Goal: Transaction & Acquisition: Purchase product/service

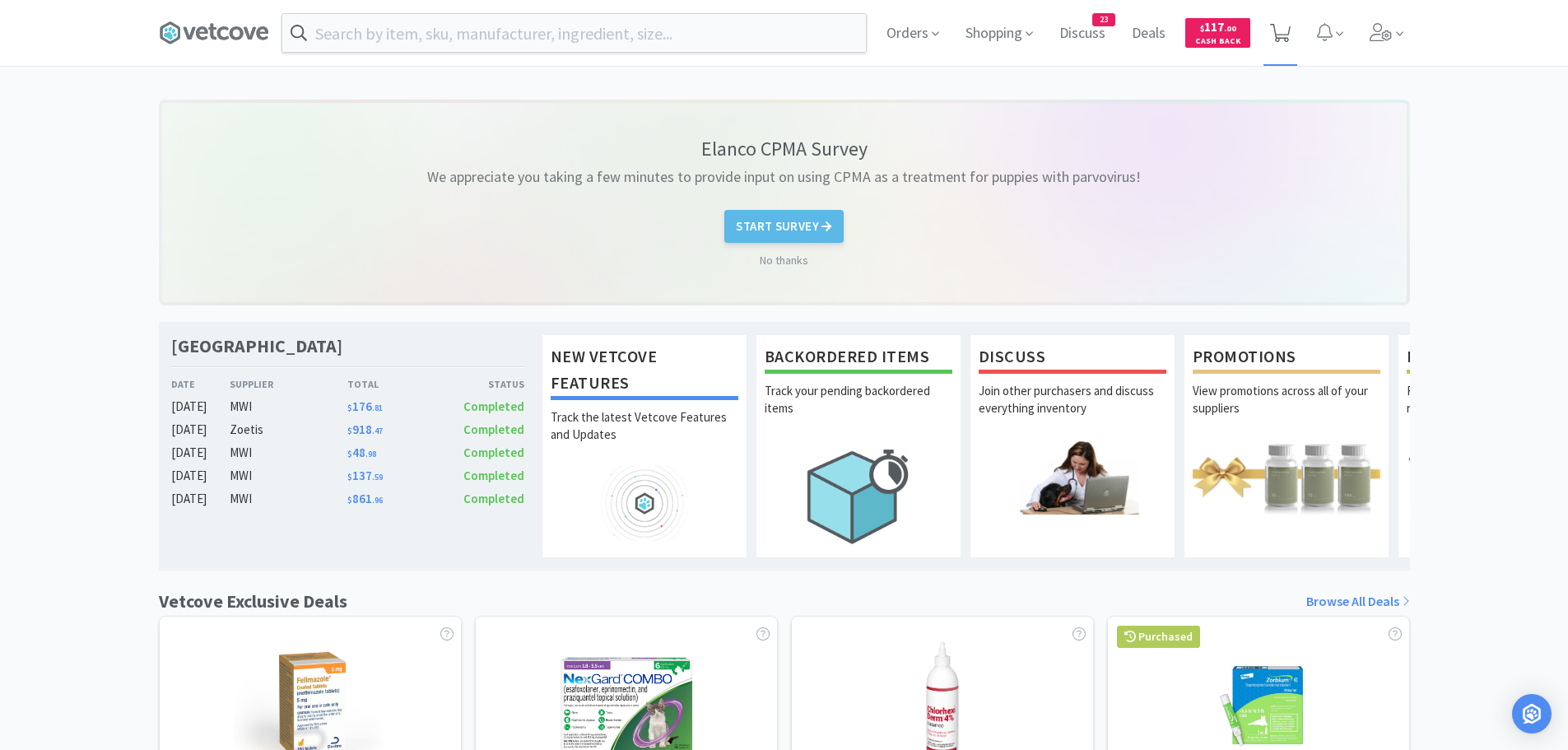
click at [1284, 34] on icon at bounding box center [1280, 32] width 21 height 18
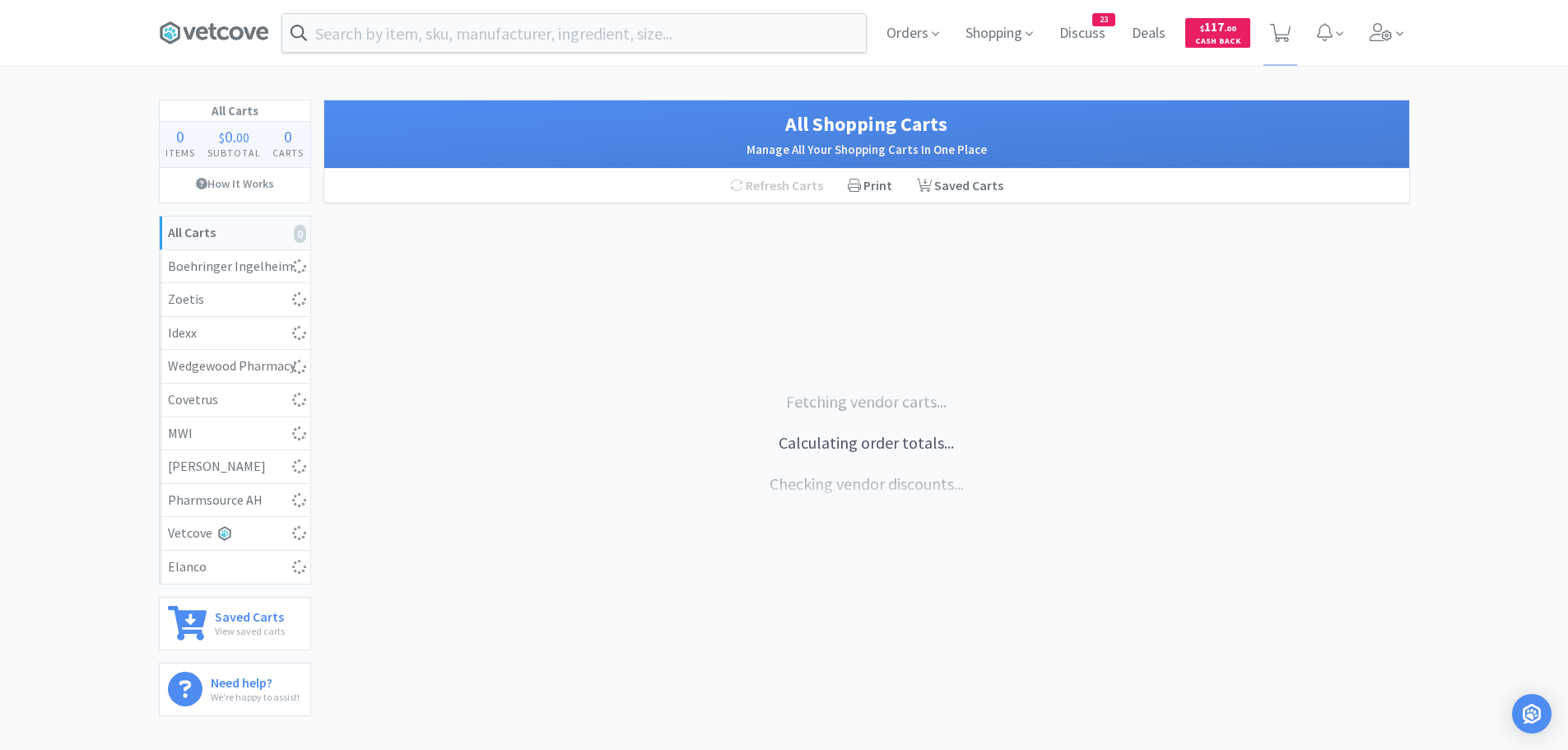
select select "25"
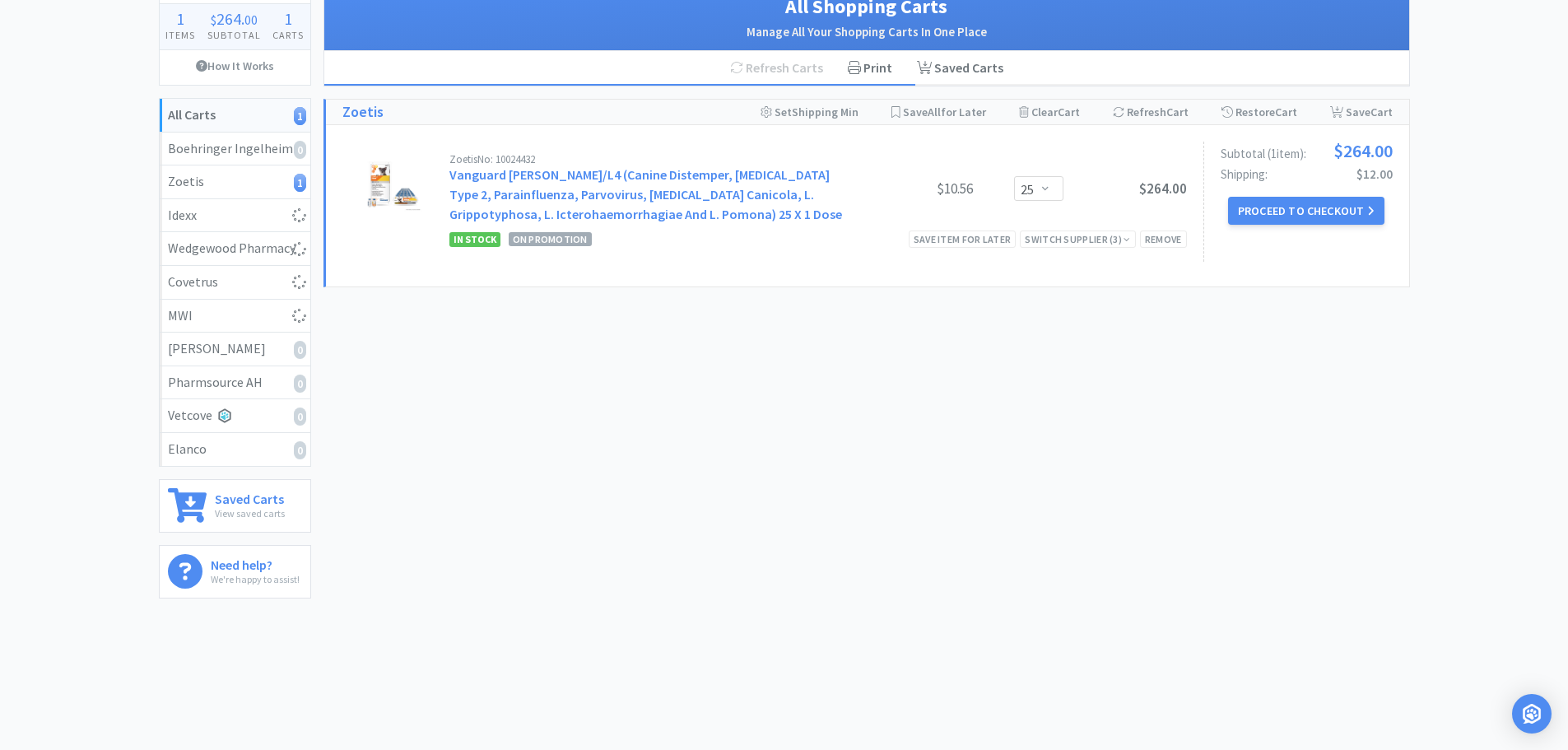
scroll to position [119, 0]
select select "1"
select select "2"
select select "1"
select select "6"
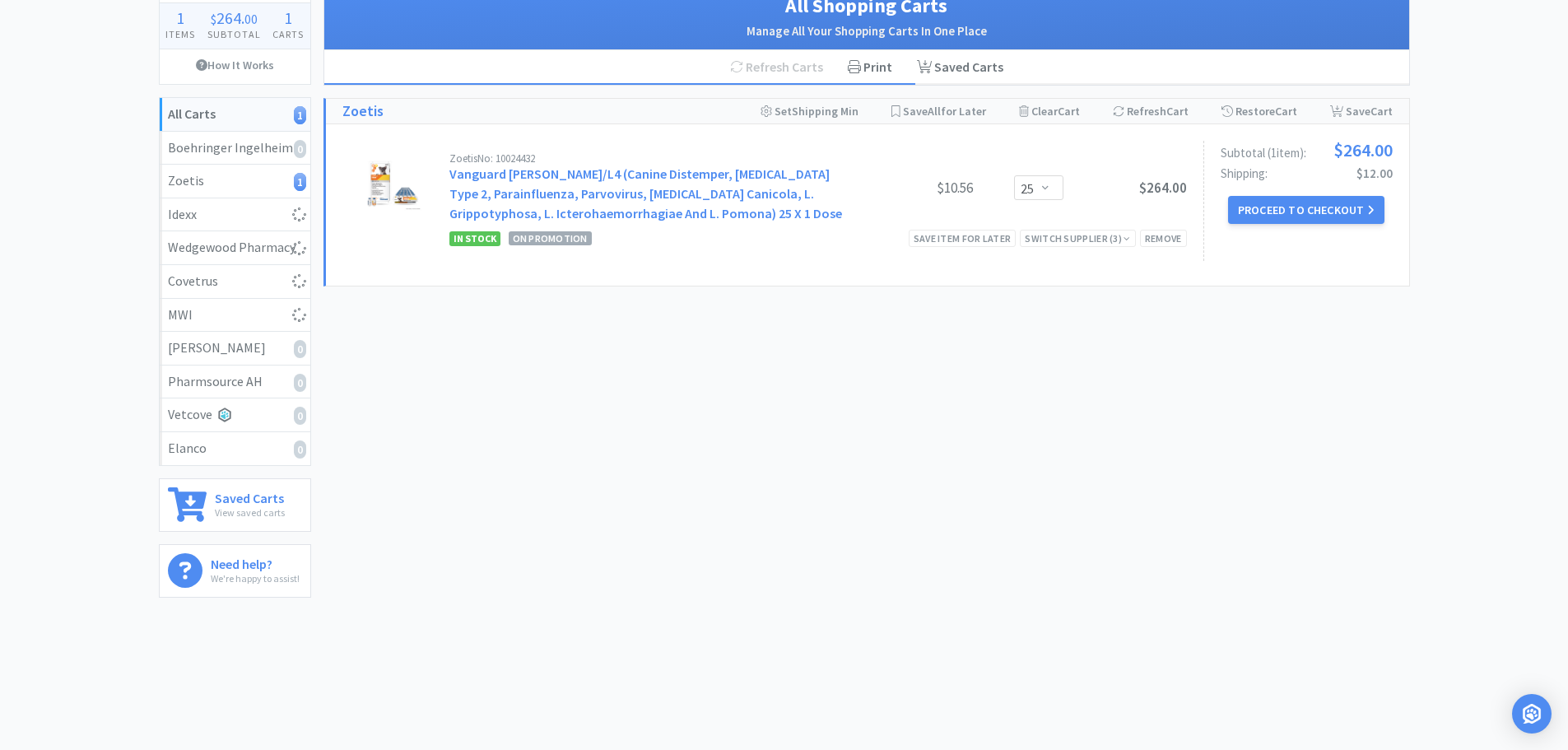
select select "2"
select select "1"
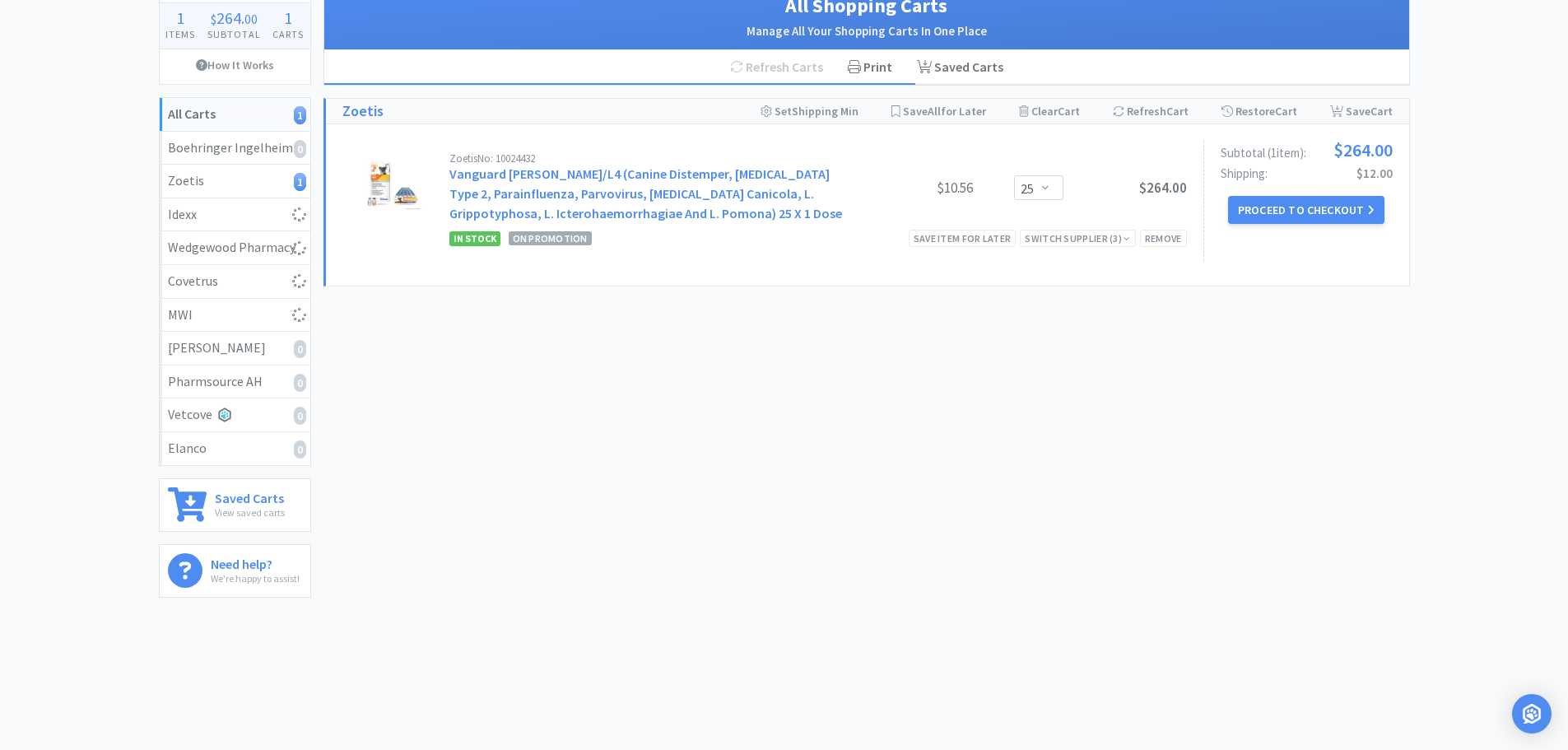
select select "1"
select select "2"
select select "6"
select select "50"
select select "2"
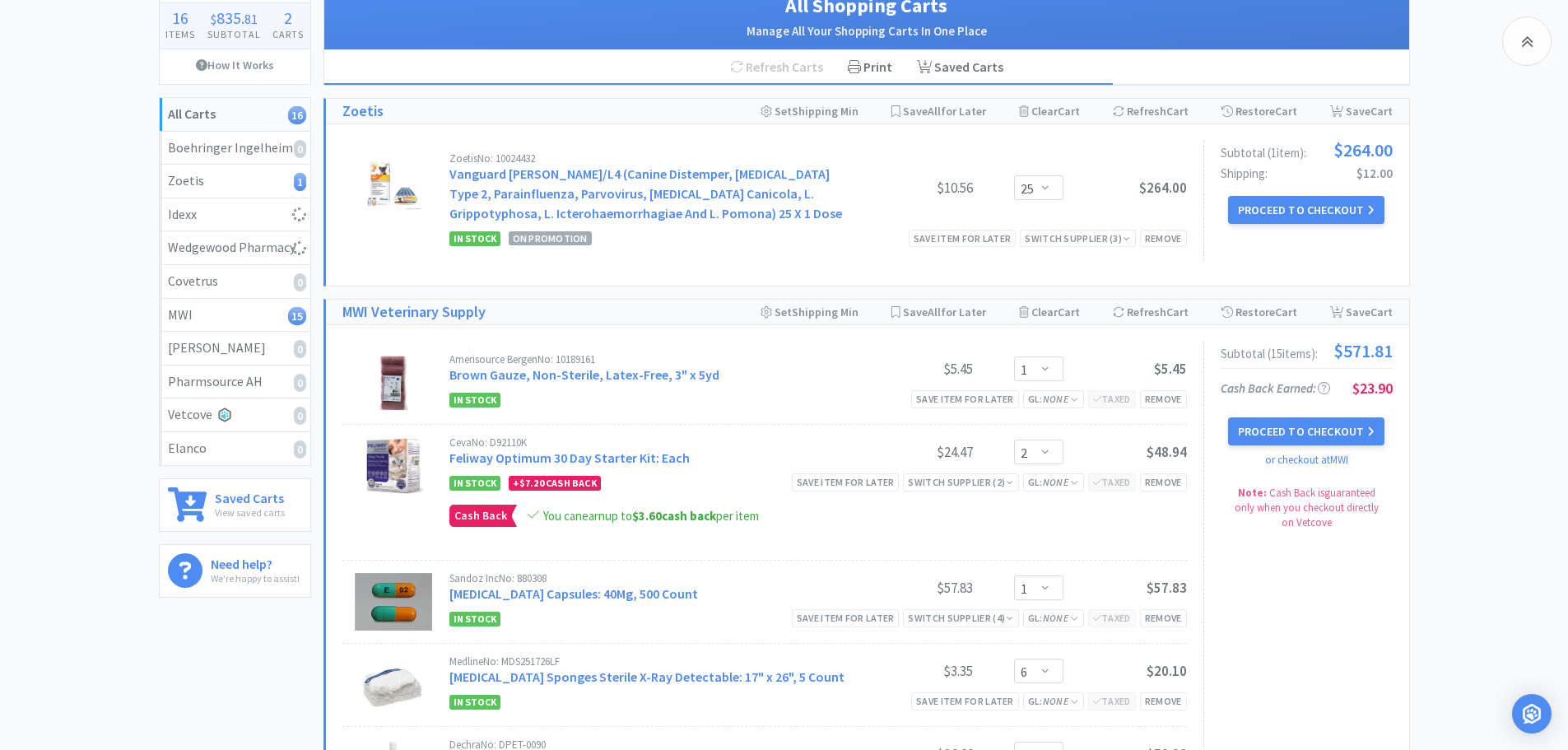
scroll to position [366, 0]
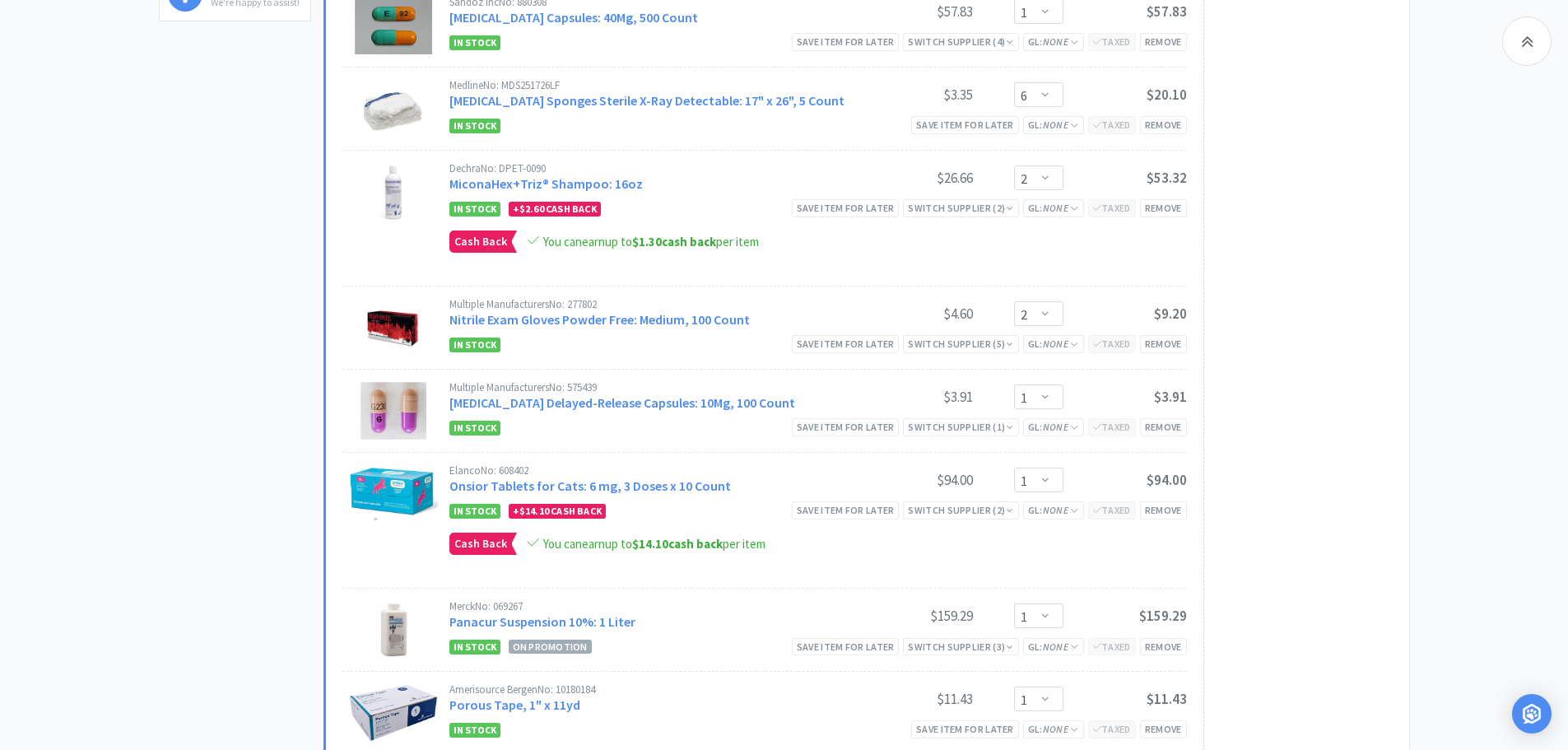
select select "1"
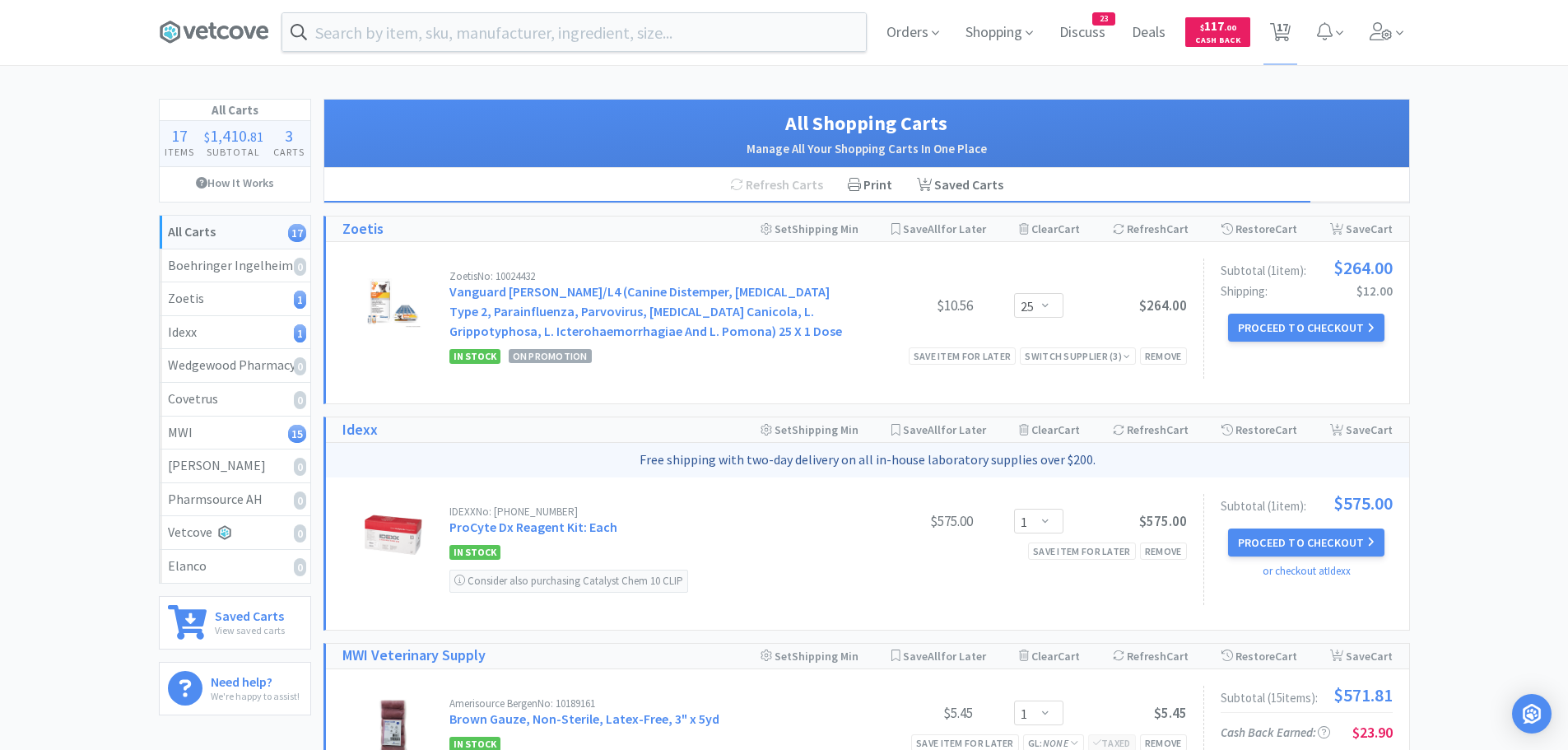
scroll to position [0, 0]
click at [331, 33] on input "text" at bounding box center [574, 32] width 583 height 38
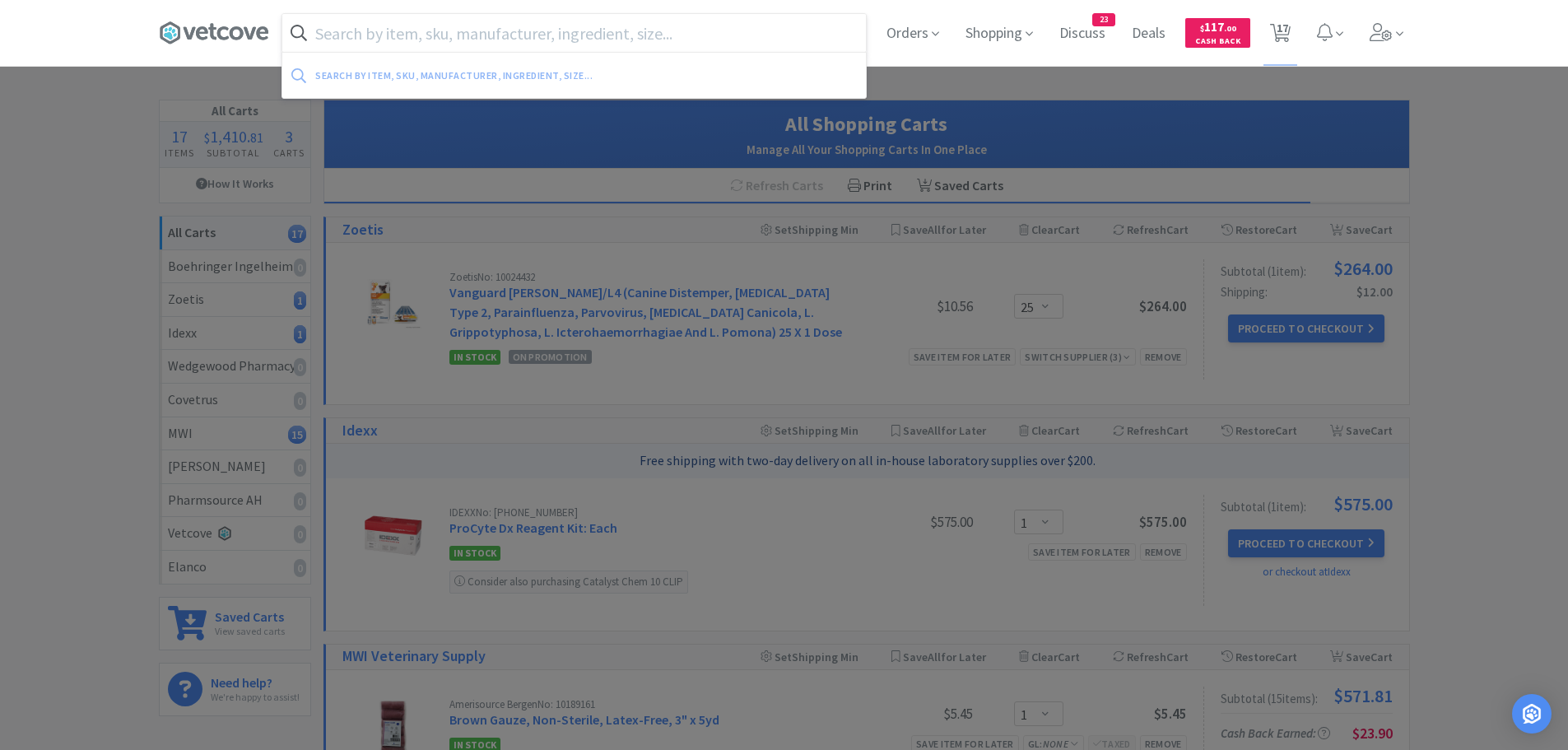
click at [1279, 75] on div at bounding box center [784, 375] width 1568 height 750
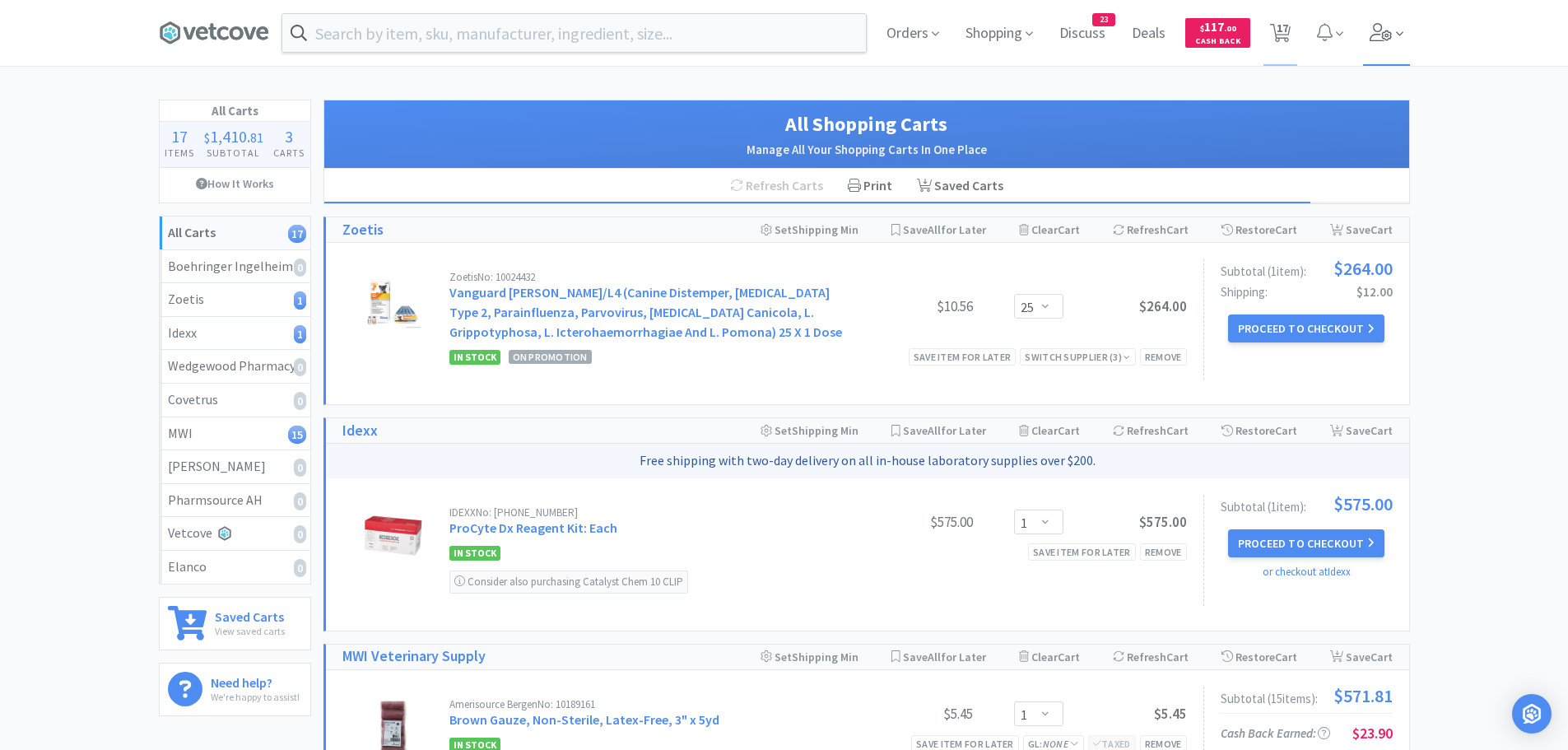
click at [1392, 28] on span at bounding box center [1387, 32] width 47 height 66
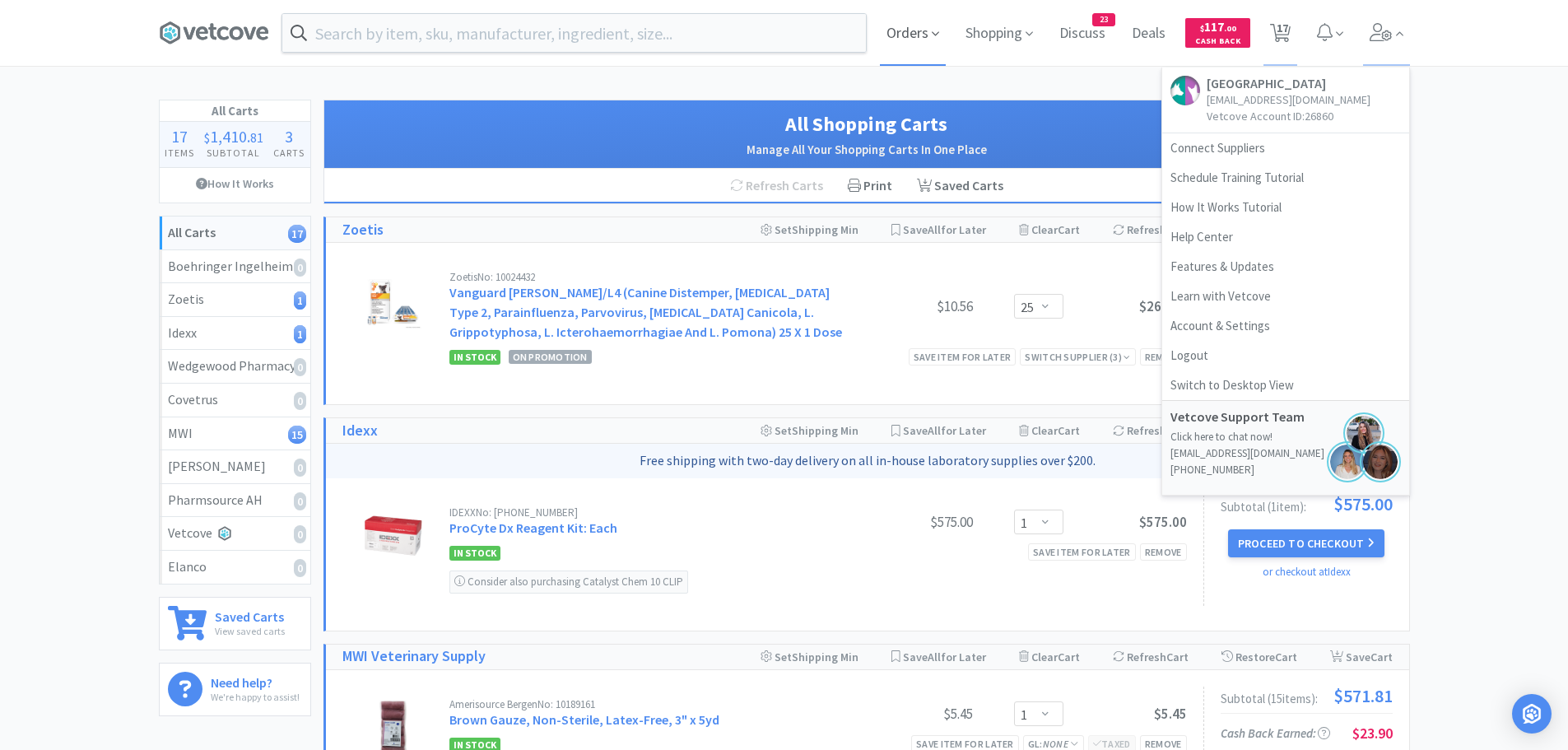
click at [932, 28] on icon at bounding box center [936, 33] width 8 height 15
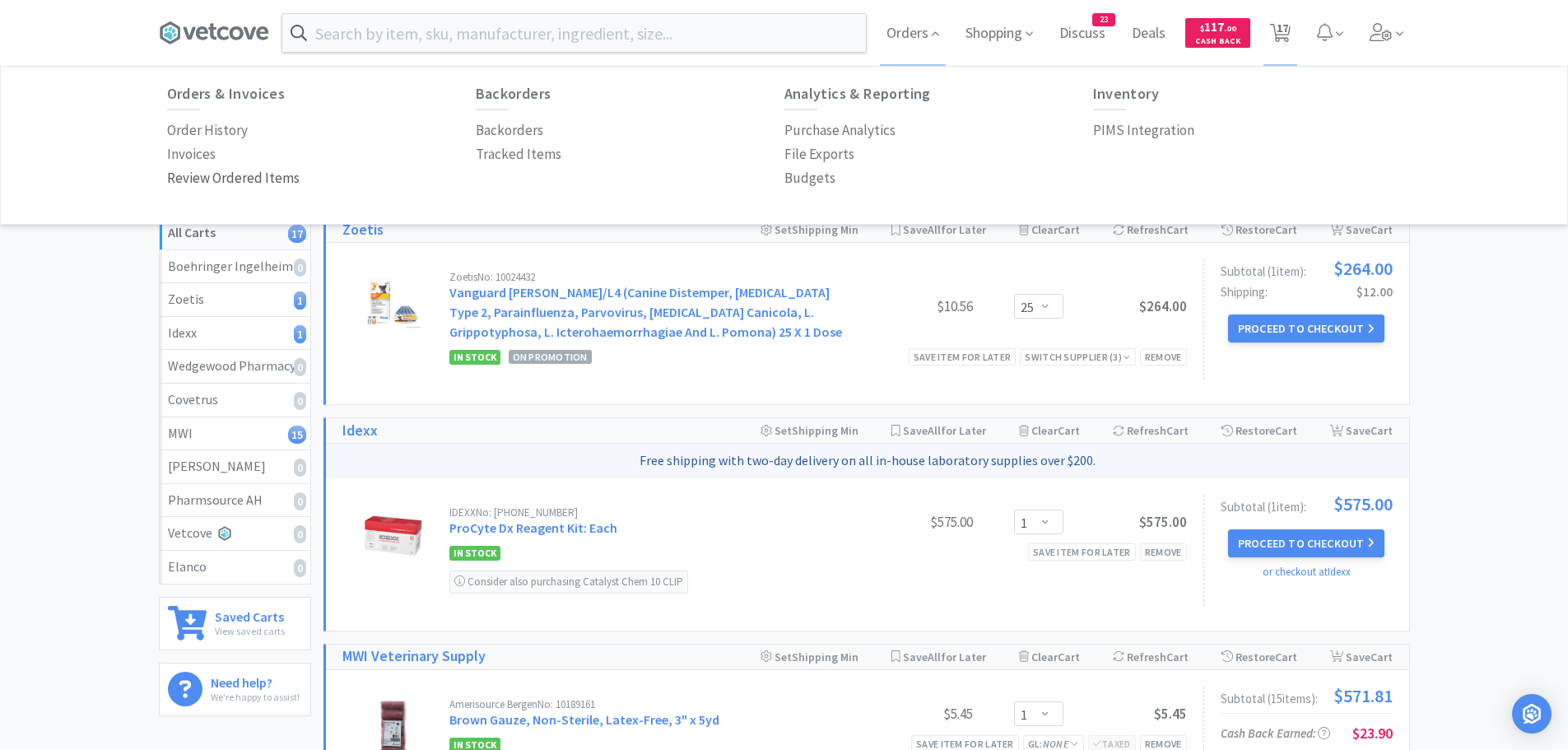
click at [217, 177] on p "Review Ordered Items" at bounding box center [232, 177] width 132 height 23
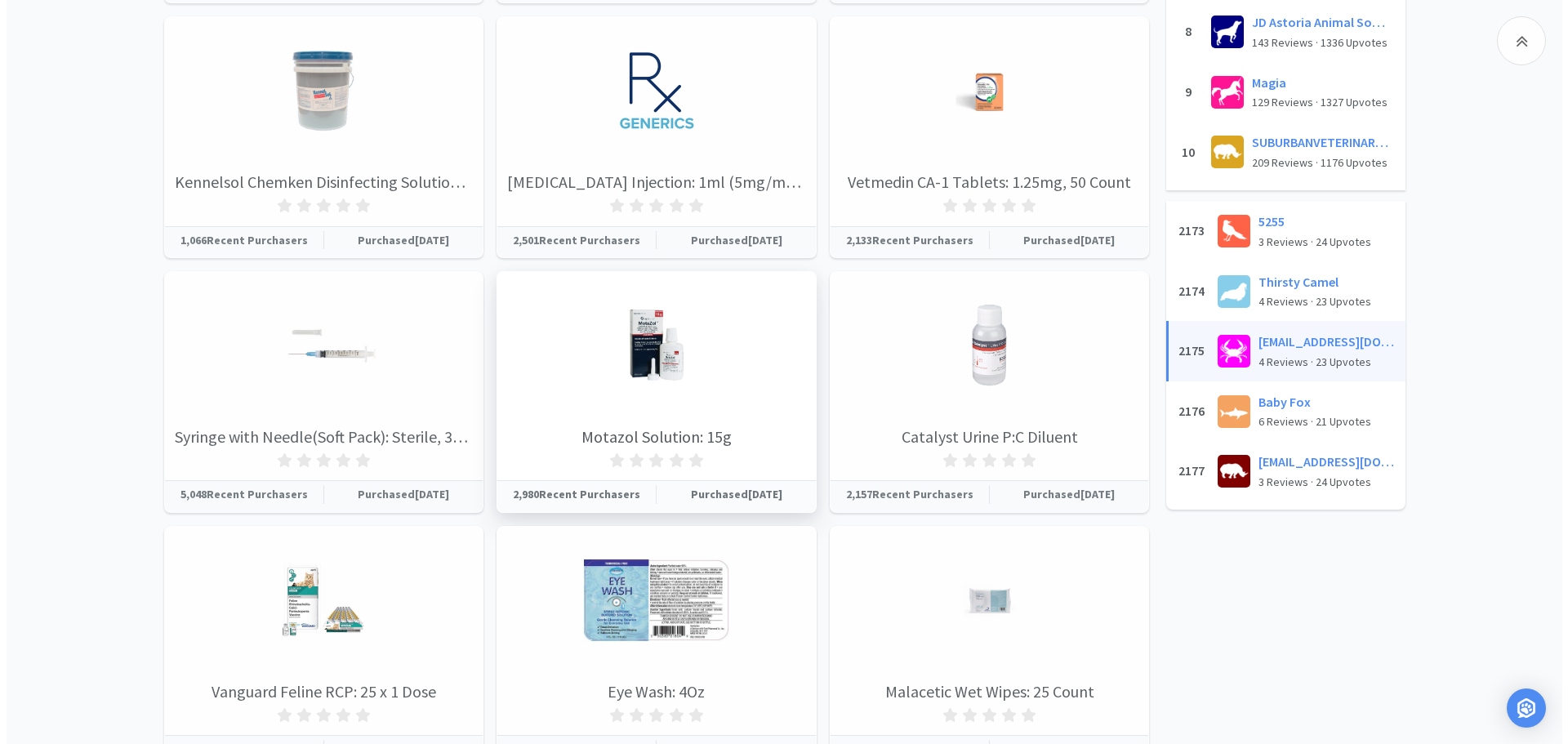
scroll to position [898, 0]
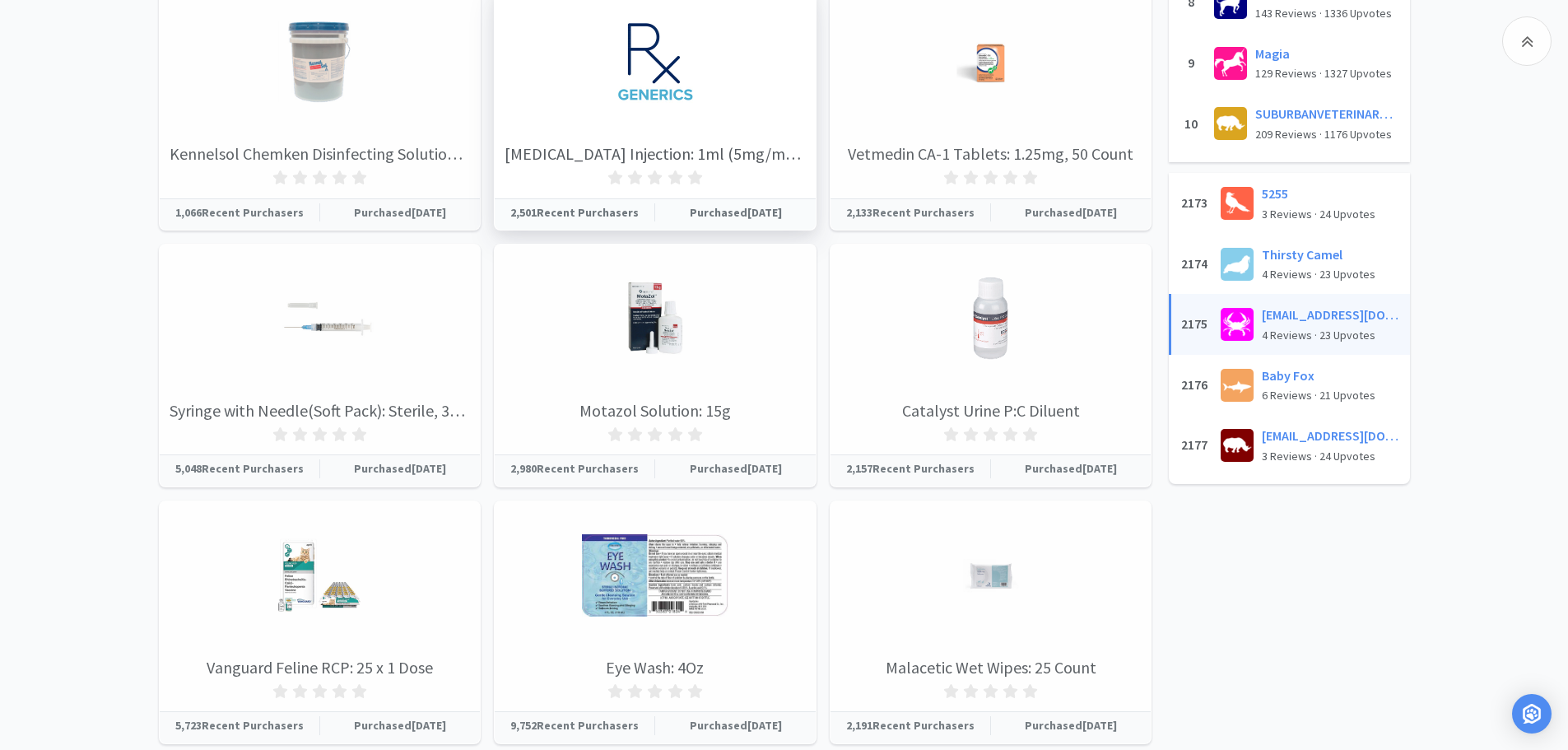
click at [733, 155] on h3 "[MEDICAL_DATA] Injection: 1ml (5mg/ml), 25 Count" at bounding box center [654, 154] width 321 height 26
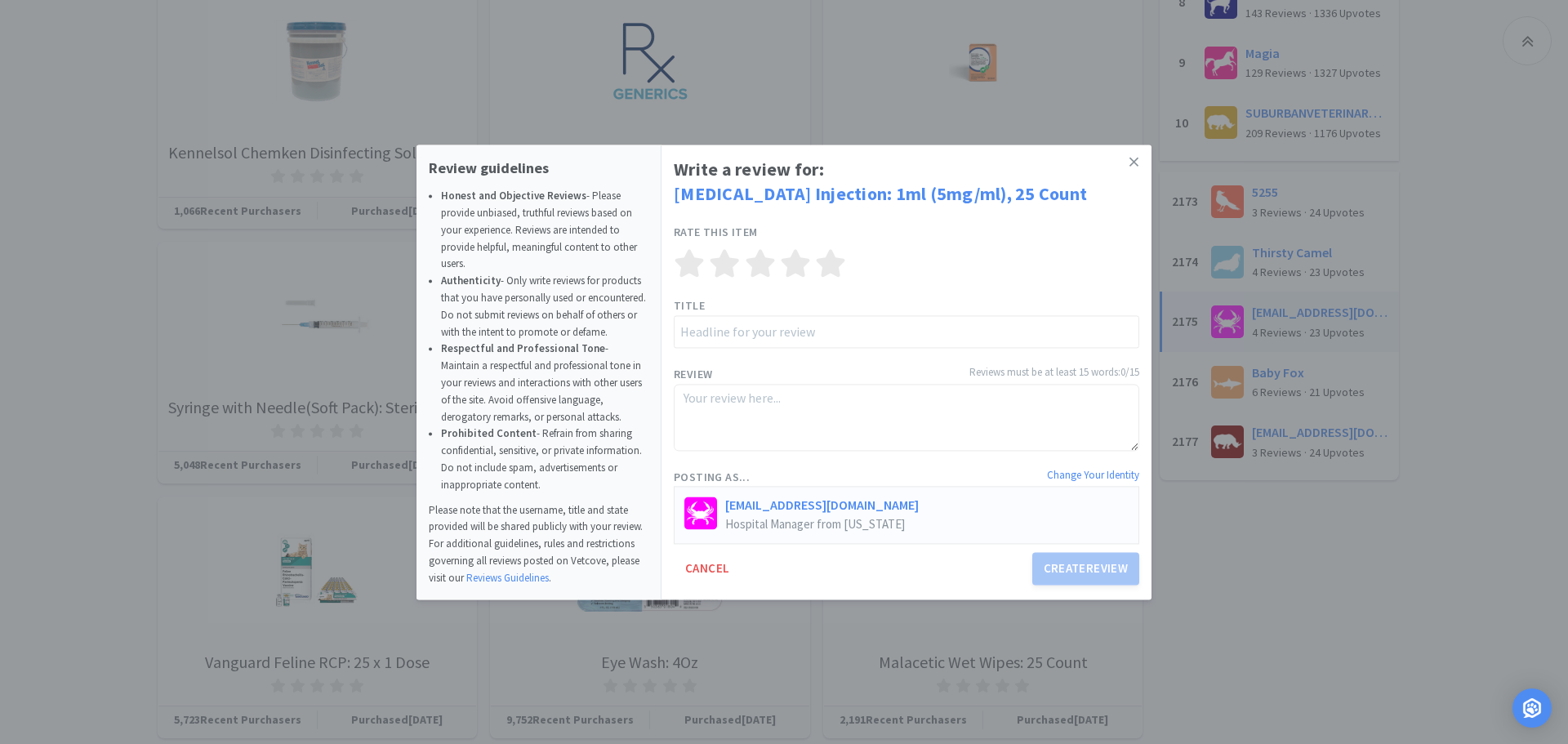
click at [1009, 193] on link "[MEDICAL_DATA] Injection: 1ml (5mg/ml), 25 Count" at bounding box center [880, 195] width 413 height 23
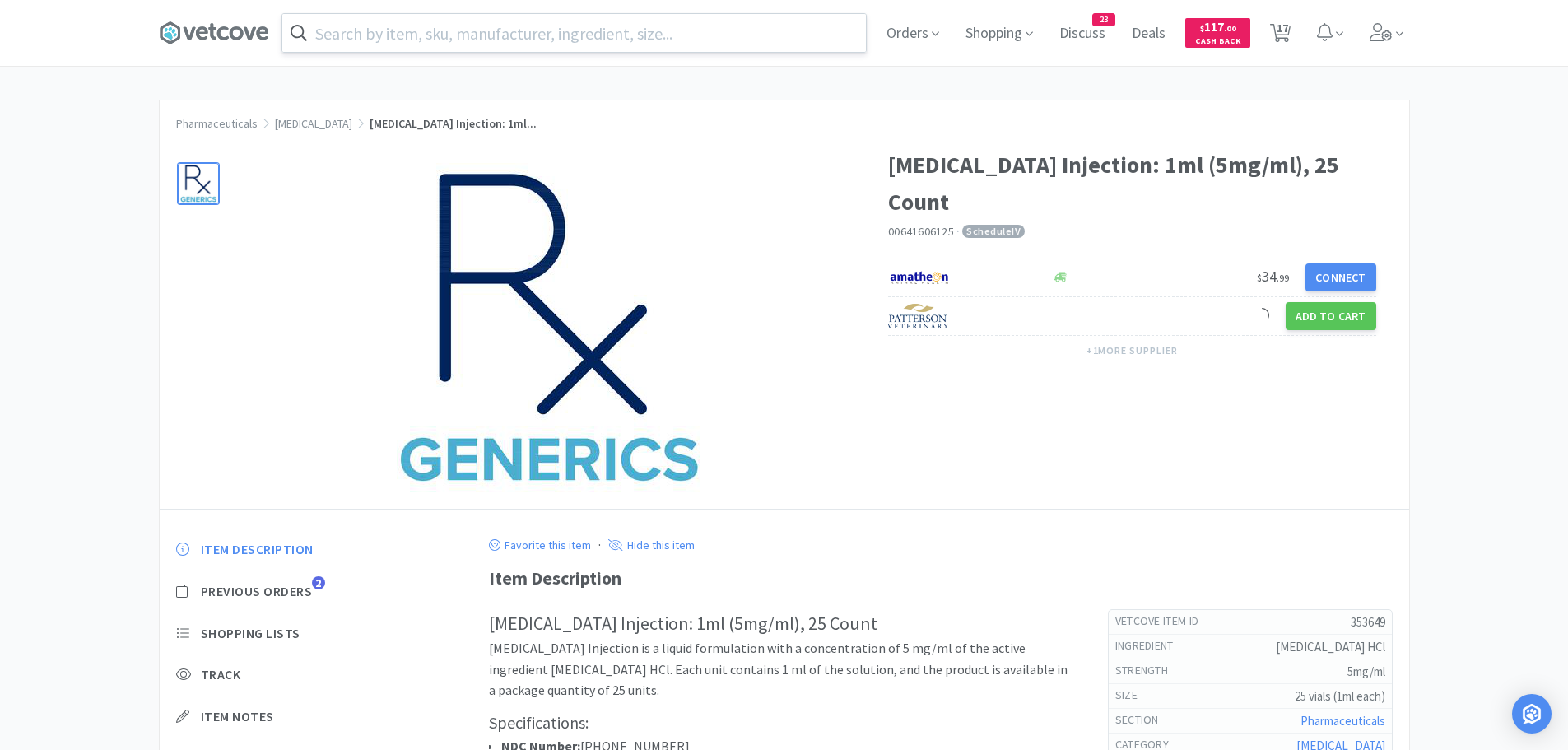
click at [730, 36] on input "text" at bounding box center [574, 32] width 583 height 38
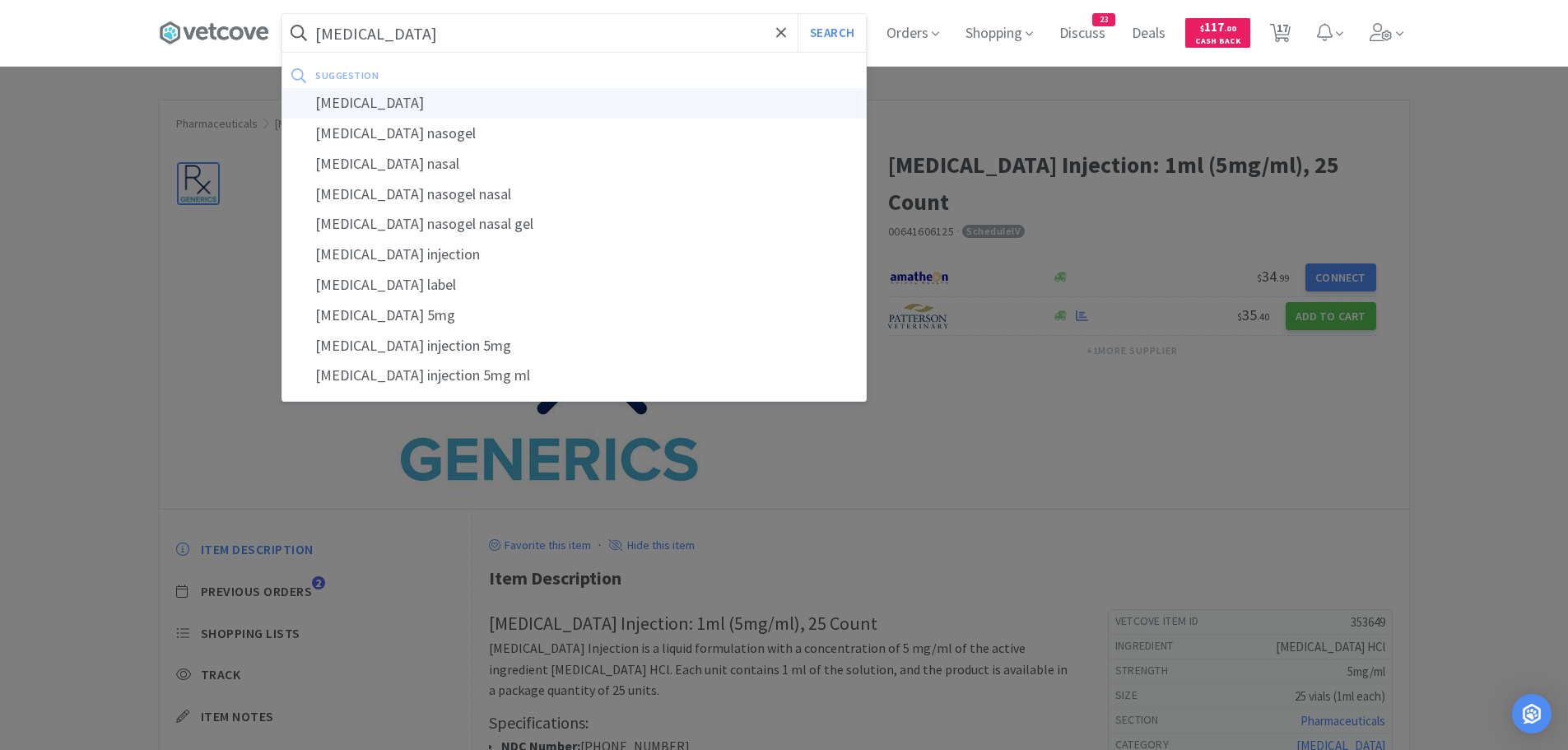
type input "[MEDICAL_DATA]"
click at [428, 100] on div "[MEDICAL_DATA]" at bounding box center [574, 103] width 583 height 30
select select "1"
select select "2"
select select "1"
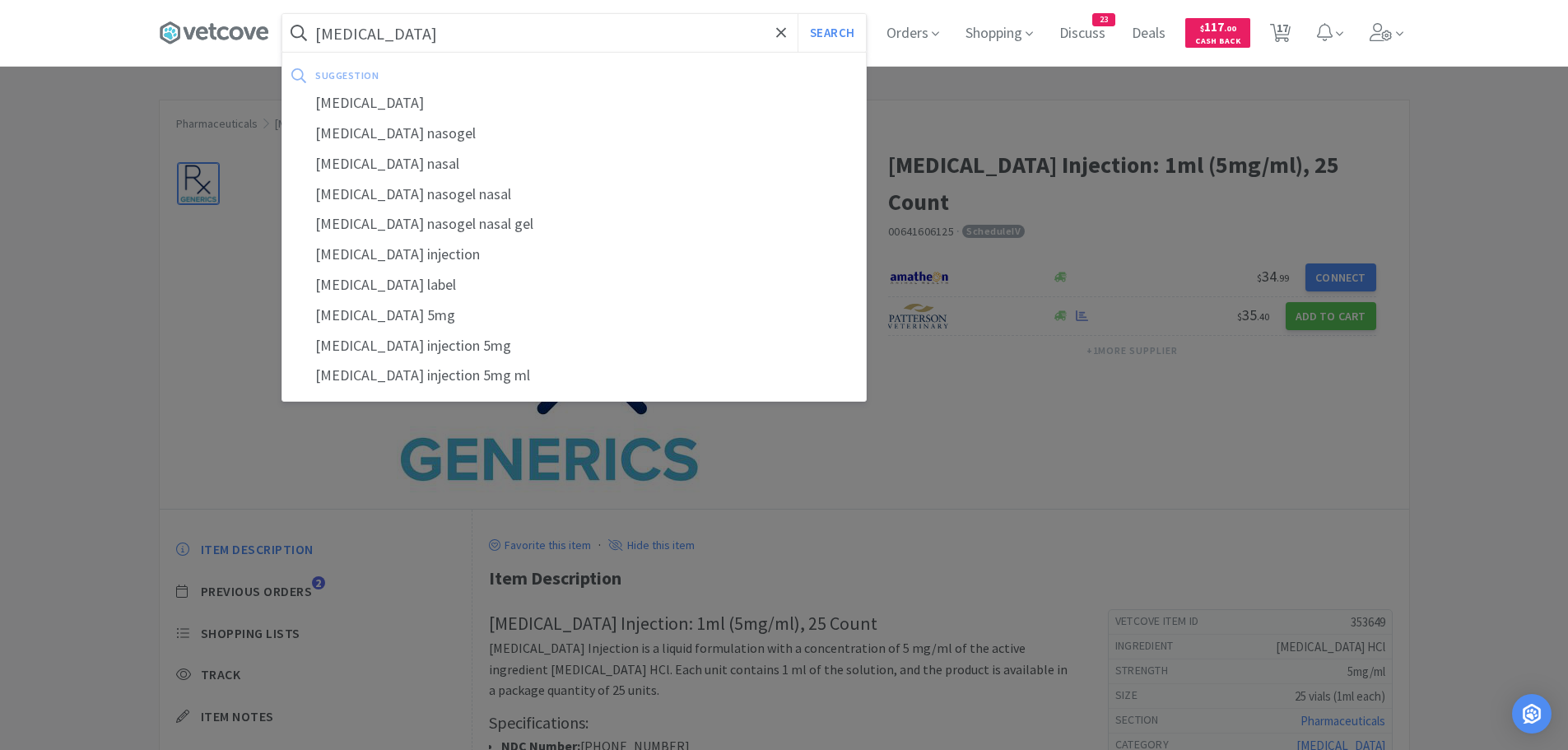
select select "6"
select select "2"
select select "1"
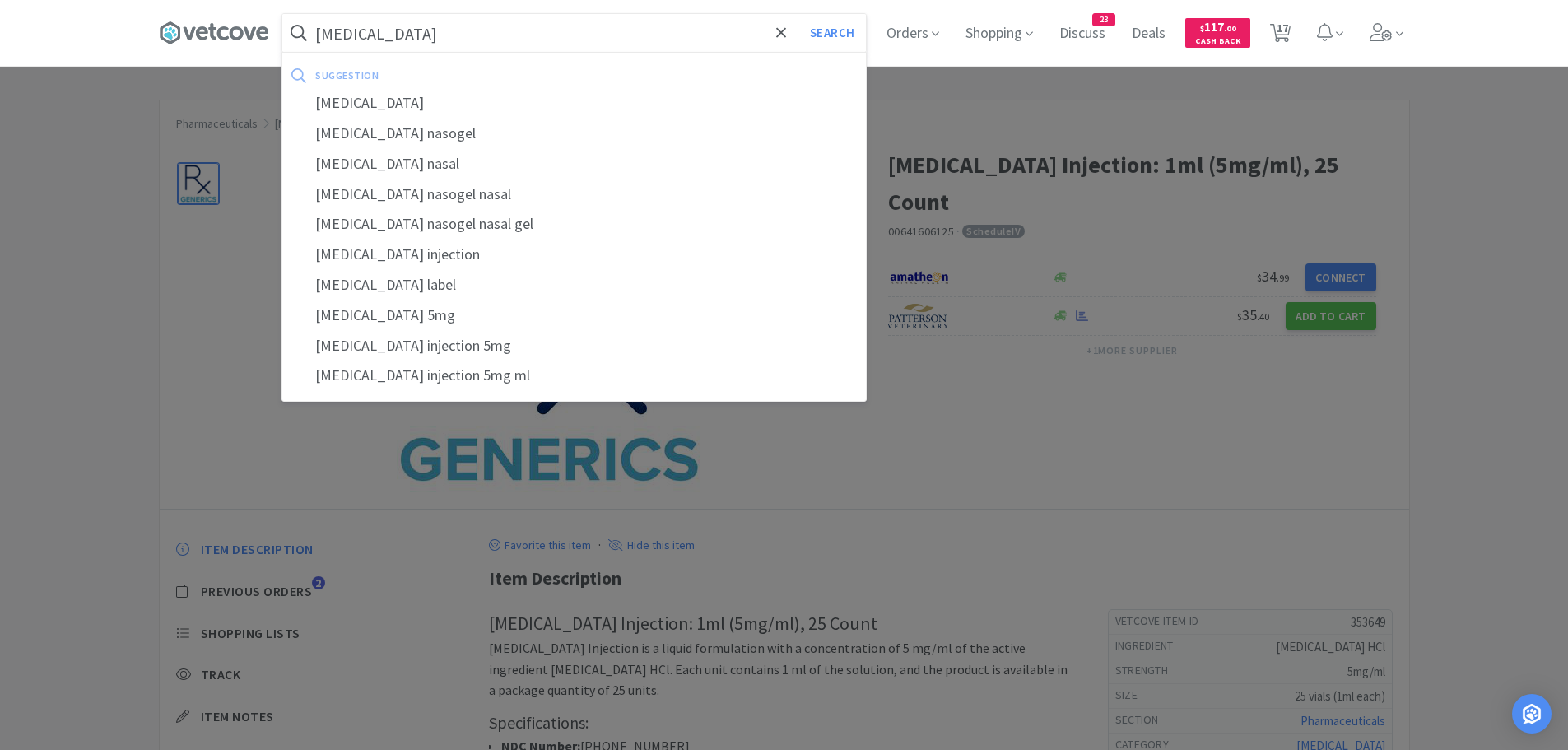
select select "1"
select select "2"
select select "6"
select select "50"
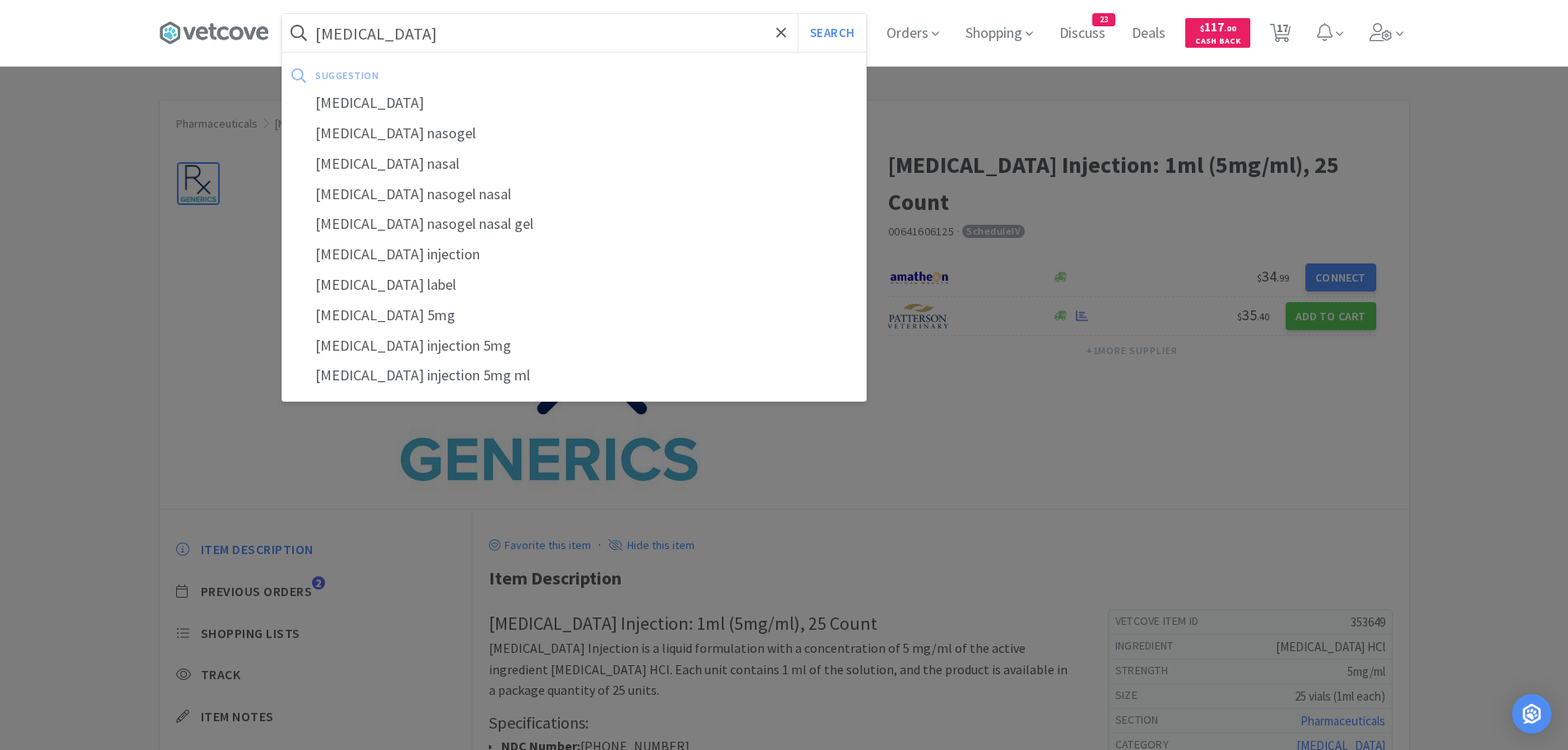
select select "2"
select select "1"
select select "25"
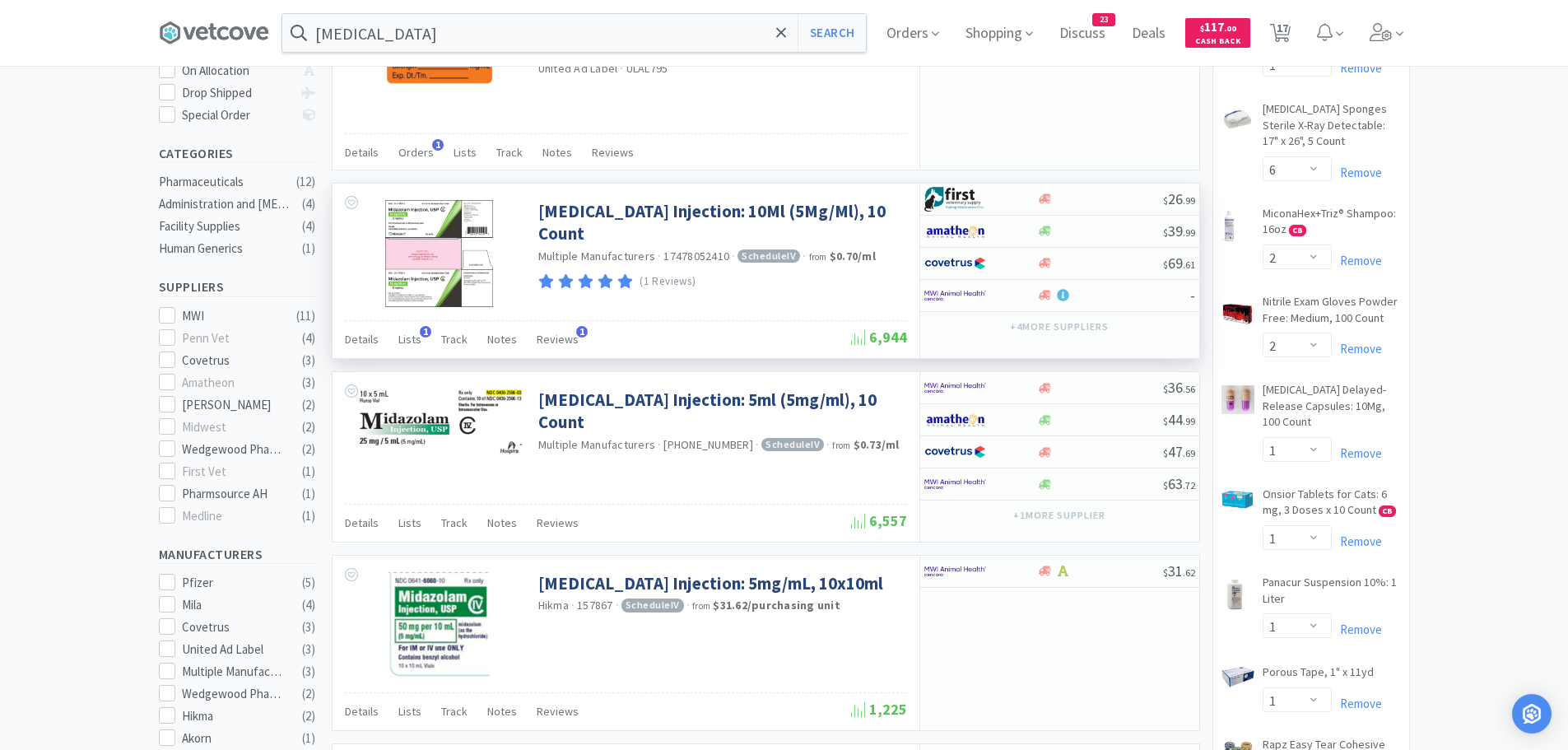
scroll to position [494, 0]
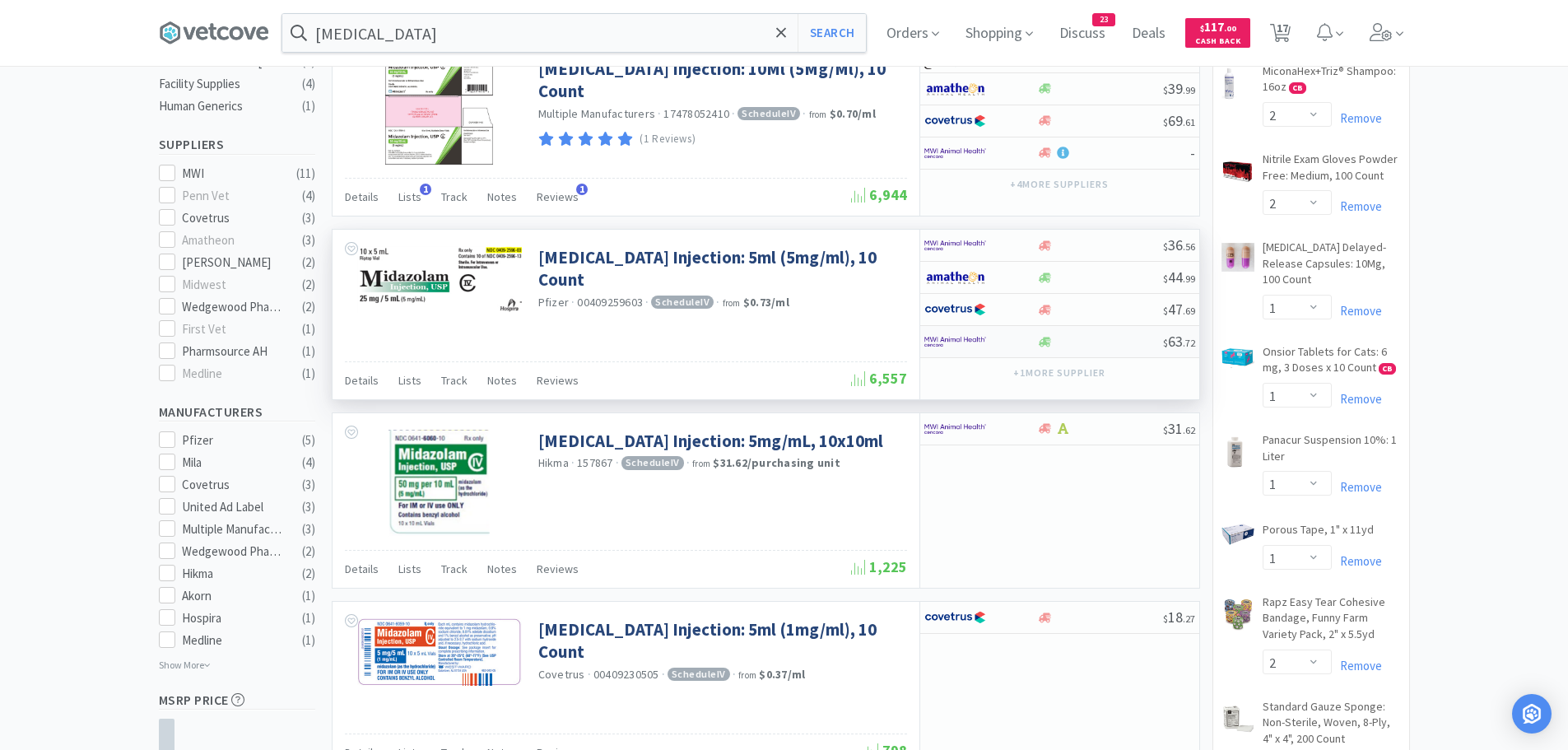
click at [1063, 337] on div at bounding box center [1100, 341] width 126 height 13
select select "1"
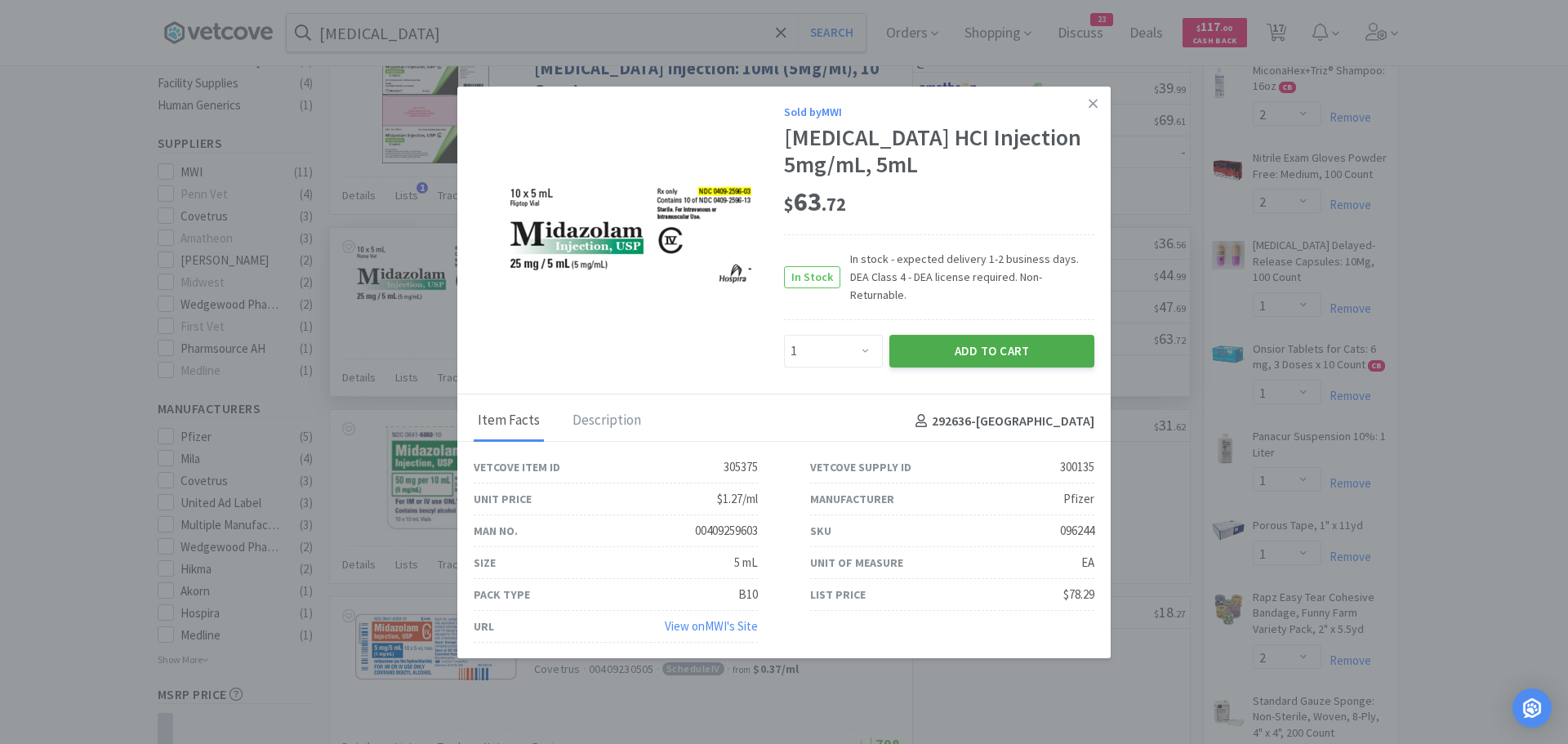
click at [1023, 341] on button "Add to Cart" at bounding box center [991, 351] width 205 height 33
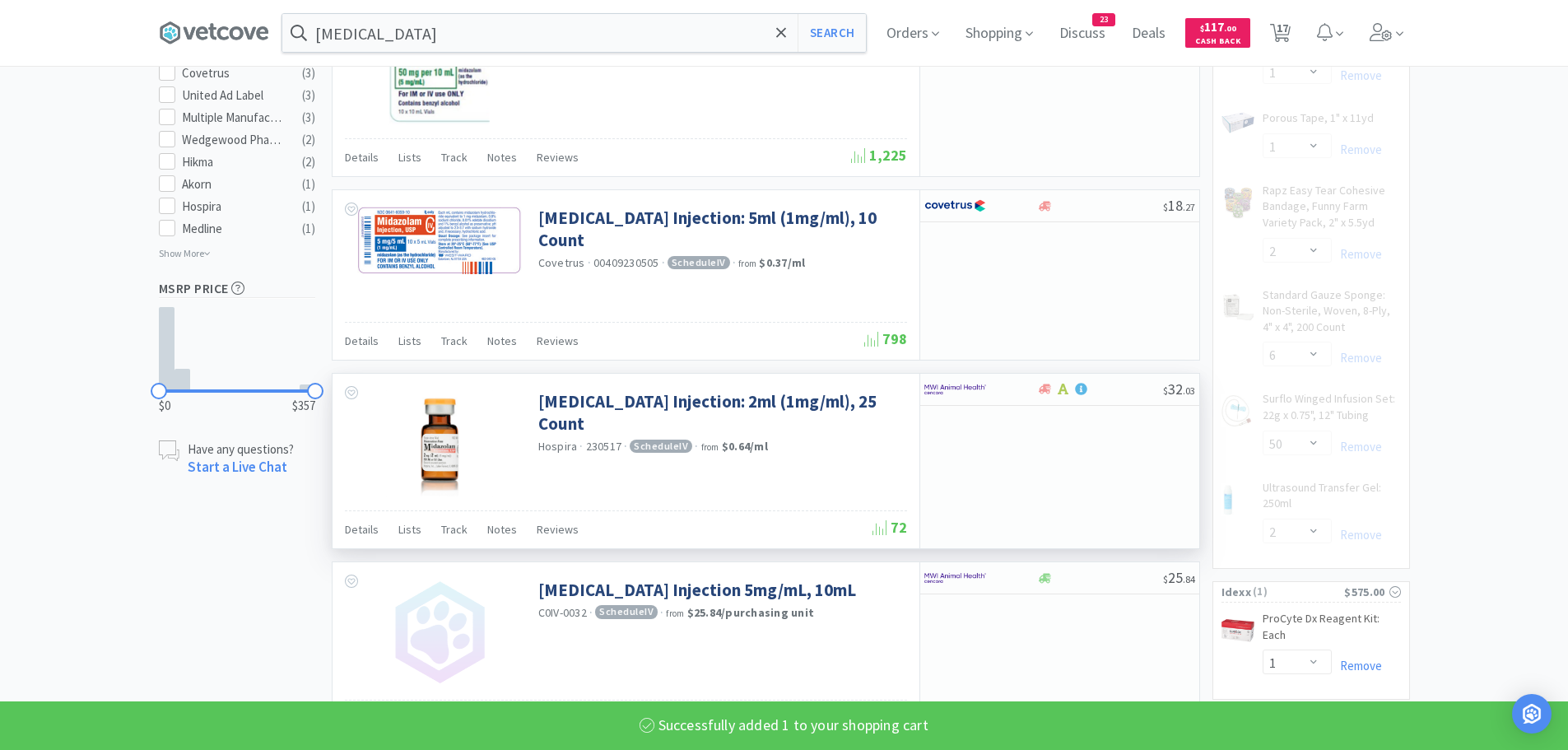
scroll to position [1152, 0]
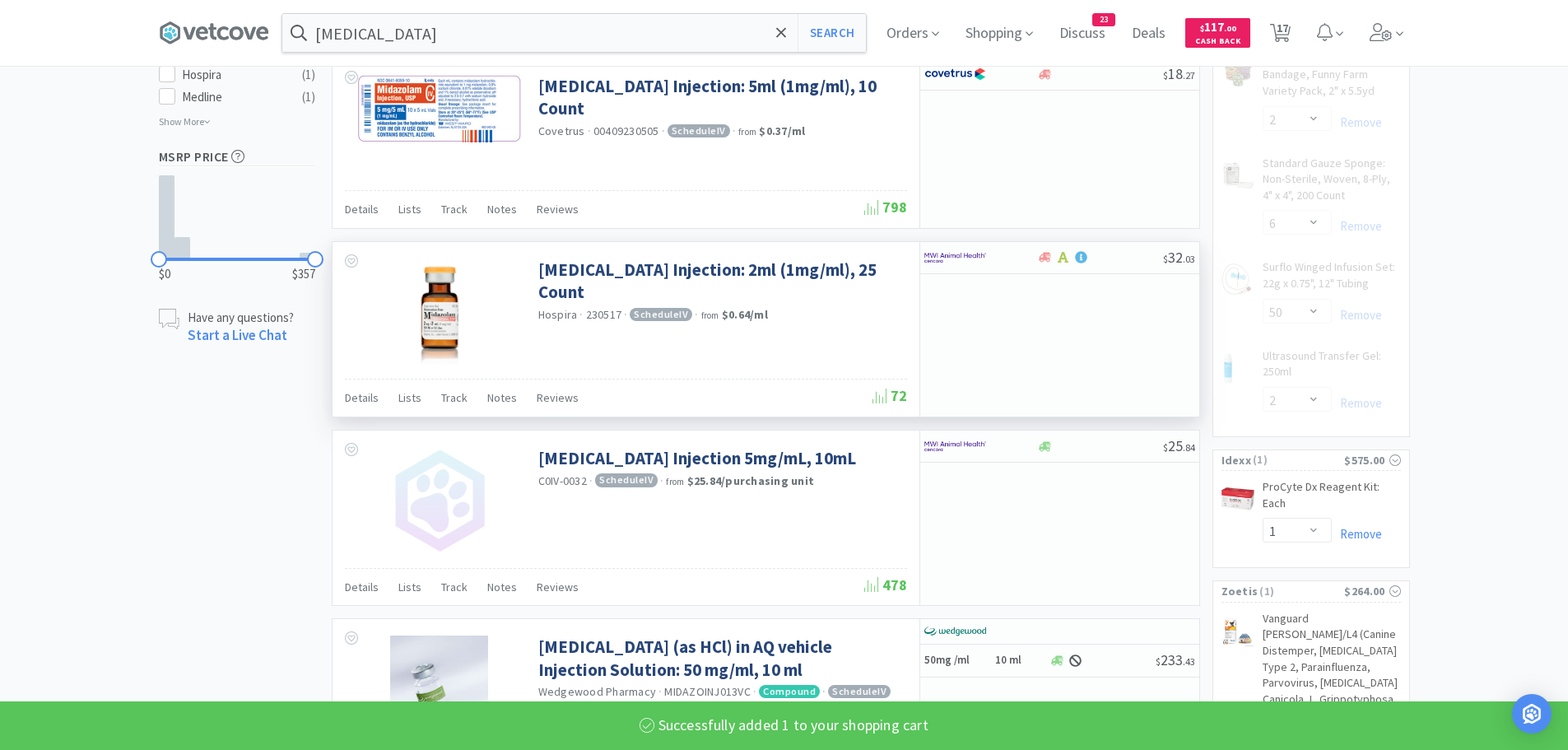
select select "1"
select select "2"
select select "1"
select select "2"
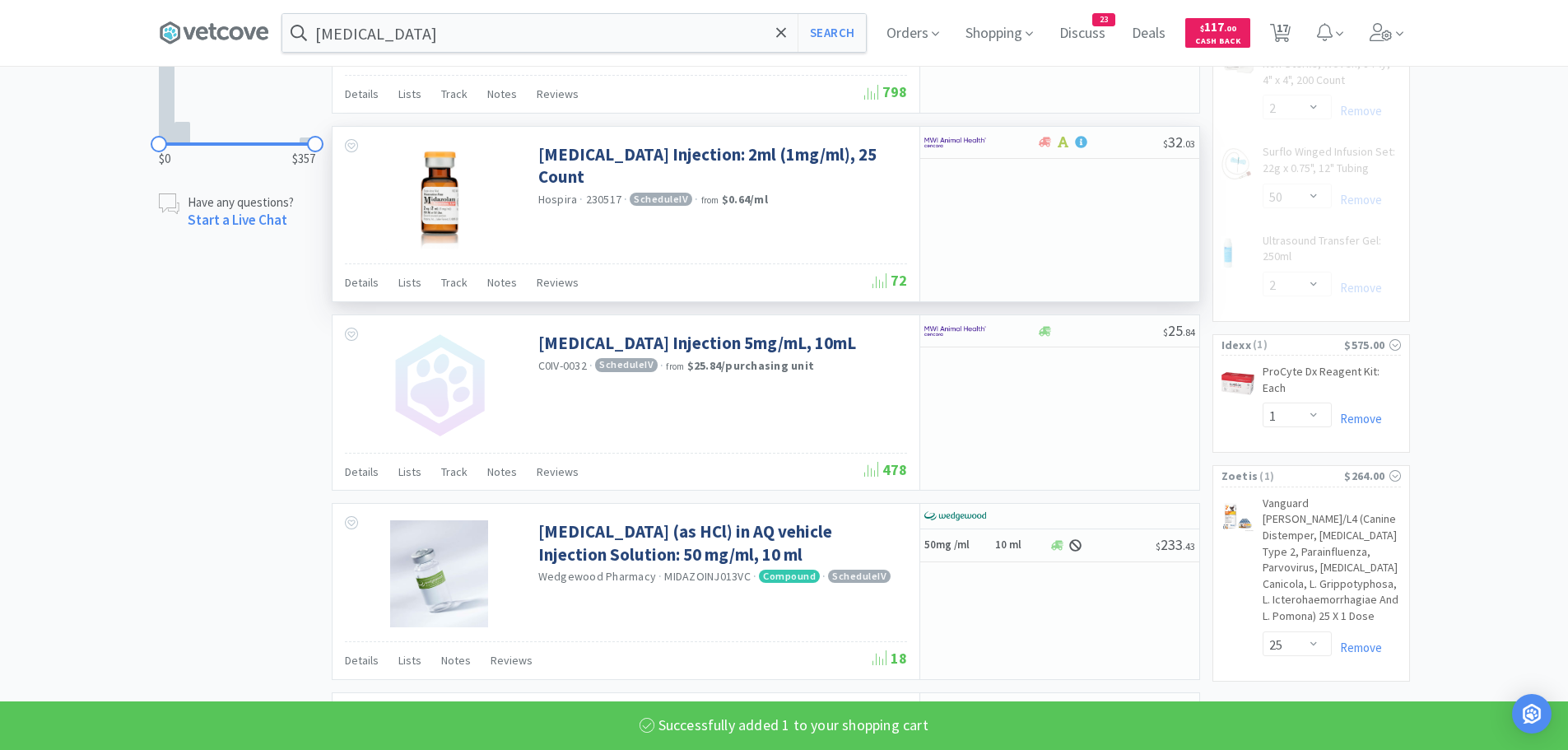
select select "6"
select select "50"
select select "2"
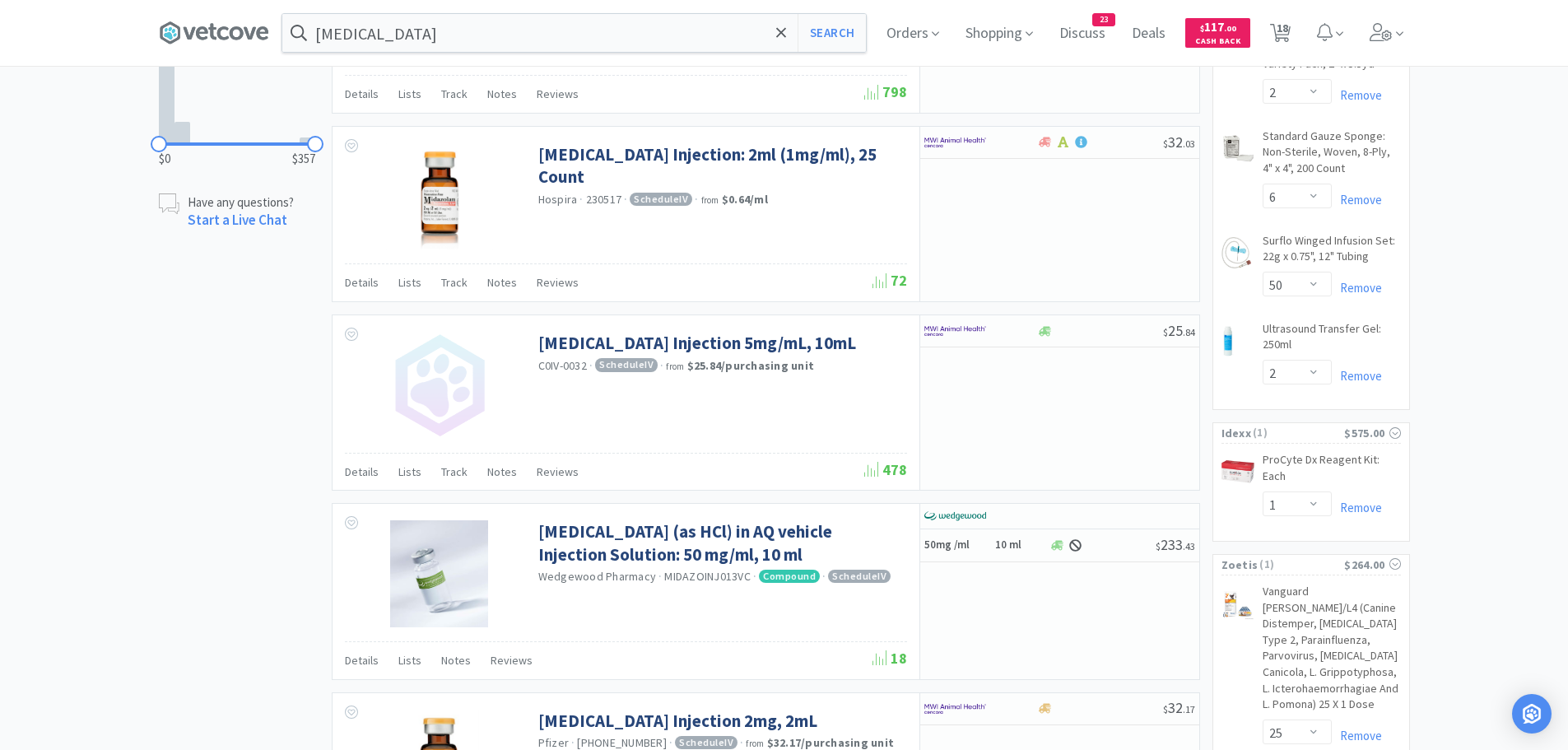
scroll to position [1234, 0]
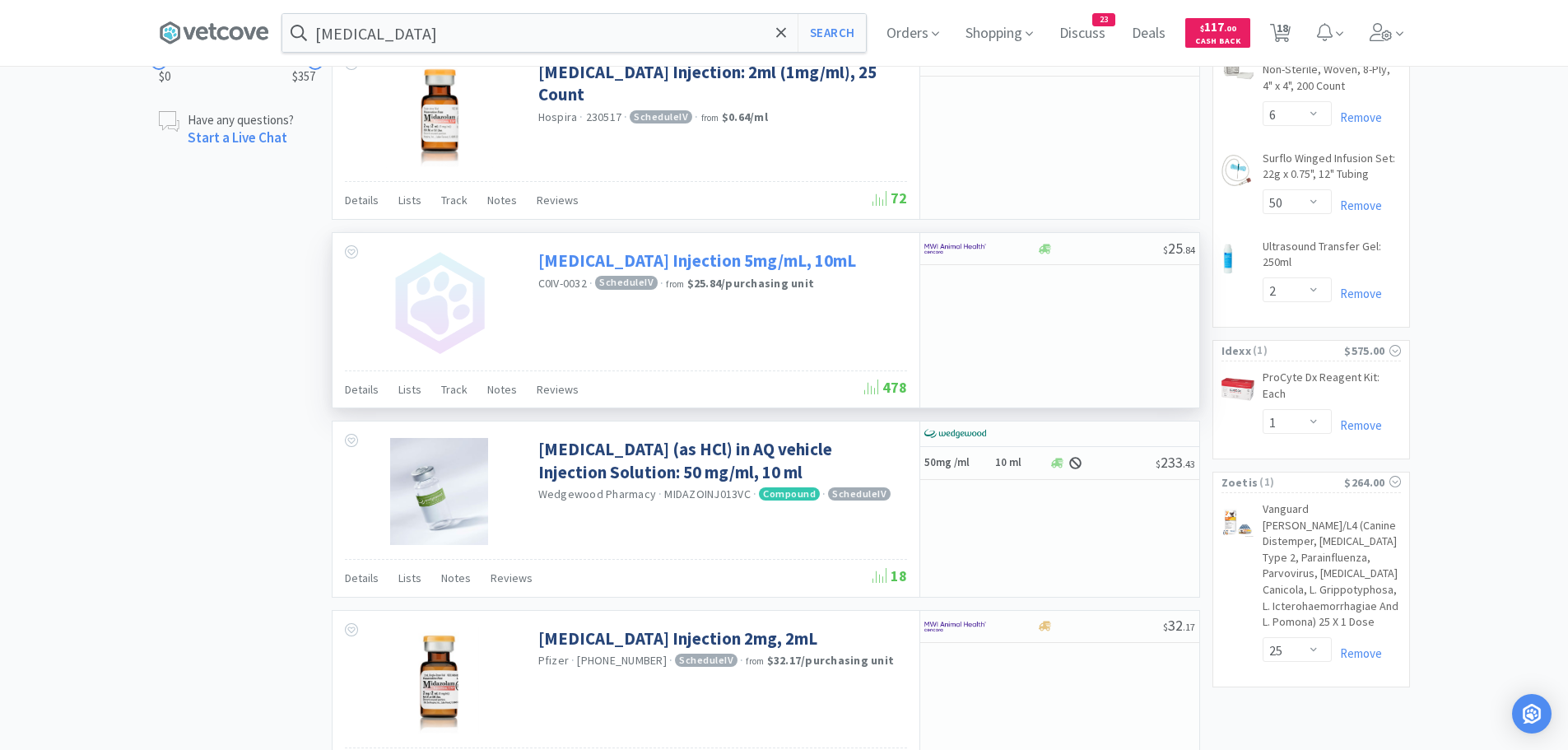
click at [762, 262] on link "[MEDICAL_DATA] Injection 5mg/mL, 10mL" at bounding box center [697, 260] width 318 height 23
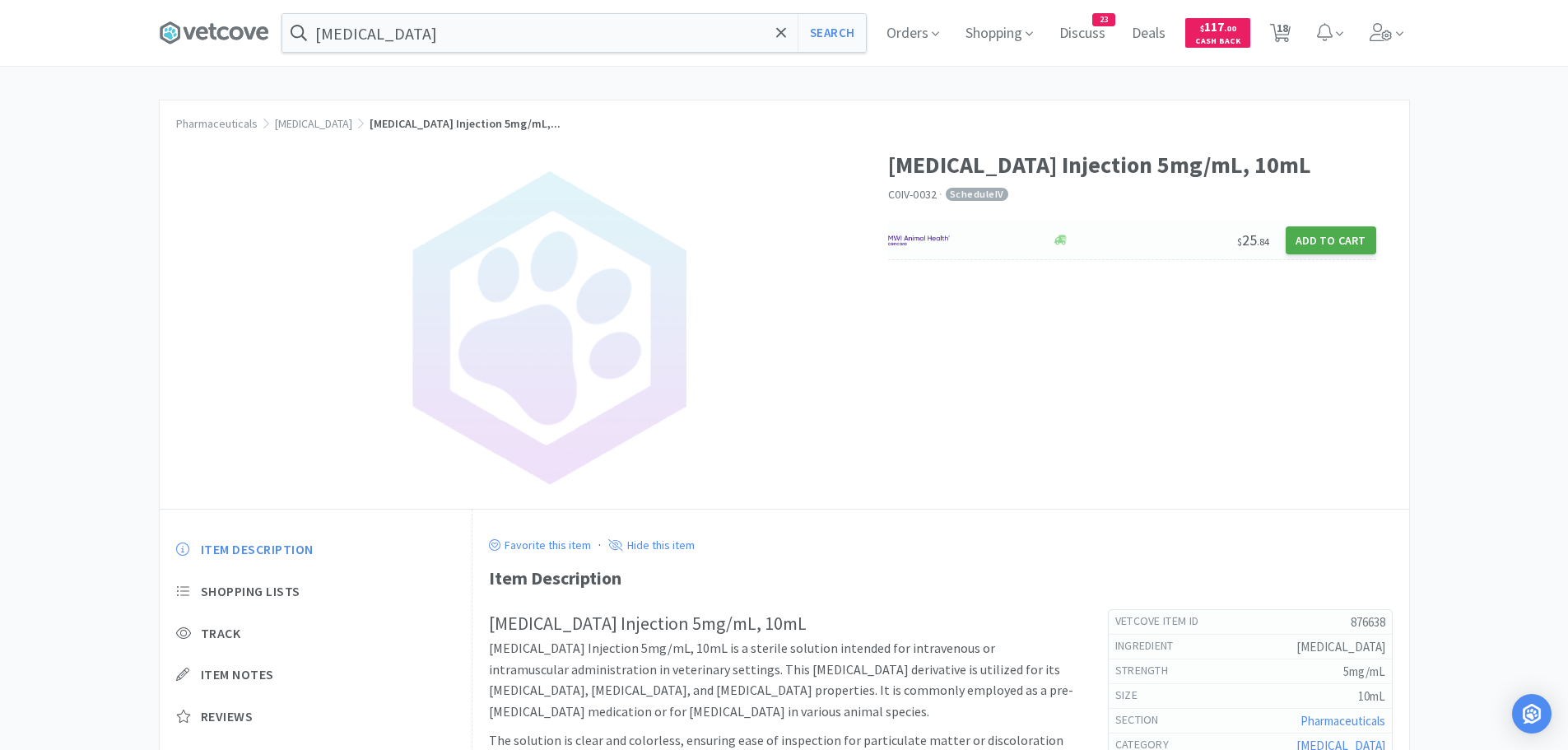
click at [1326, 241] on button "Add to Cart" at bounding box center [1331, 240] width 90 height 28
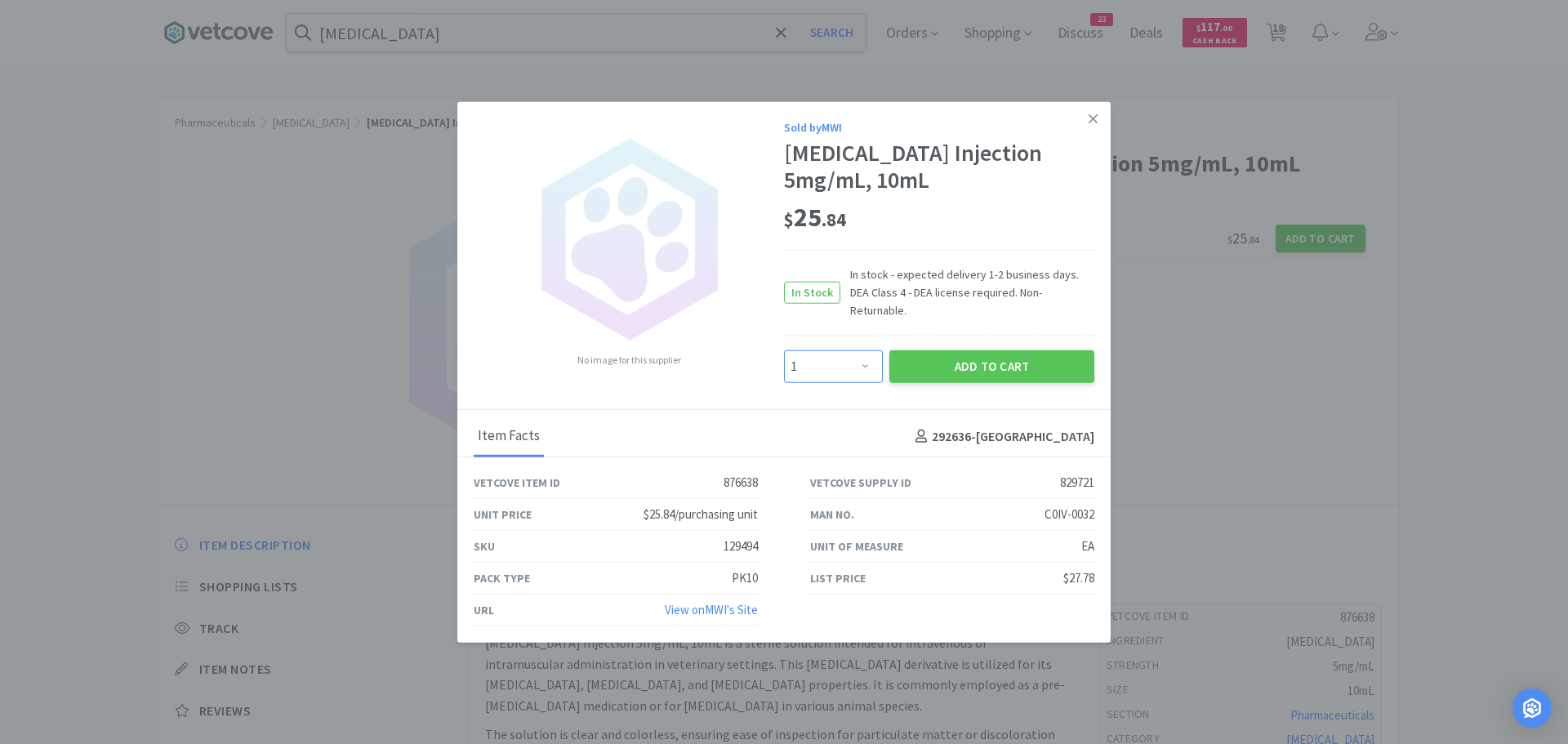
click at [857, 357] on select "Enter Quantity 1 2 3 4 5 6 7 8 9 10 11 12 13 14 15 16 17 18 19 20 Enter Quantity" at bounding box center [834, 367] width 99 height 33
select select "2"
click at [784, 350] on select "Enter Quantity 1 2 3 4 5 6 7 8 9 10 11 12 13 14 15 16 17 18 19 20 Enter Quantity" at bounding box center [834, 367] width 99 height 33
click at [949, 374] on div "Add to Cart" at bounding box center [991, 367] width 211 height 39
click at [948, 363] on button "Add to Cart" at bounding box center [991, 367] width 205 height 33
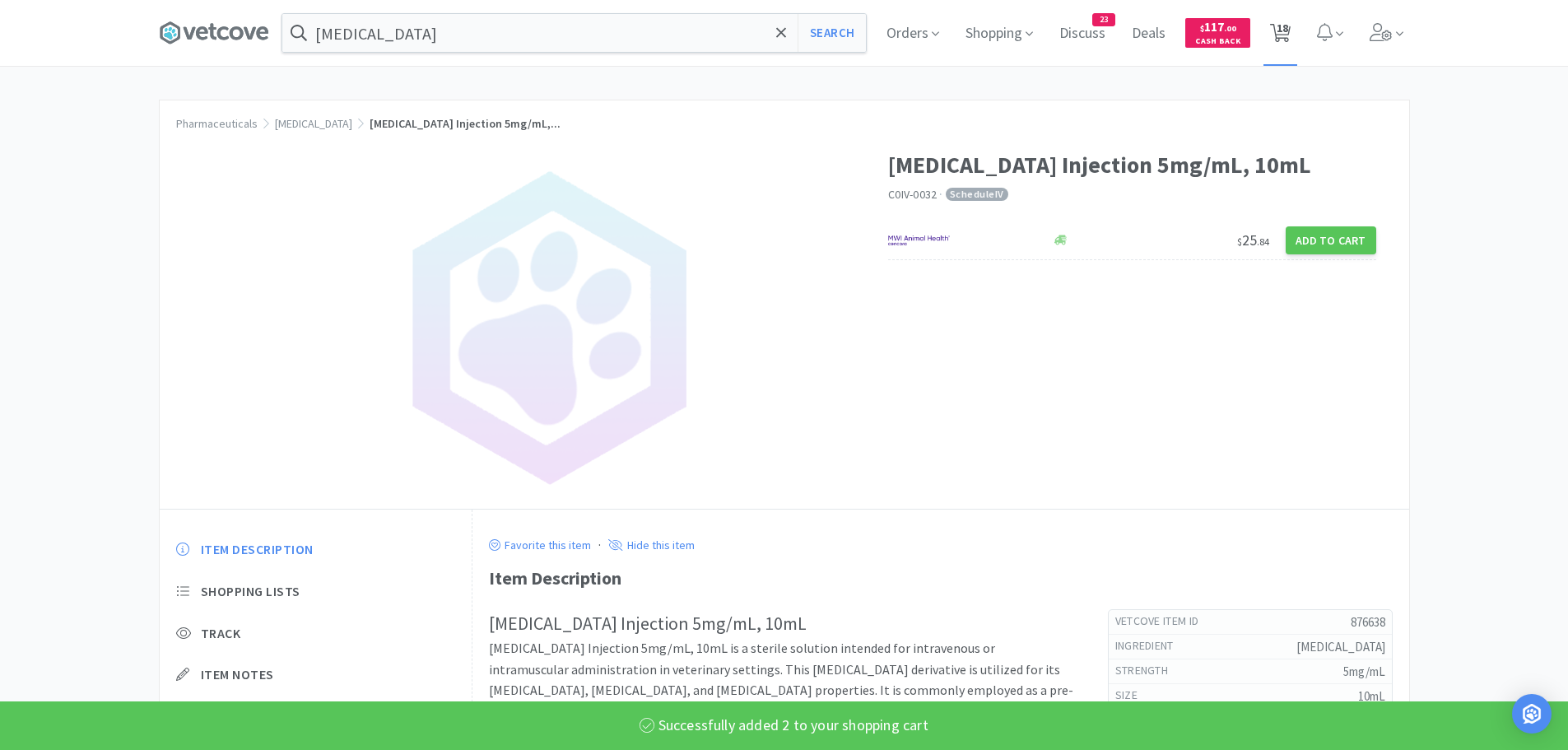
click at [1297, 23] on span "18" at bounding box center [1280, 32] width 33 height 66
select select "25"
select select "1"
select select "2"
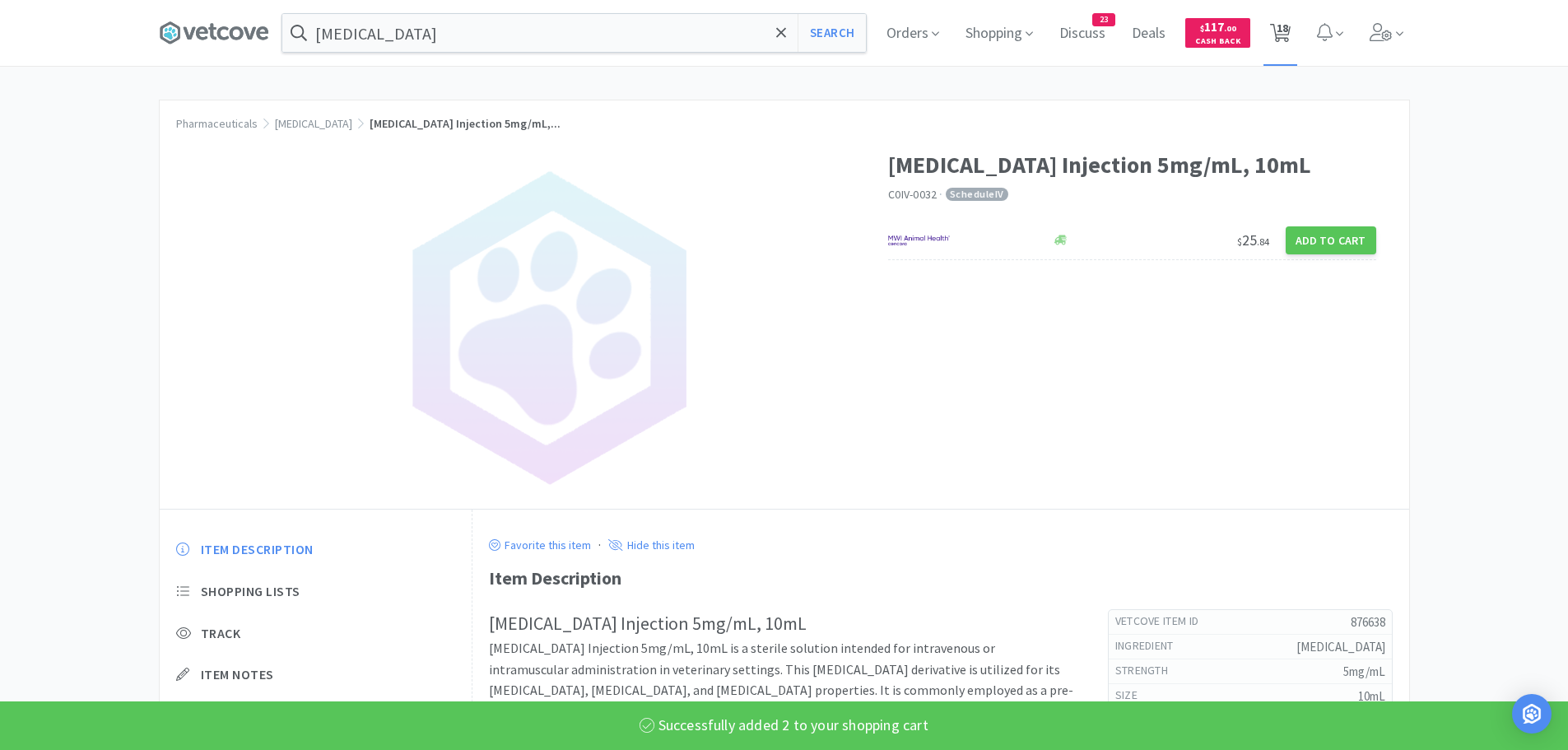
select select "1"
select select "6"
select select "2"
select select "1"
select select "2"
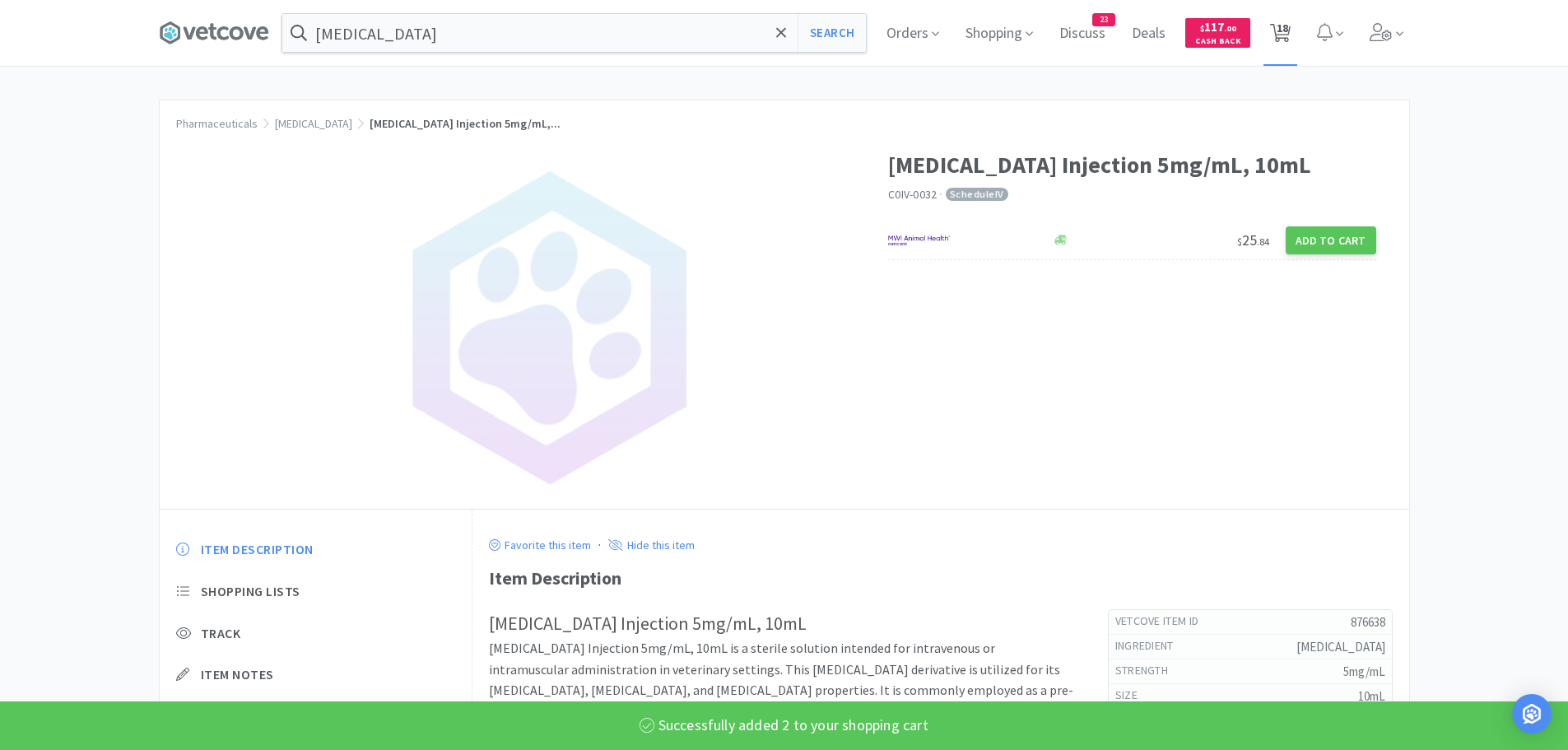
select select "1"
select select "2"
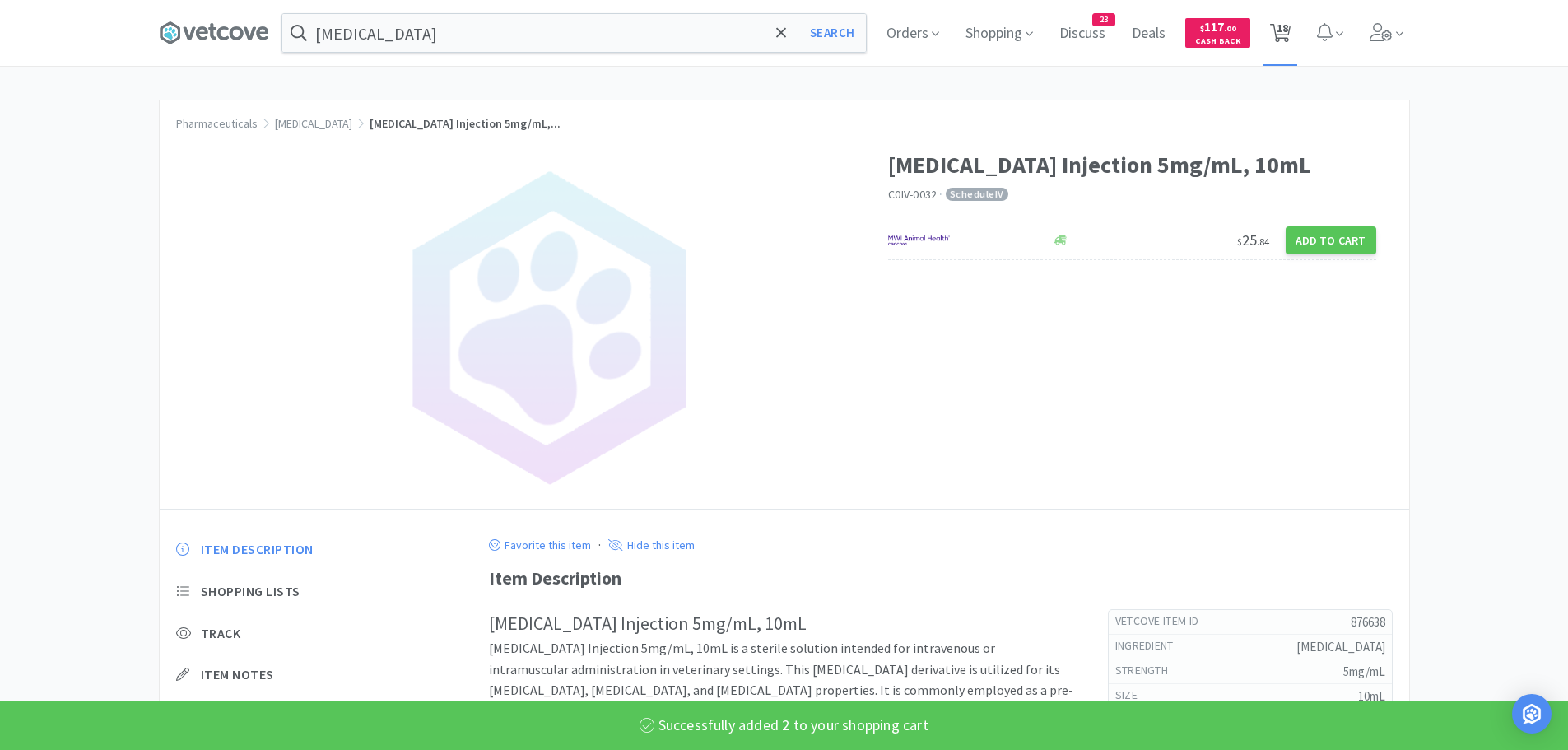
select select "6"
select select "50"
select select "2"
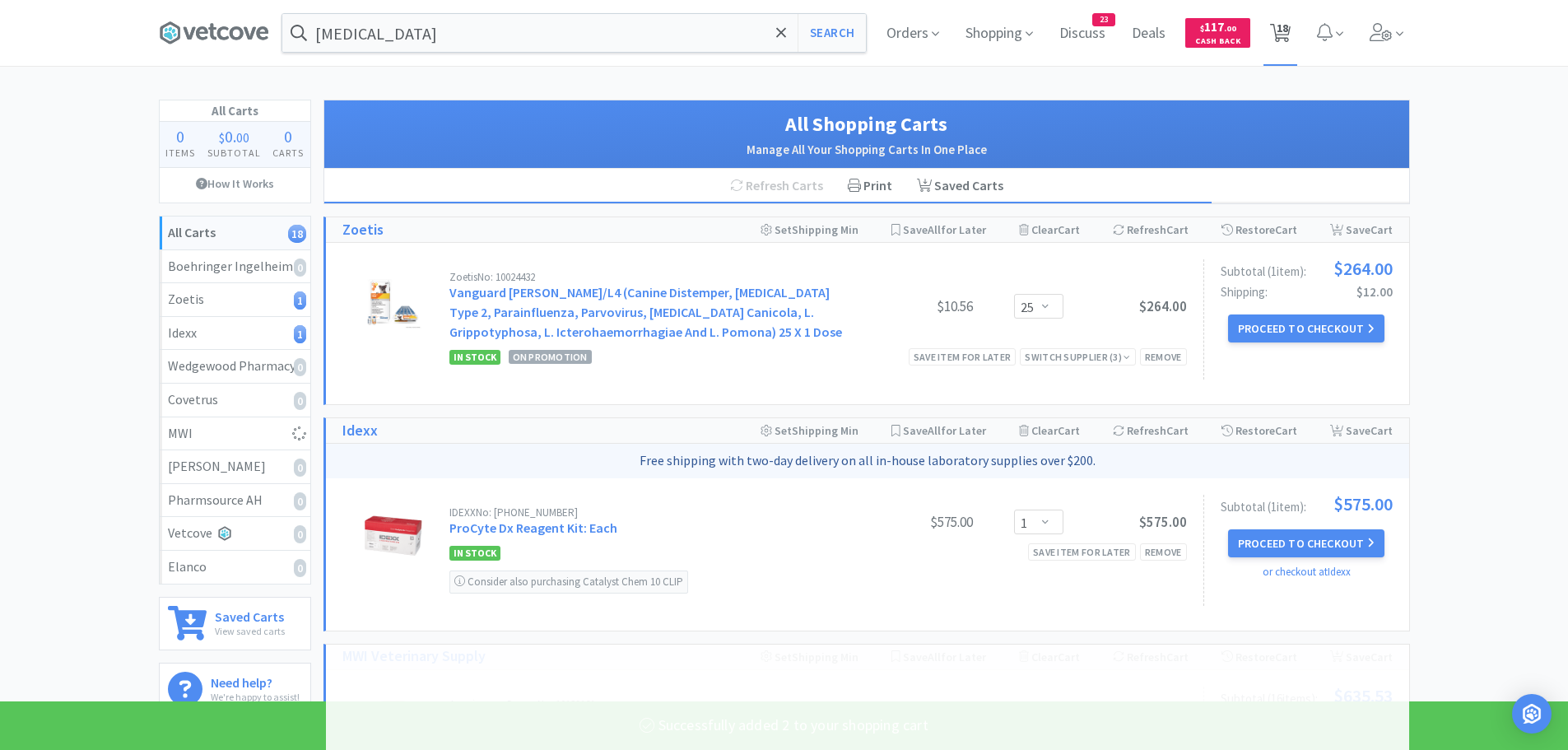
select select "2"
select select "1"
select select "2"
select select "1"
select select "2"
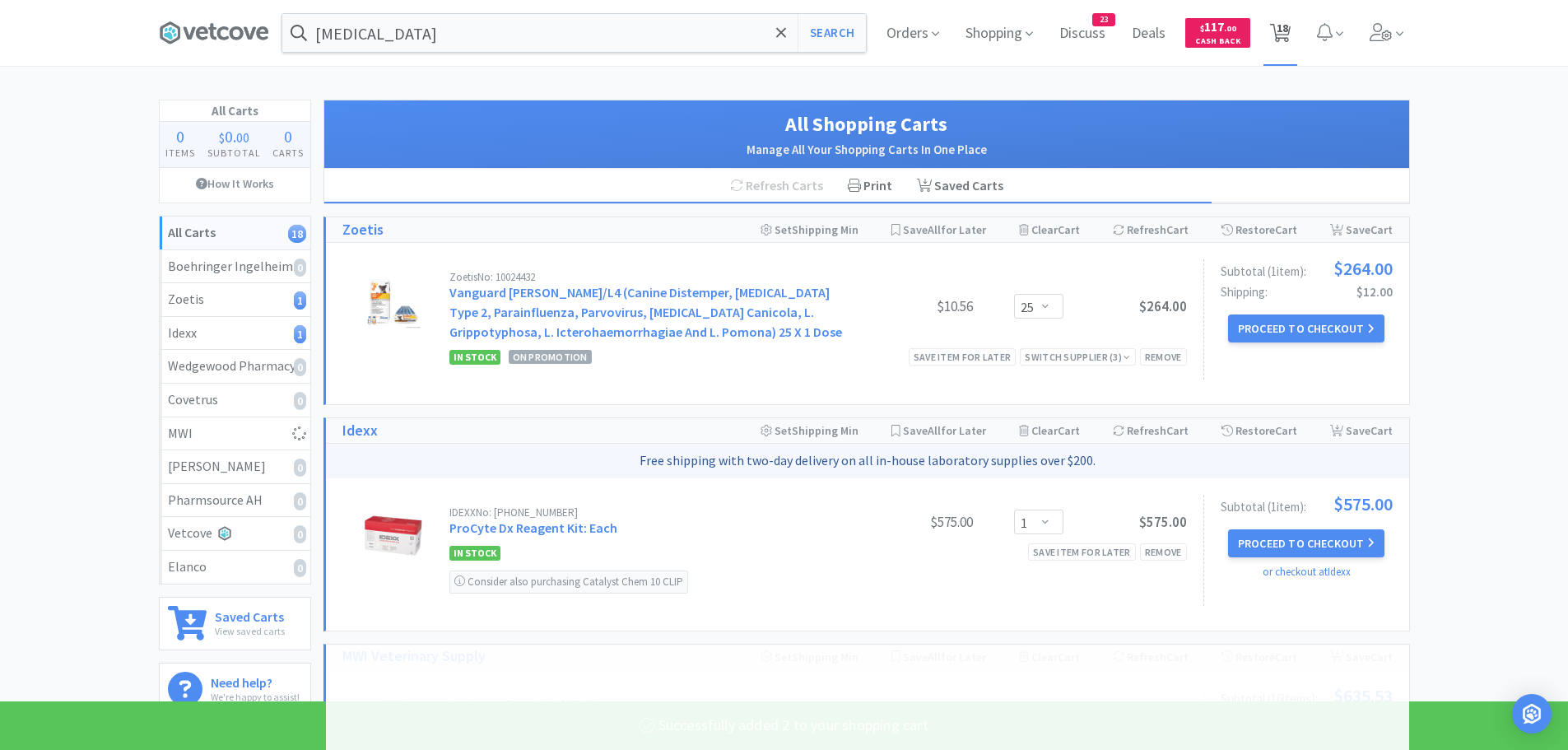
select select "6"
select select "50"
select select "2"
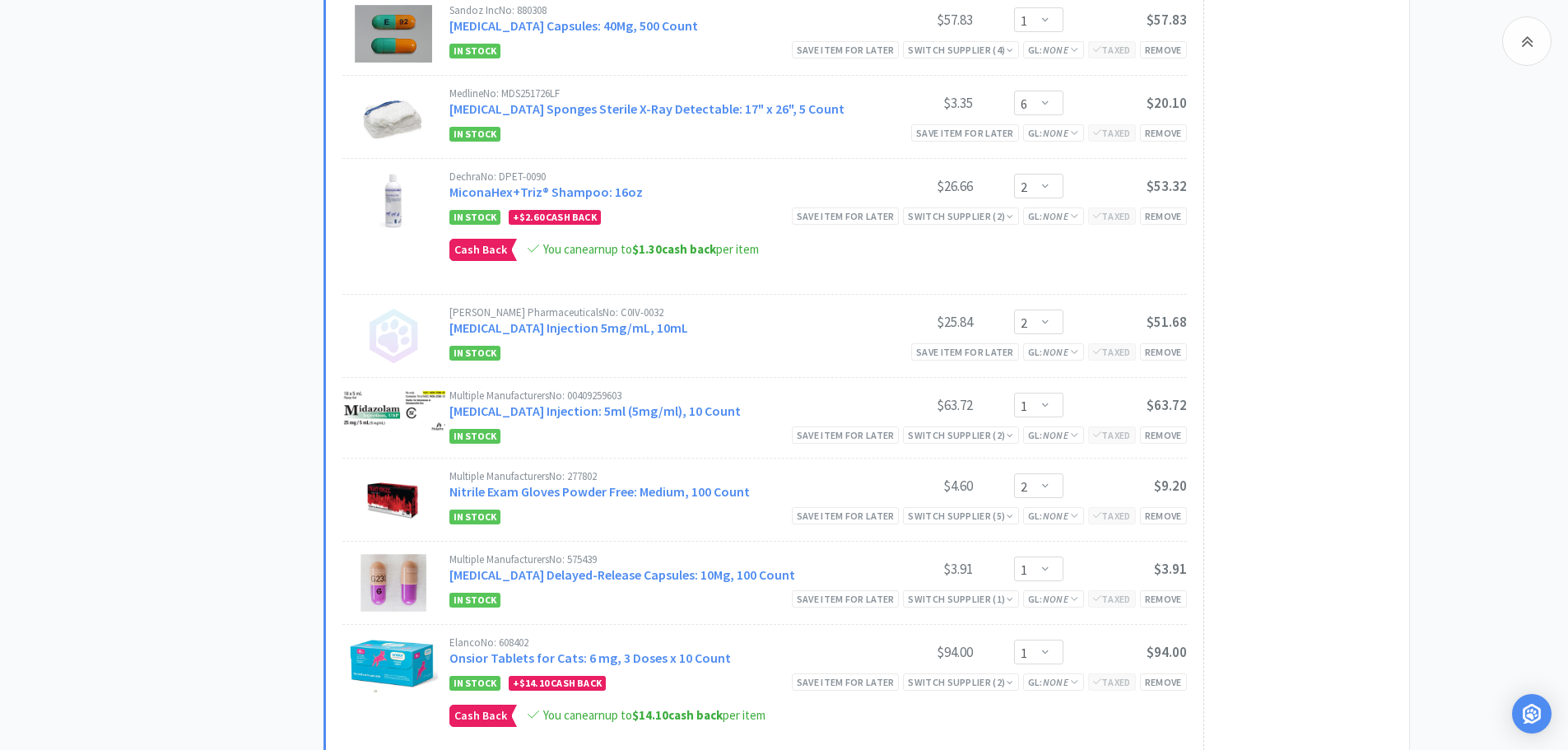
scroll to position [875, 0]
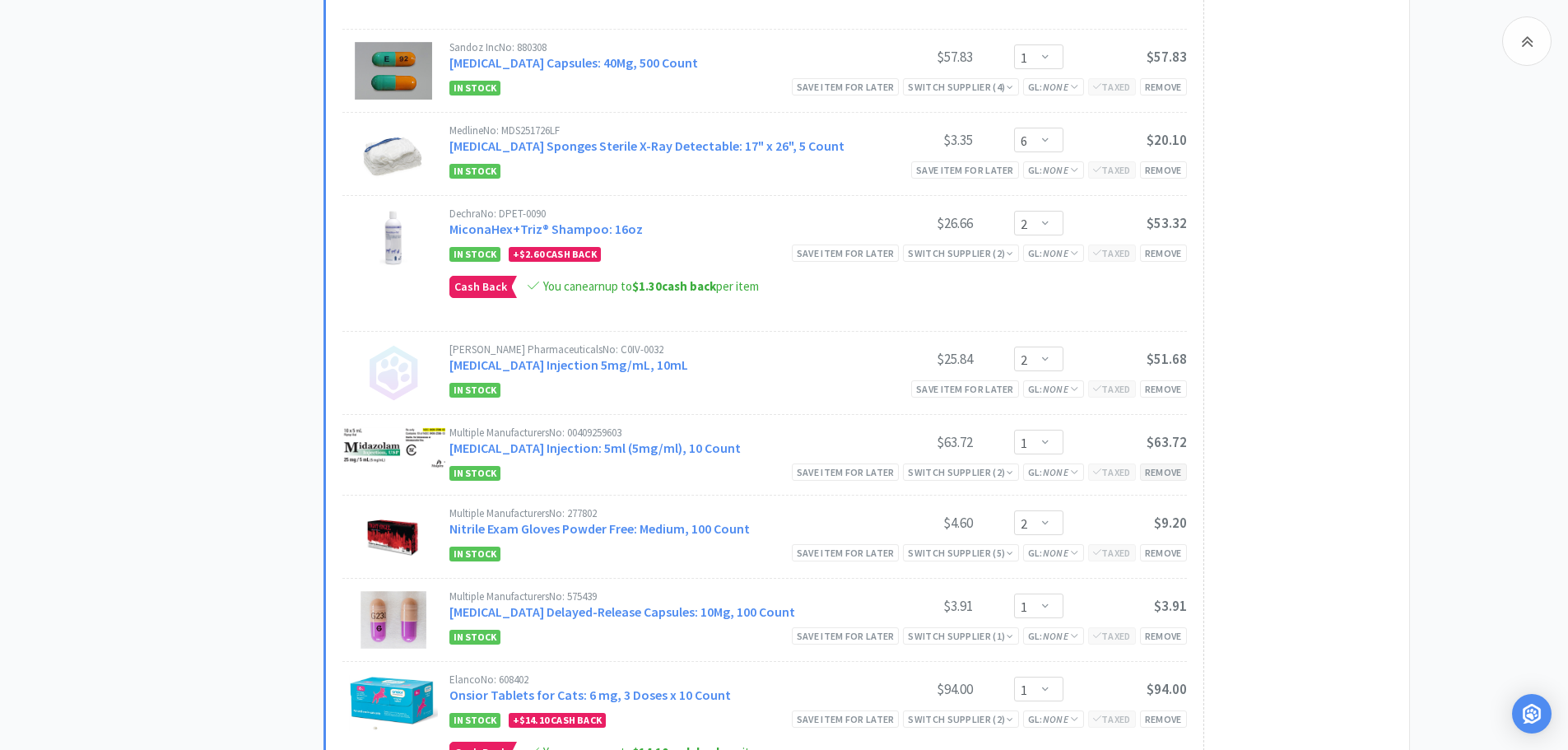
click at [1163, 470] on div "Remove" at bounding box center [1164, 473] width 47 height 18
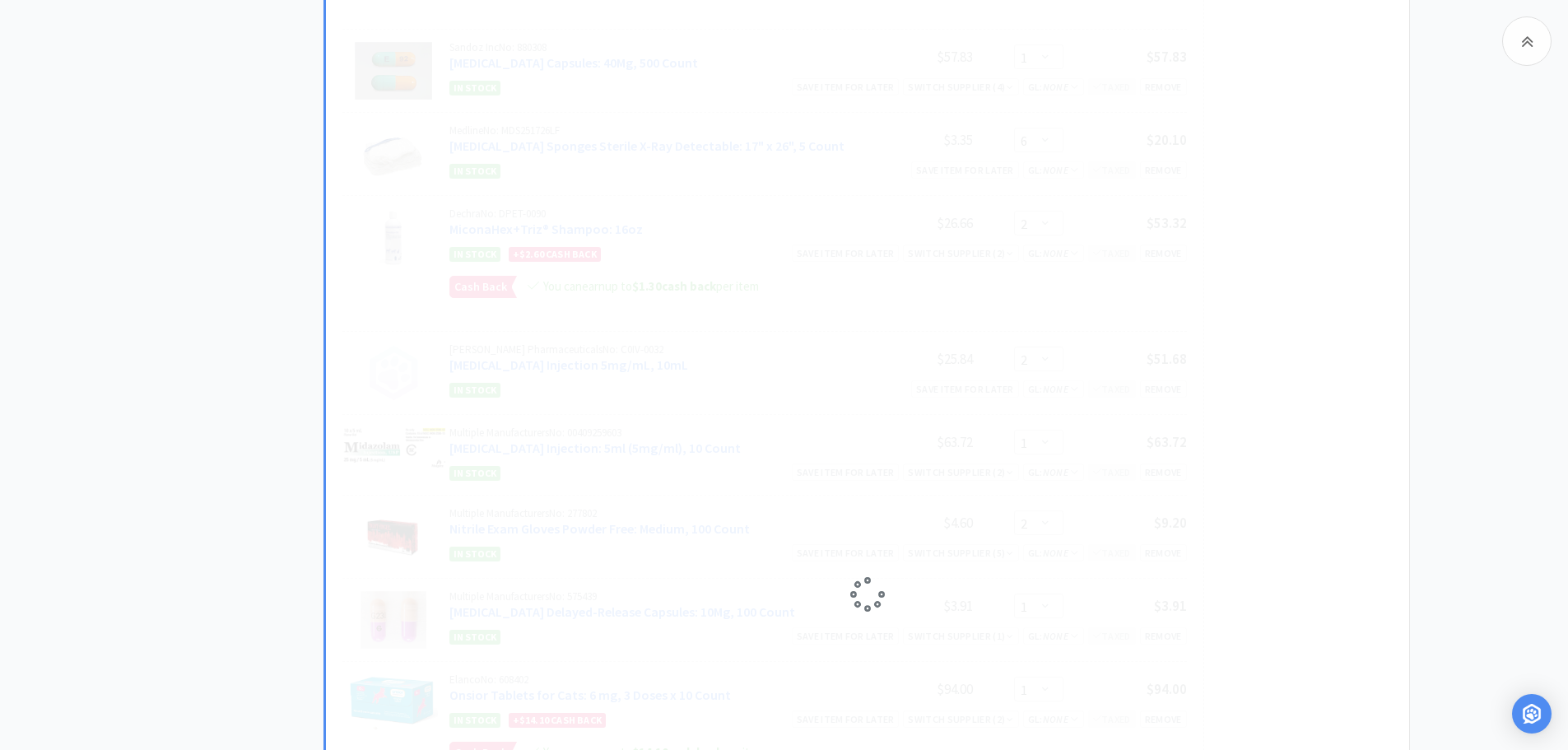
select select "2"
select select "1"
select select "2"
select select "6"
select select "50"
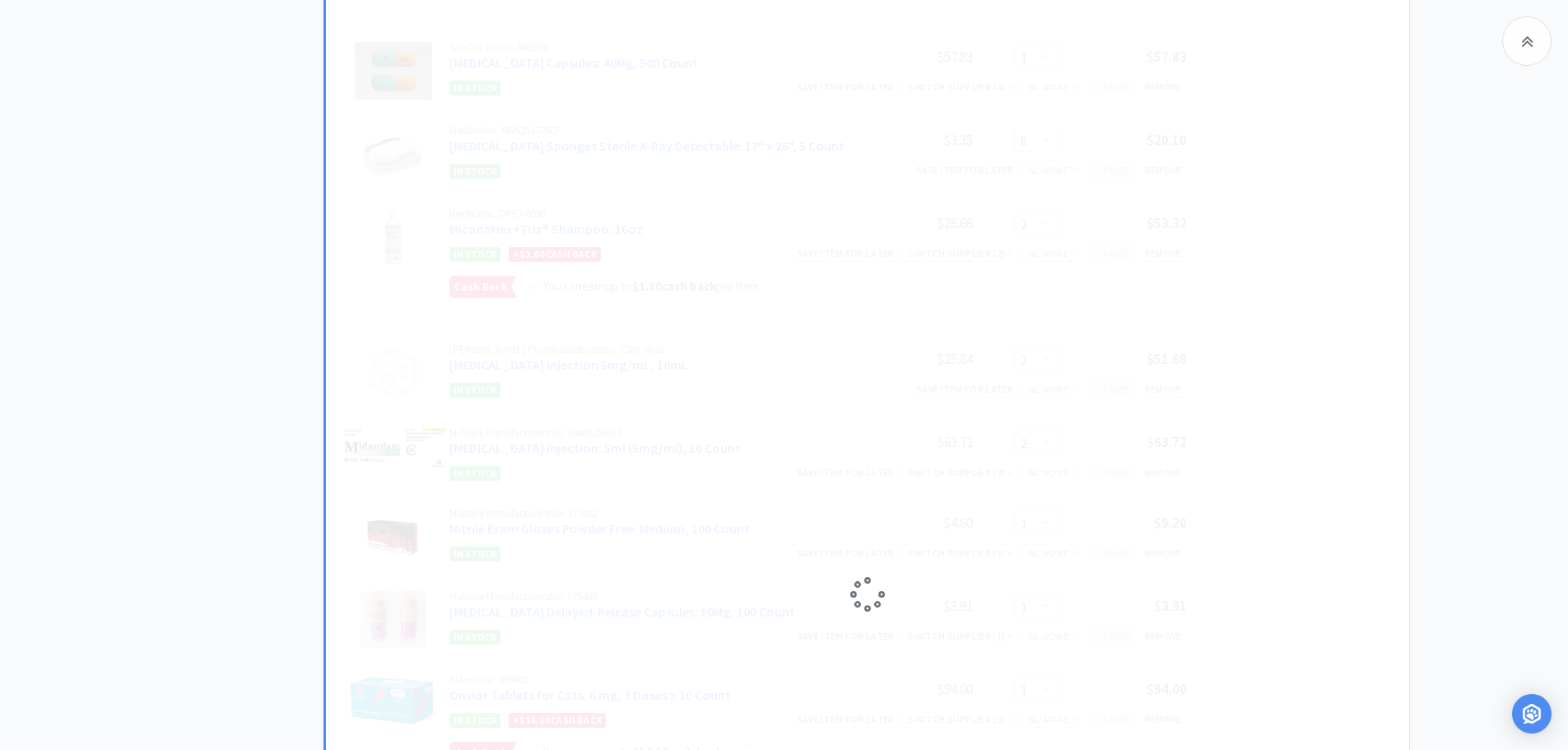
select select "2"
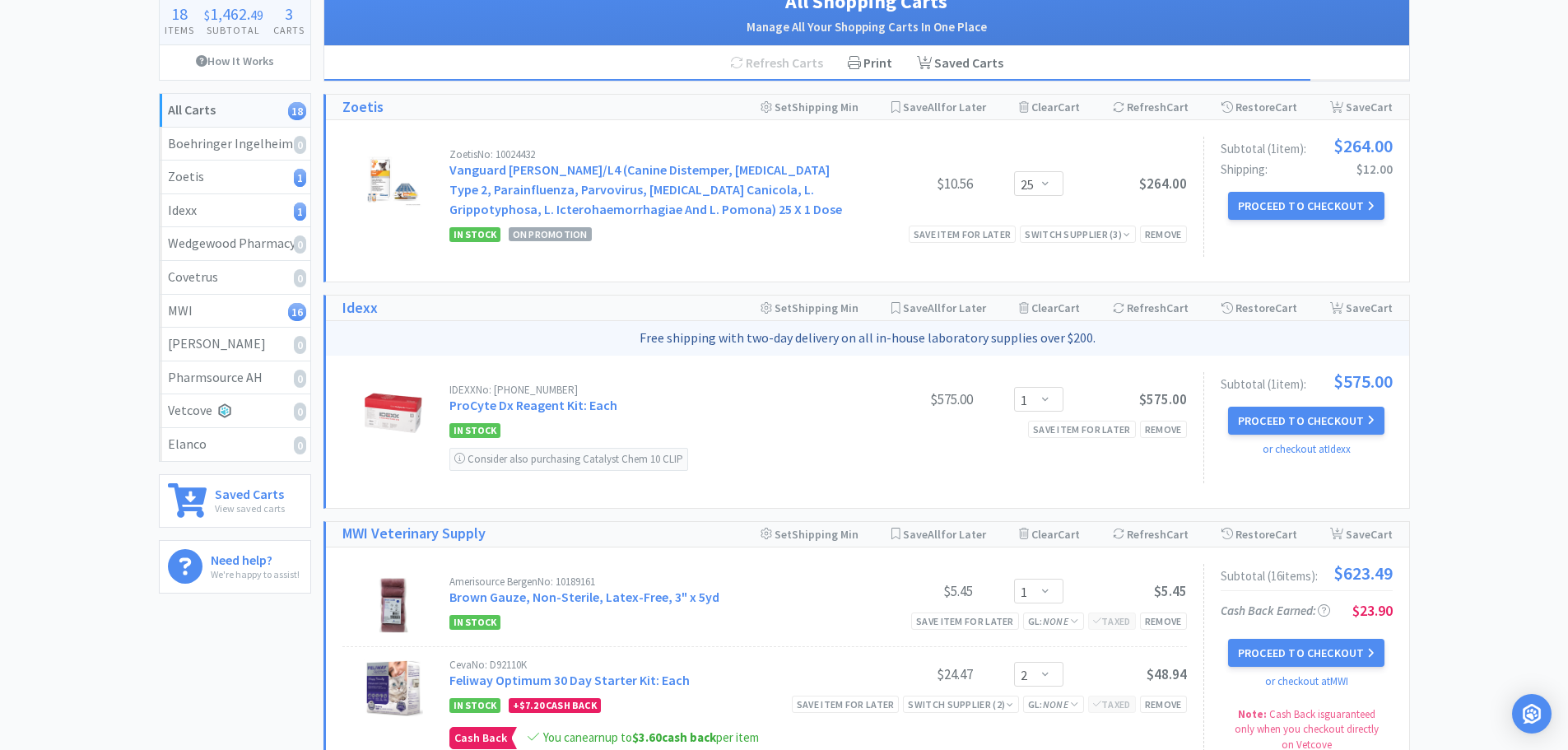
scroll to position [0, 0]
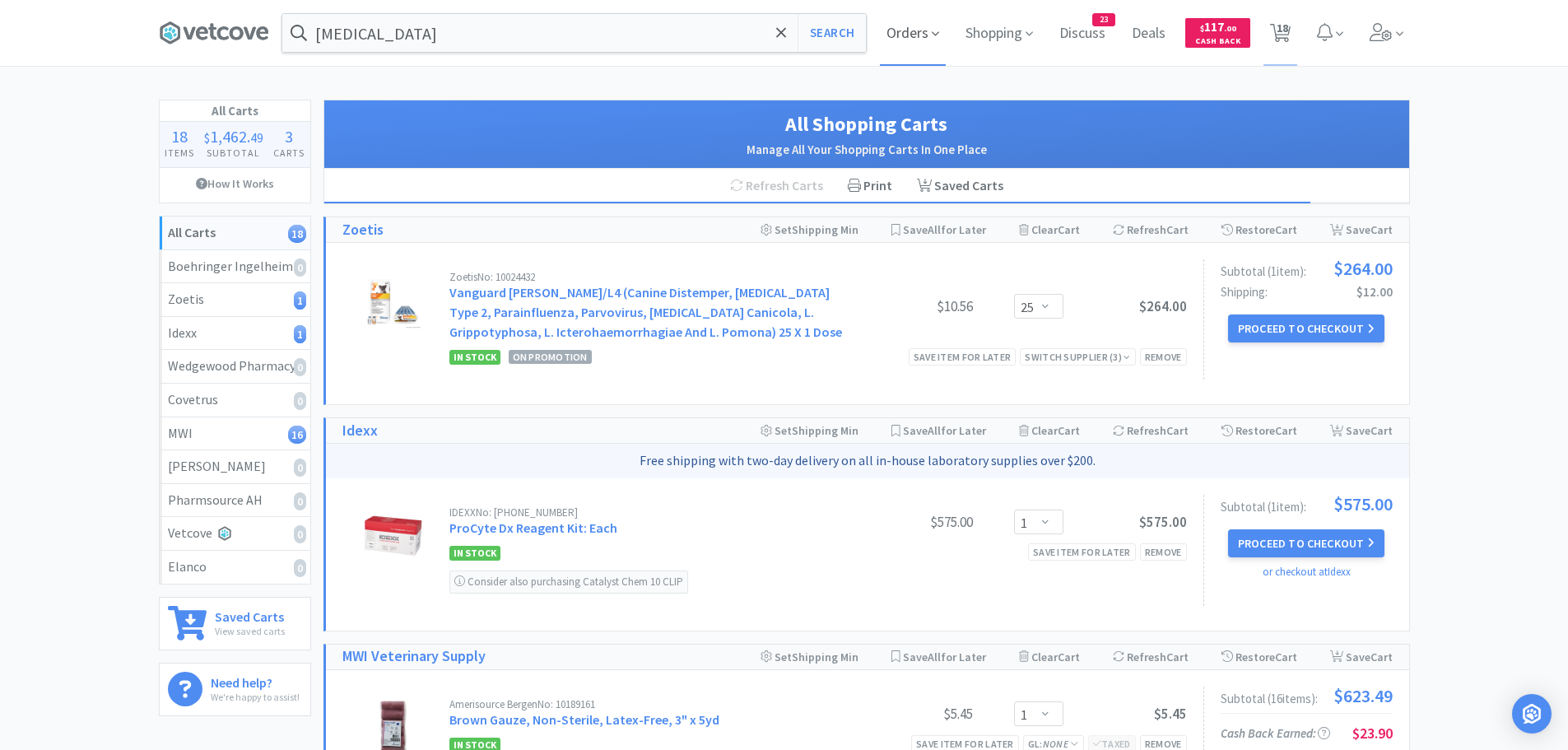
click at [907, 32] on span "Orders" at bounding box center [912, 32] width 66 height 66
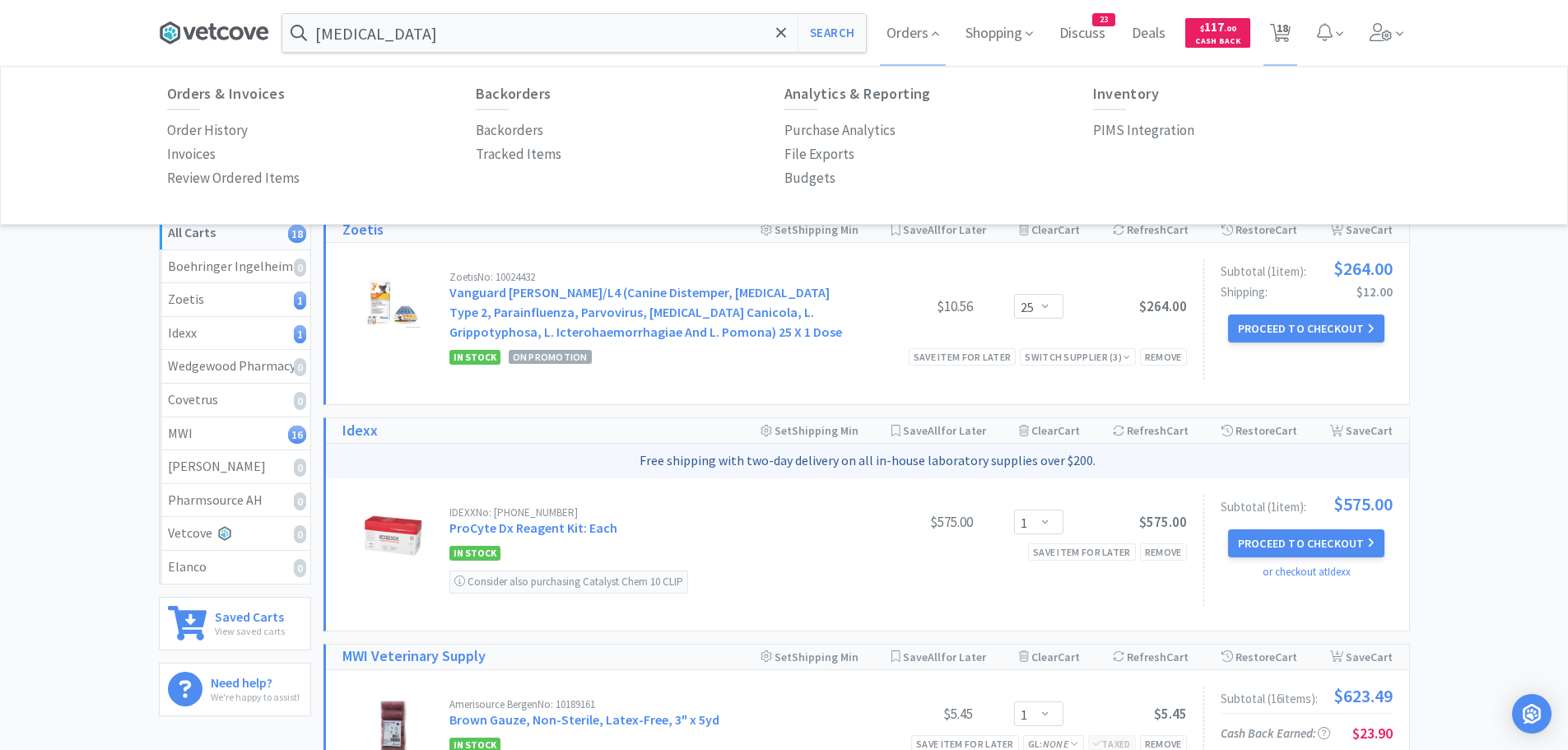
click at [256, 29] on icon at bounding box center [214, 32] width 110 height 25
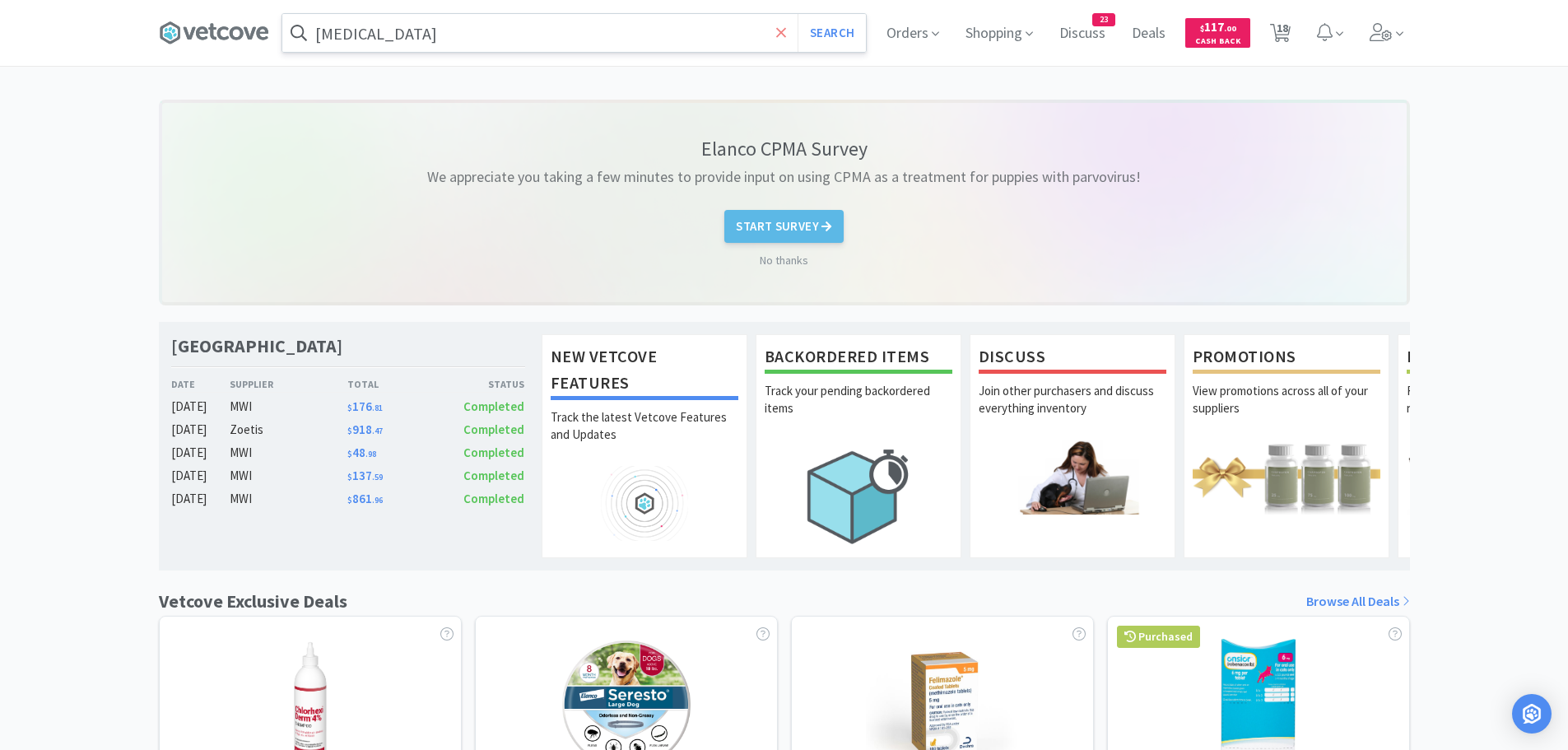
click at [786, 40] on span at bounding box center [781, 32] width 19 height 34
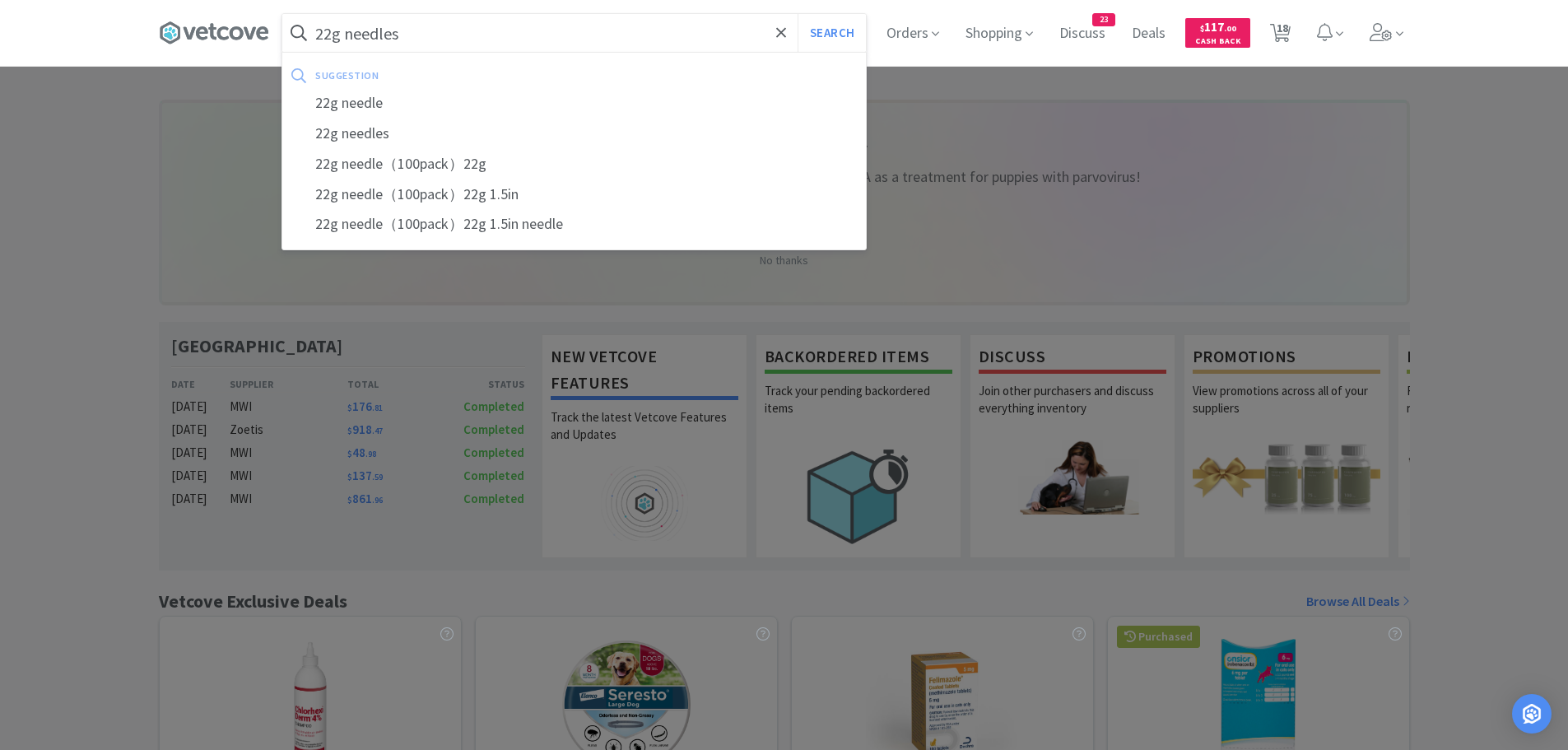
type input "22g needles"
click at [797, 14] on button "Search" at bounding box center [832, 32] width 69 height 38
select select "1"
select select "2"
select select "1"
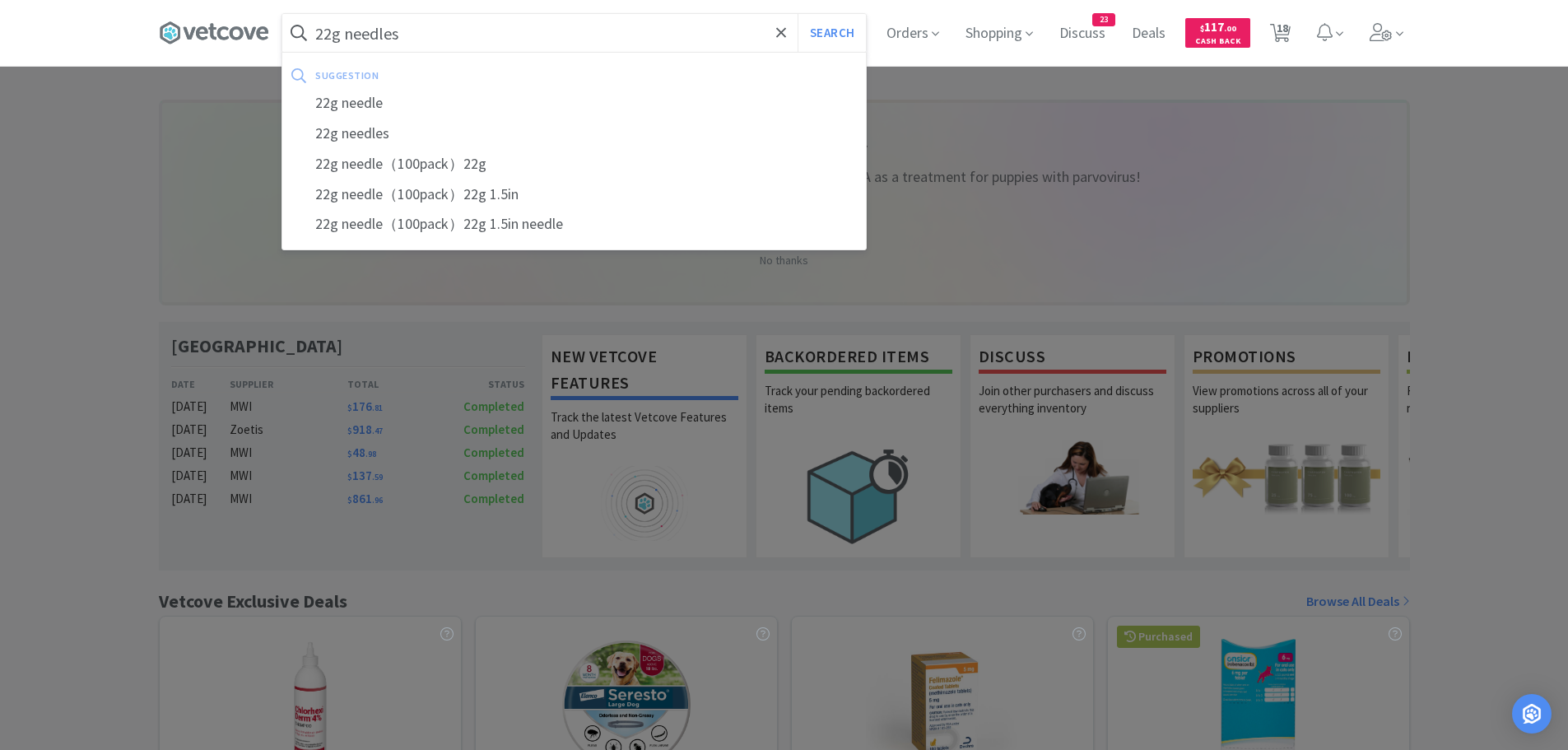
select select "6"
select select "2"
select select "1"
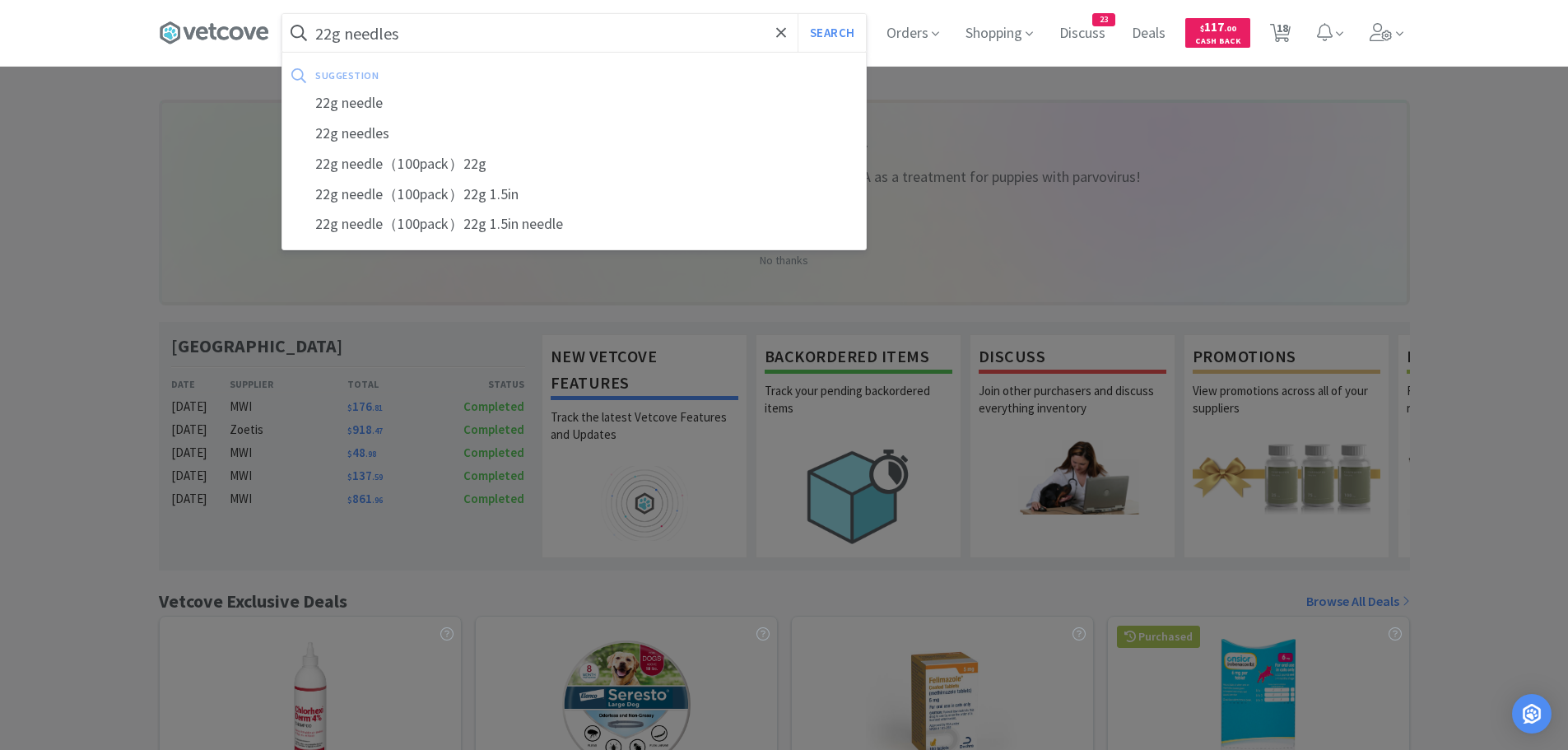
select select "1"
select select "2"
select select "6"
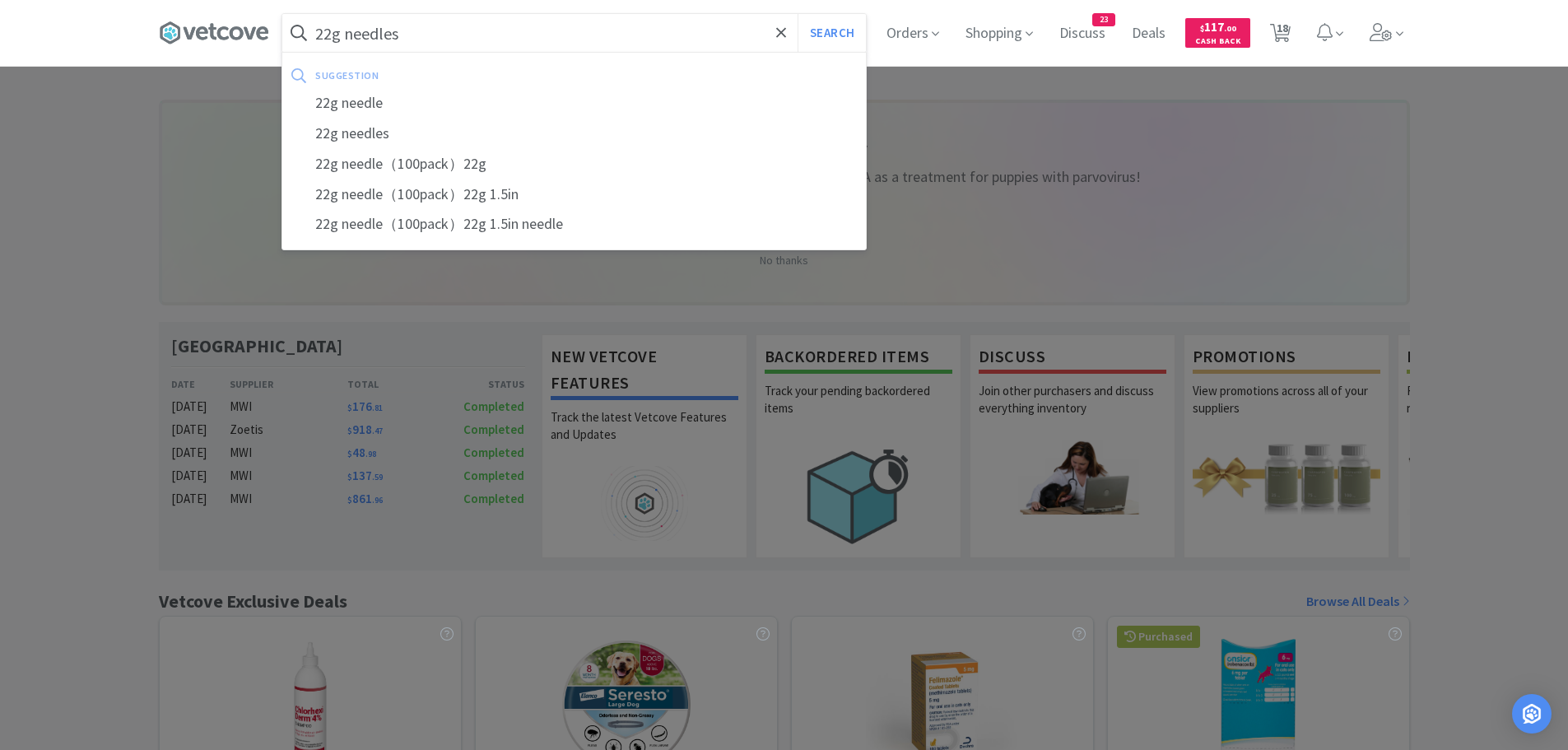
select select "50"
select select "2"
select select "1"
select select "25"
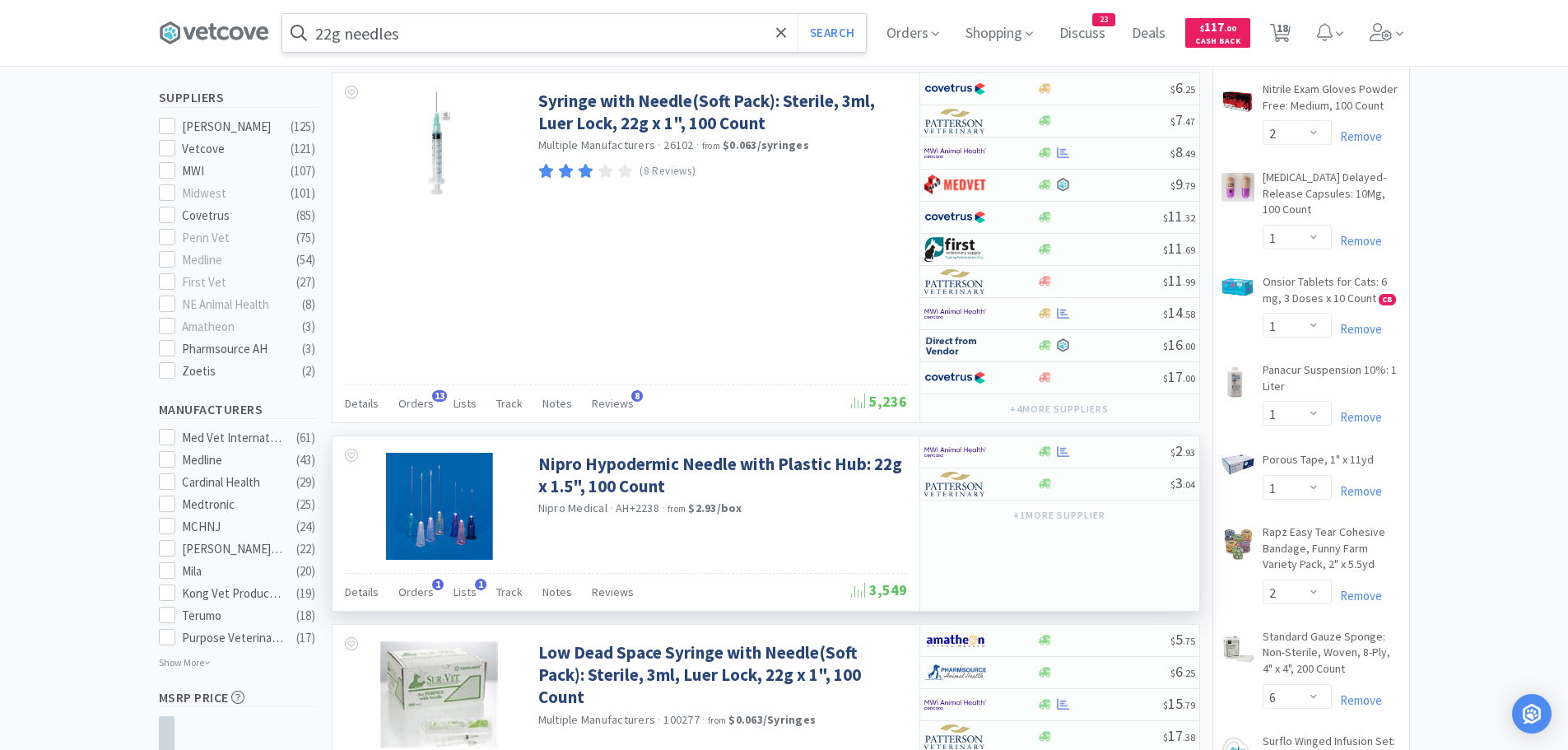
scroll to position [659, 0]
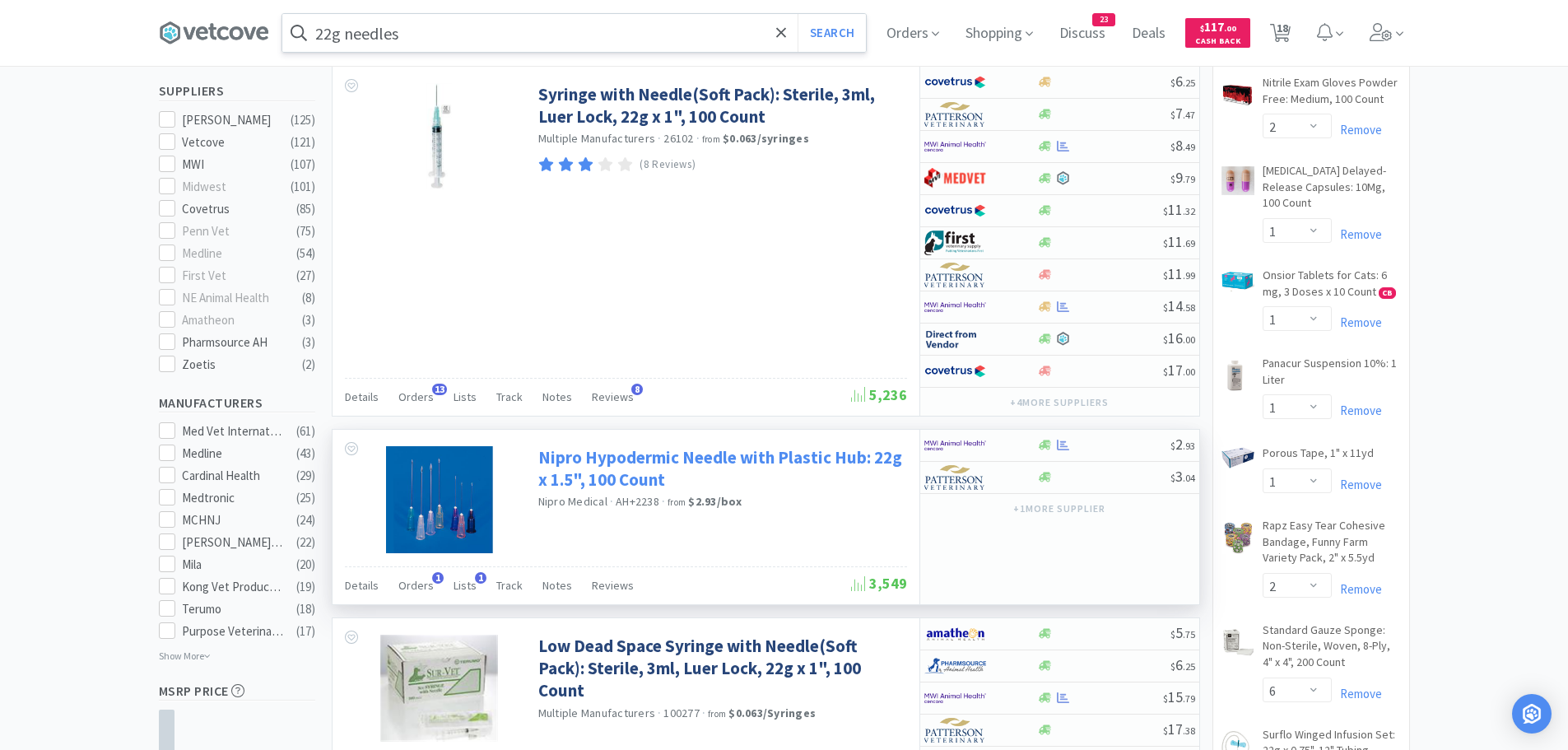
click at [637, 478] on link "Nipro Hypodermic Needle with Plastic Hub: 22g x 1.5", 100 Count" at bounding box center [721, 469] width 365 height 45
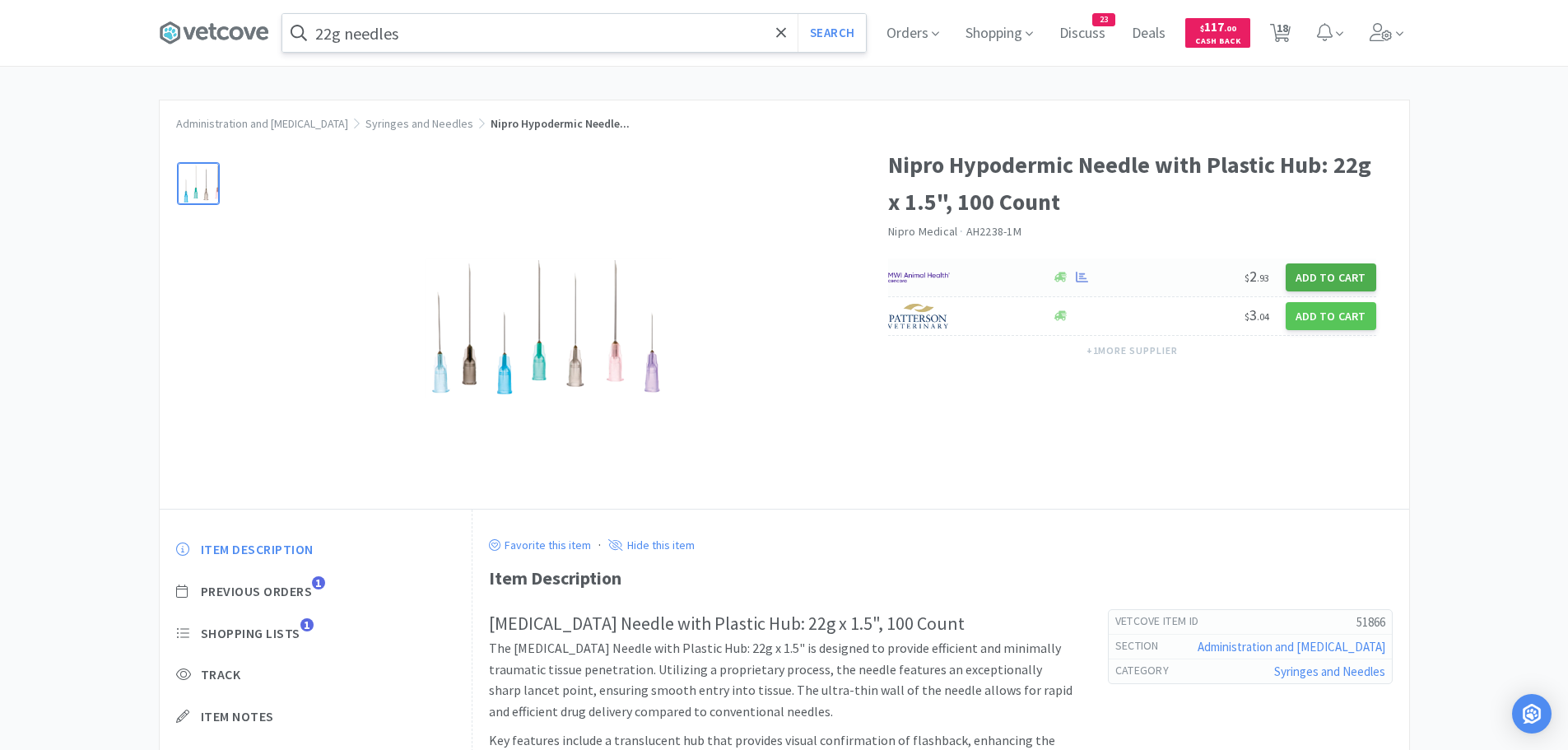
click at [1336, 275] on button "Add to Cart" at bounding box center [1331, 277] width 90 height 28
select select "1"
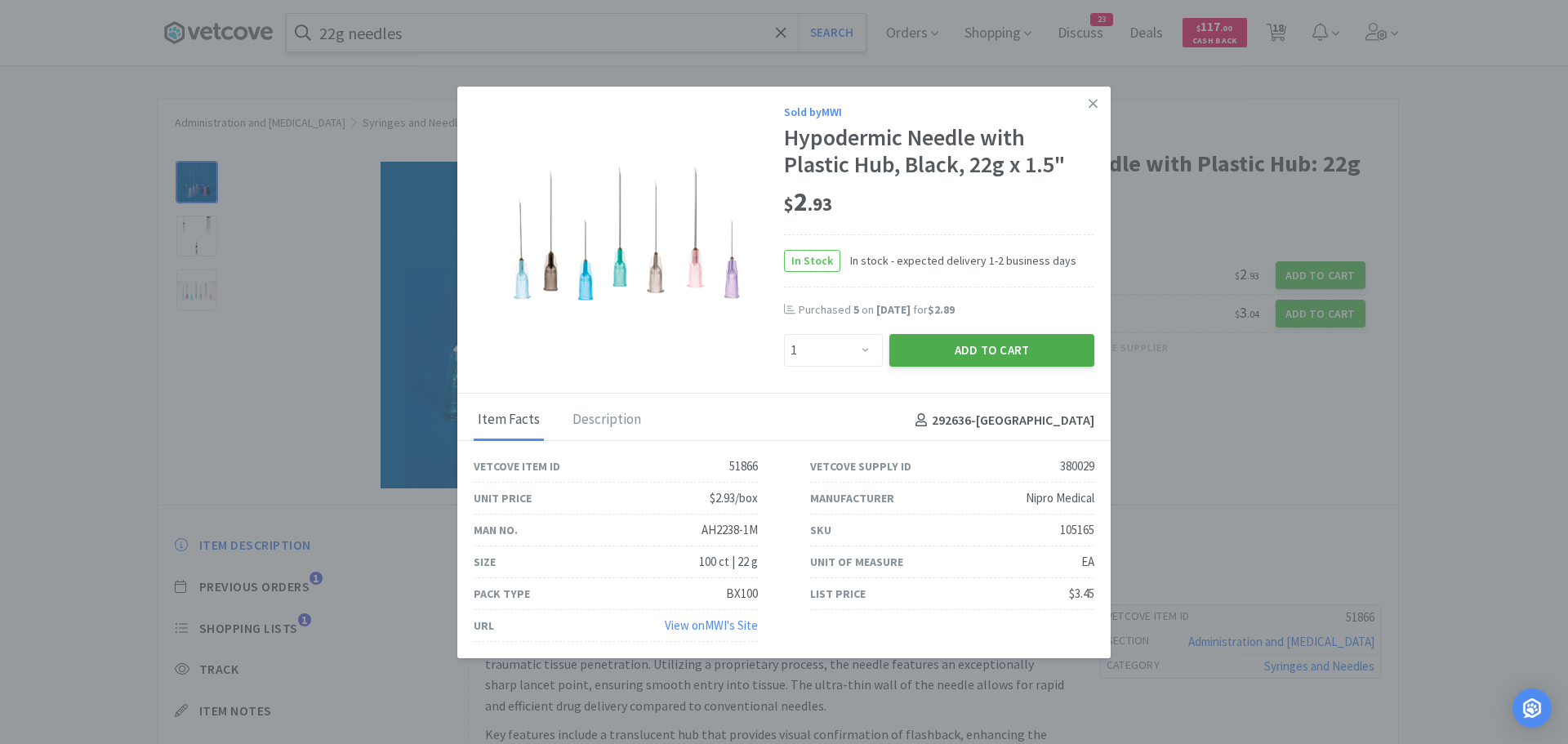
click at [932, 347] on button "Add to Cart" at bounding box center [991, 350] width 205 height 33
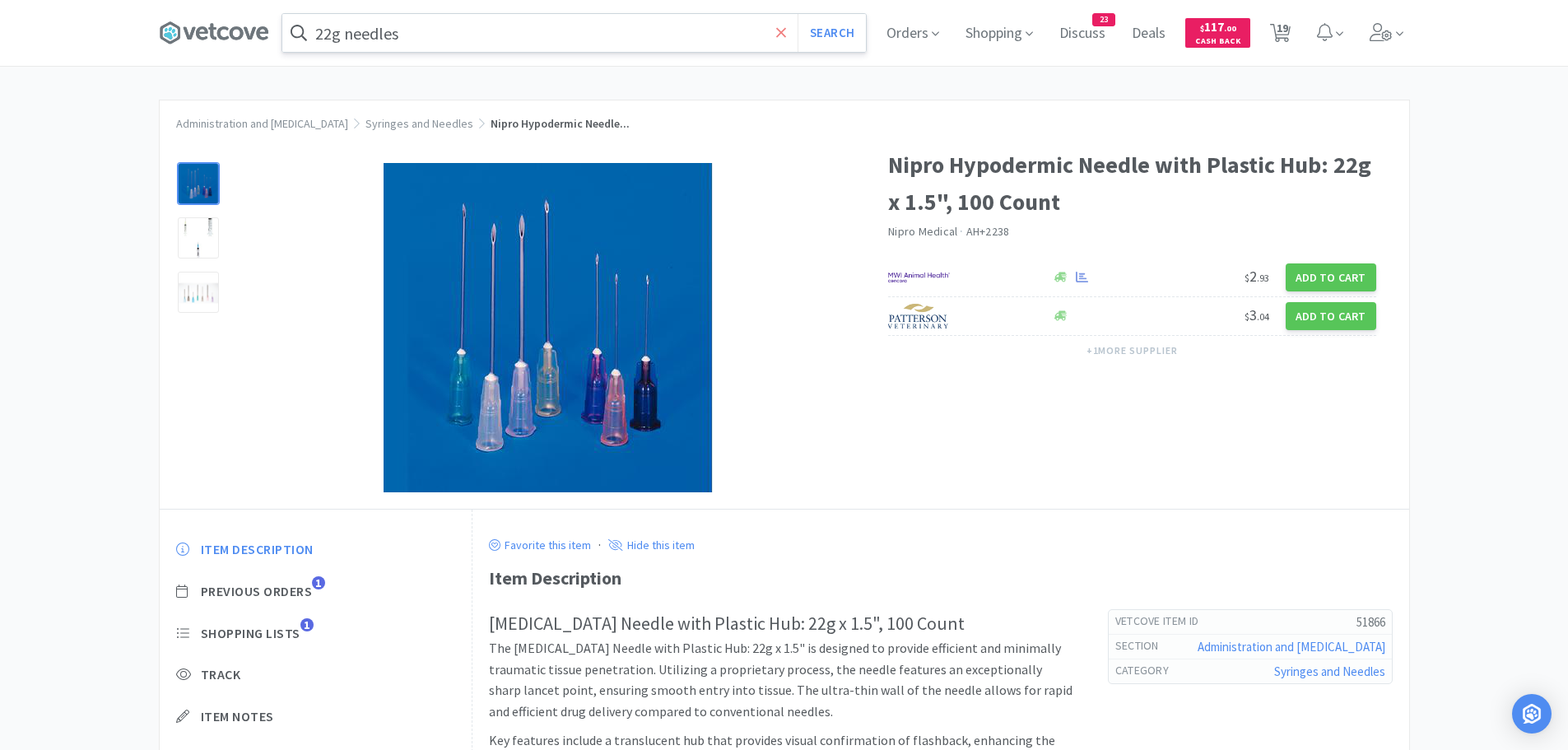
click at [786, 31] on icon at bounding box center [782, 32] width 11 height 17
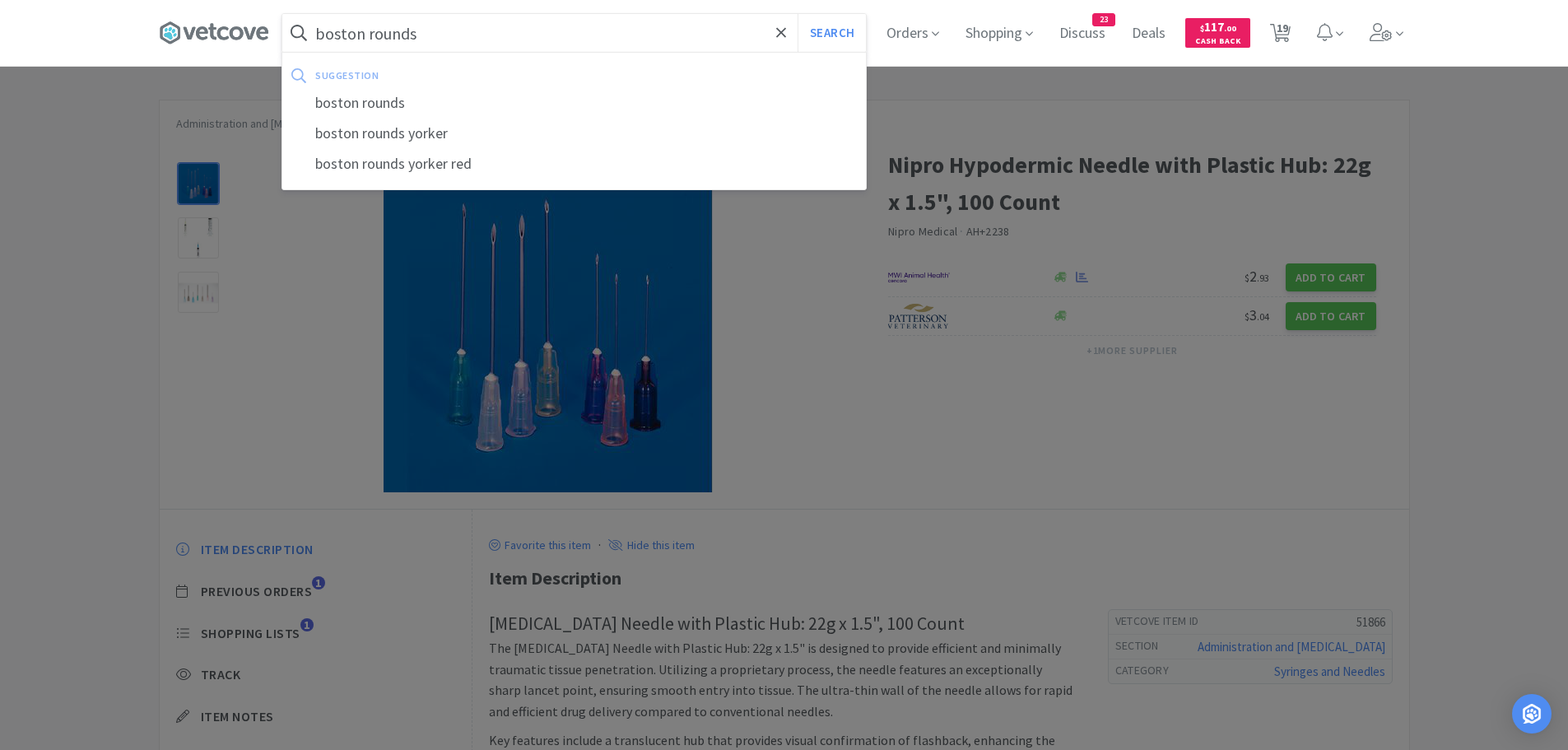
type input "boston rounds"
click at [797, 14] on button "Search" at bounding box center [832, 32] width 69 height 38
select select "1"
select select "2"
select select "1"
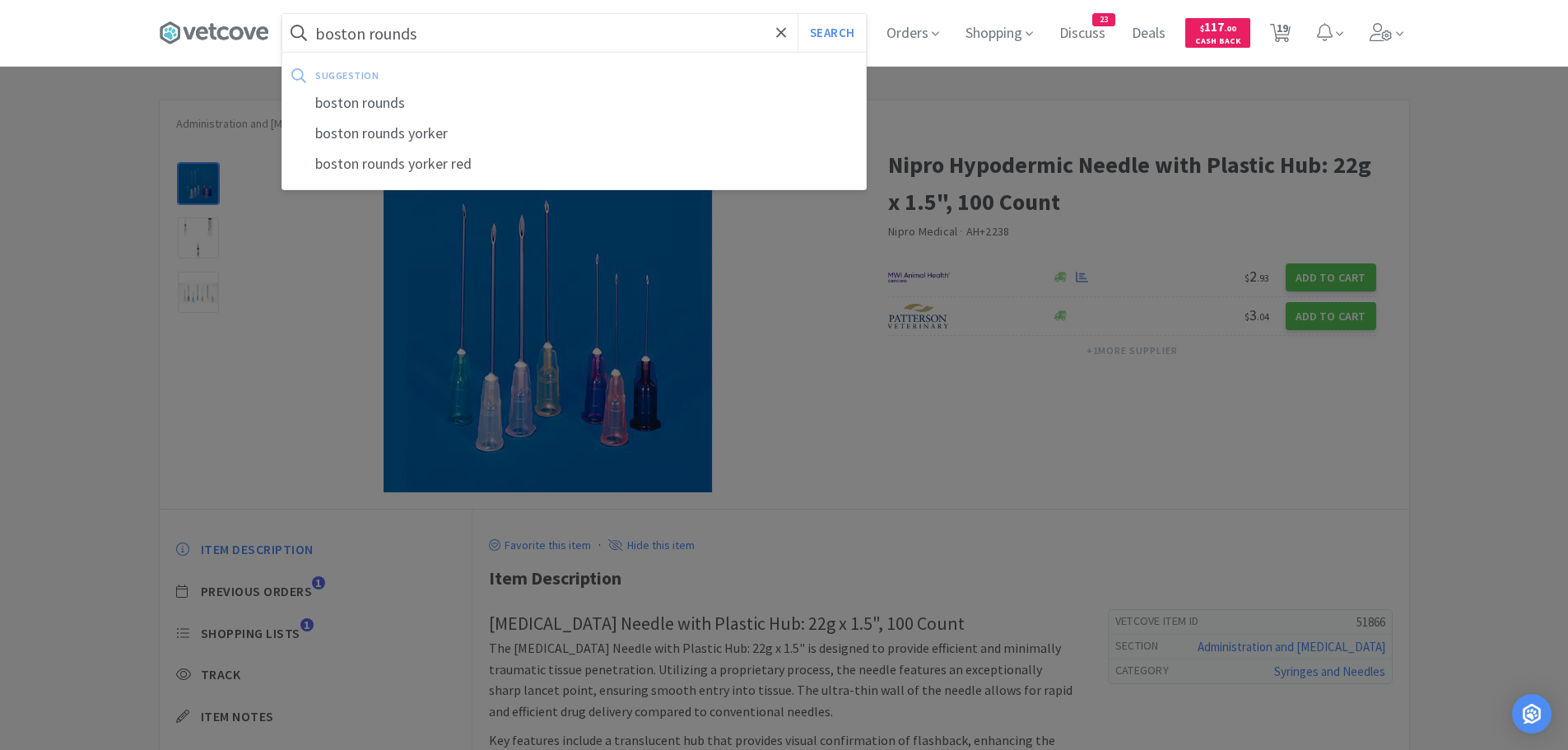
select select "6"
select select "2"
select select "1"
select select "2"
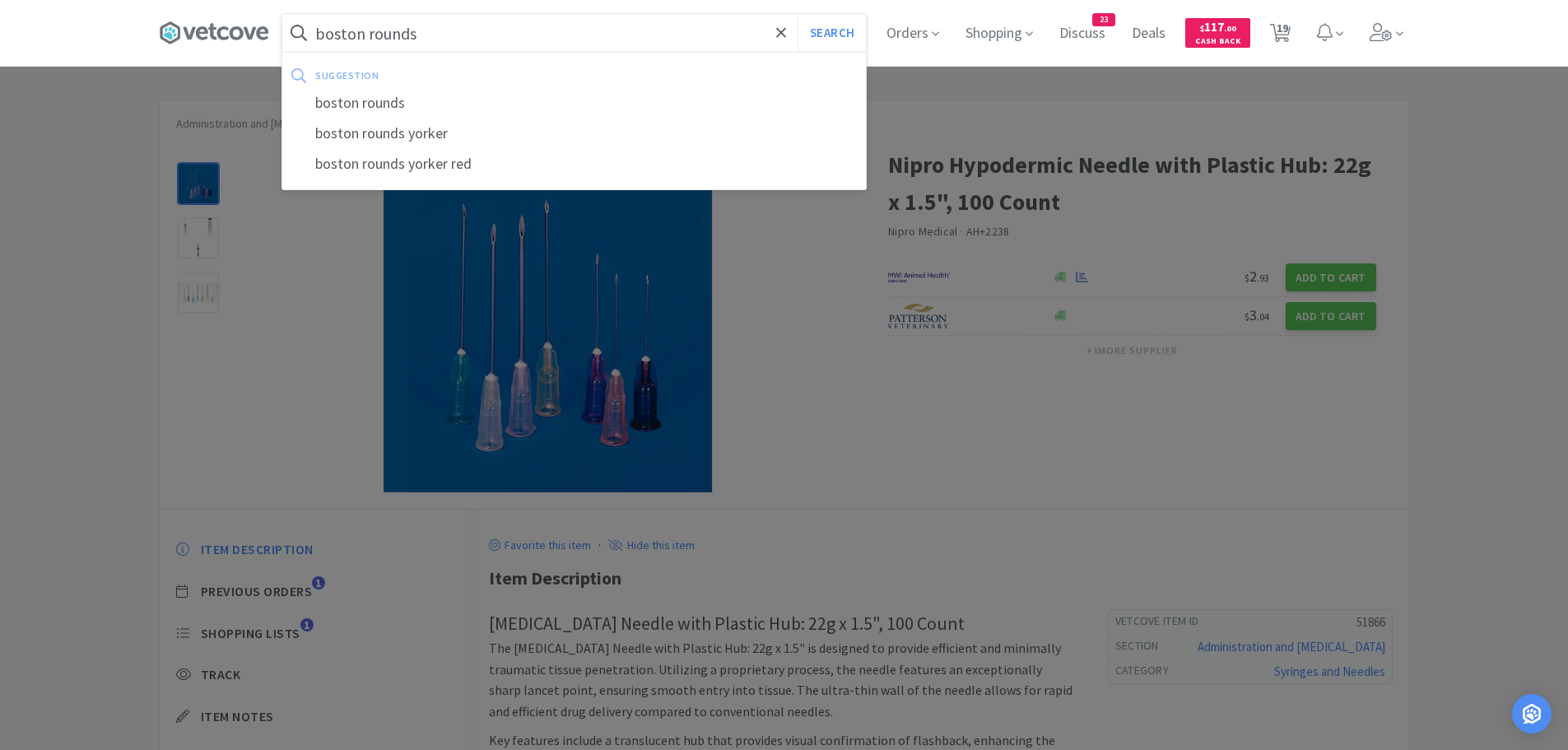
select select "1"
select select "2"
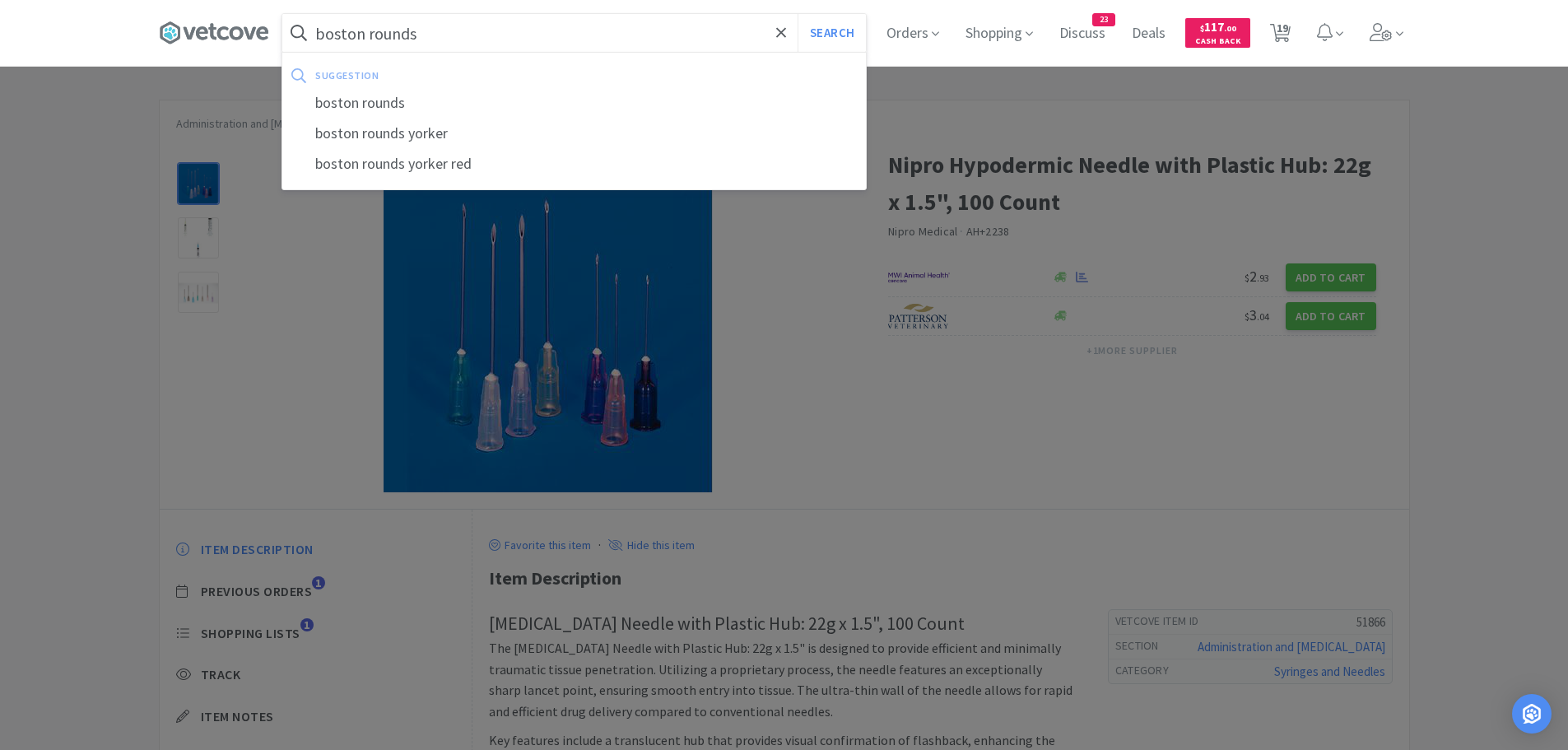
select select "6"
select select "50"
select select "2"
select select "1"
select select "25"
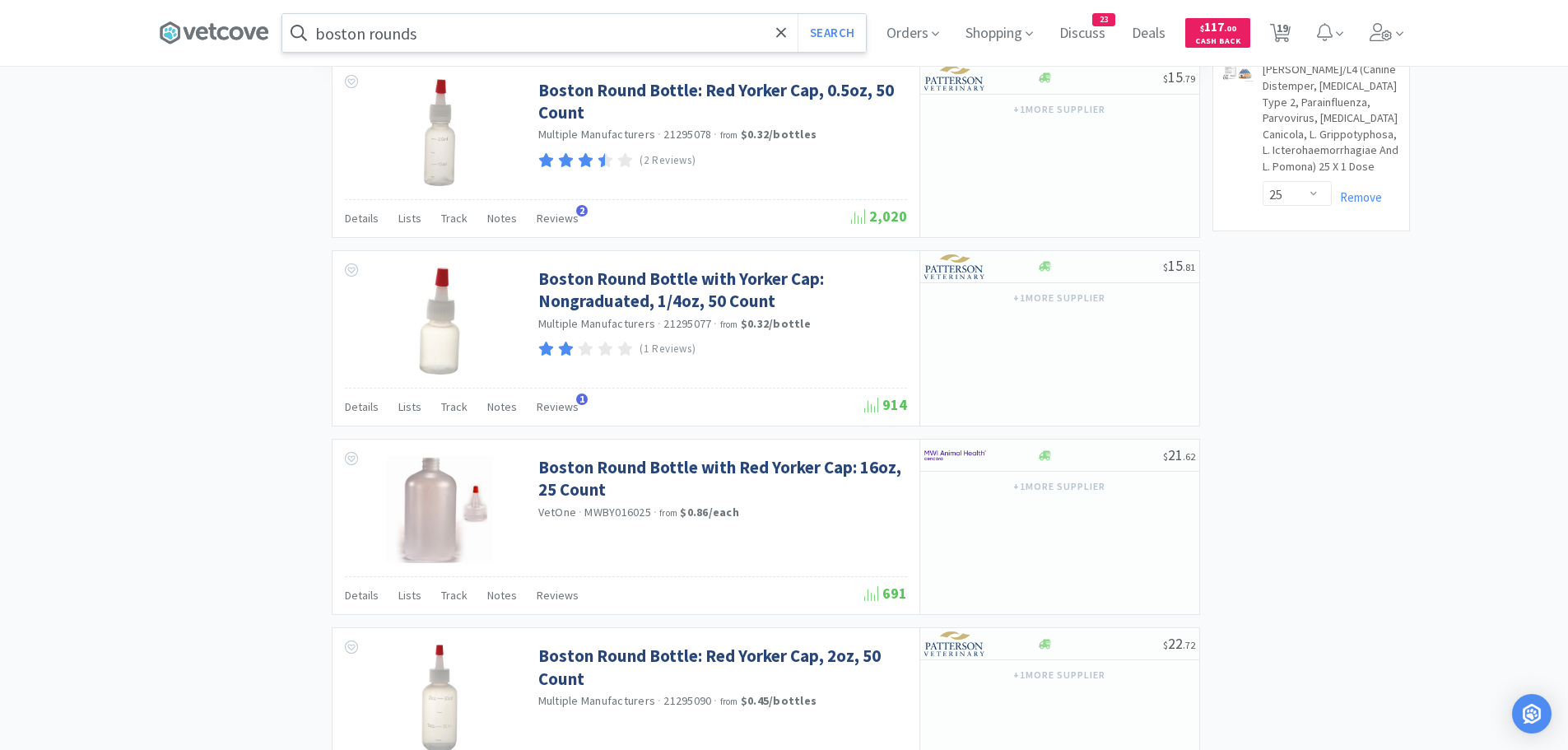
scroll to position [1893, 0]
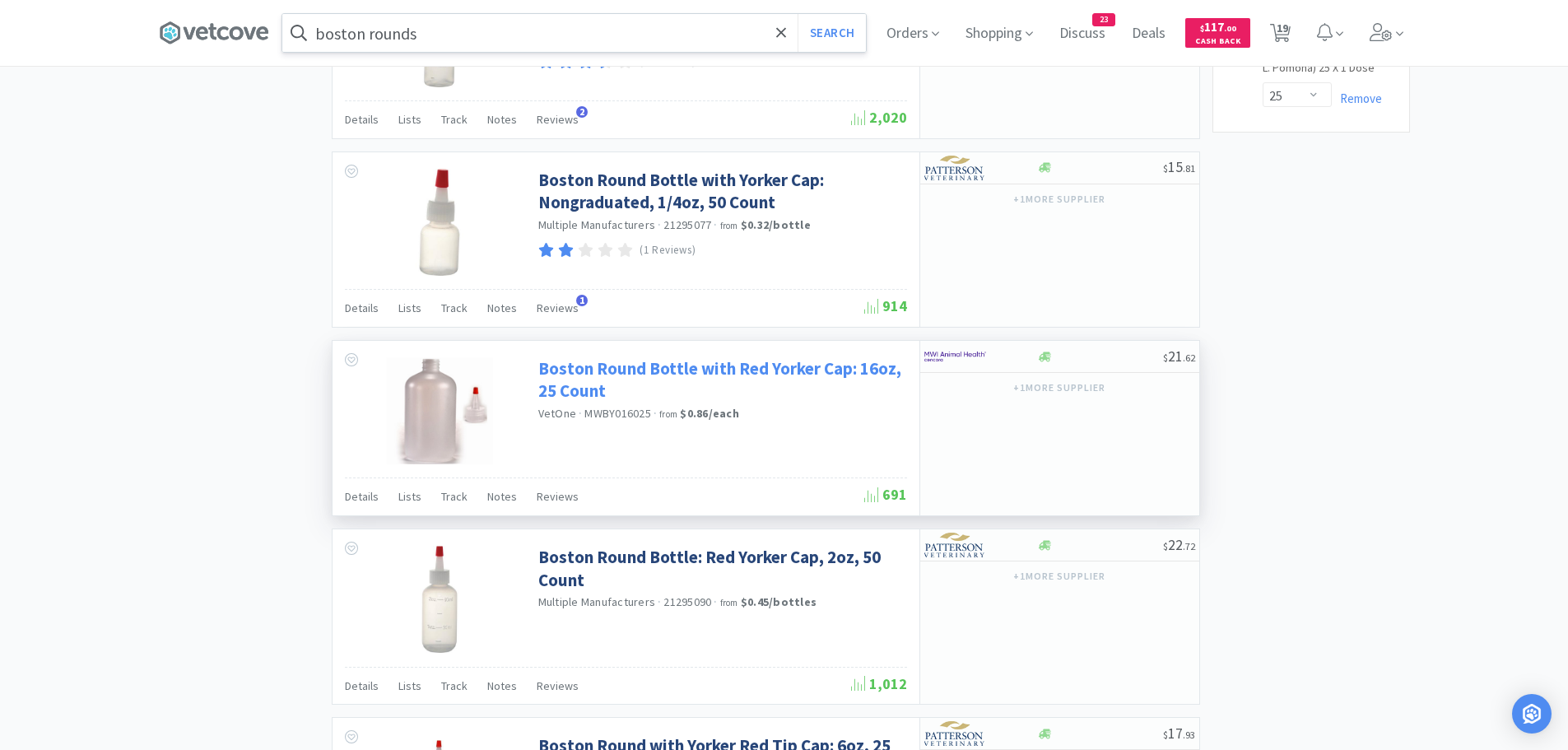
click at [687, 372] on link "Boston Round Bottle with Red Yorker Cap: 16oz, 25 Count" at bounding box center [721, 379] width 365 height 45
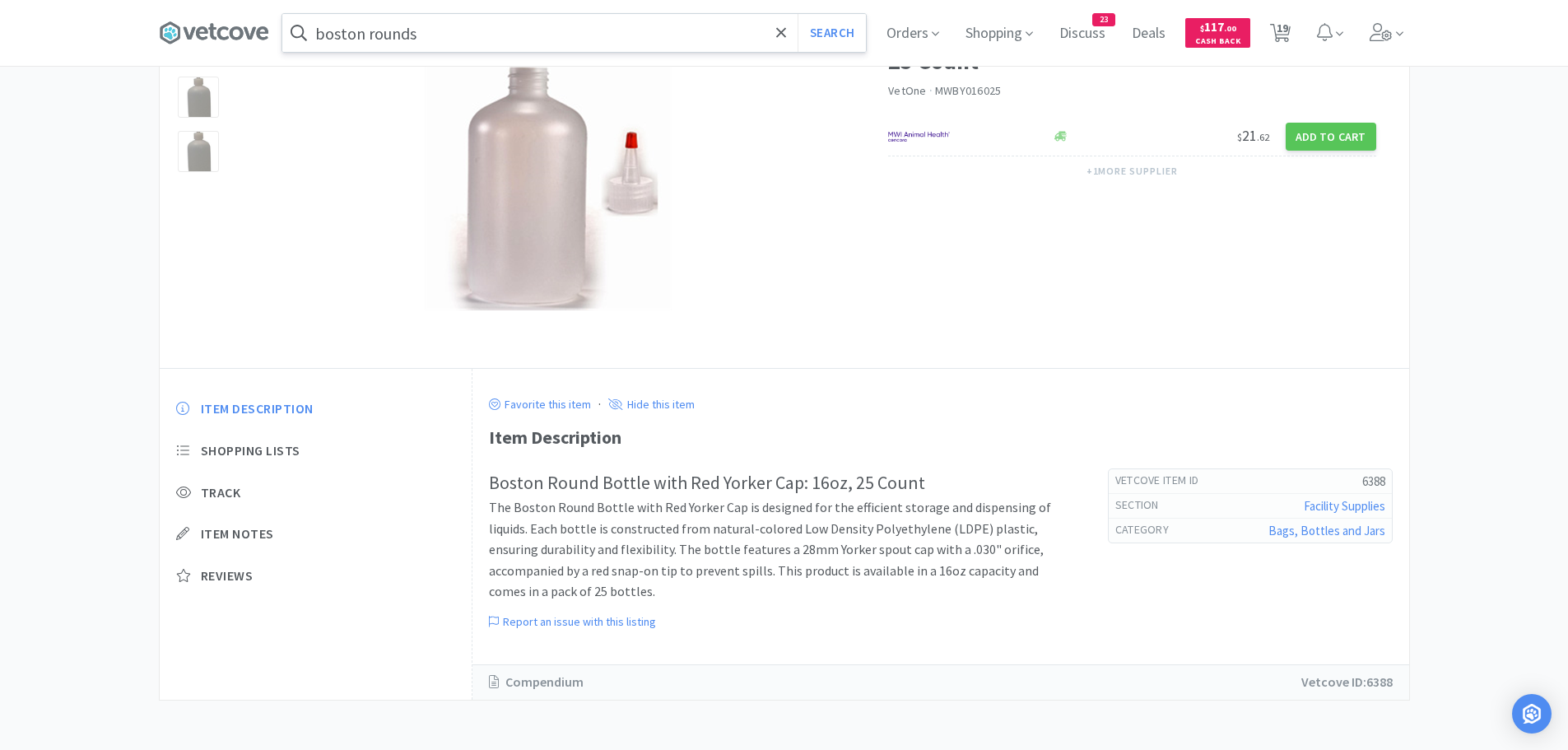
select select "1"
select select "2"
select select "1"
select select "6"
select select "2"
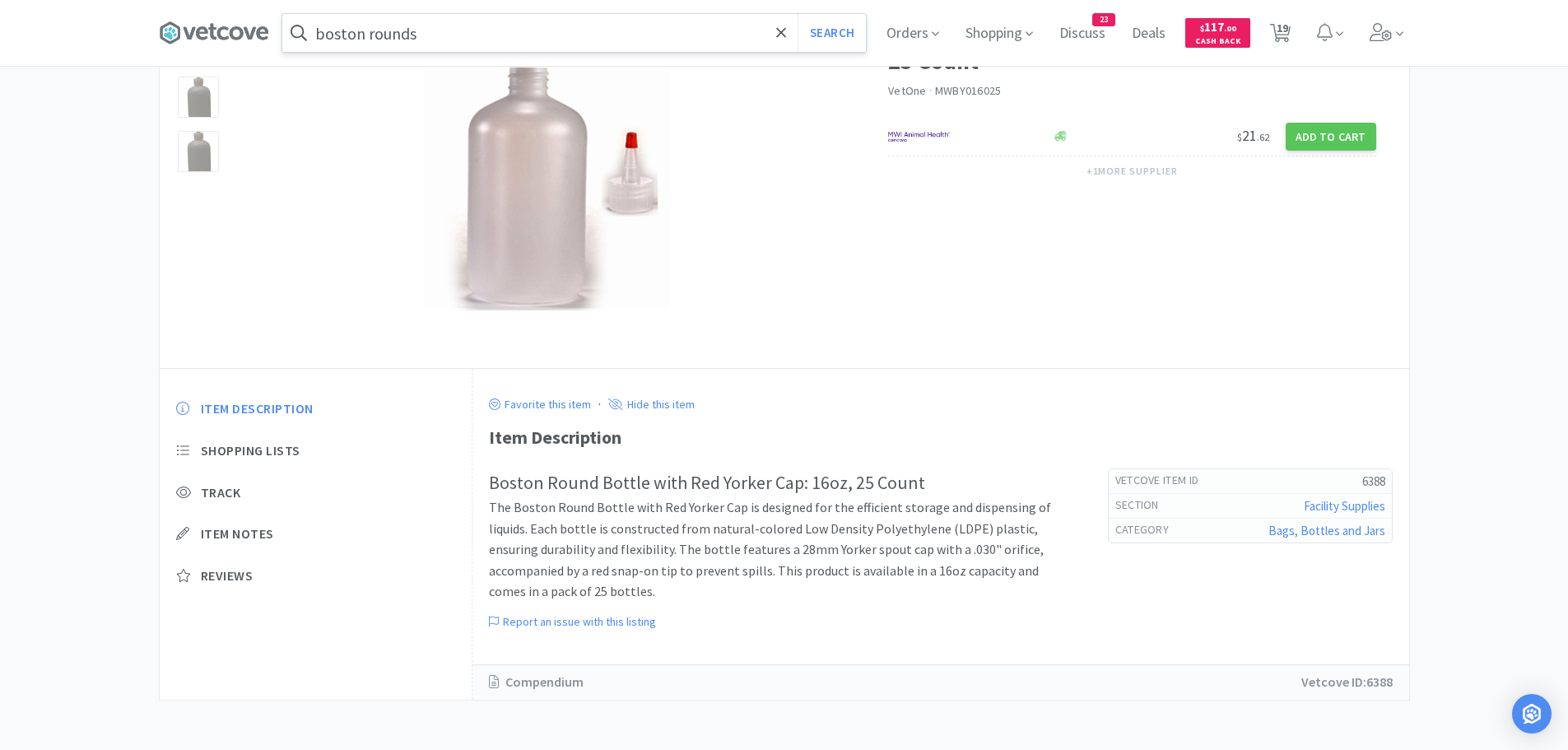
select select "2"
select select "1"
select select "2"
select select "1"
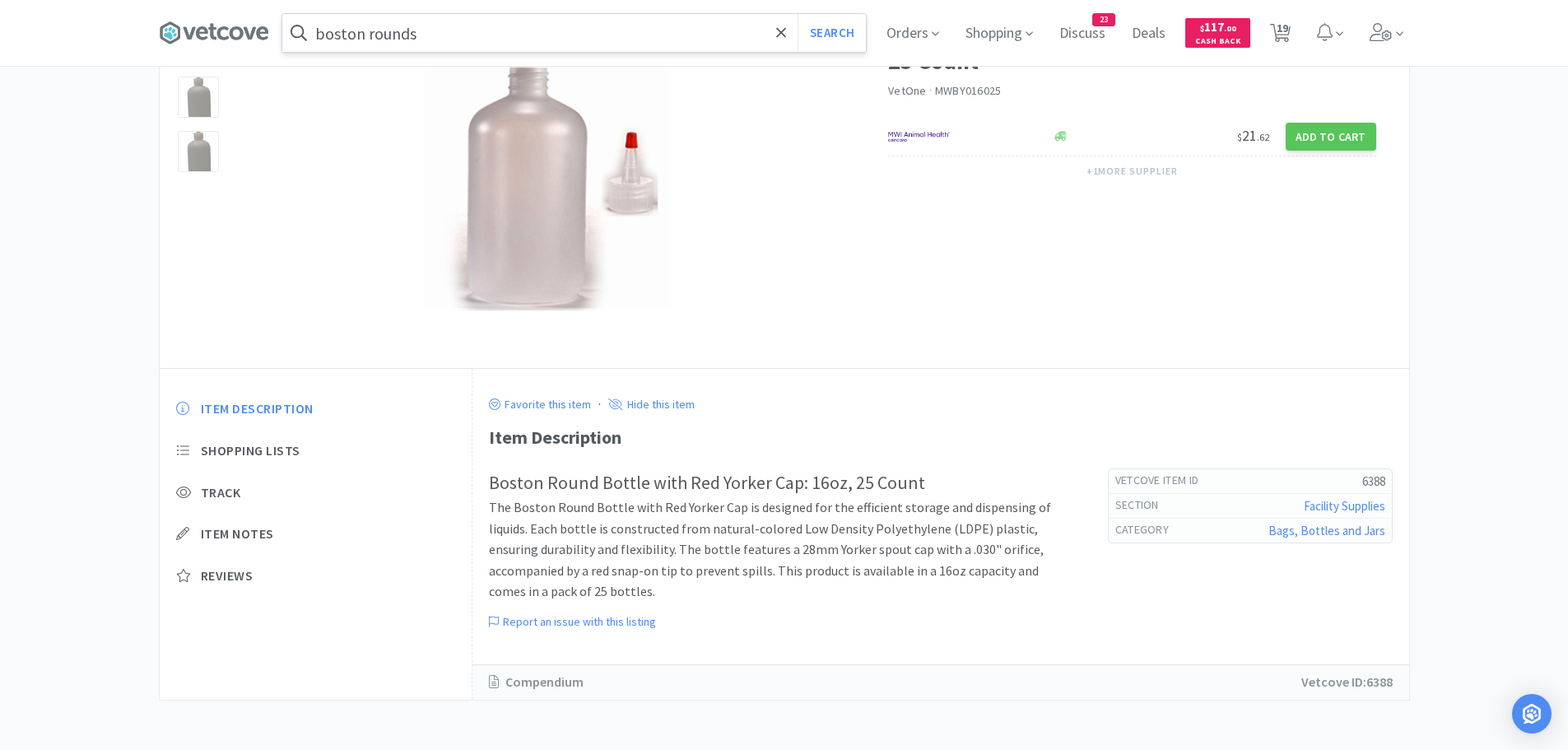
select select "1"
select select "2"
select select "6"
select select "50"
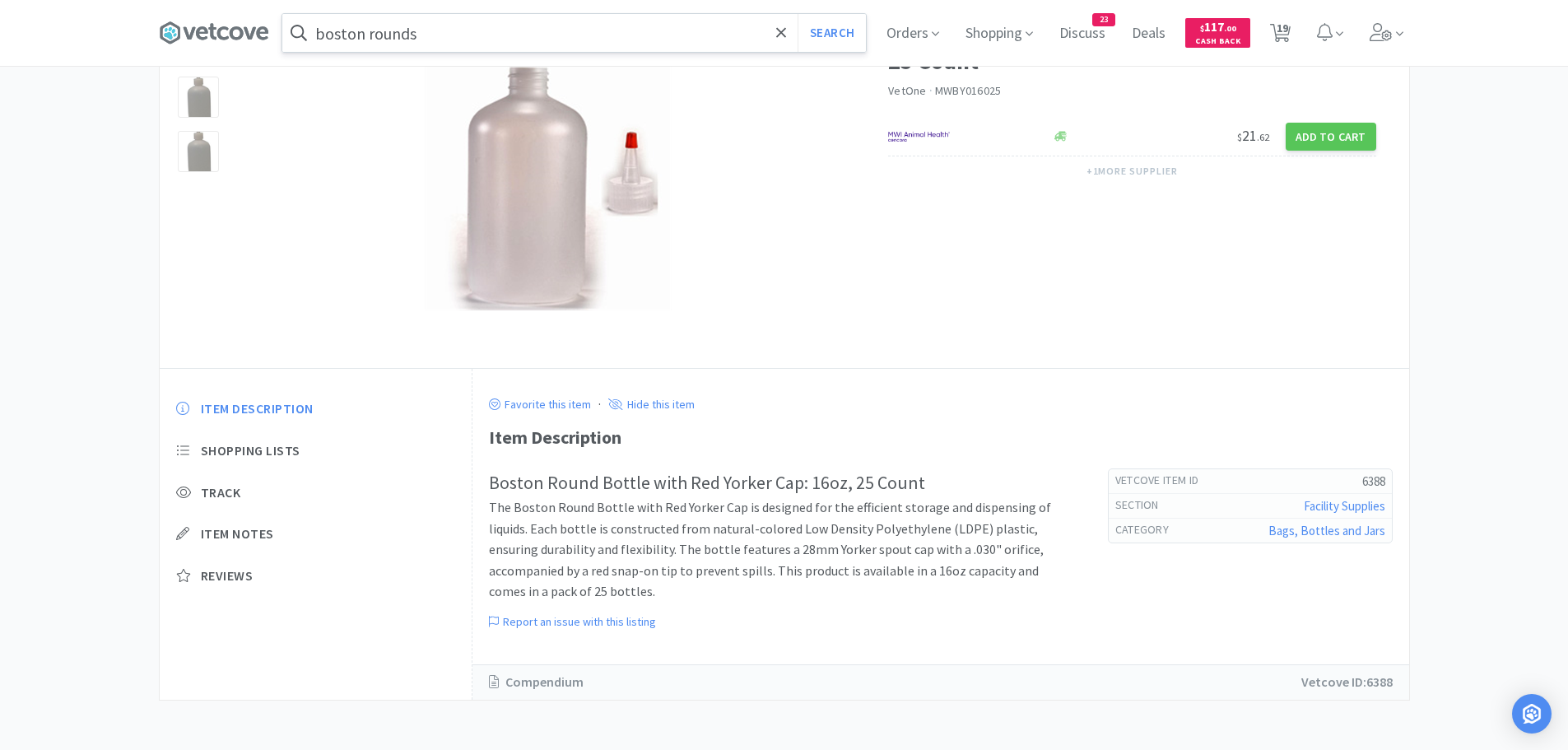
select select "2"
select select "1"
select select "25"
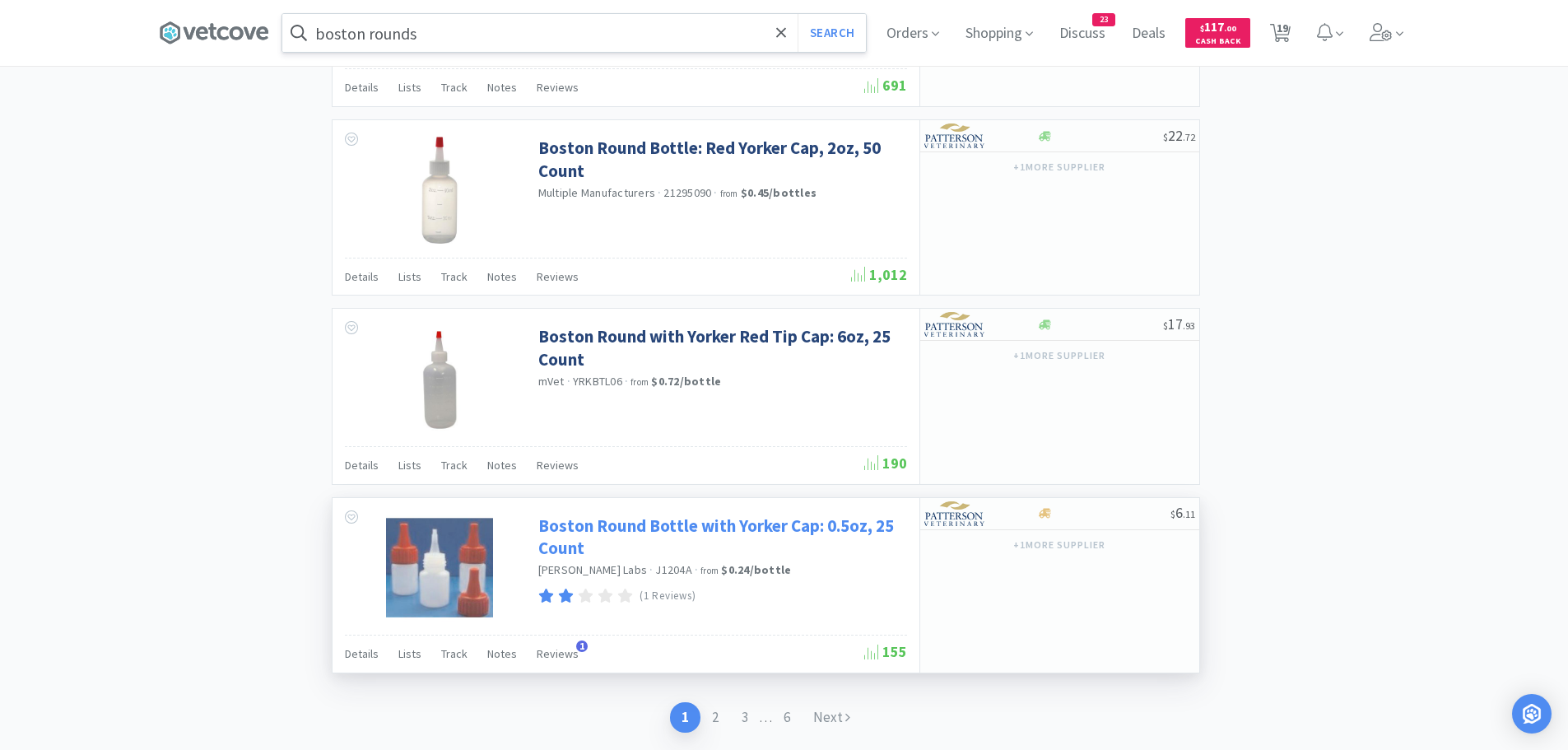
scroll to position [2304, 0]
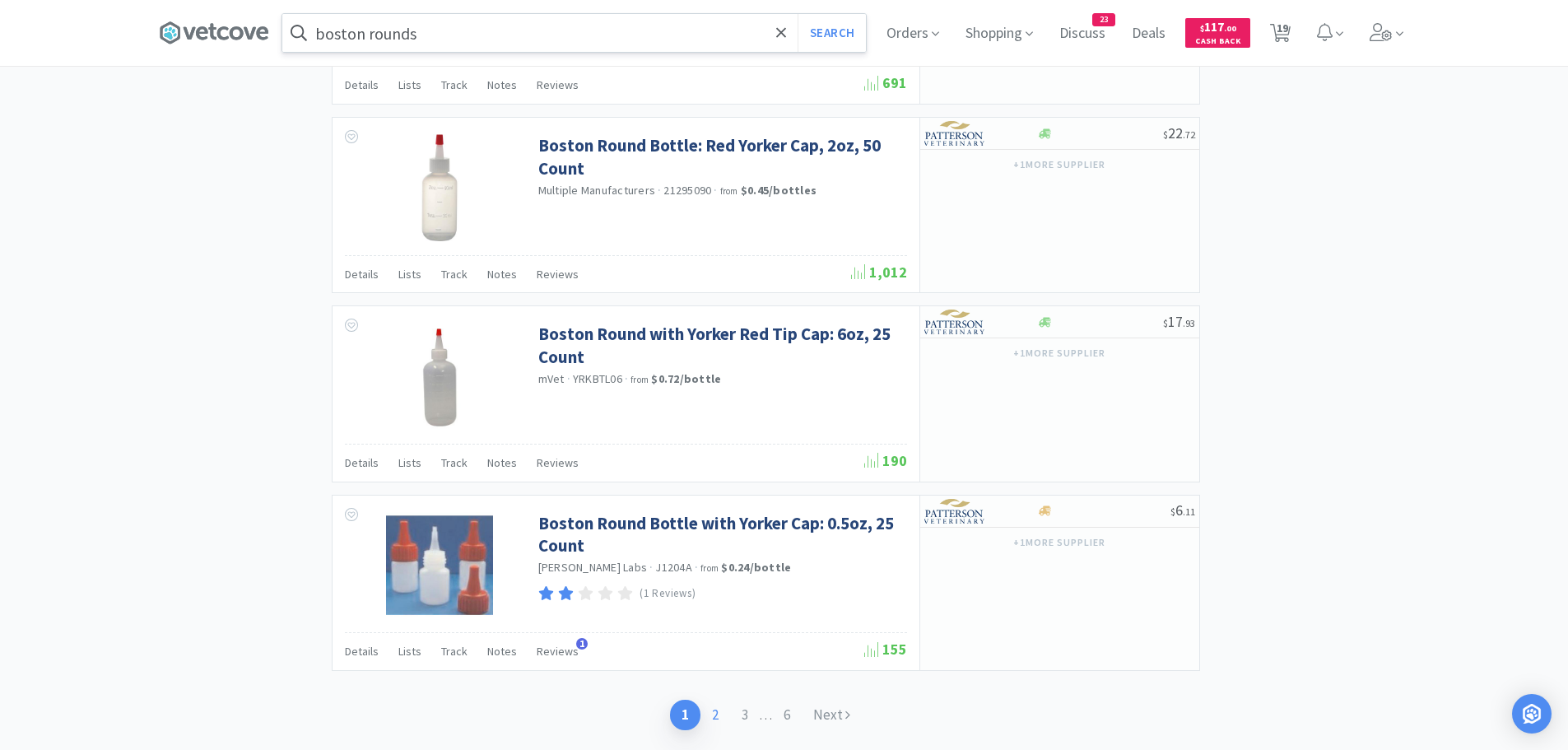
click at [715, 712] on link "2" at bounding box center [715, 714] width 29 height 30
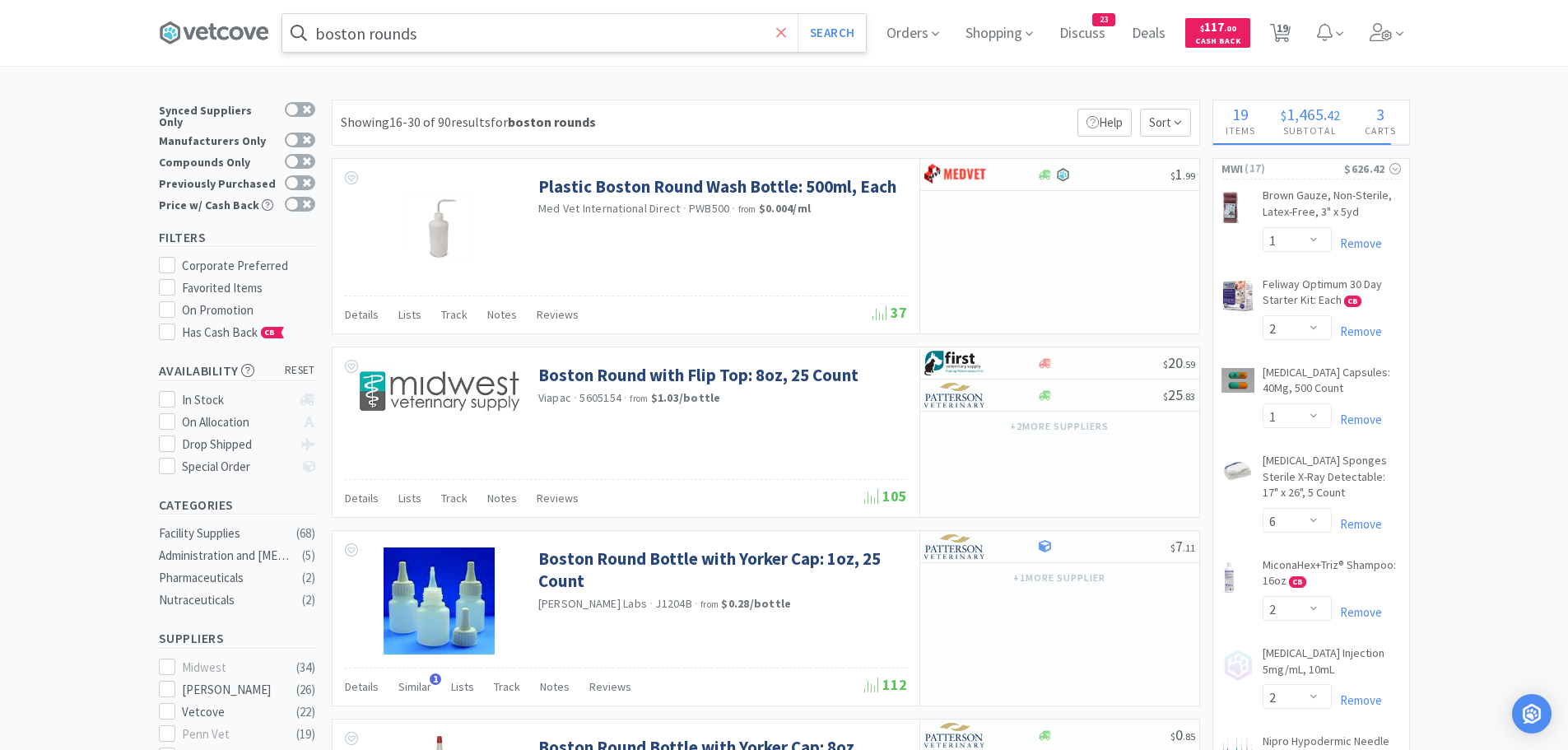
click at [784, 33] on icon at bounding box center [782, 32] width 11 height 17
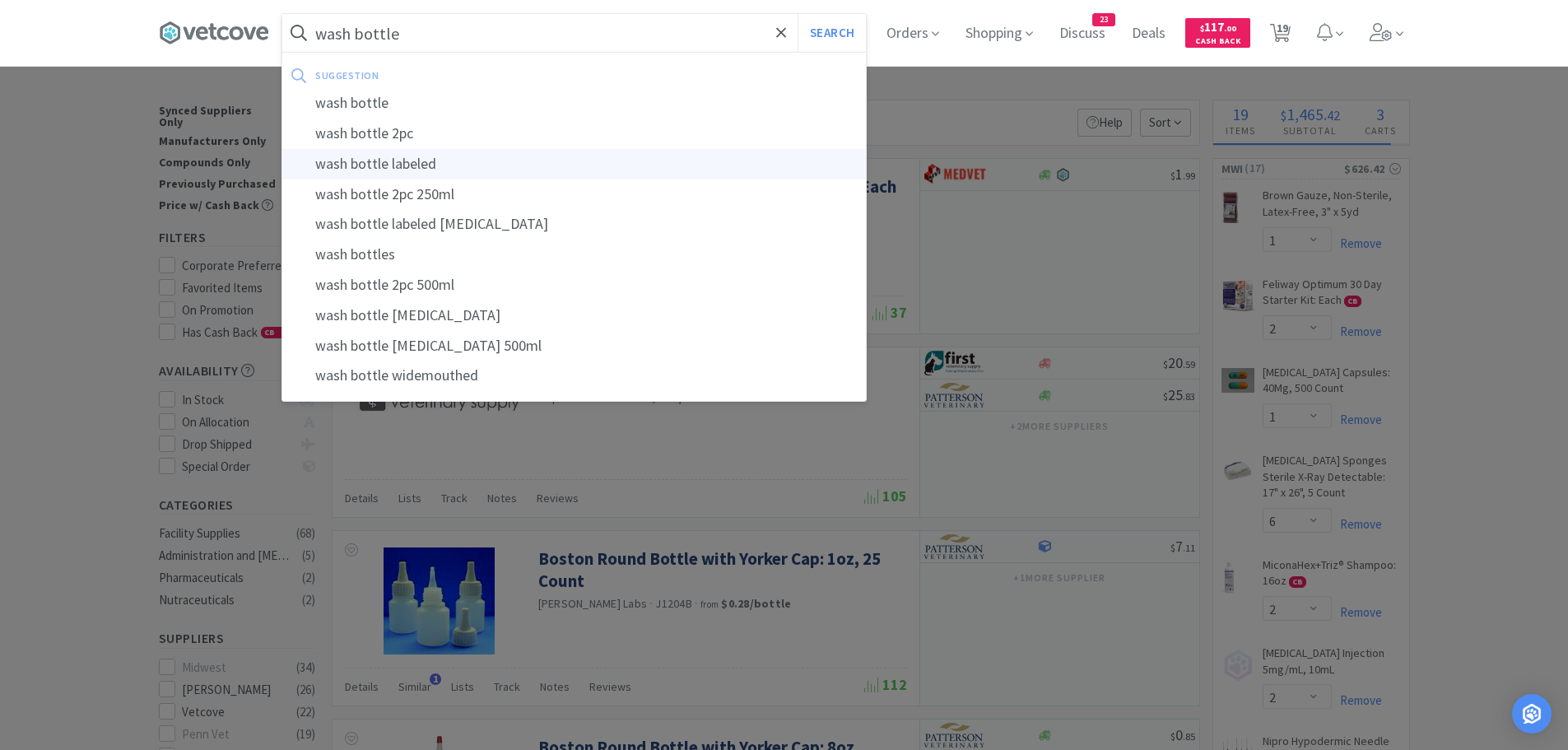
type input "wash bottle"
click at [797, 14] on button "Search" at bounding box center [832, 32] width 69 height 38
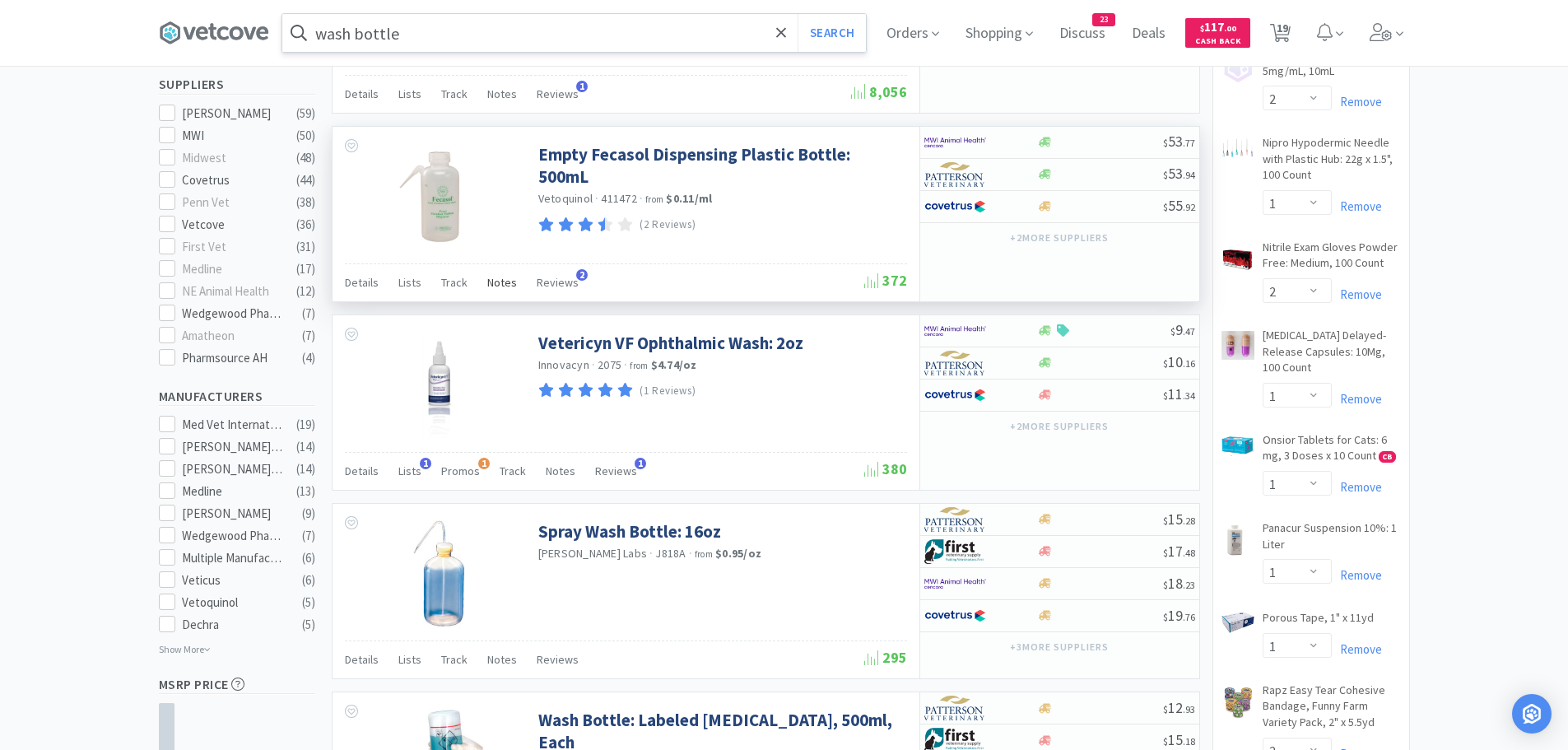
scroll to position [412, 0]
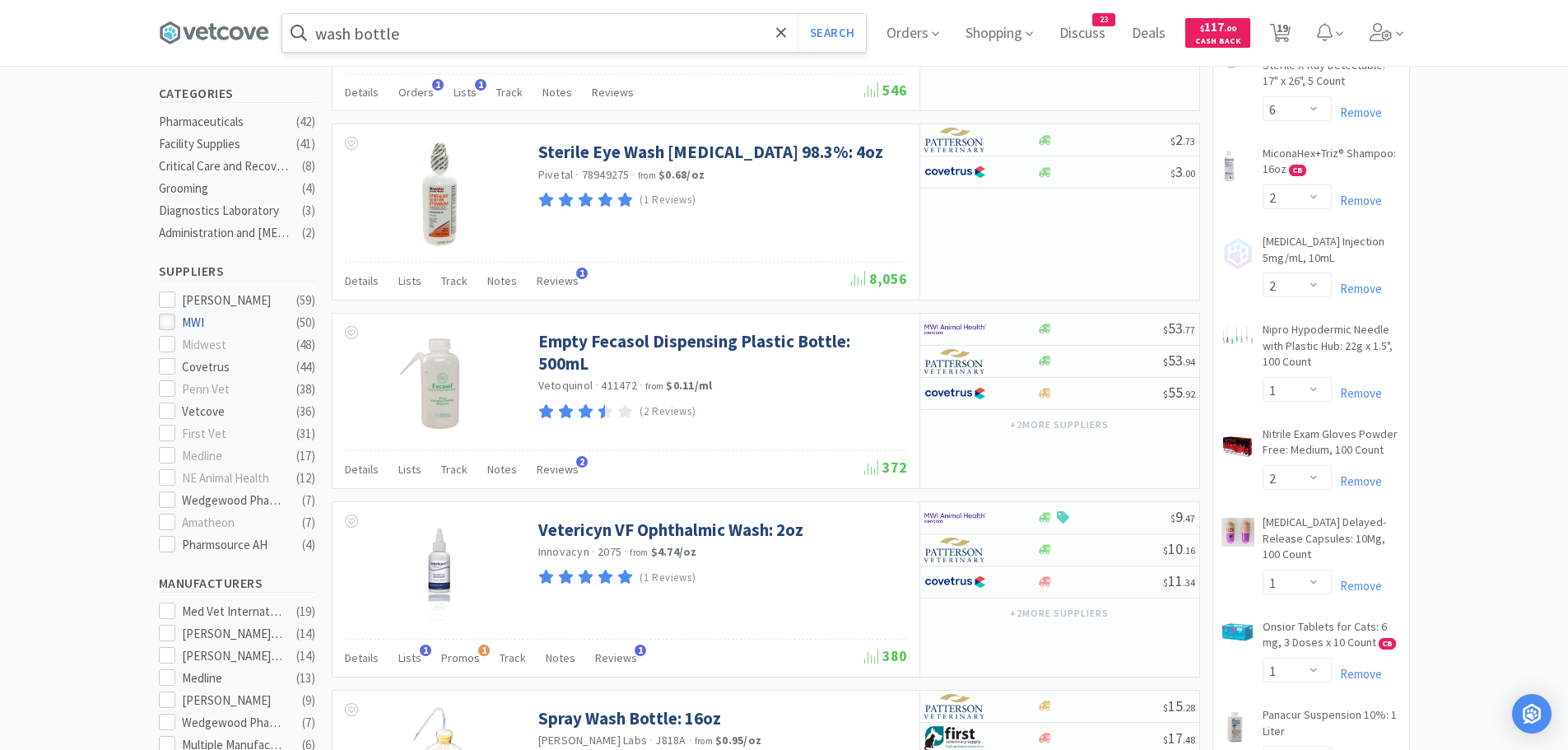
click at [171, 316] on icon at bounding box center [167, 322] width 13 height 13
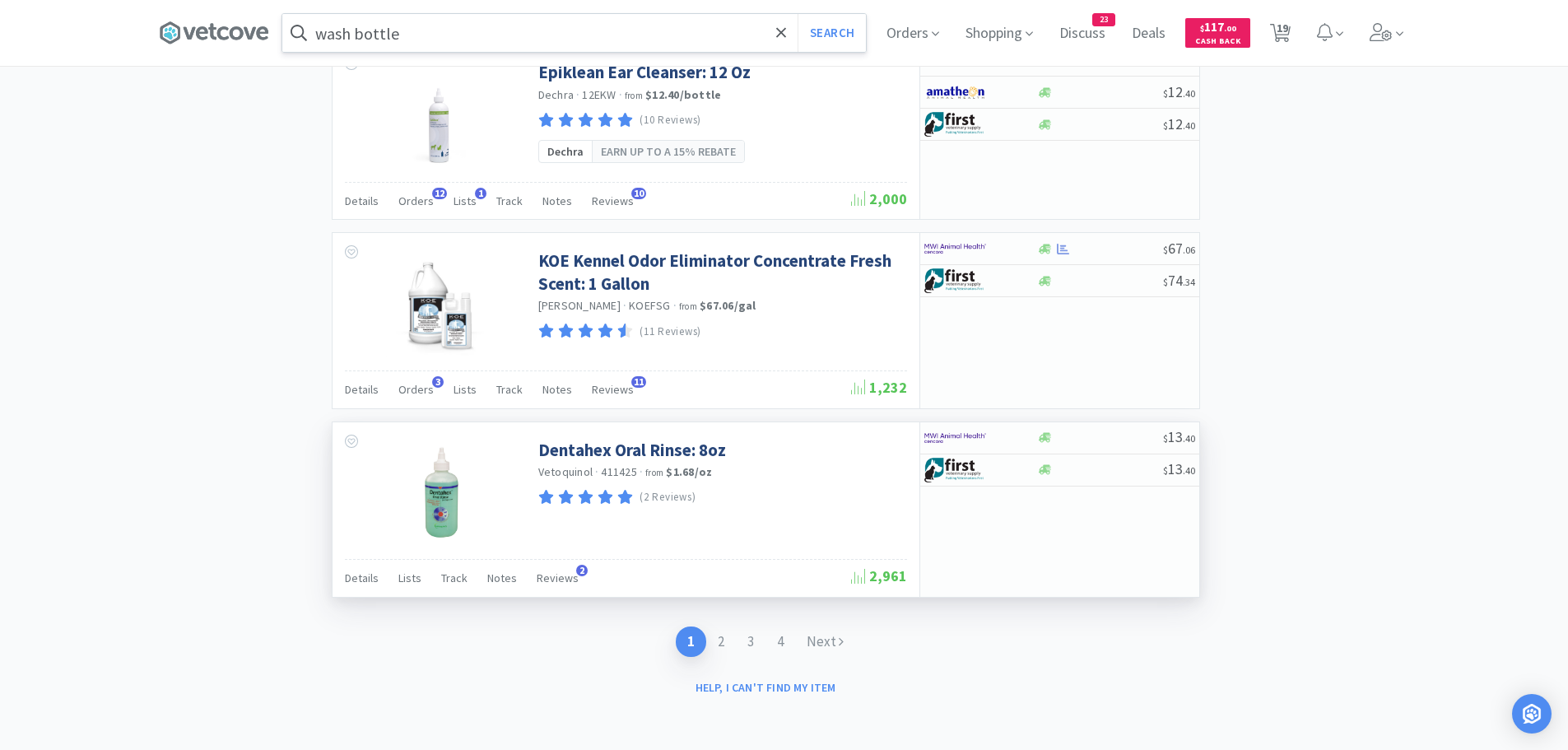
scroll to position [2378, 0]
click at [721, 647] on link "2" at bounding box center [721, 640] width 29 height 30
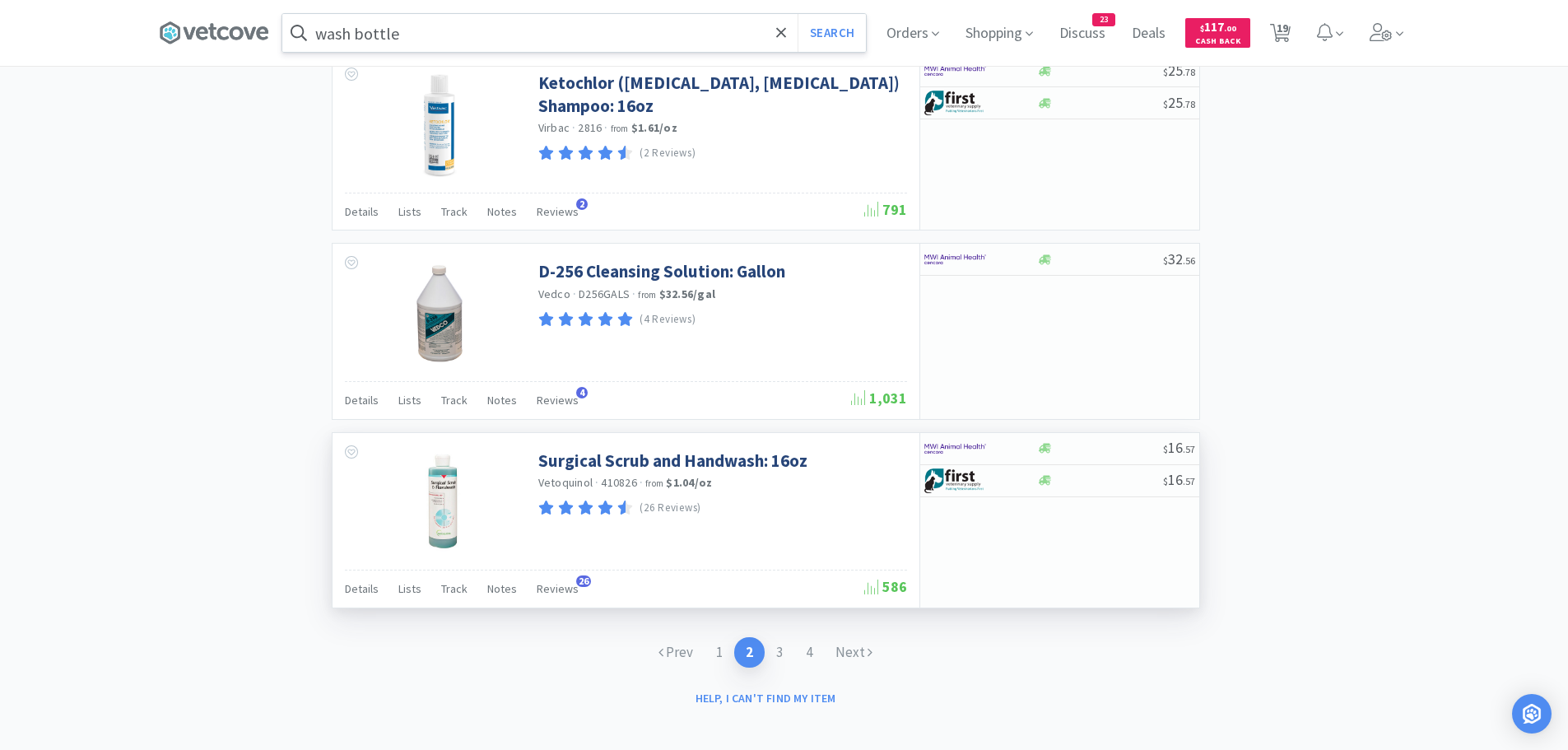
scroll to position [2465, 0]
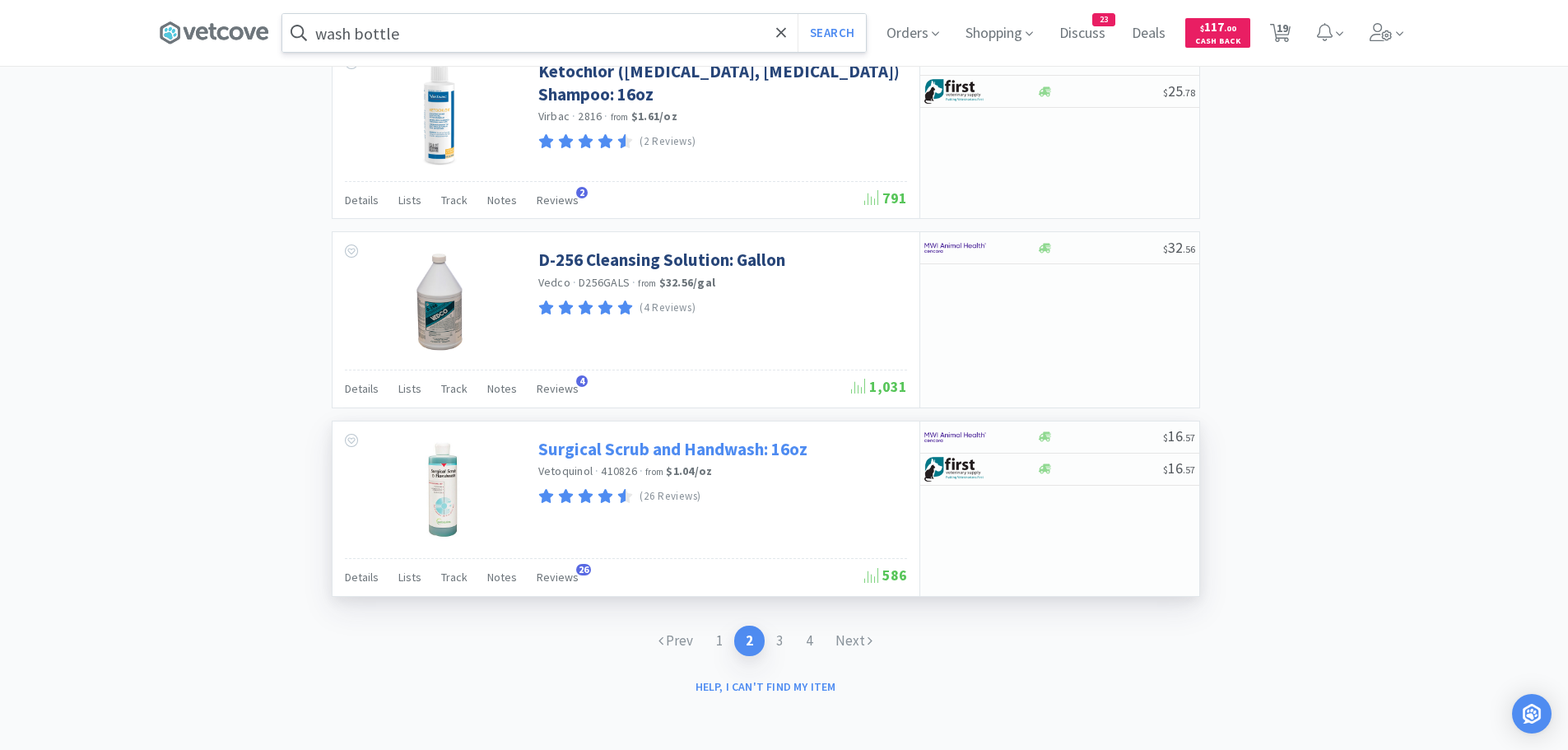
click at [674, 454] on link "Surgical Scrub and Handwash: 16oz" at bounding box center [673, 449] width 269 height 23
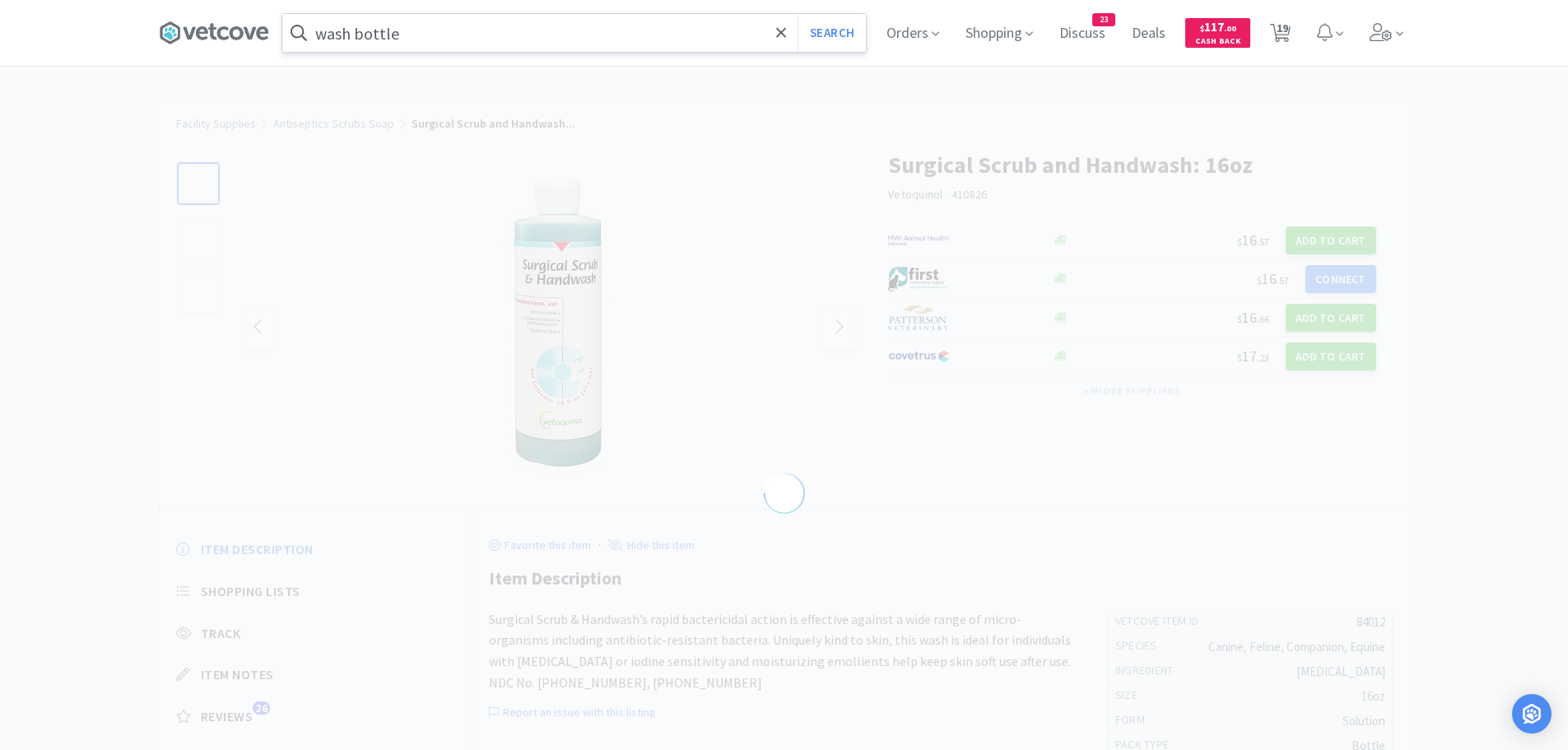
select select "84012"
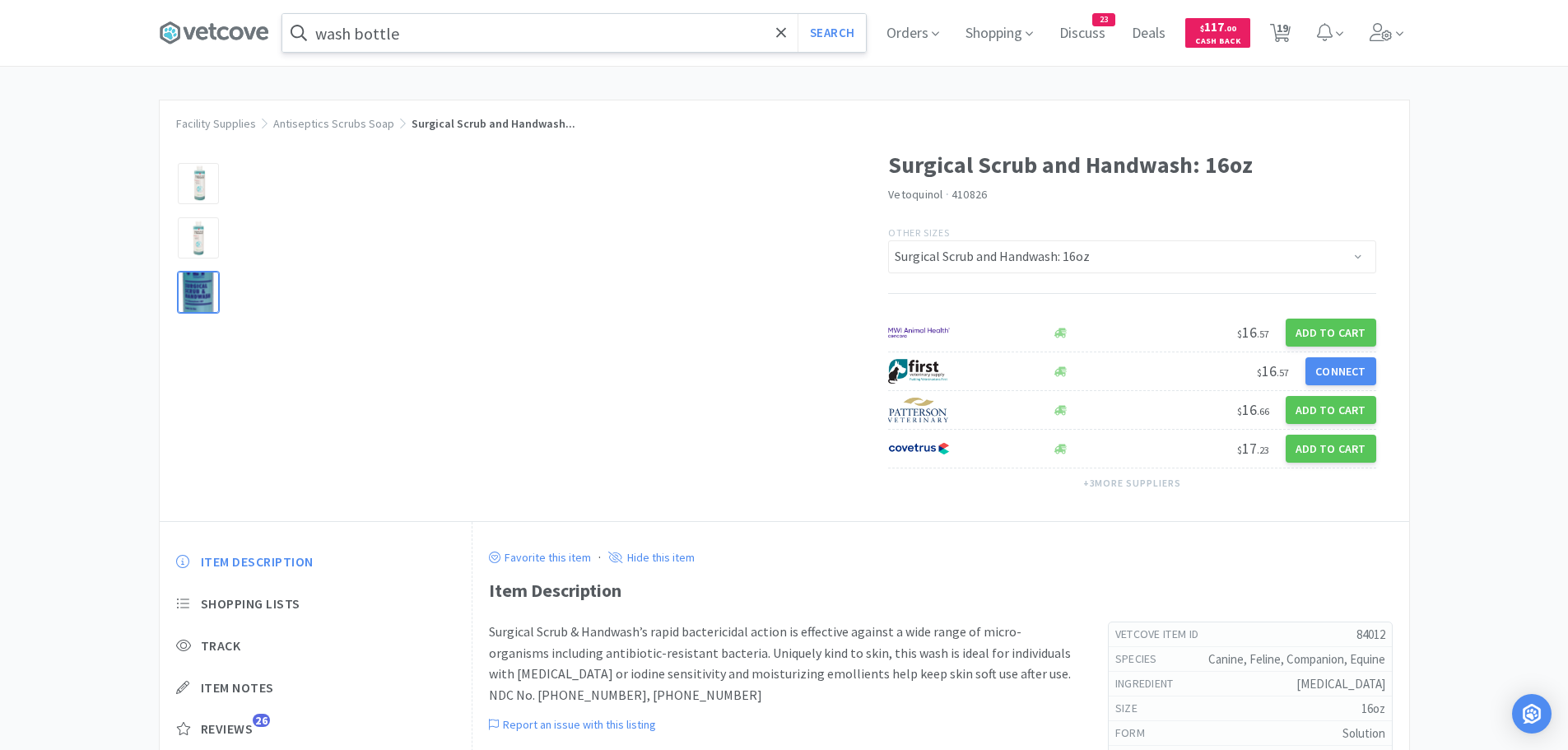
click at [192, 304] on div at bounding box center [198, 292] width 41 height 41
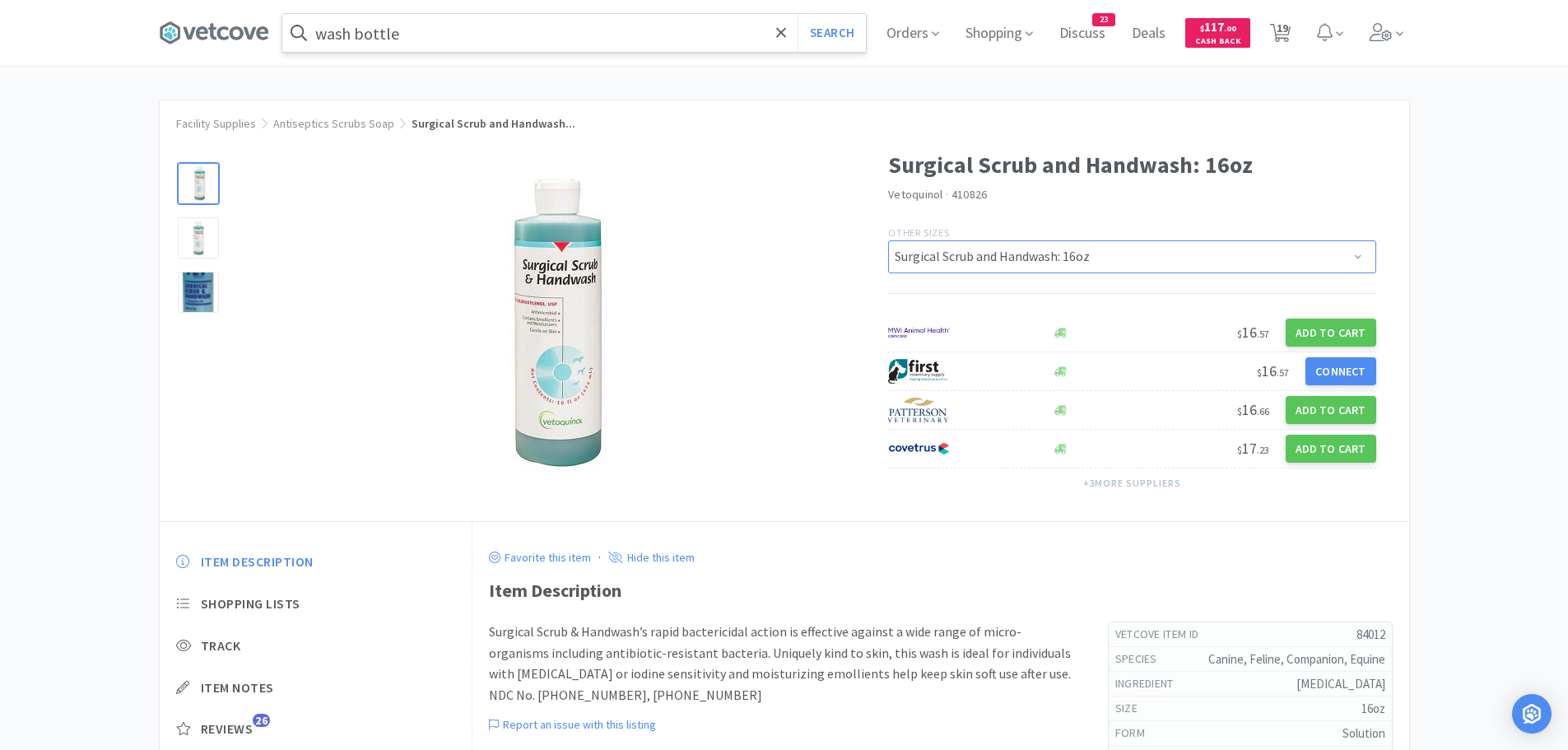
click at [1006, 260] on select "Surgical Scrub and Handwash: 1 Gallon Surgical Scrub and Handwash: 16oz" at bounding box center [1133, 257] width 488 height 33
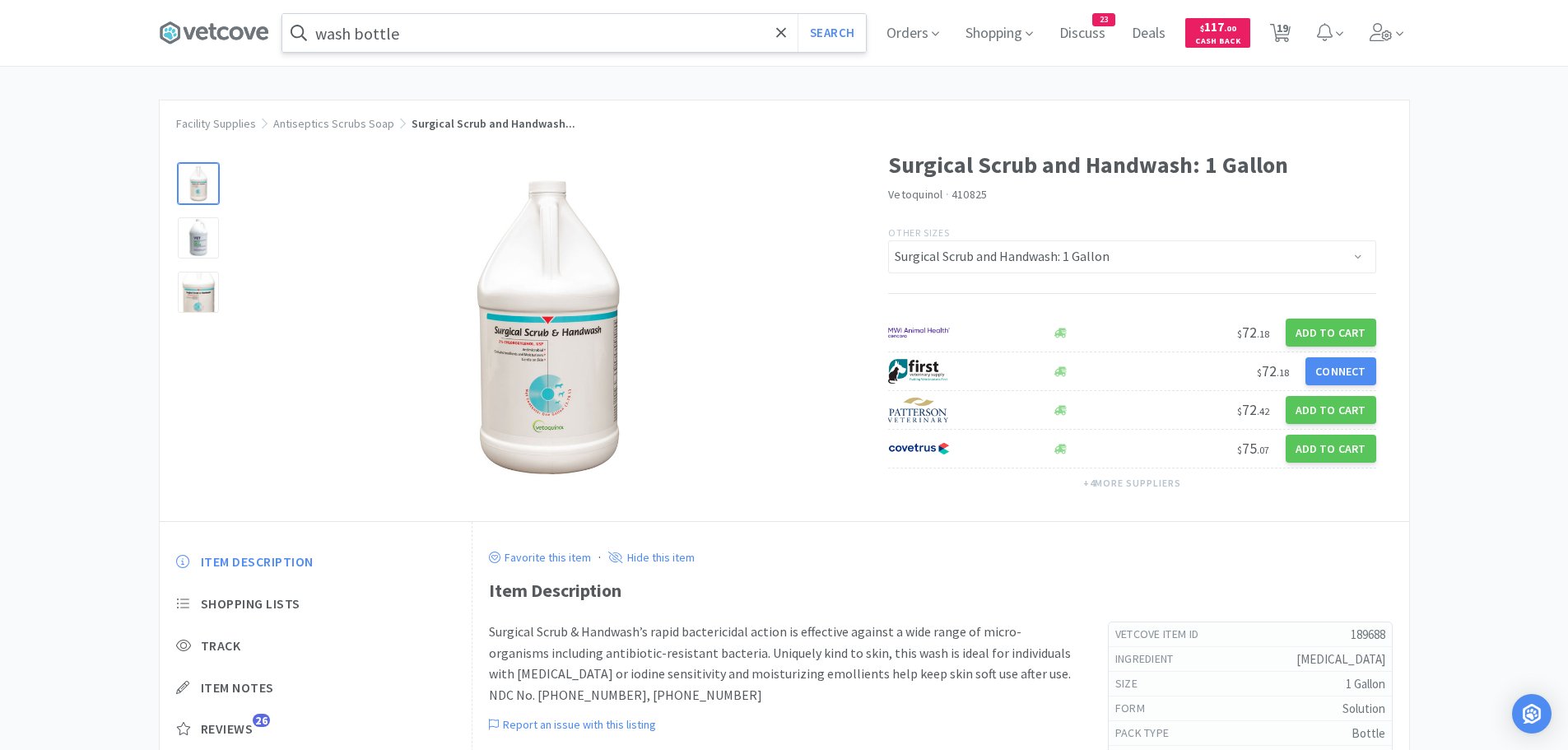
select select "84012"
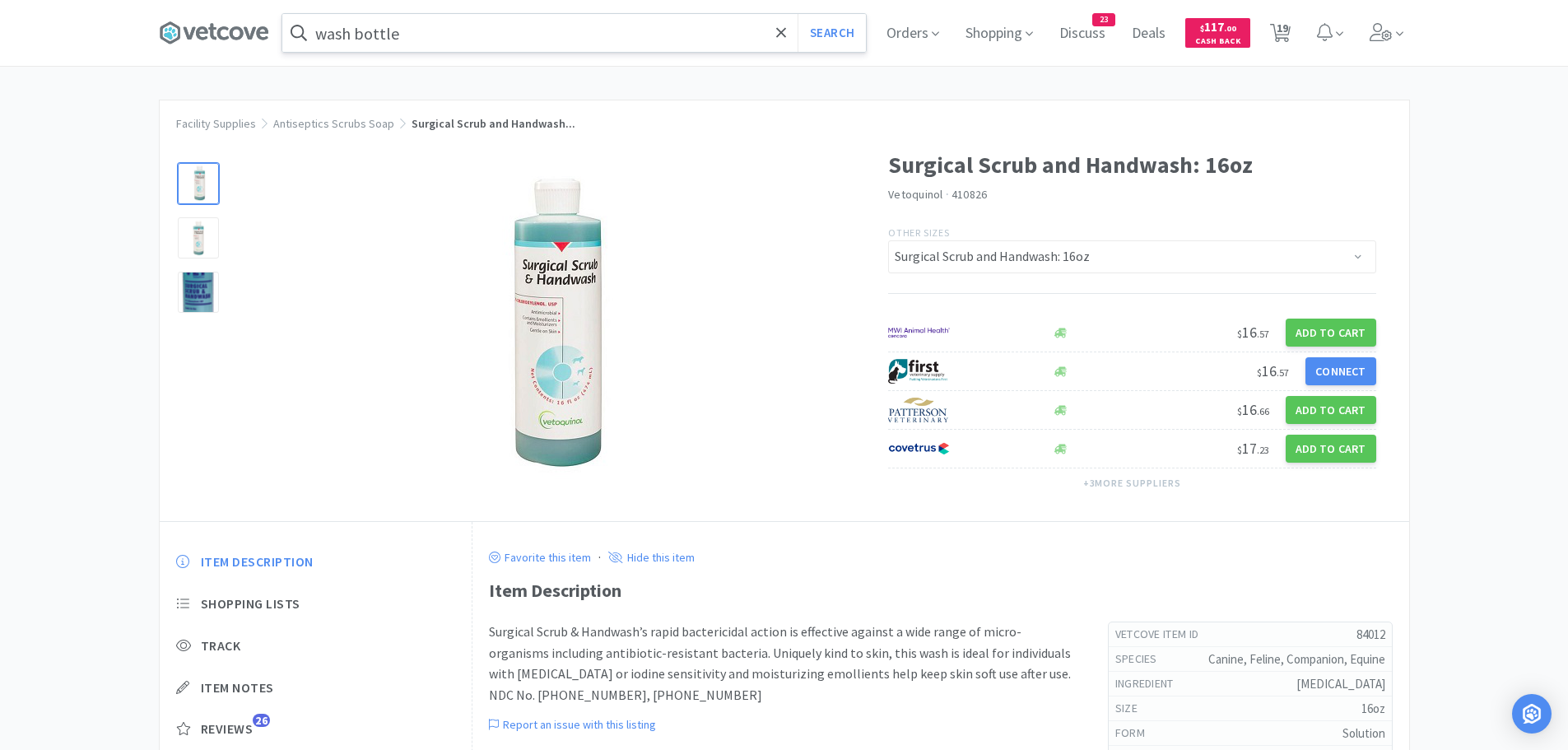
select select "1"
select select "2"
select select "1"
select select "6"
select select "2"
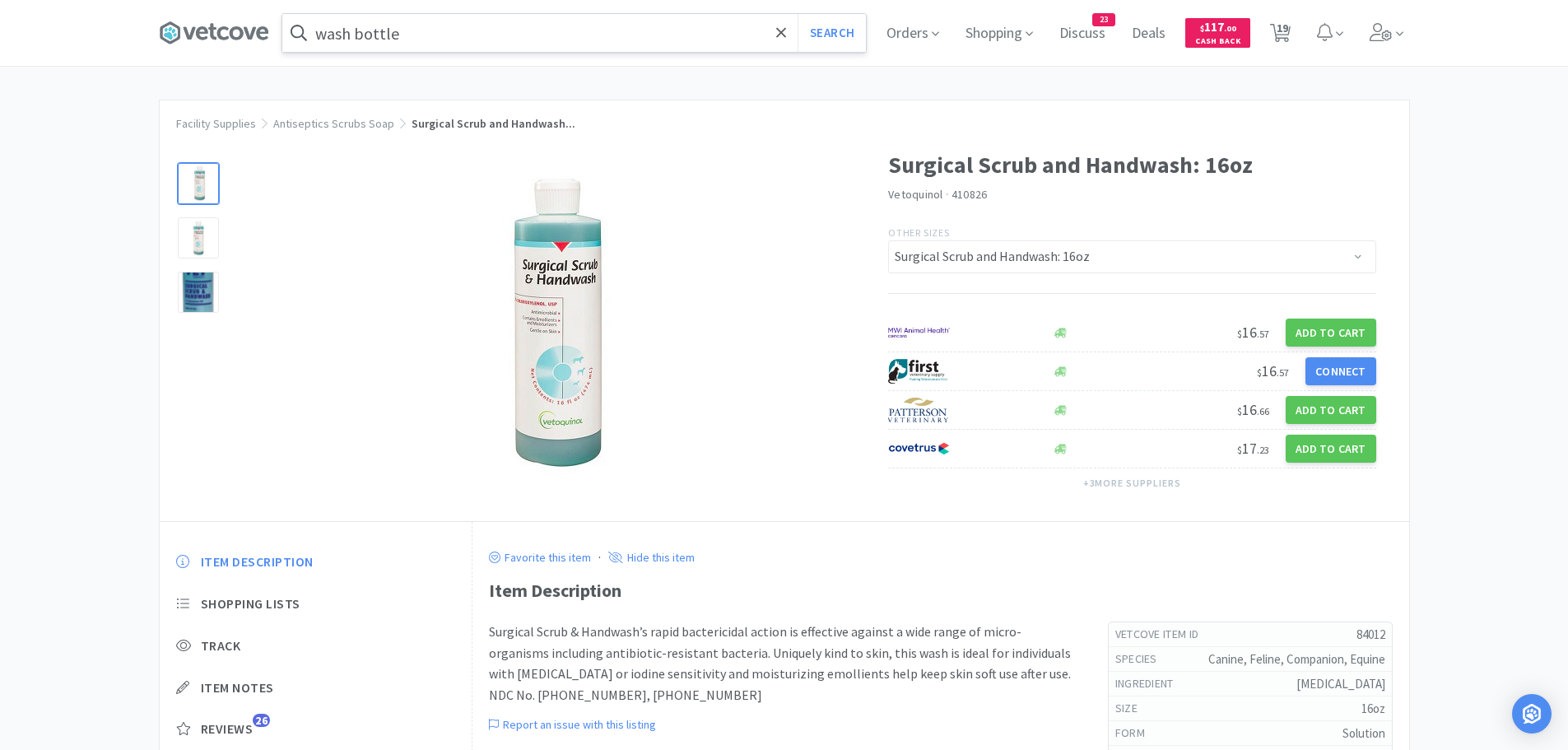
select select "2"
select select "1"
select select "2"
select select "1"
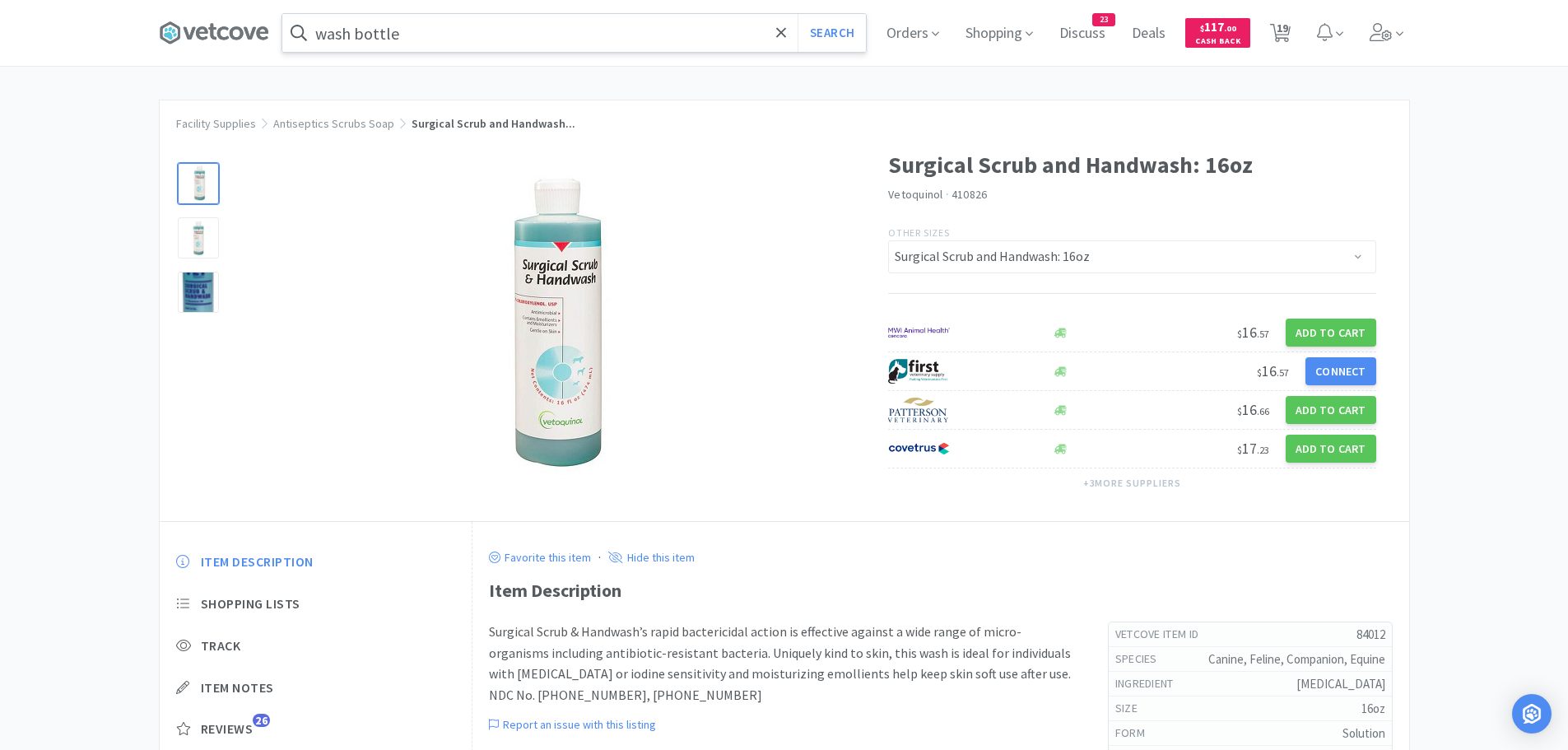
select select "1"
select select "2"
select select "6"
select select "50"
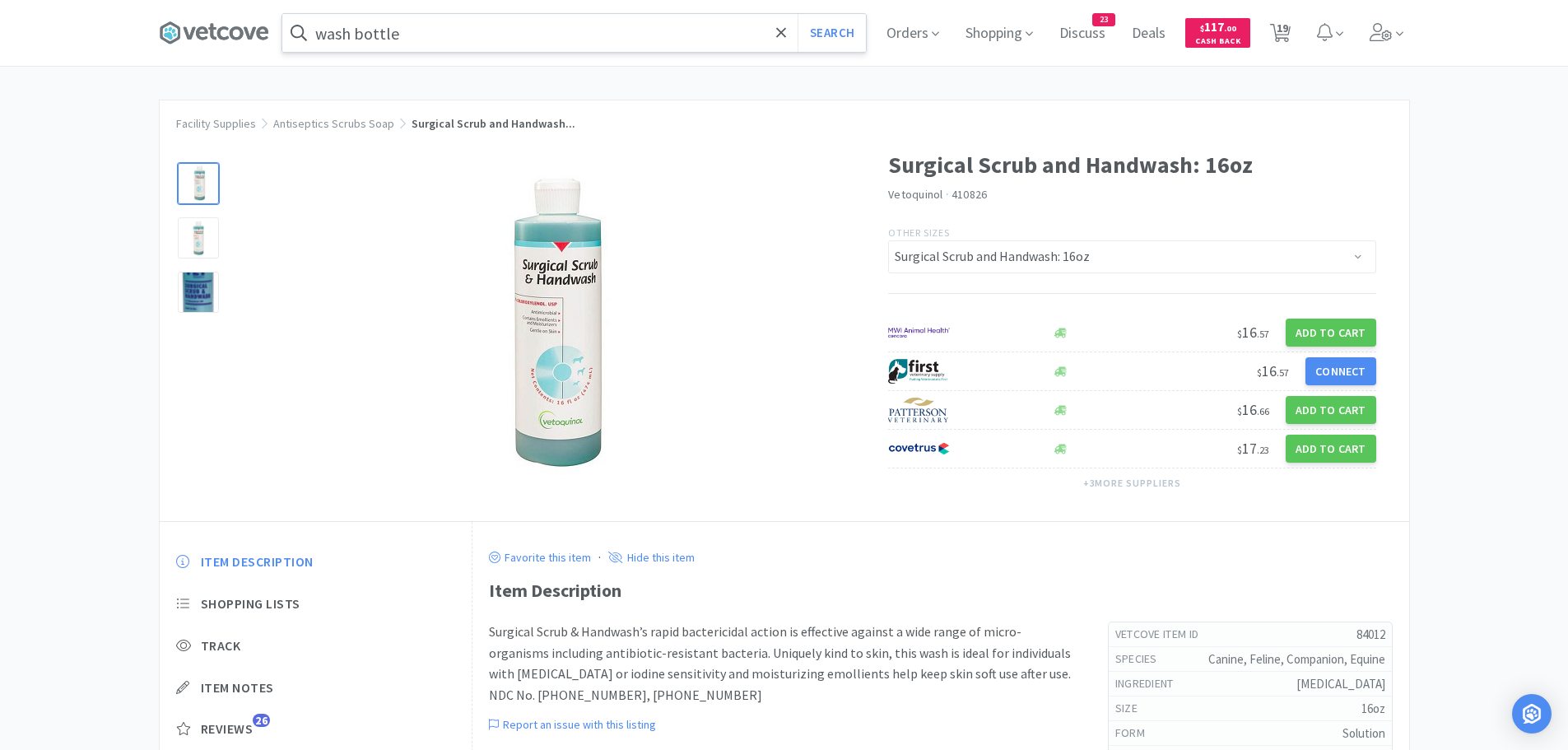
select select "2"
select select "1"
select select "25"
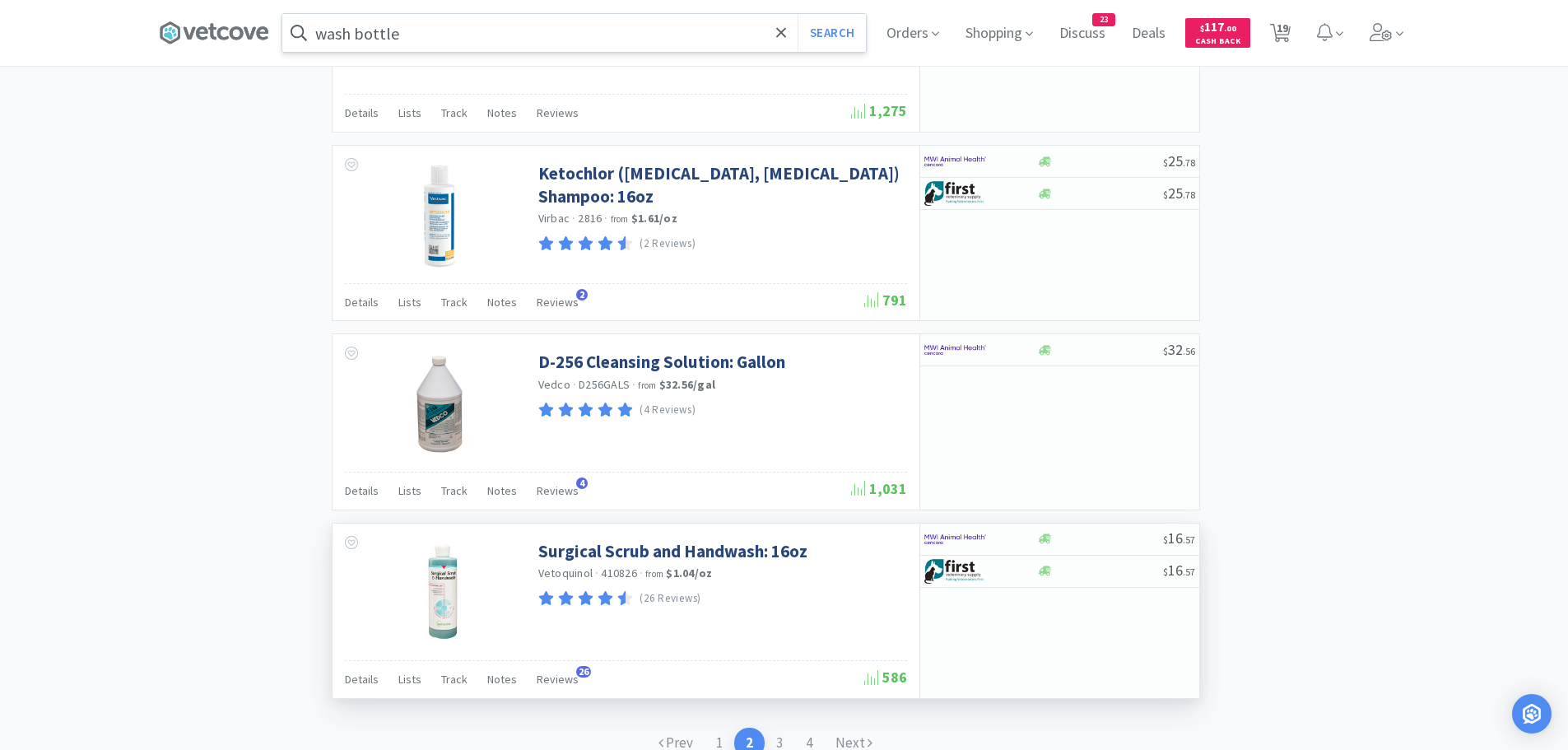
scroll to position [2465, 0]
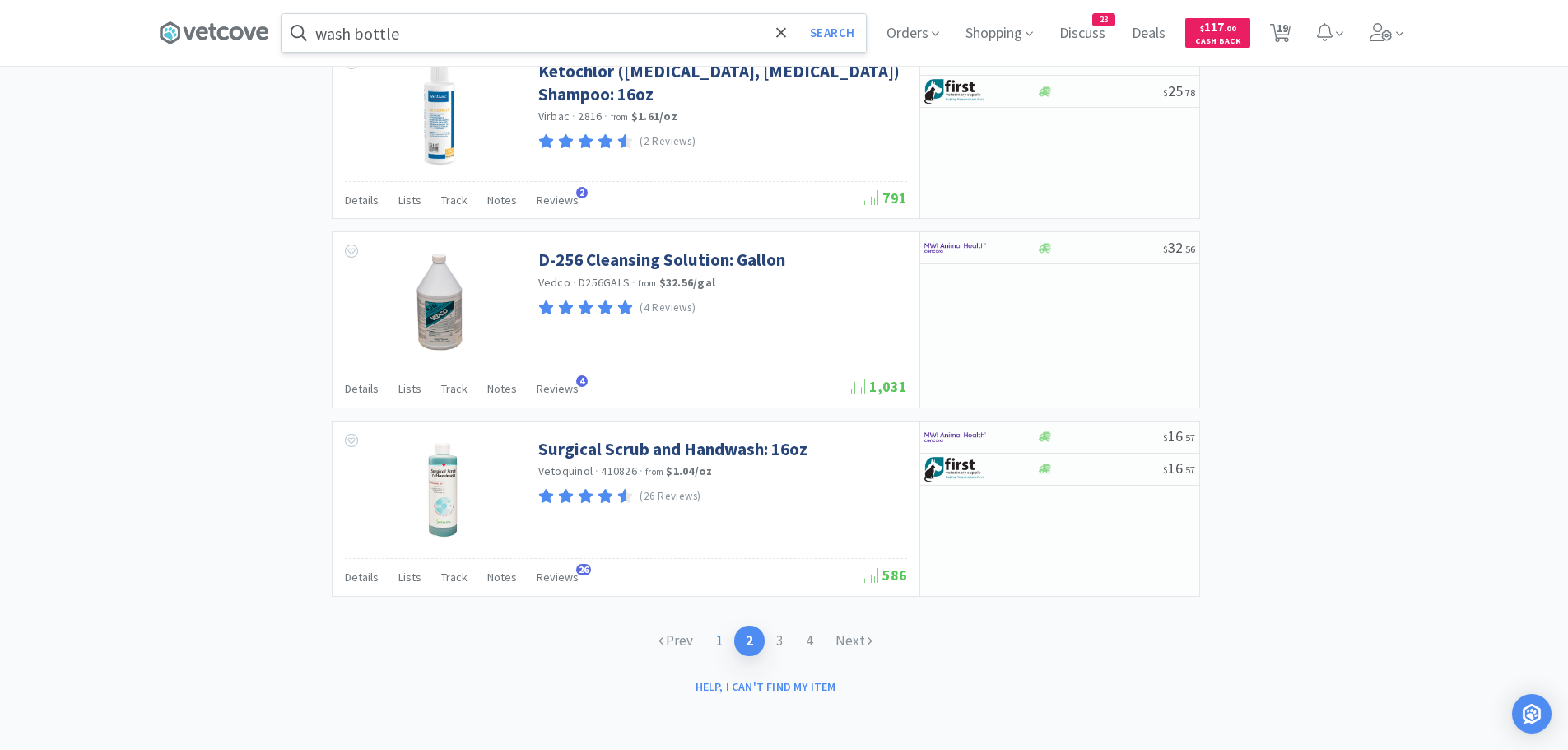
click at [715, 640] on link "1" at bounding box center [720, 640] width 29 height 30
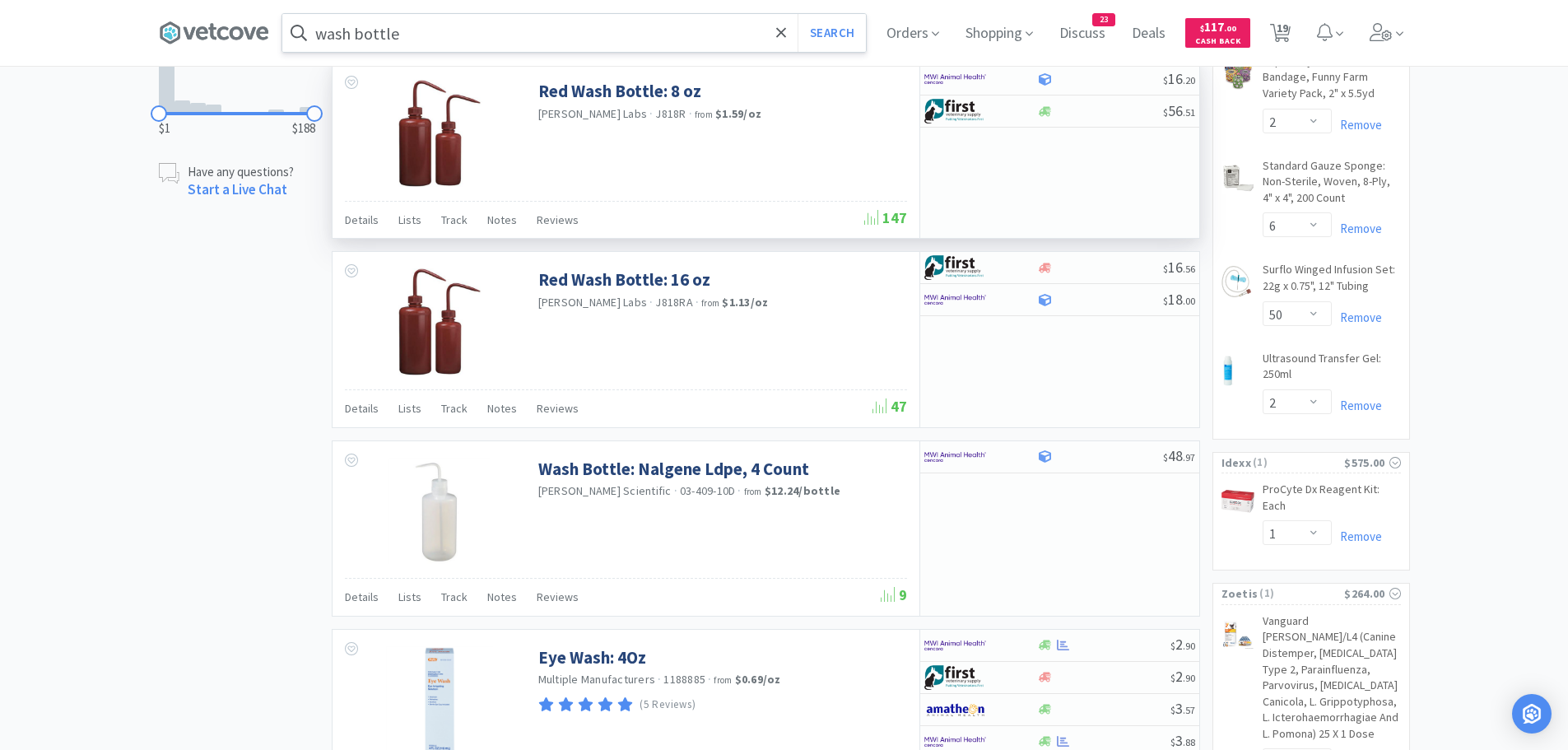
scroll to position [1317, 0]
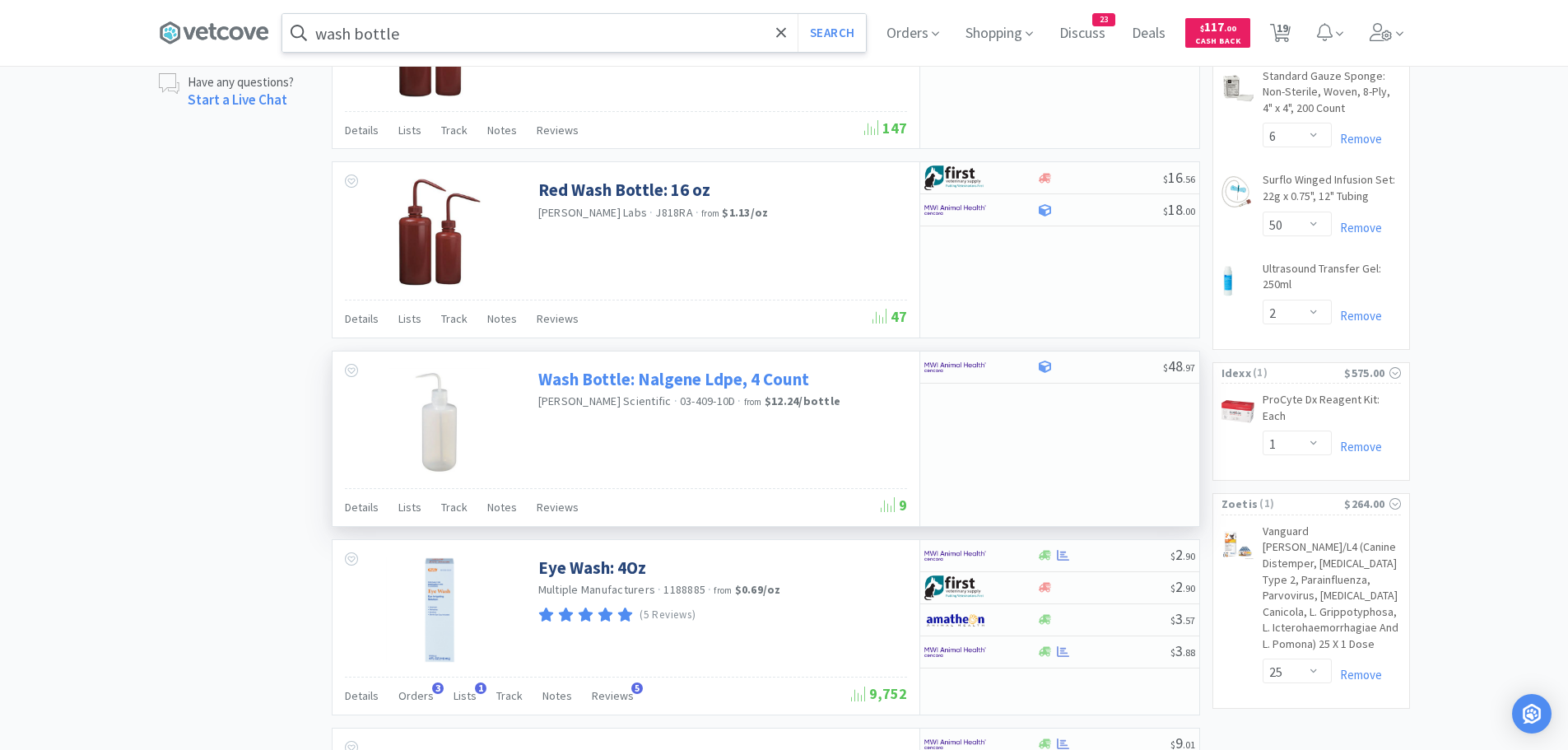
click at [701, 368] on link "Wash Bottle: Nalgene Ldpe, 4 Count" at bounding box center [674, 378] width 271 height 23
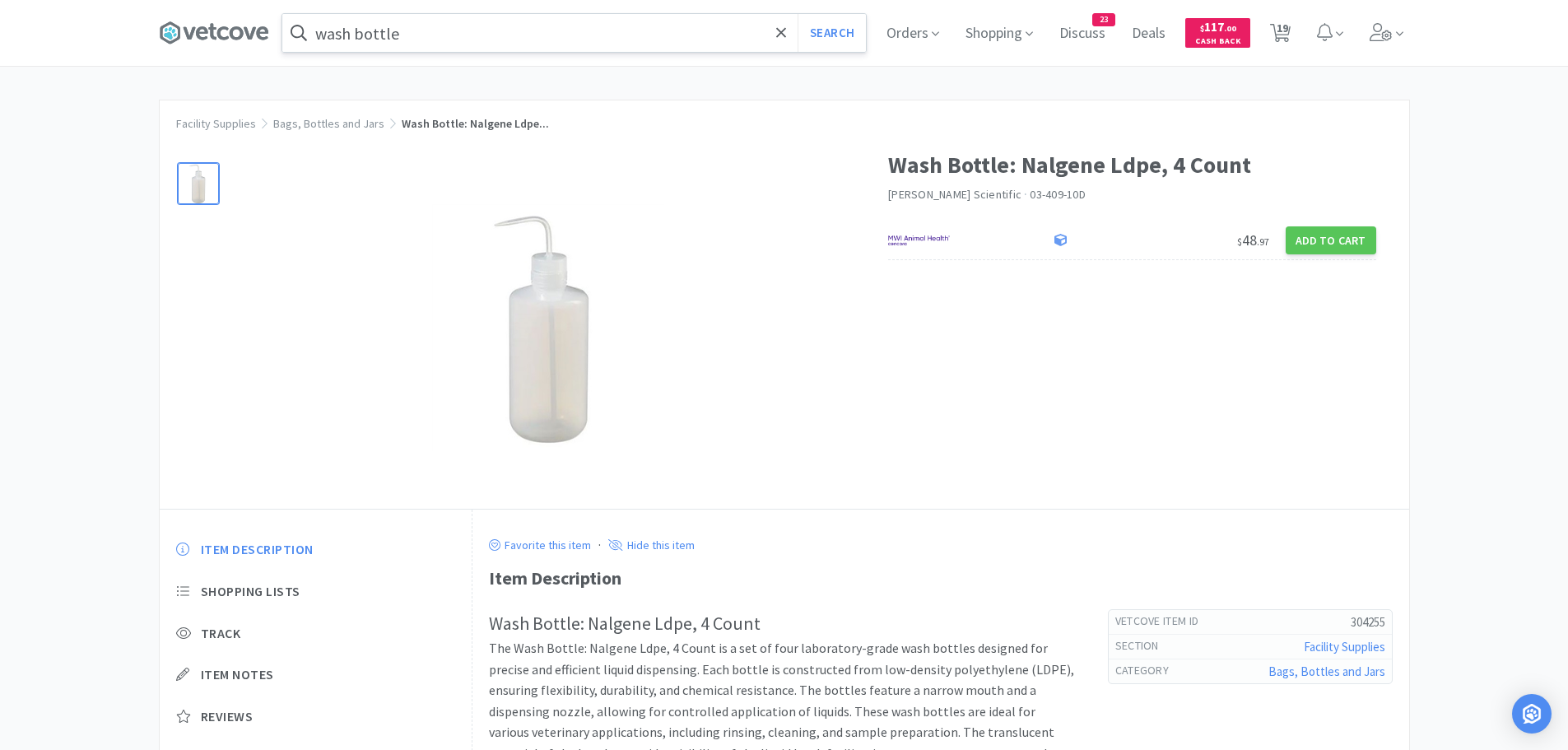
select select "1"
select select "2"
select select "1"
select select "6"
select select "2"
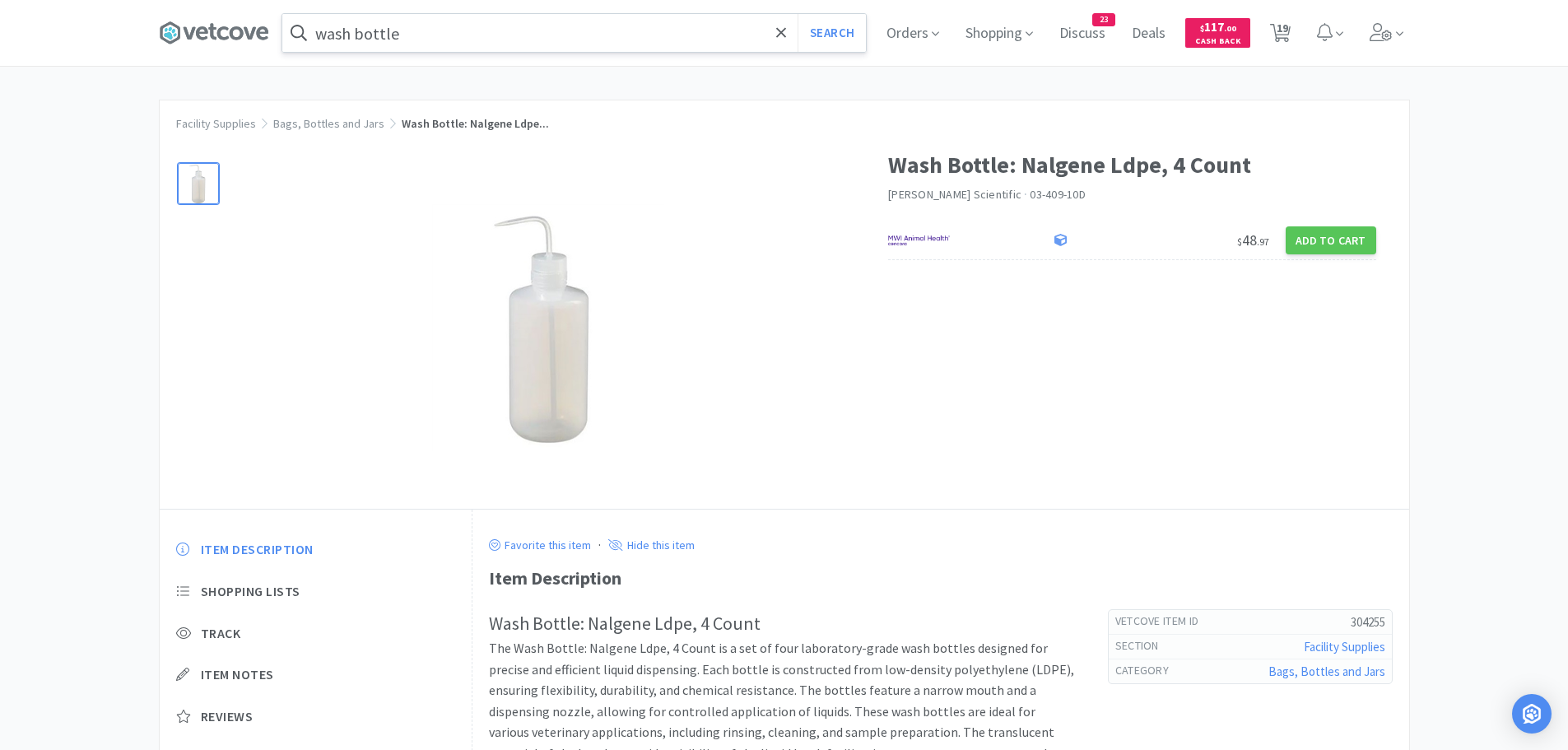
select select "2"
select select "1"
select select "2"
select select "1"
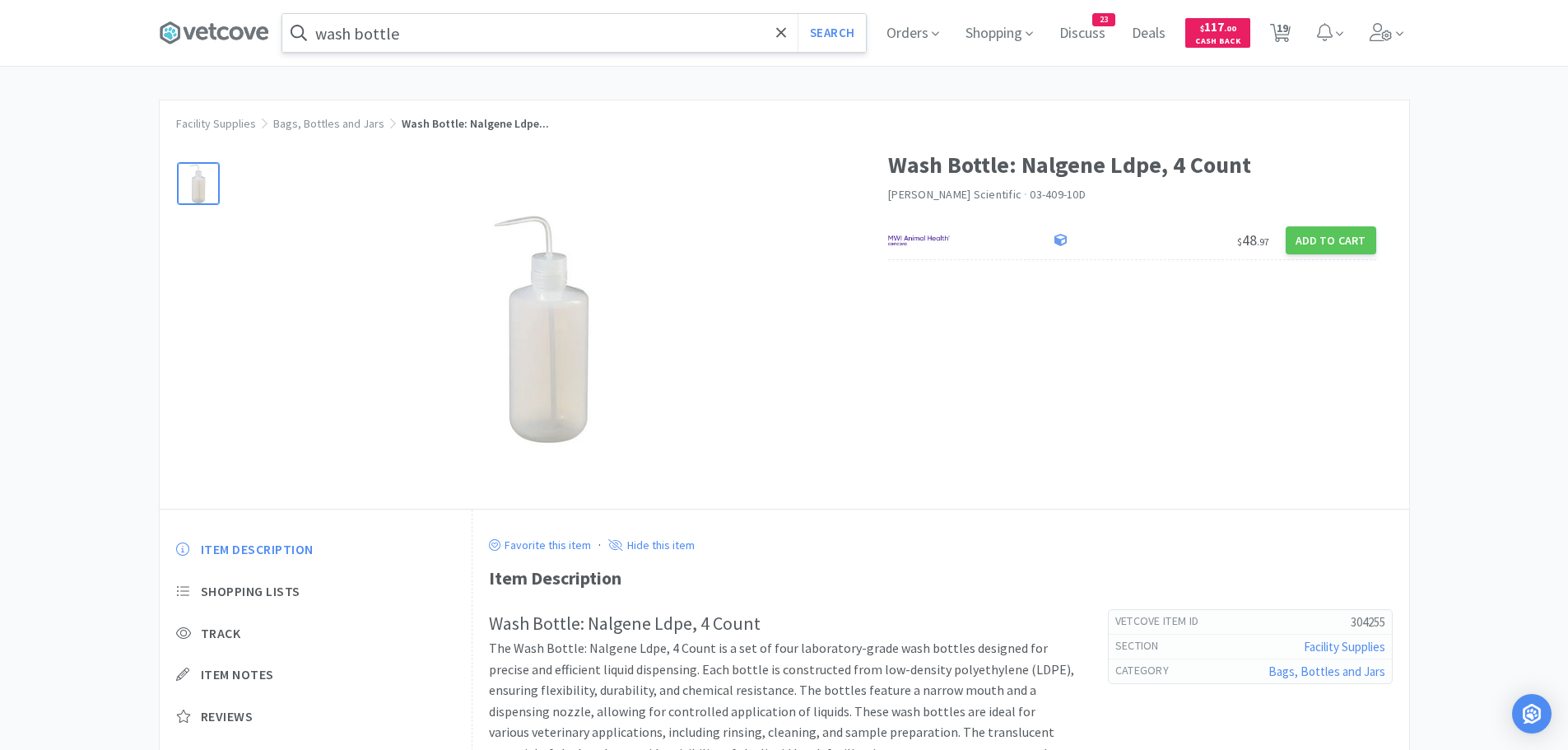
select select "1"
select select "2"
select select "6"
select select "50"
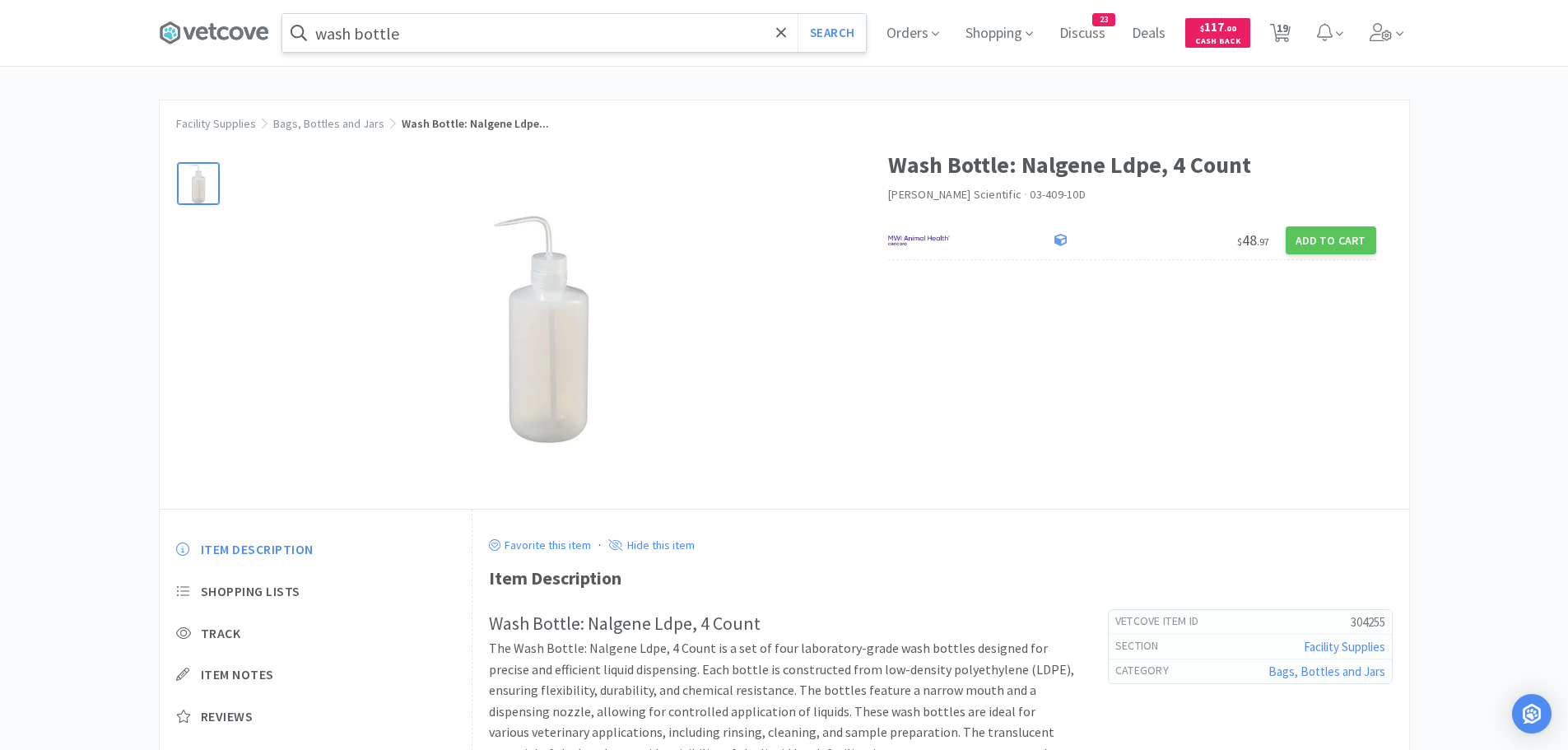
select select "2"
select select "1"
select select "25"
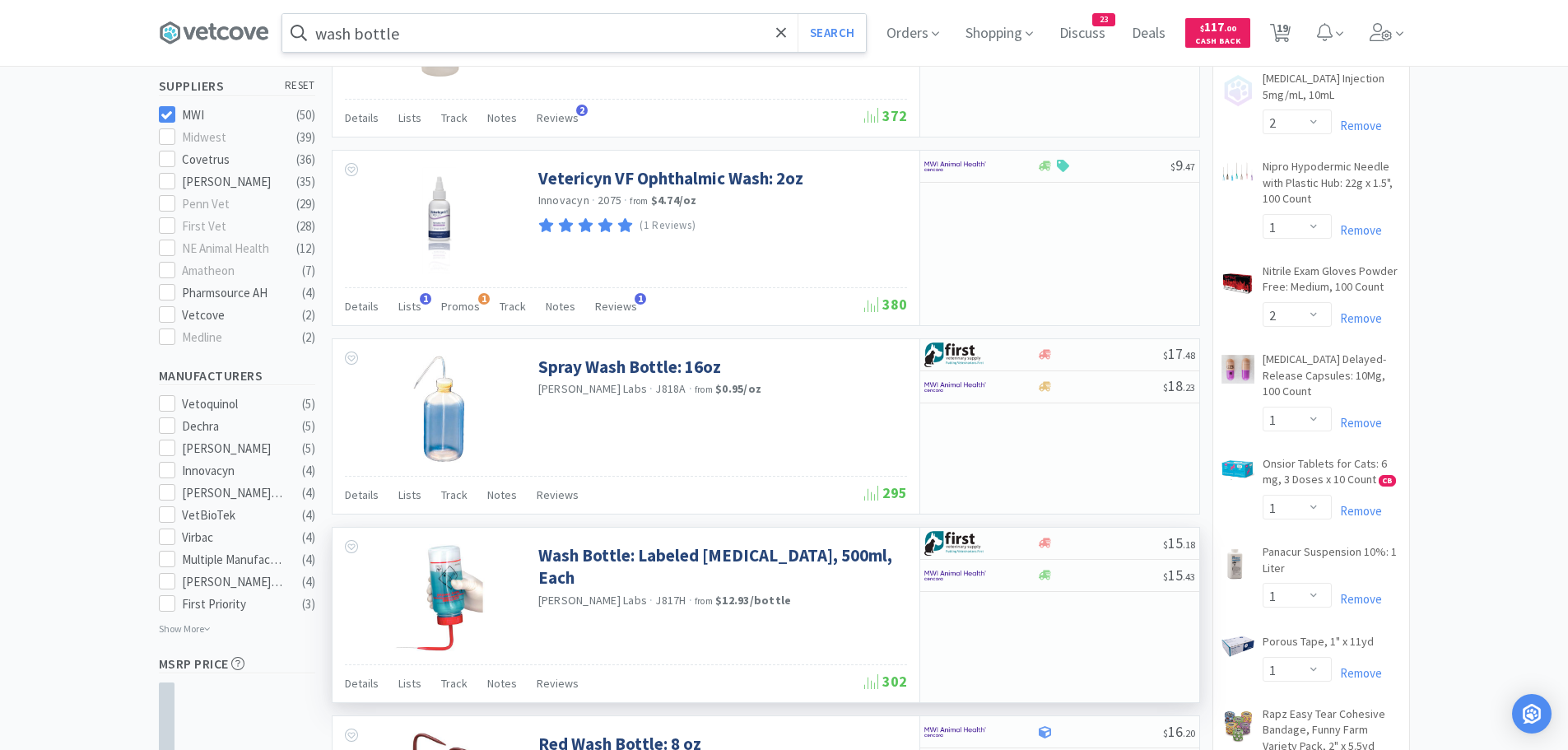
scroll to position [732, 0]
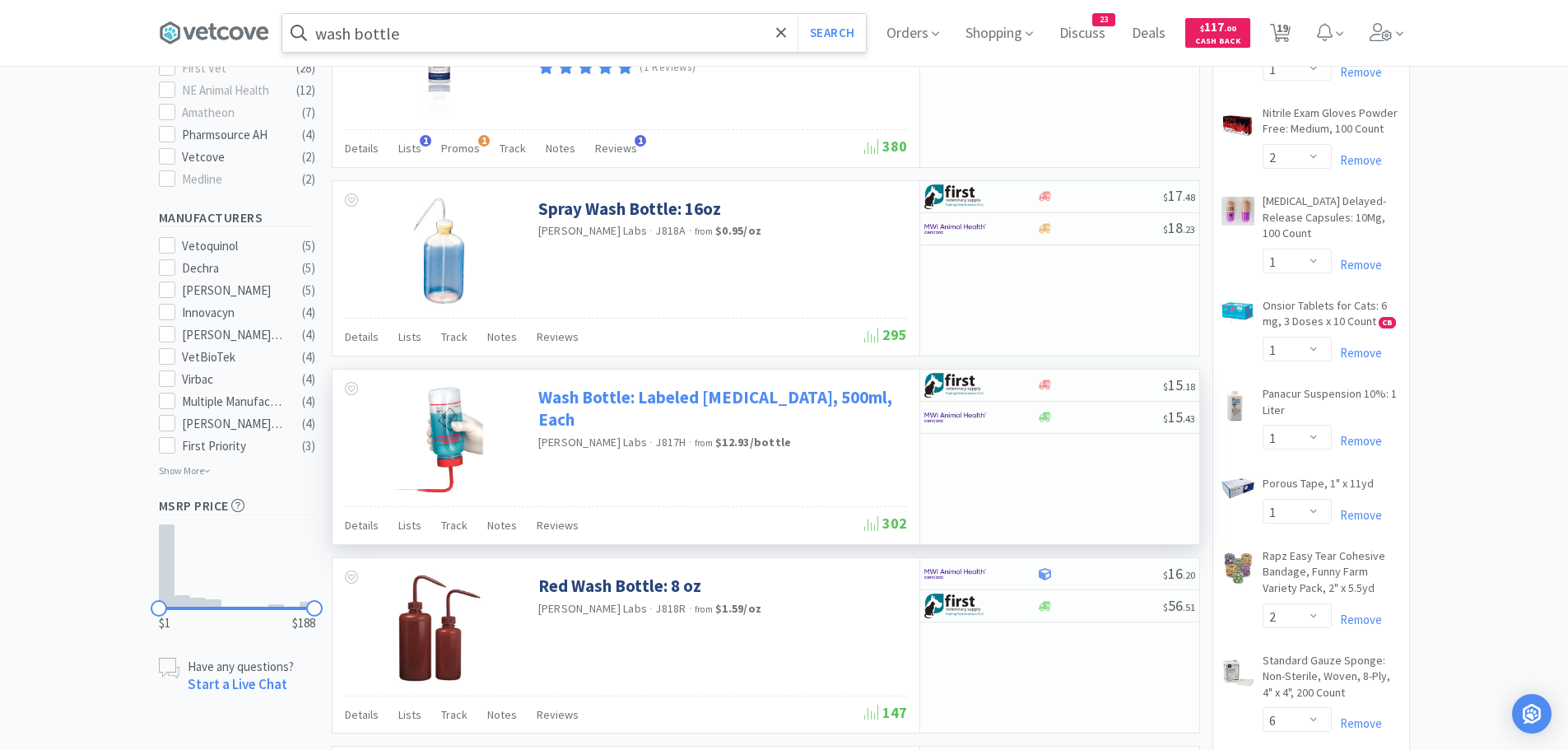
click at [612, 391] on link "Wash Bottle: Labeled [MEDICAL_DATA], 500ml, Each" at bounding box center [721, 409] width 365 height 45
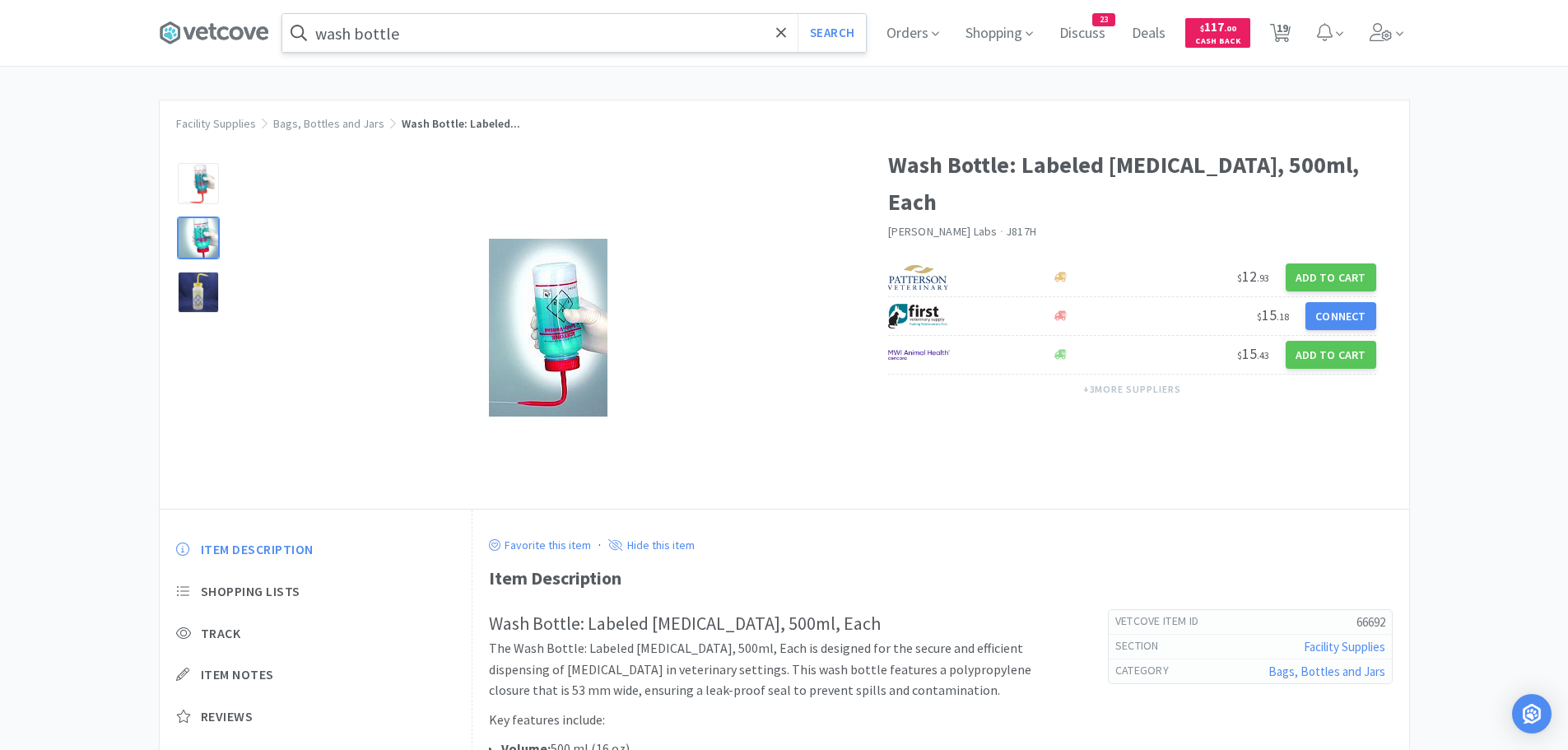
select select "1"
select select "2"
select select "1"
select select "6"
select select "2"
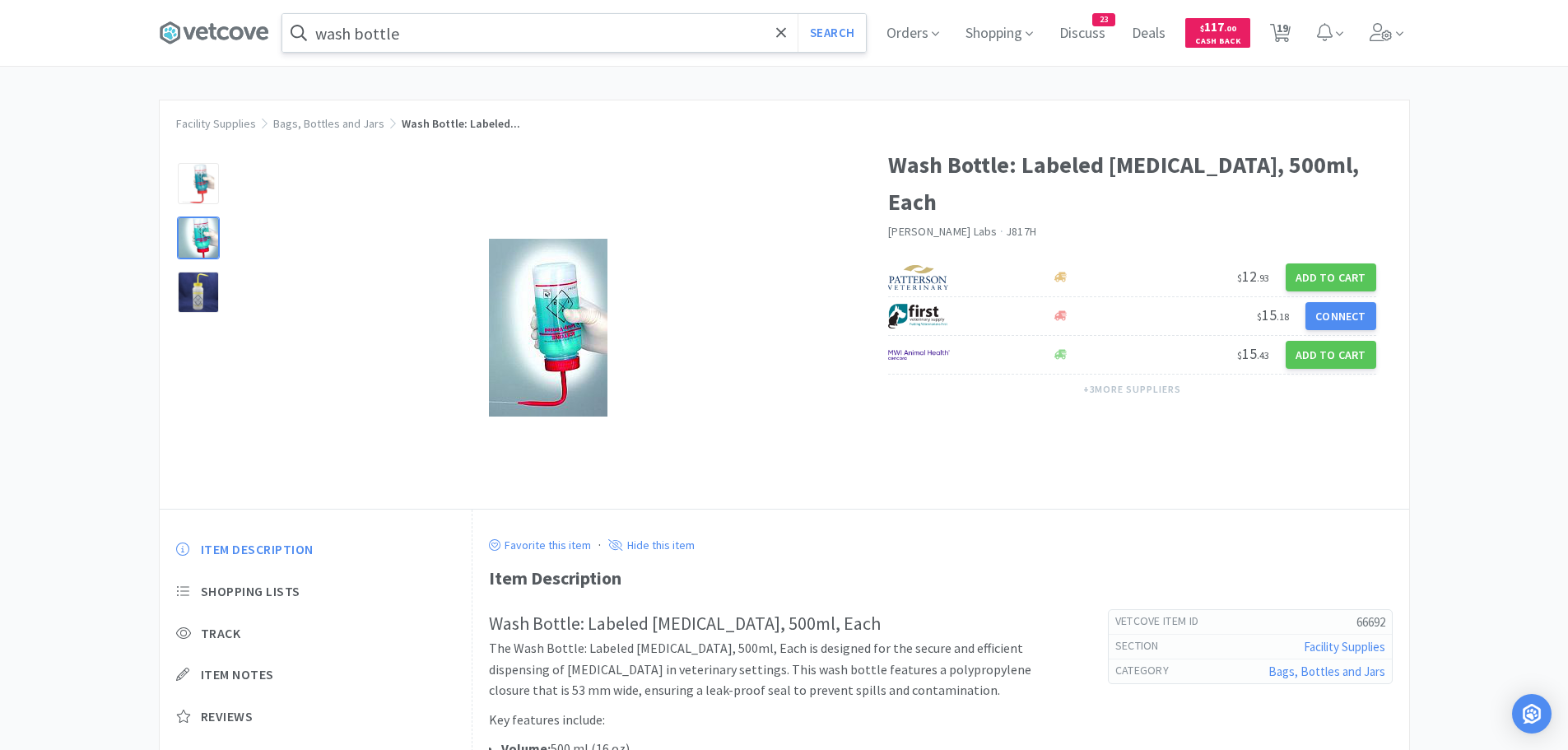
select select "2"
select select "1"
select select "2"
select select "1"
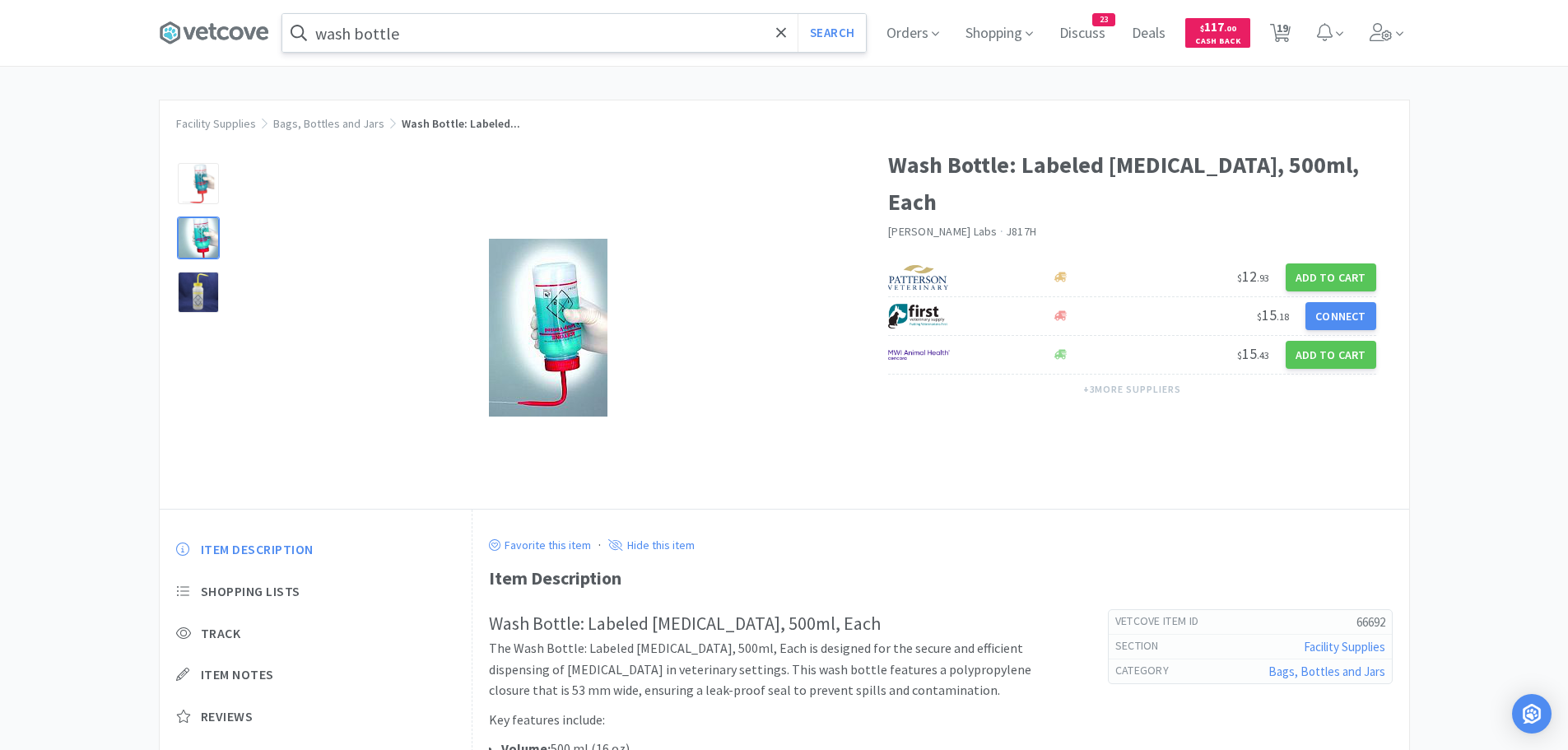
select select "1"
select select "2"
select select "6"
select select "50"
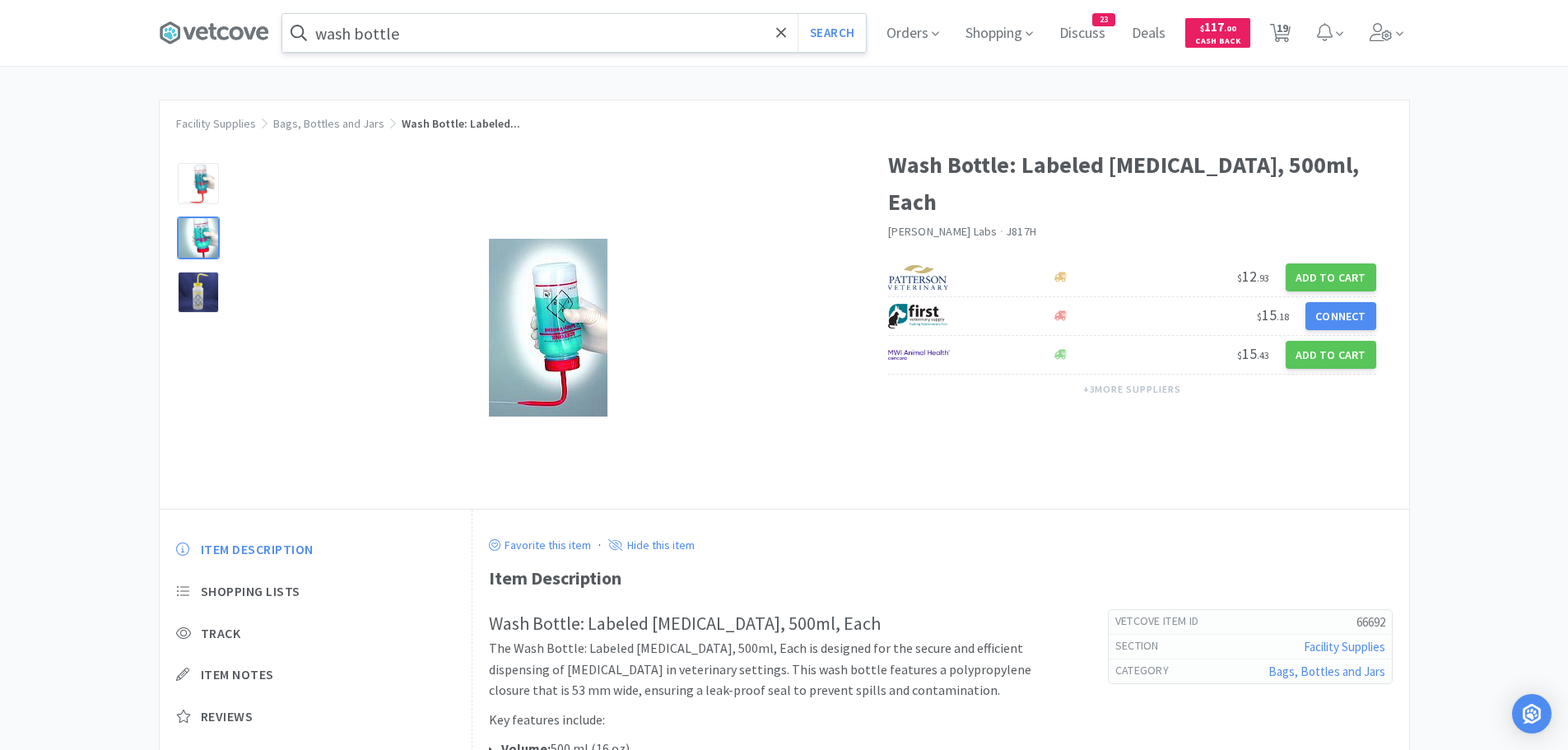
select select "2"
select select "1"
select select "25"
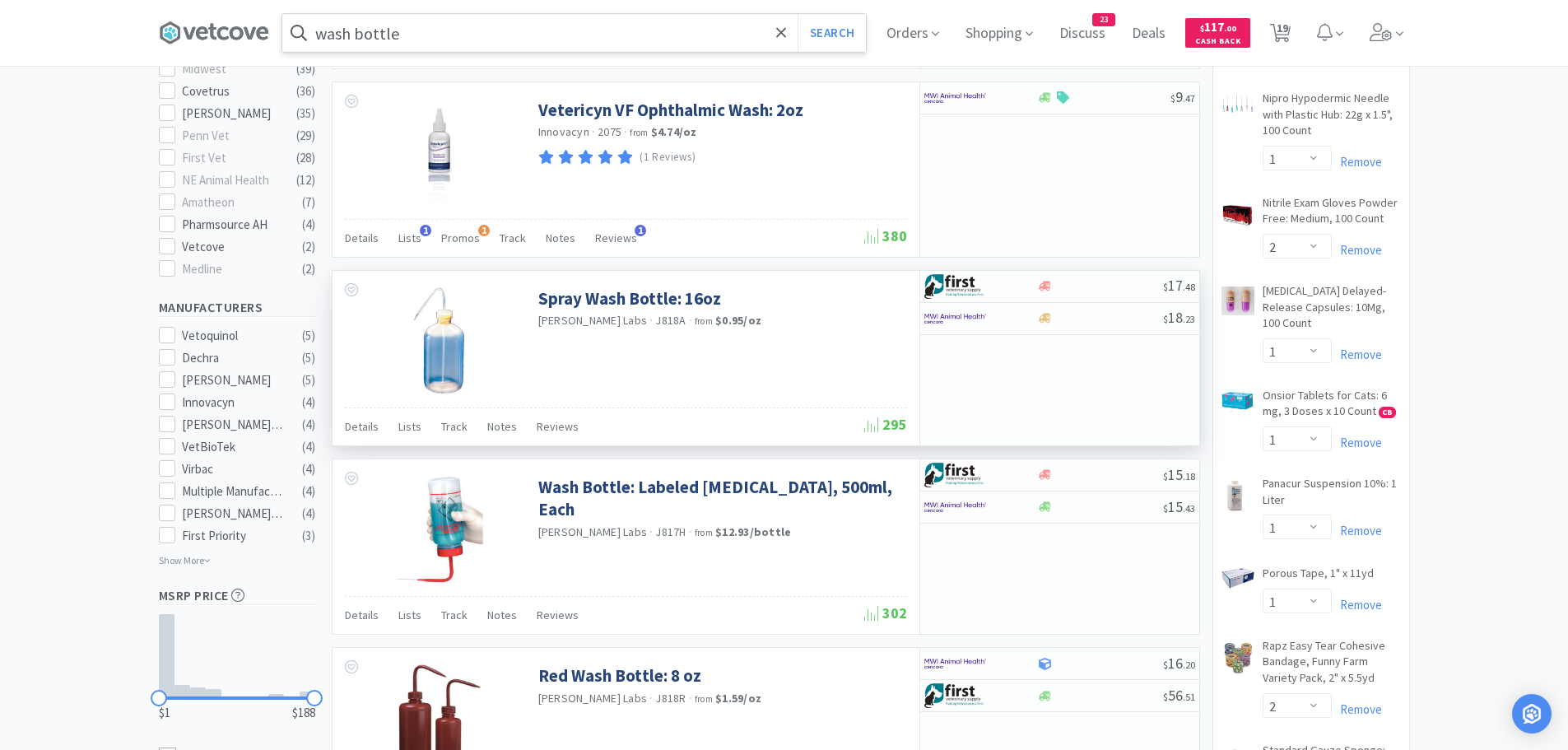
scroll to position [485, 0]
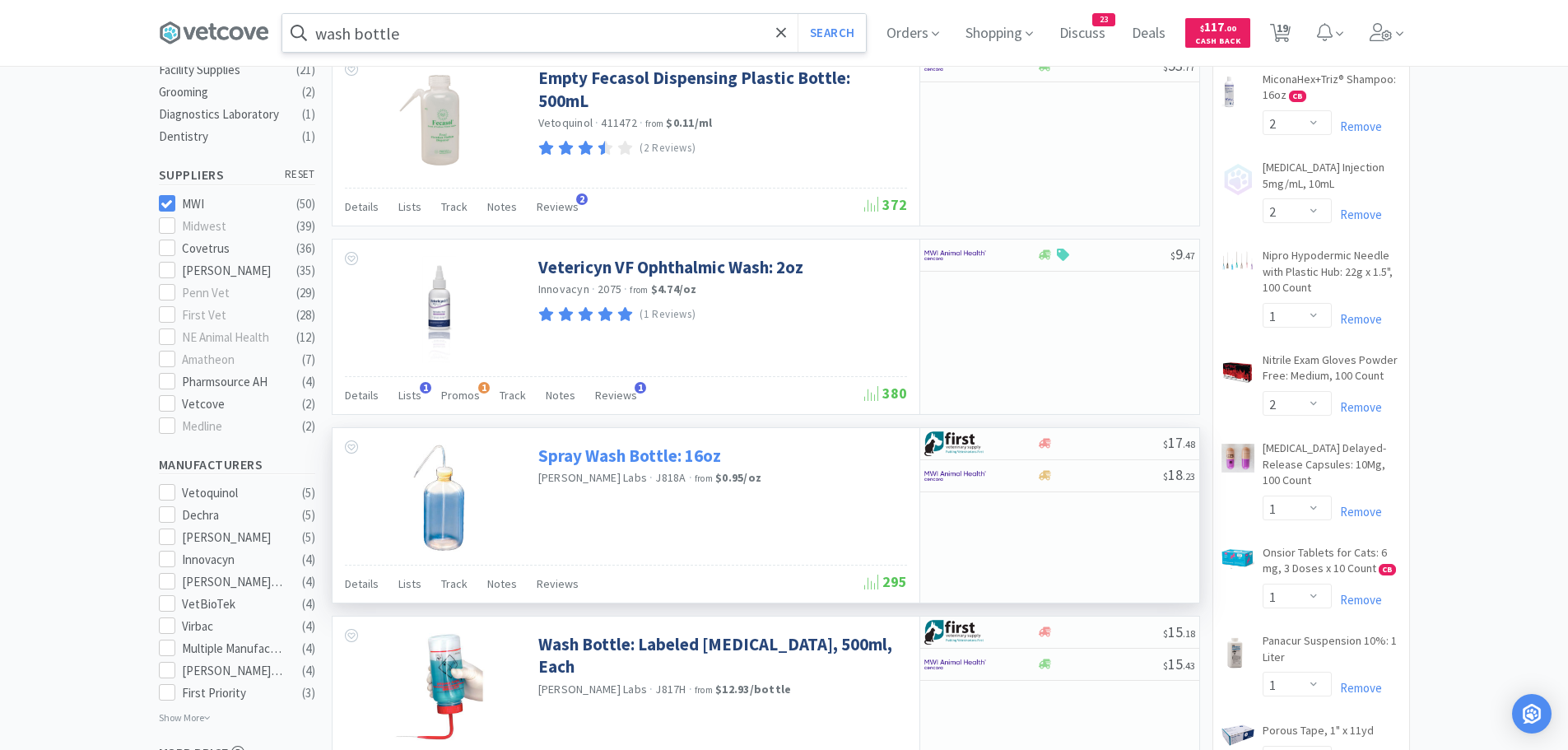
click at [614, 448] on link "Spray Wash Bottle: 16oz" at bounding box center [630, 455] width 182 height 23
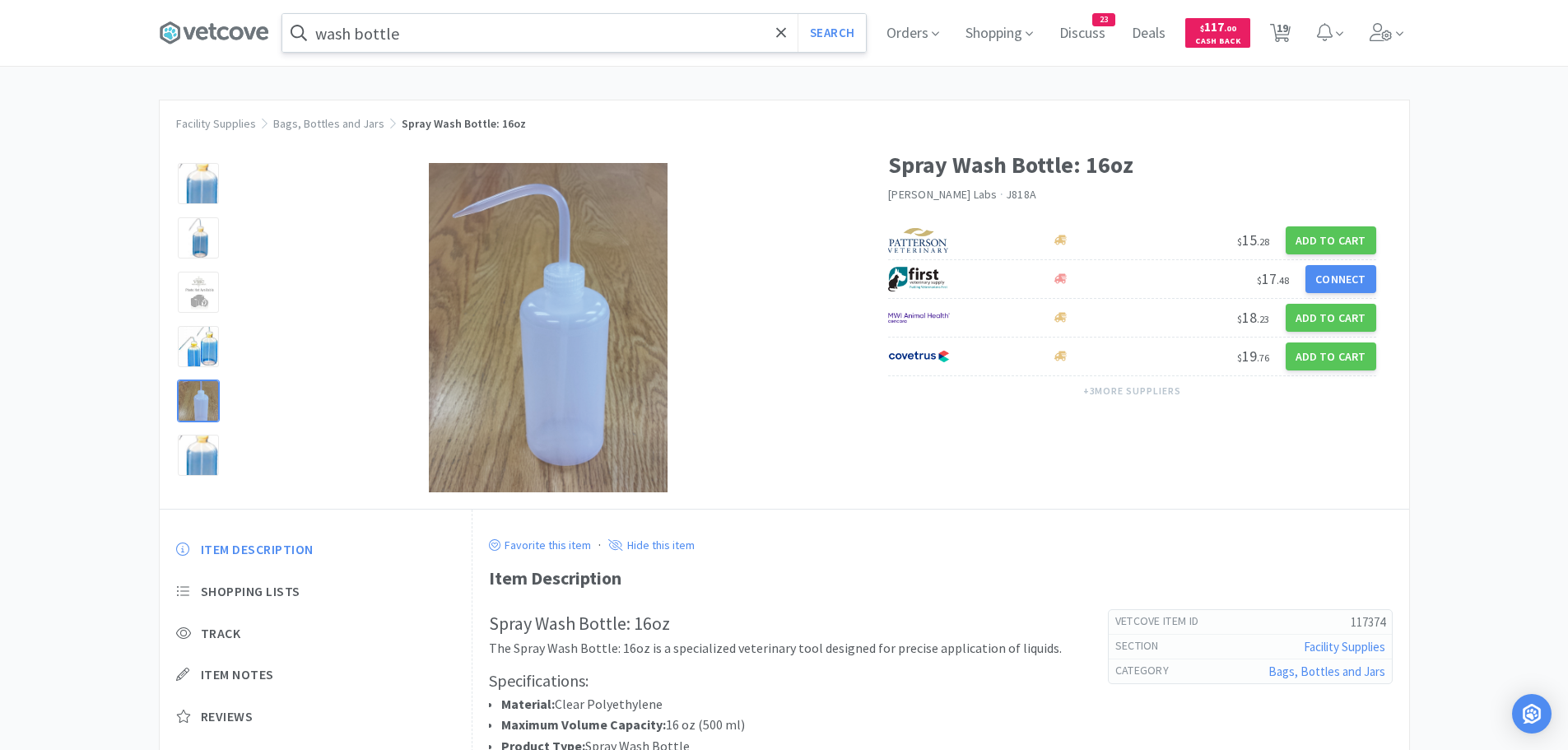
click at [204, 406] on div at bounding box center [198, 401] width 41 height 41
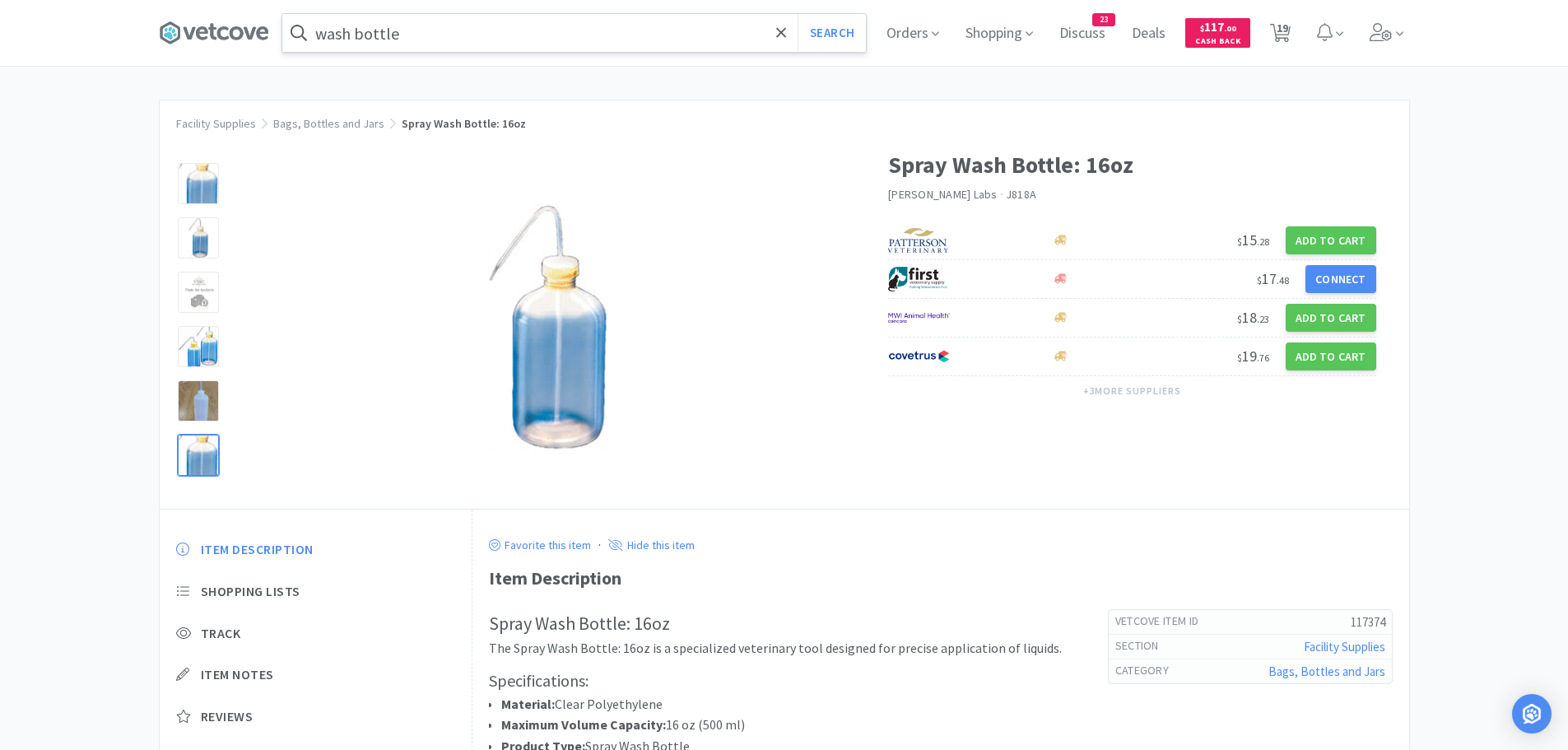
click at [186, 439] on div at bounding box center [198, 455] width 41 height 41
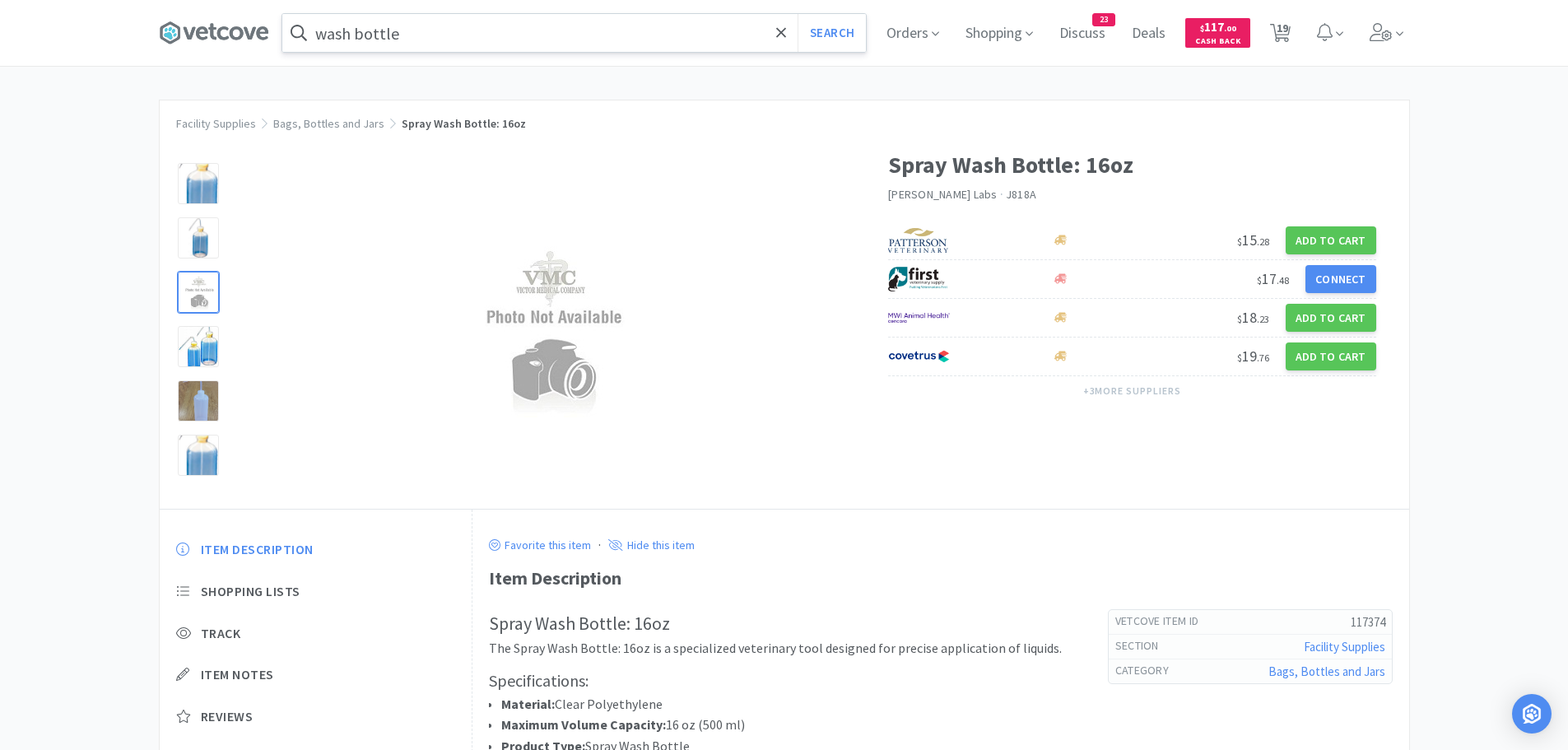
select select "1"
select select "2"
select select "1"
select select "6"
select select "2"
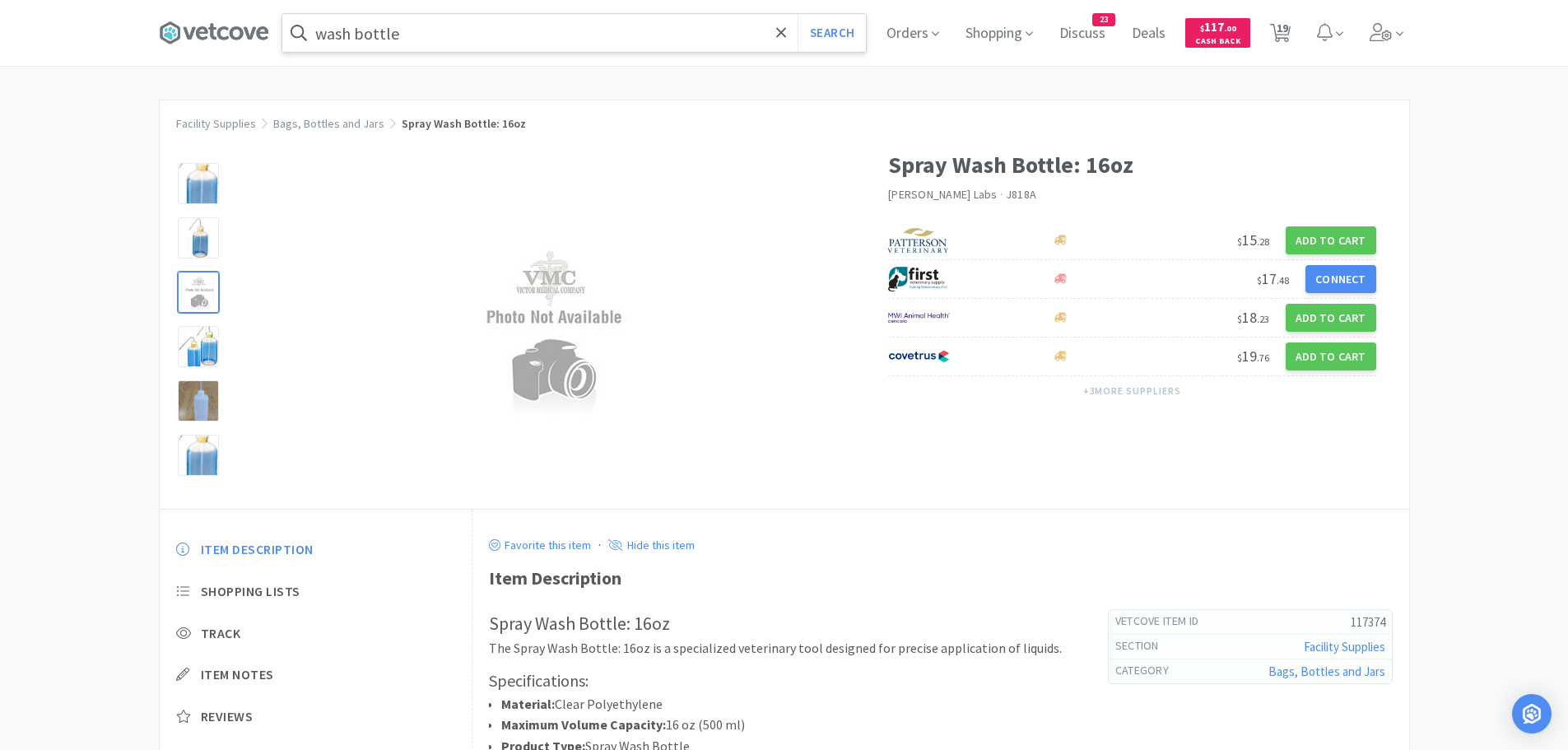
select select "2"
select select "1"
select select "2"
select select "1"
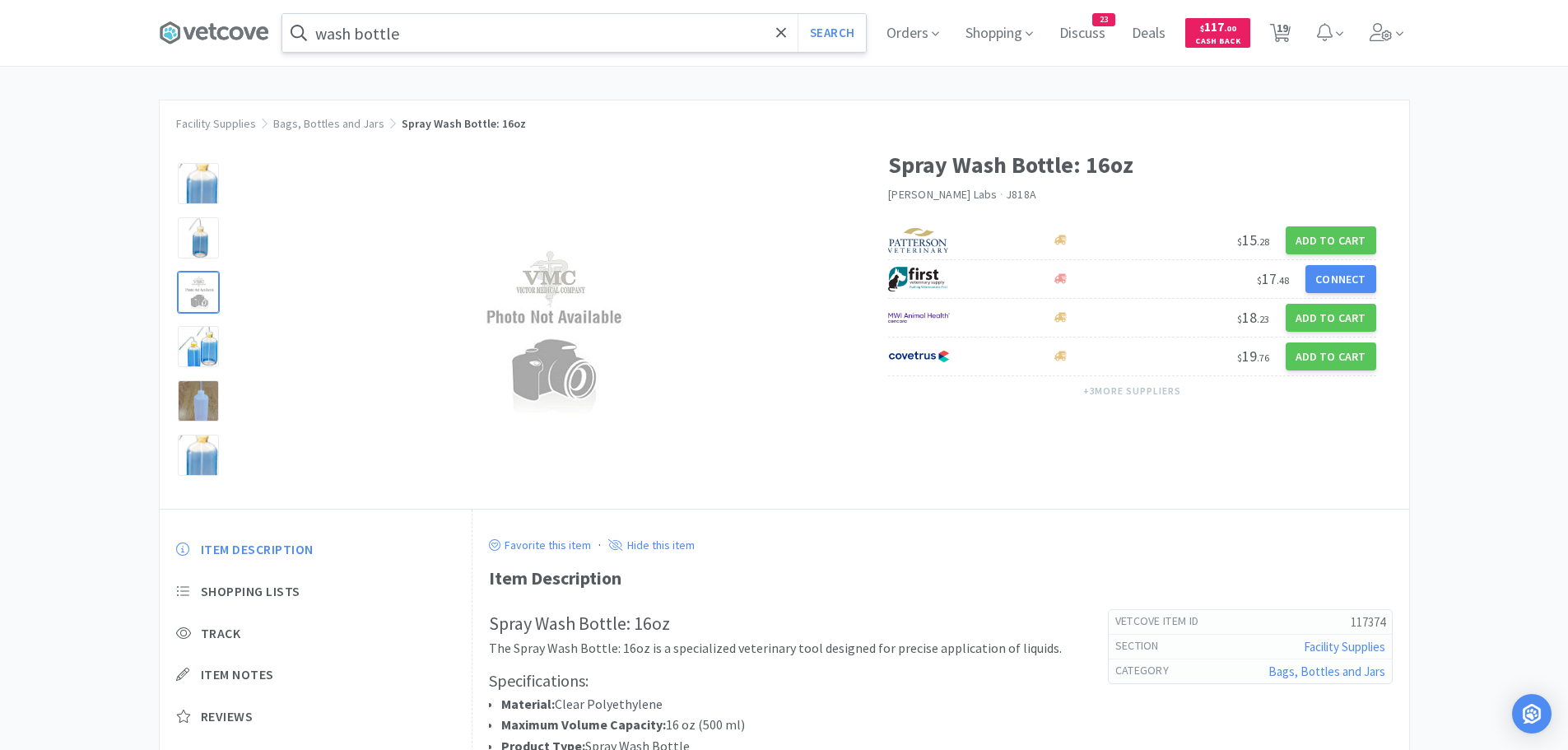
select select "1"
select select "2"
select select "6"
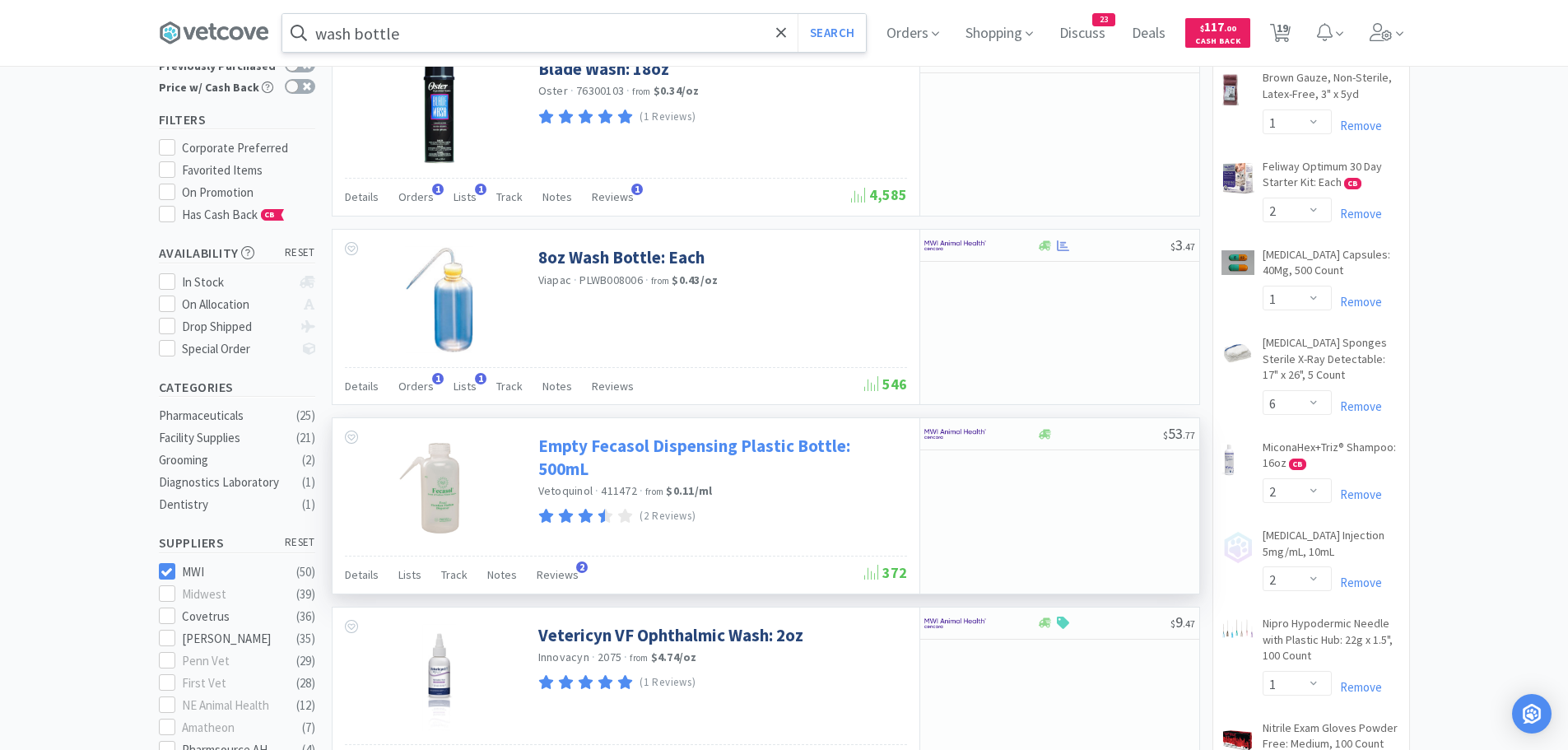
scroll to position [75, 0]
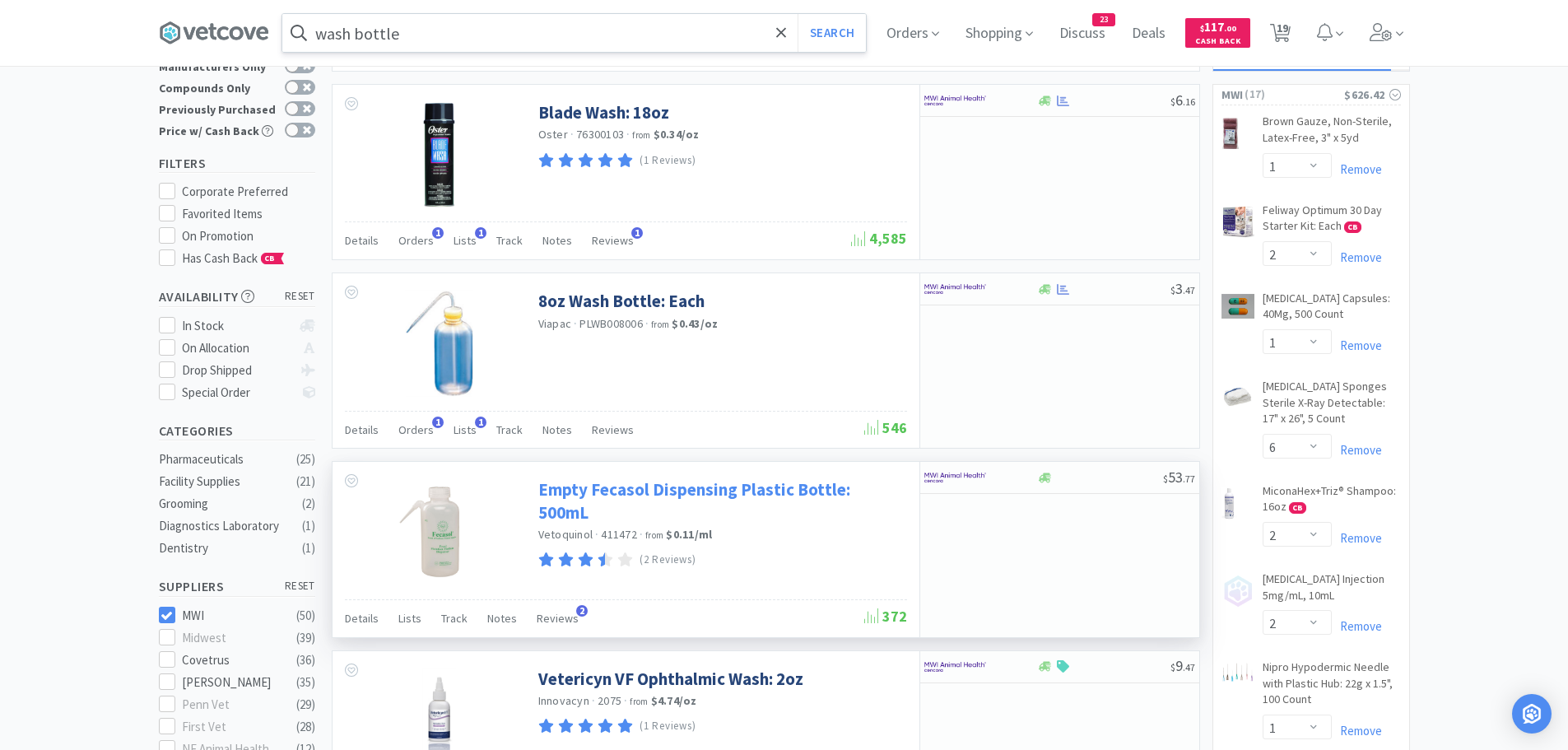
click at [635, 490] on link "Empty Fecasol Dispensing Plastic Bottle: 500mL" at bounding box center [721, 501] width 365 height 45
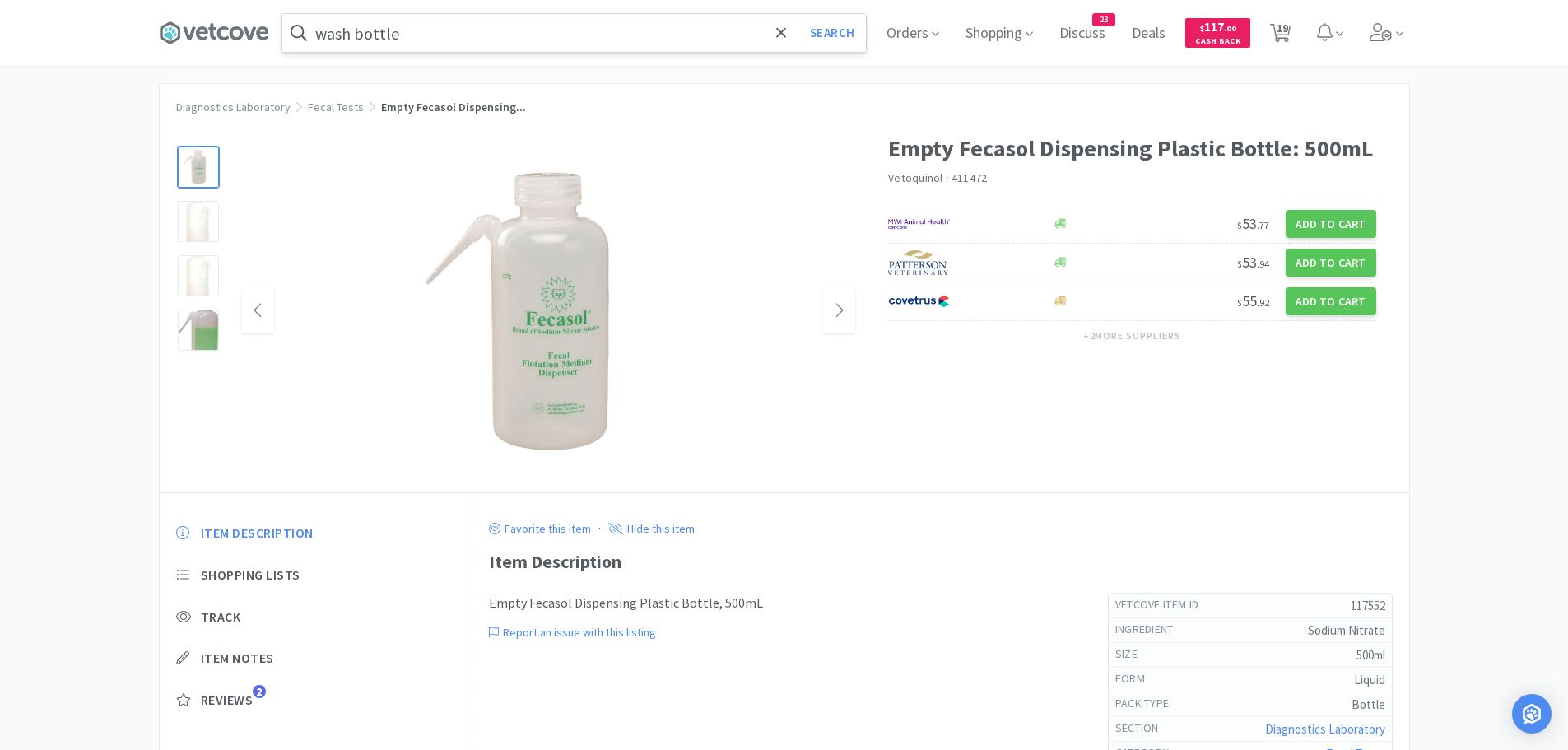
scroll to position [3, 0]
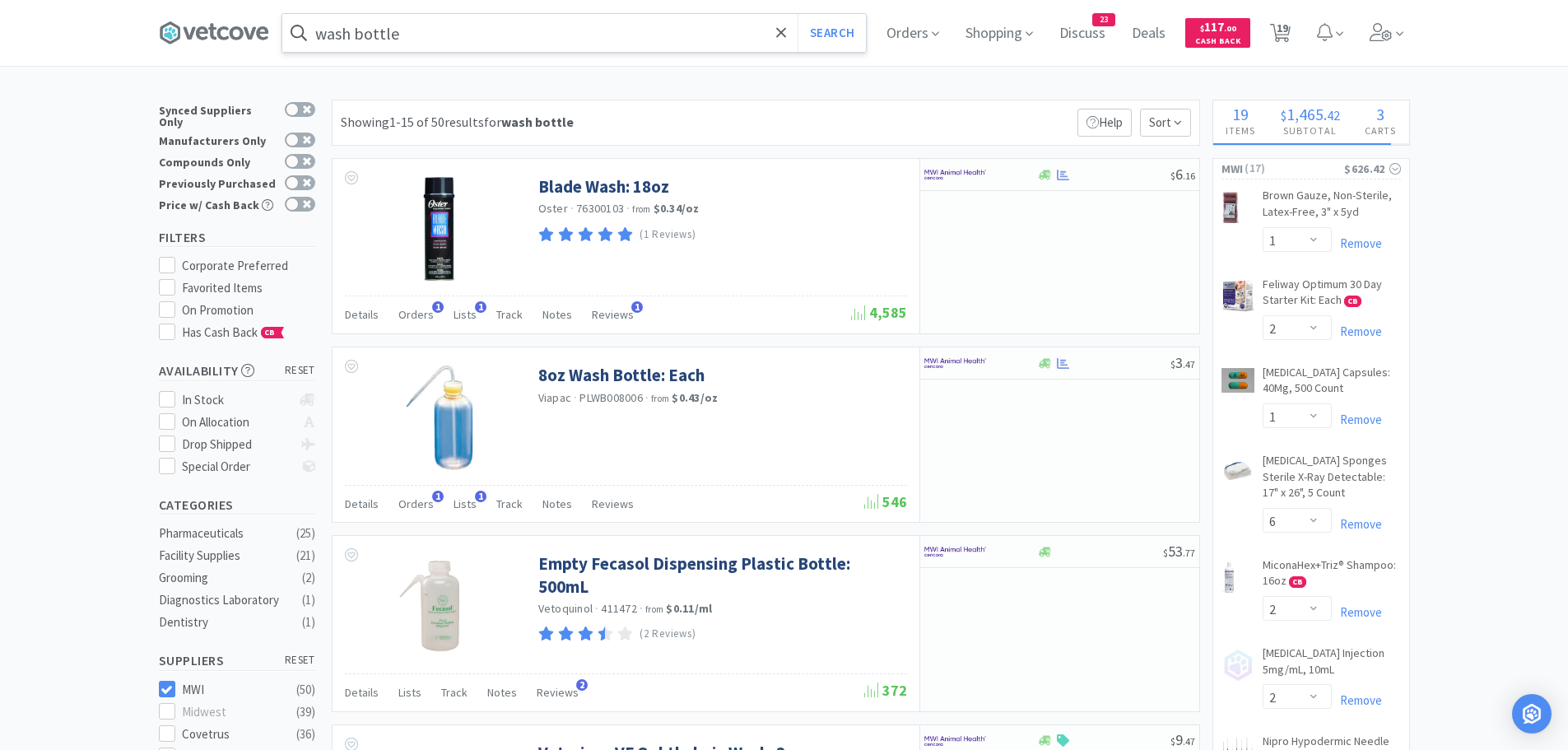
click at [165, 683] on icon at bounding box center [167, 689] width 13 height 13
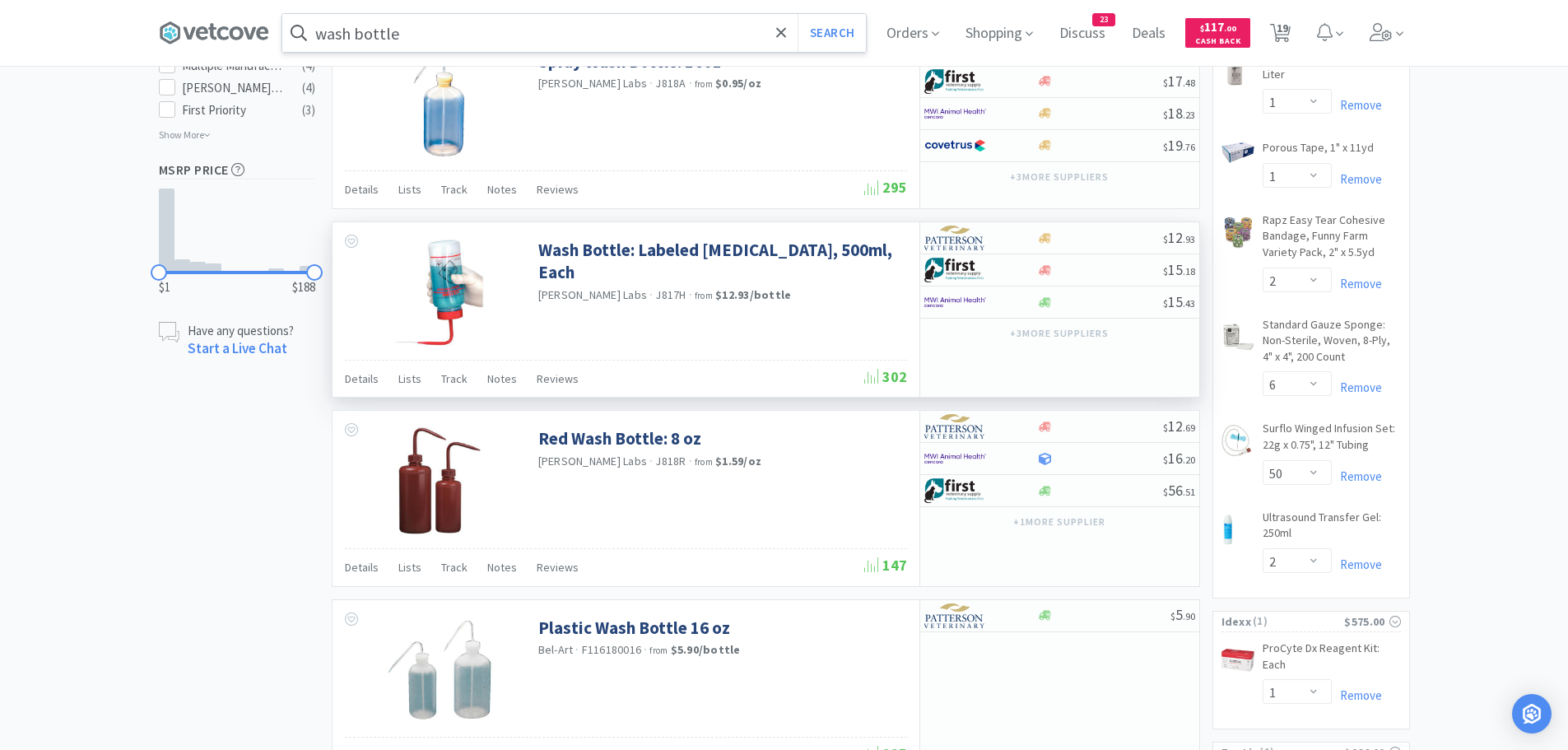
scroll to position [1317, 0]
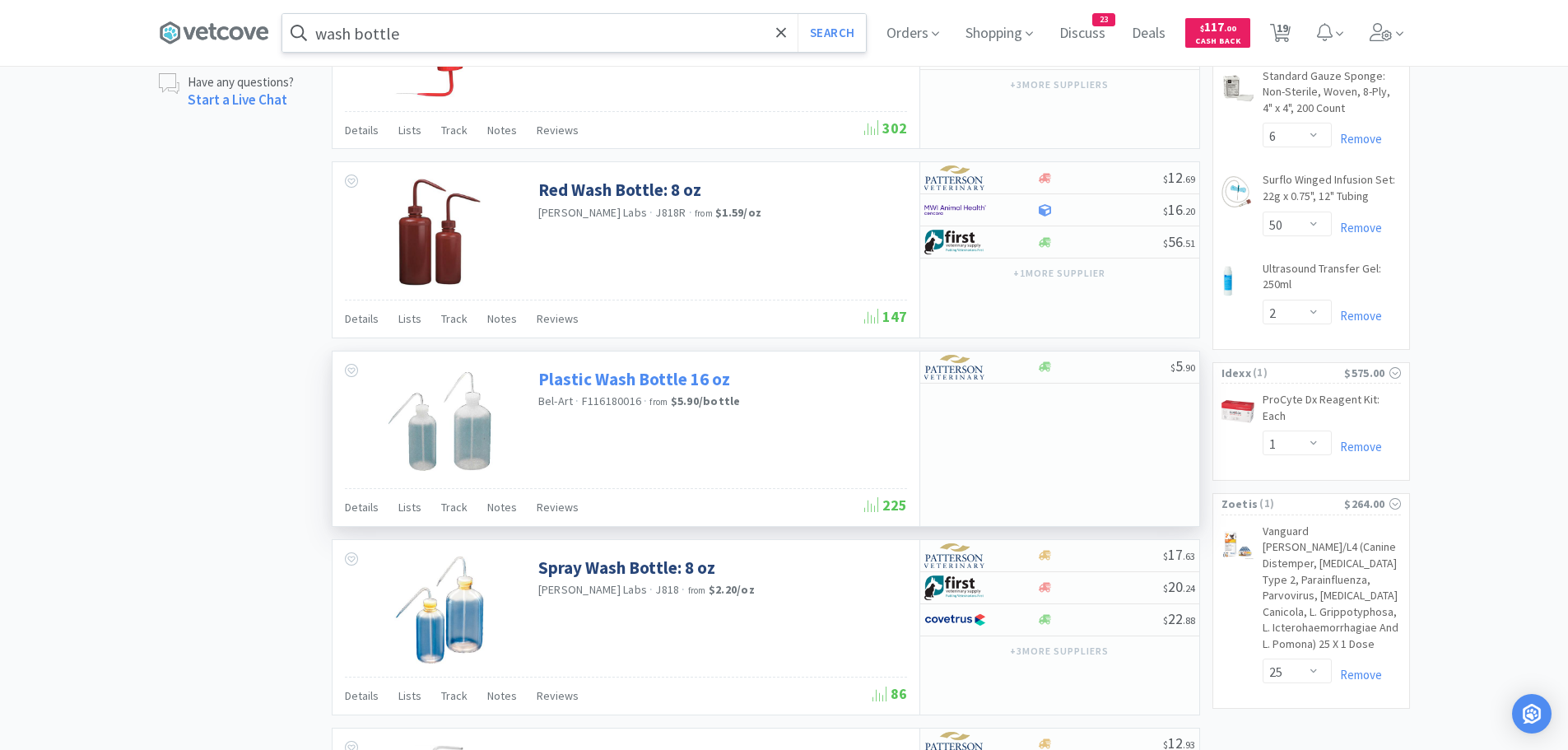
click at [646, 381] on link "Plastic Wash Bottle 16 oz" at bounding box center [634, 378] width 192 height 23
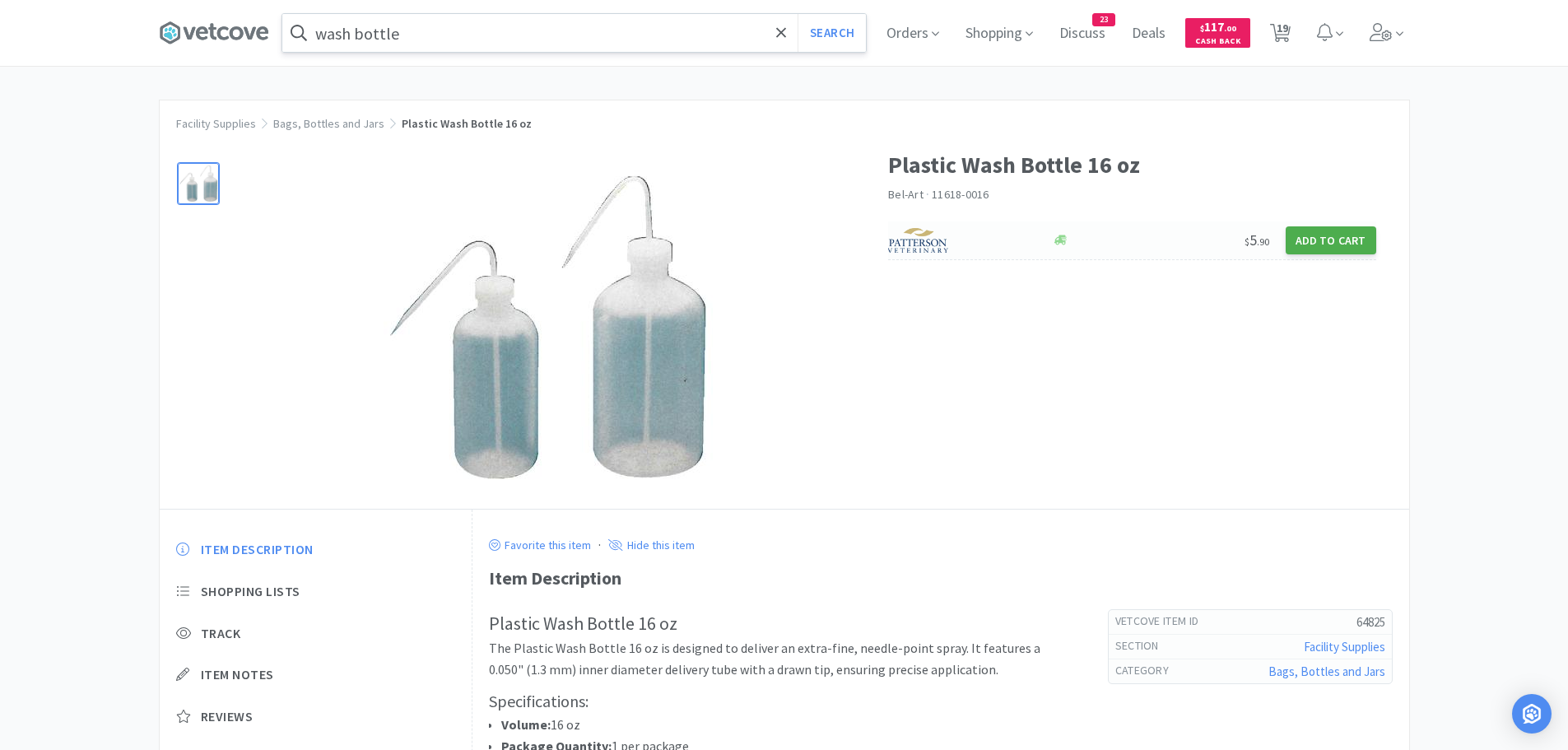
click at [1328, 243] on button "Add to Cart" at bounding box center [1331, 240] width 90 height 28
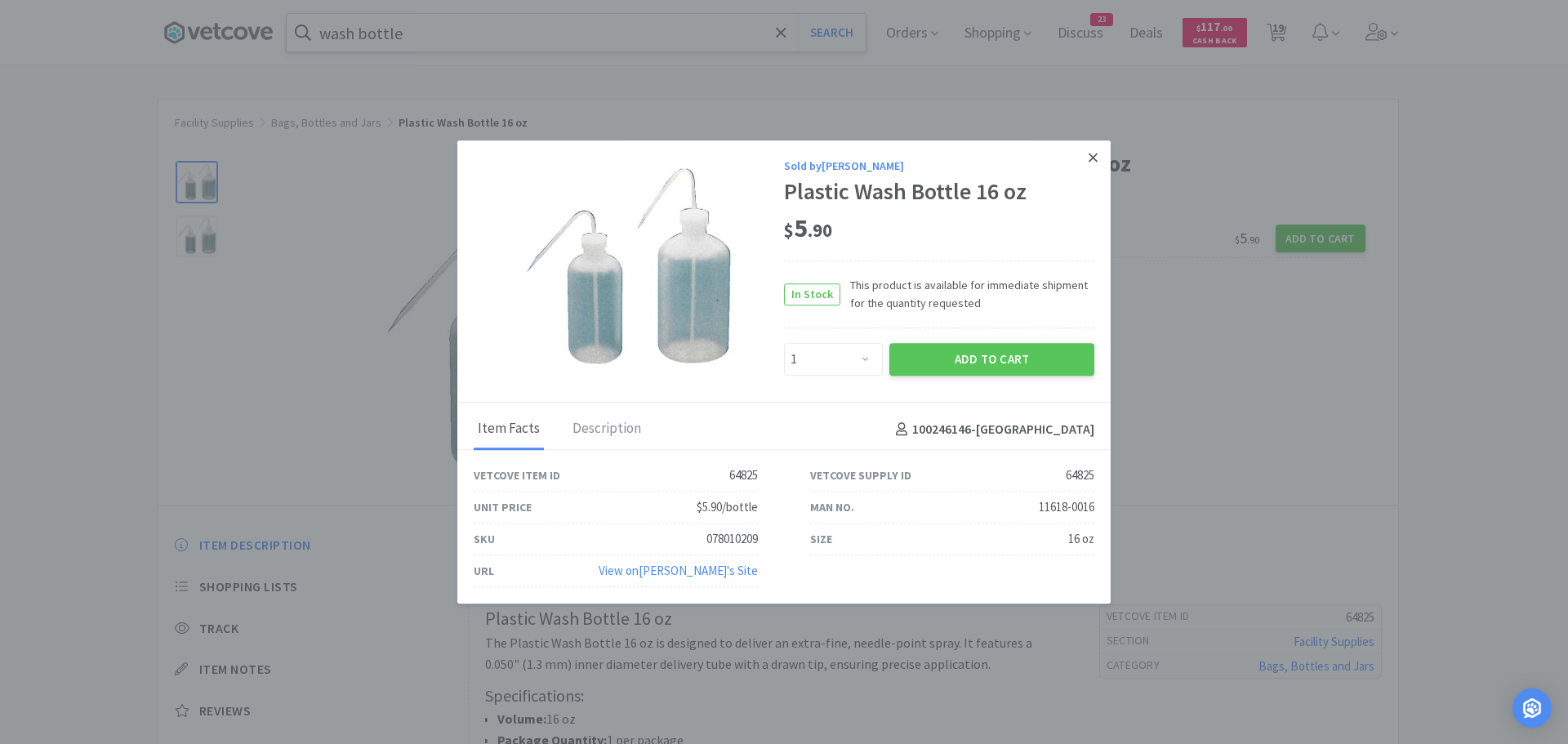
click at [1090, 155] on icon at bounding box center [1092, 157] width 9 height 9
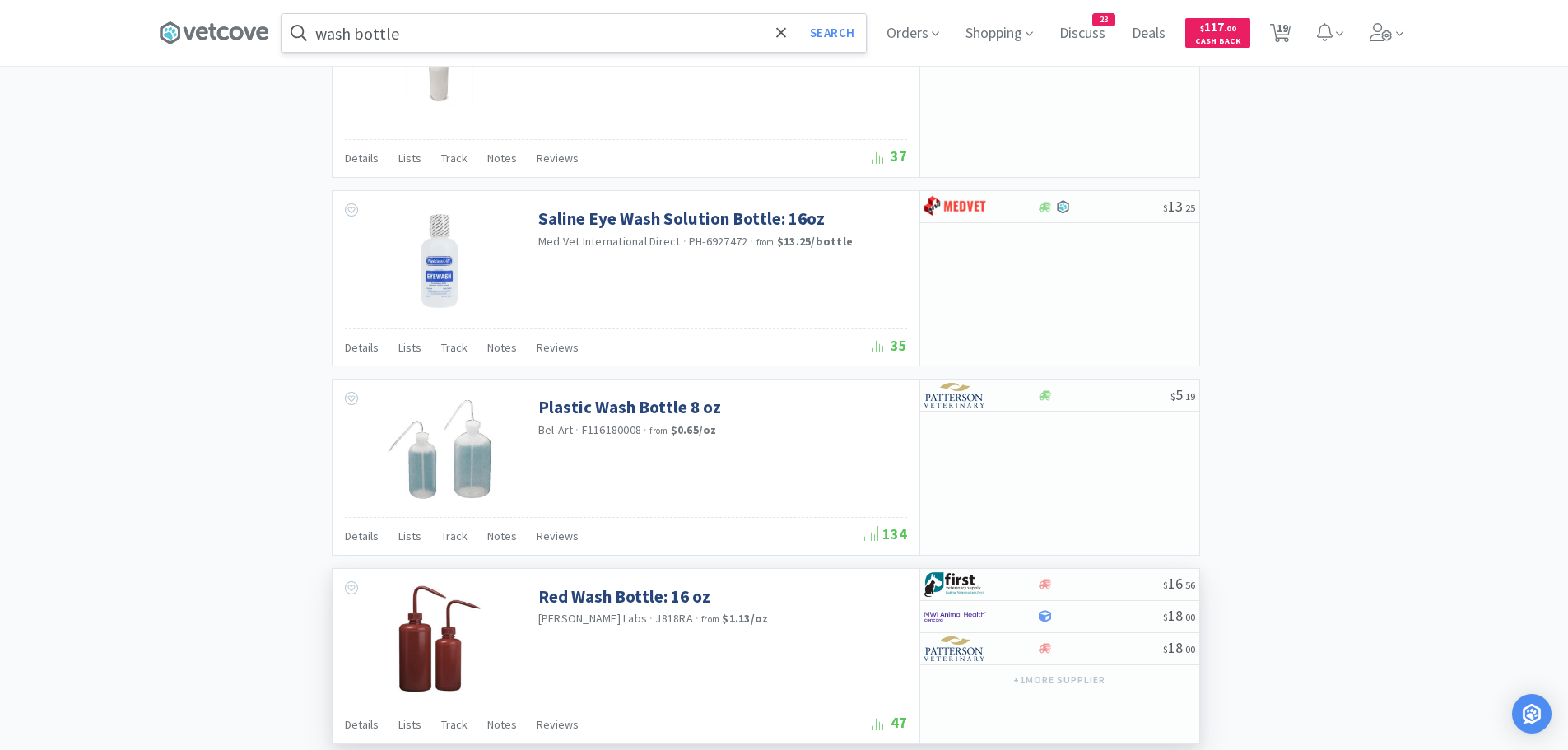
scroll to position [2378, 0]
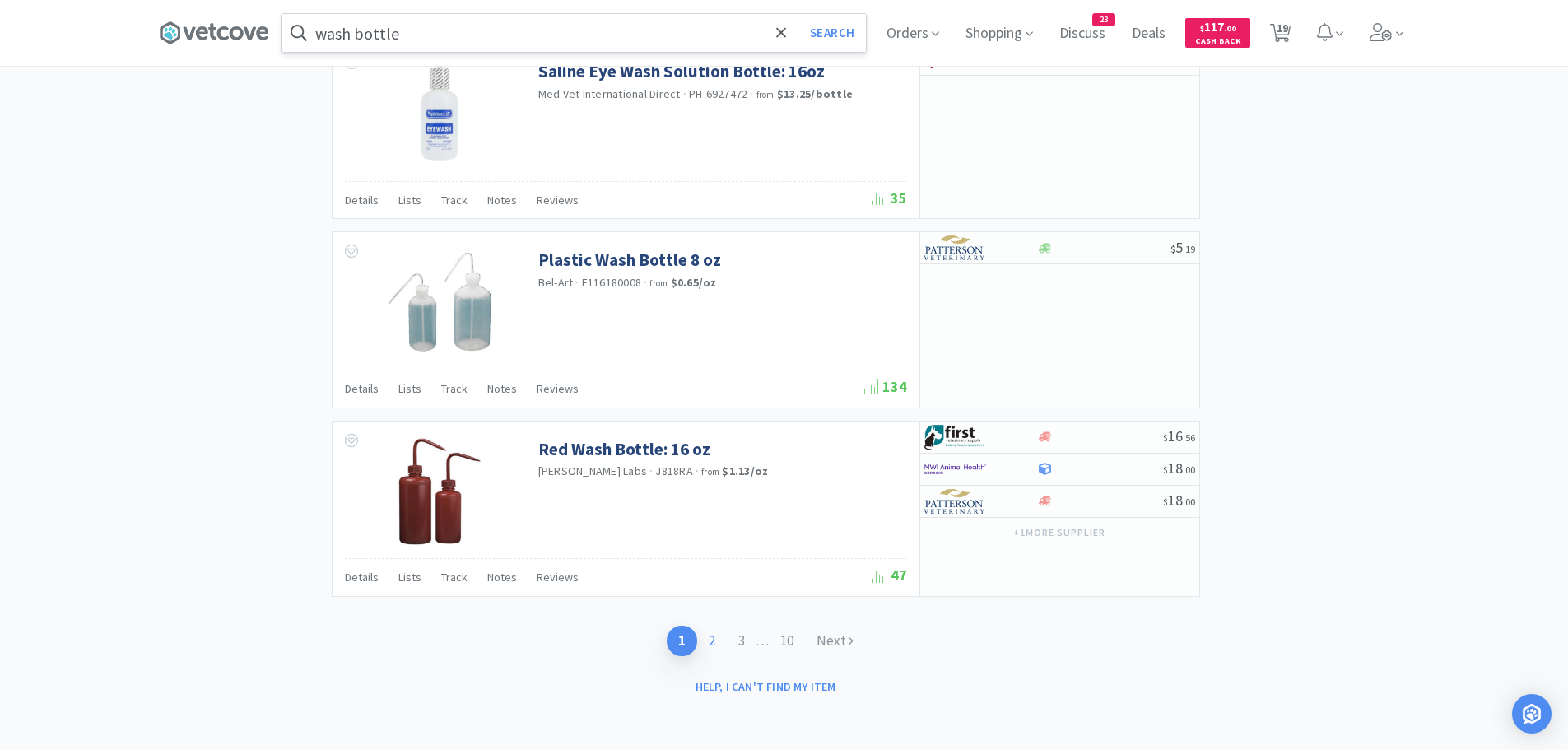
click at [715, 643] on link "2" at bounding box center [712, 640] width 29 height 30
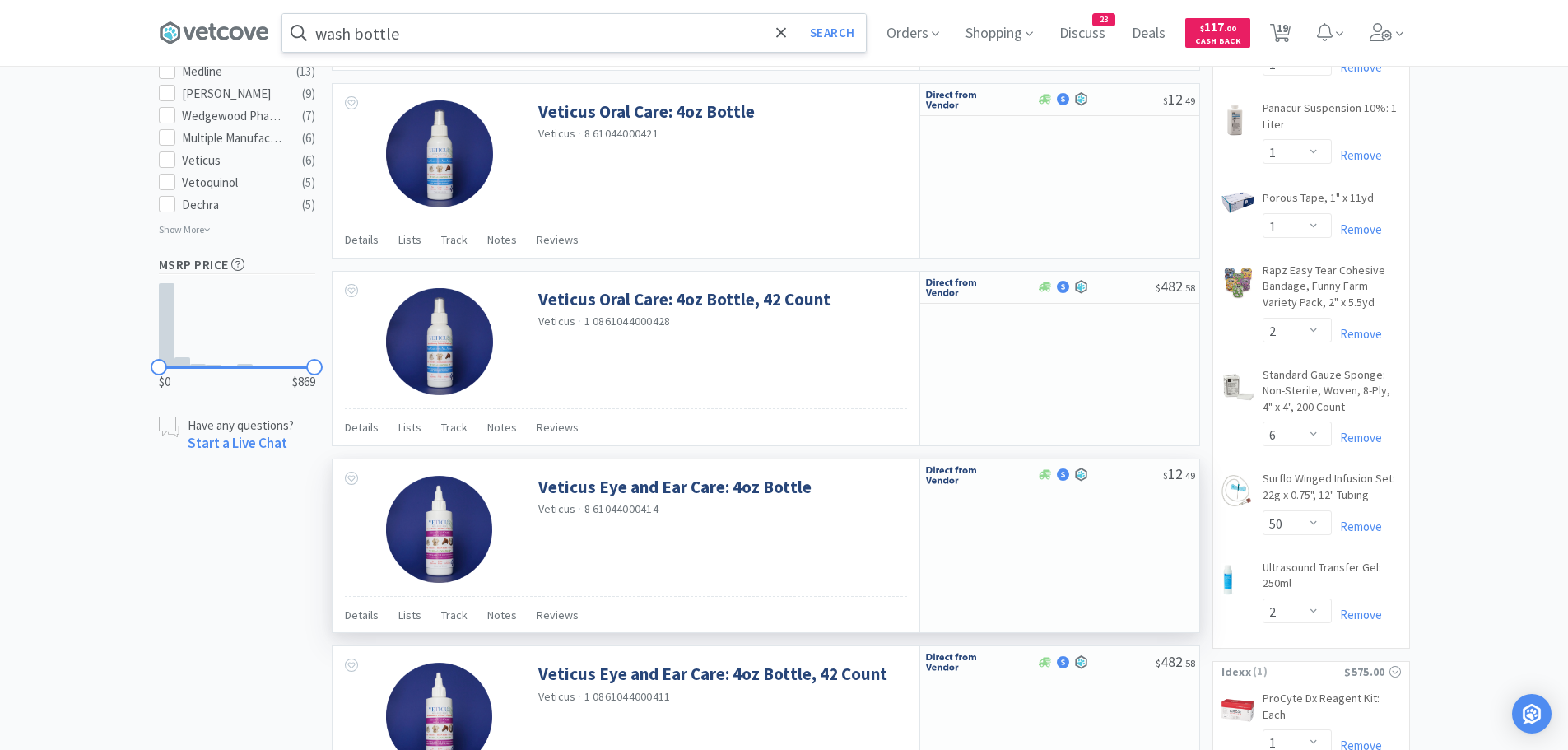
scroll to position [1234, 0]
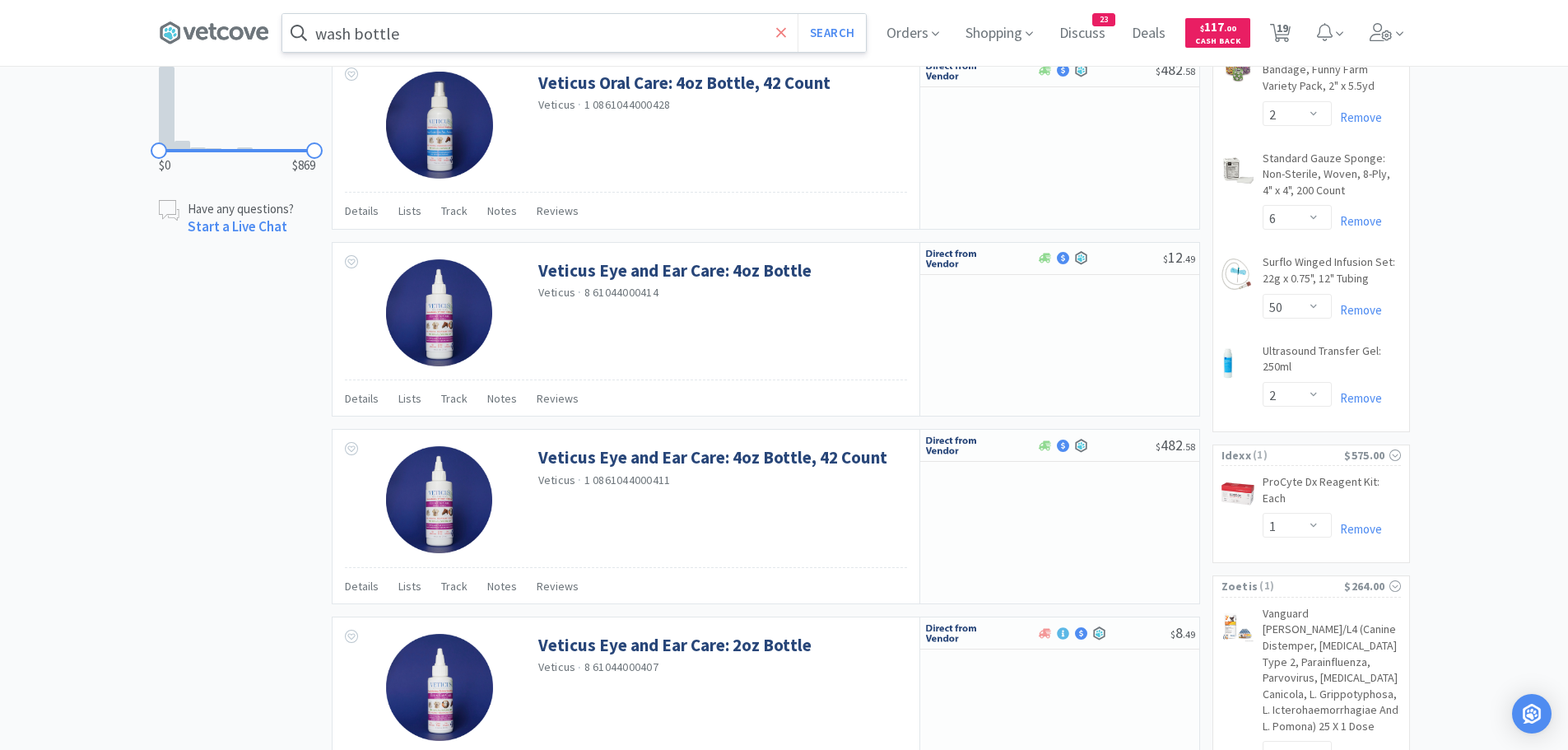
click at [786, 31] on icon at bounding box center [782, 32] width 10 height 10
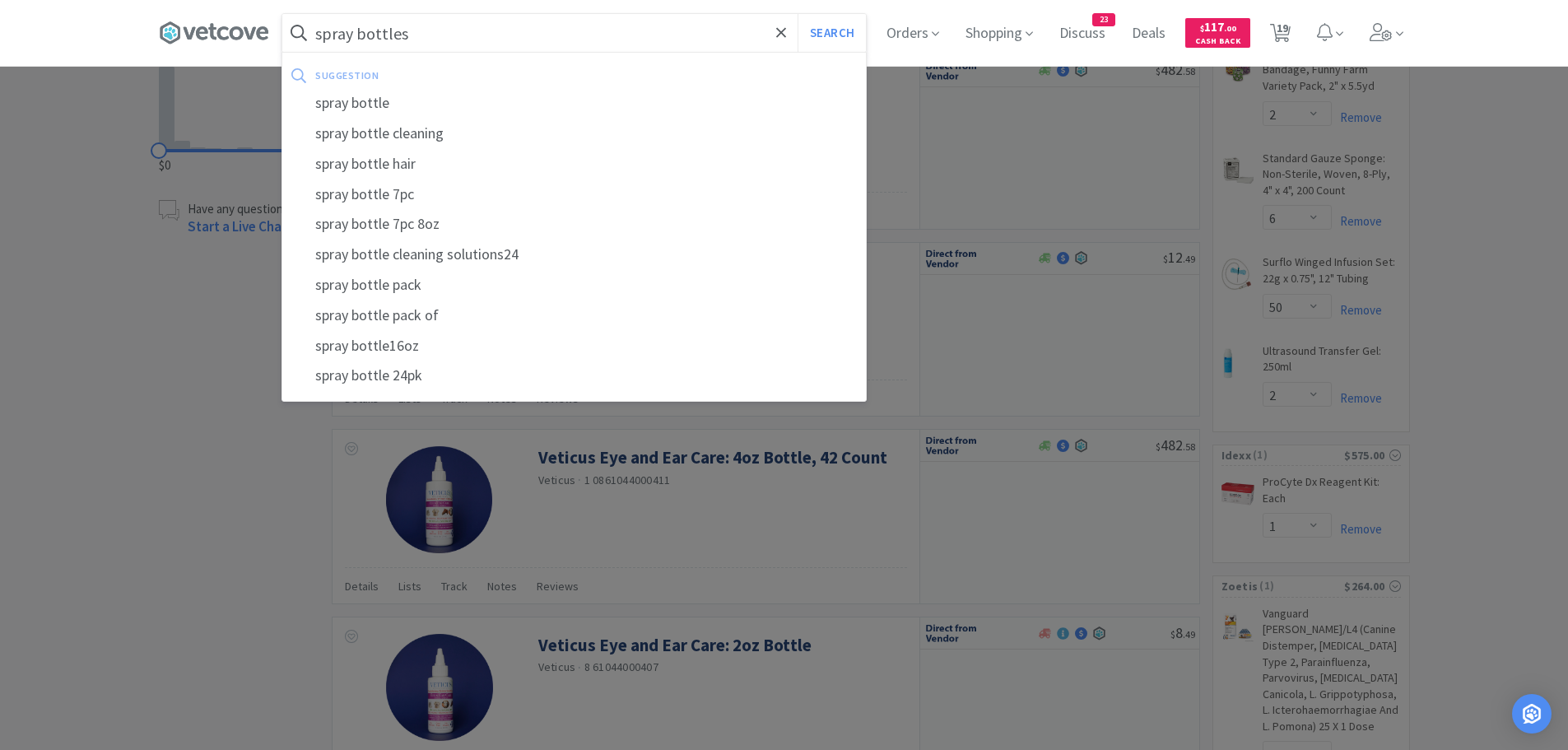
click at [797, 14] on button "Search" at bounding box center [832, 32] width 69 height 38
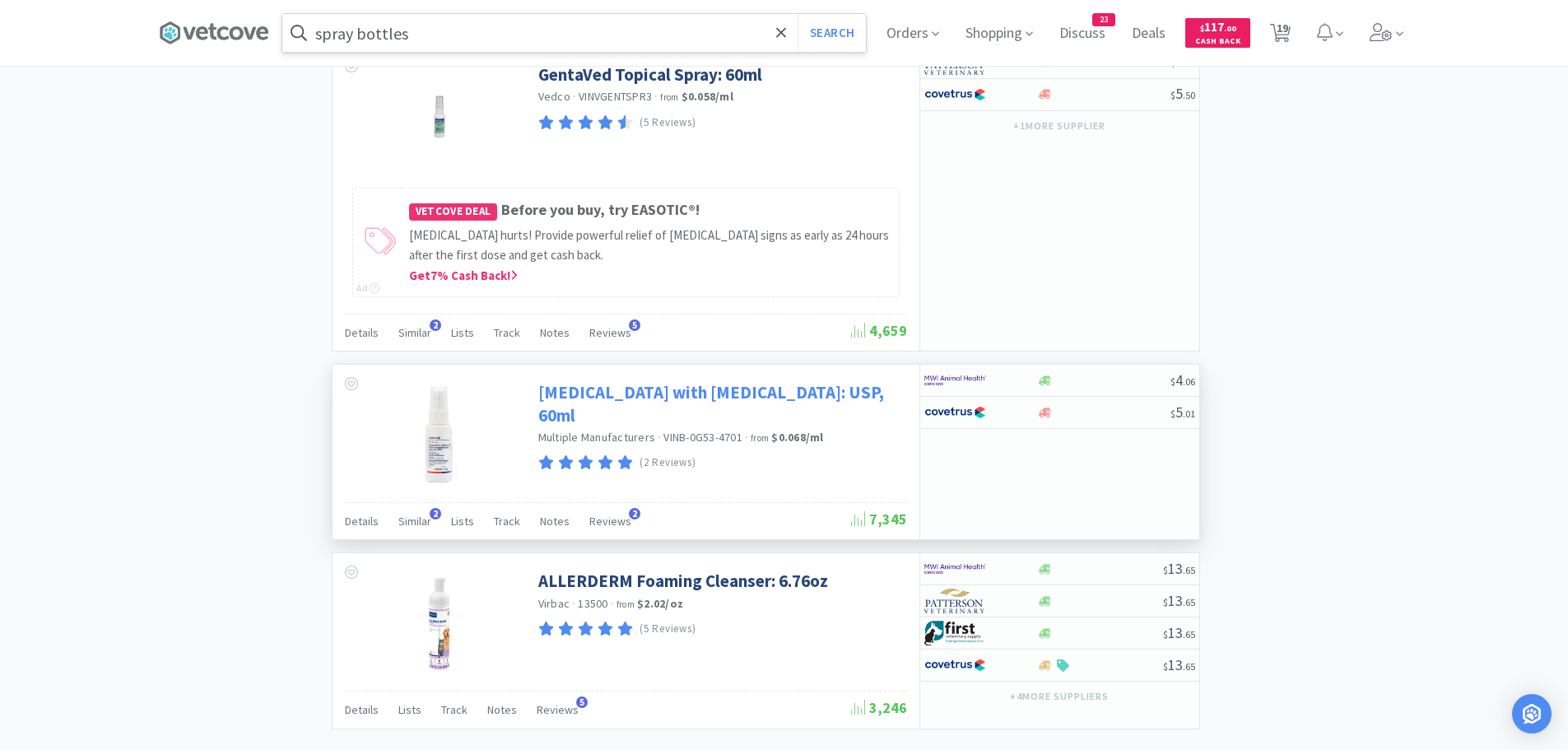
scroll to position [2683, 0]
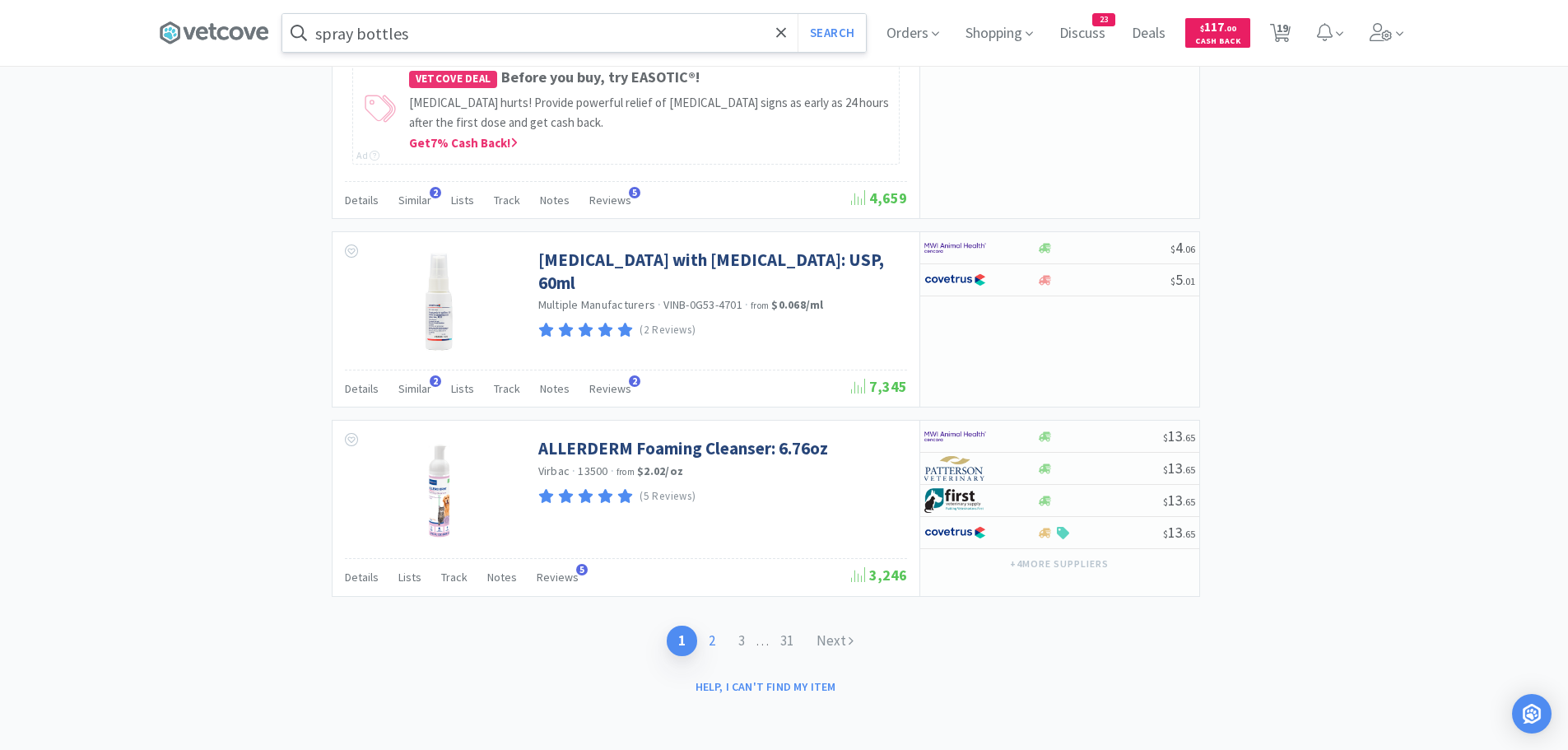
click at [705, 643] on link "2" at bounding box center [712, 640] width 29 height 30
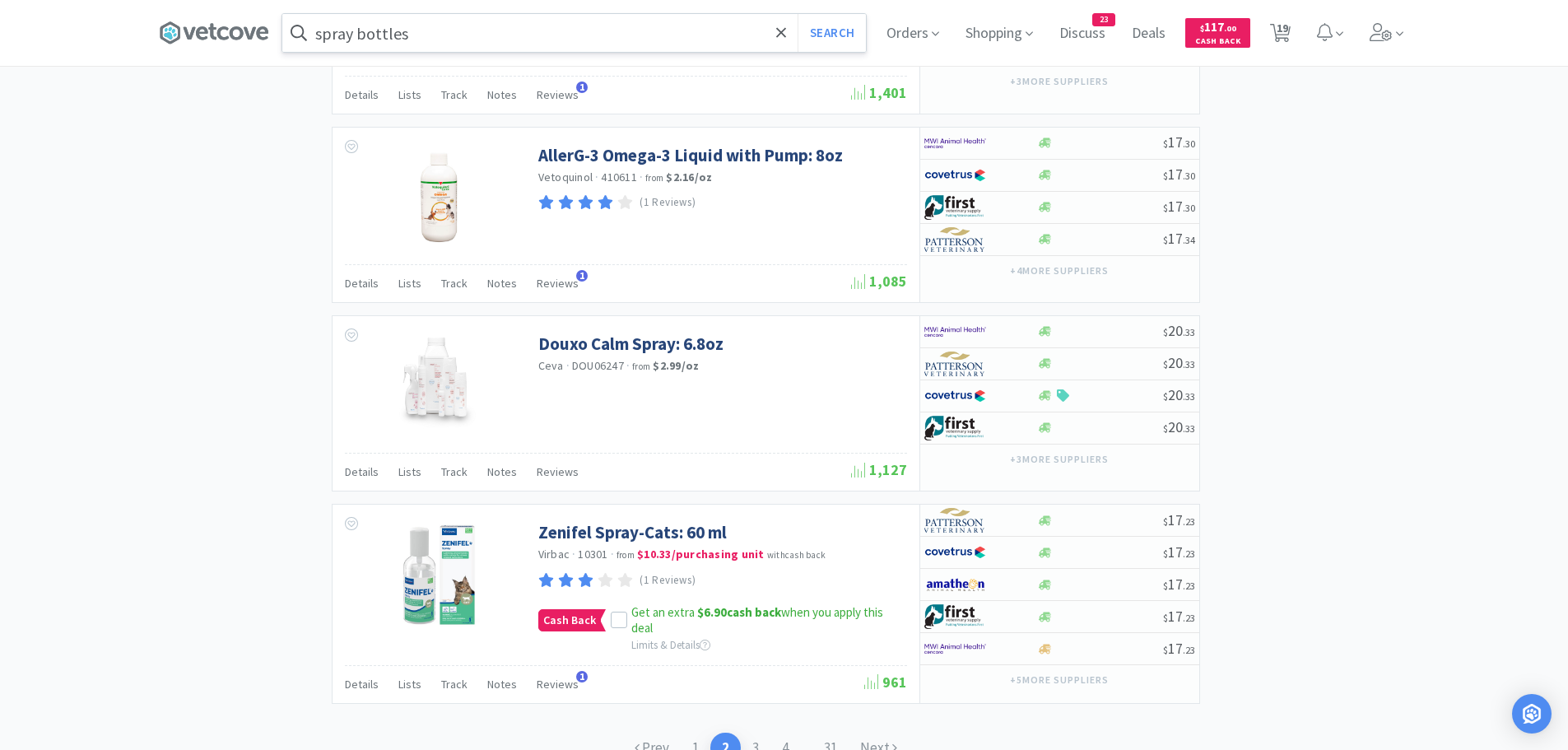
scroll to position [2476, 0]
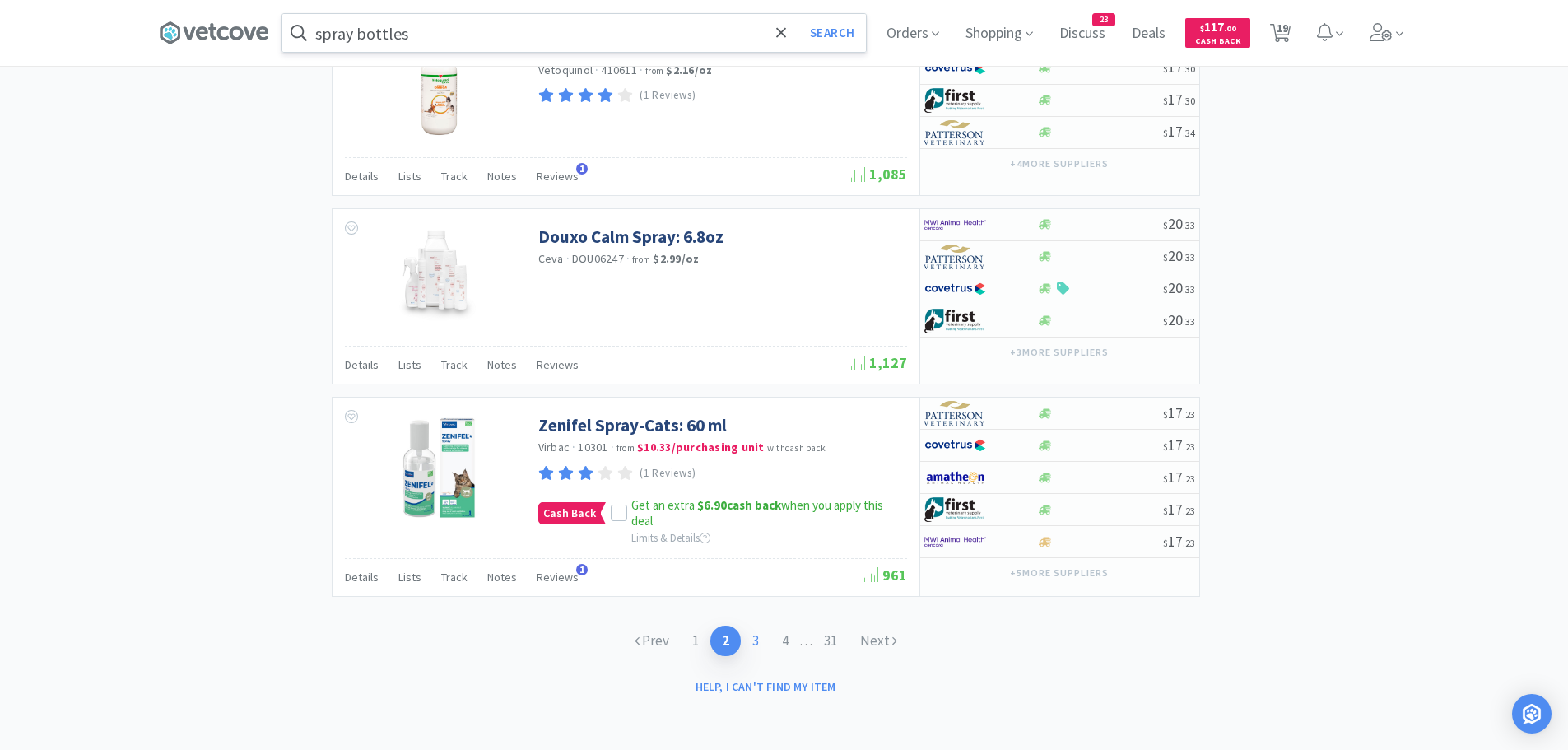
click at [752, 643] on link "3" at bounding box center [755, 640] width 29 height 30
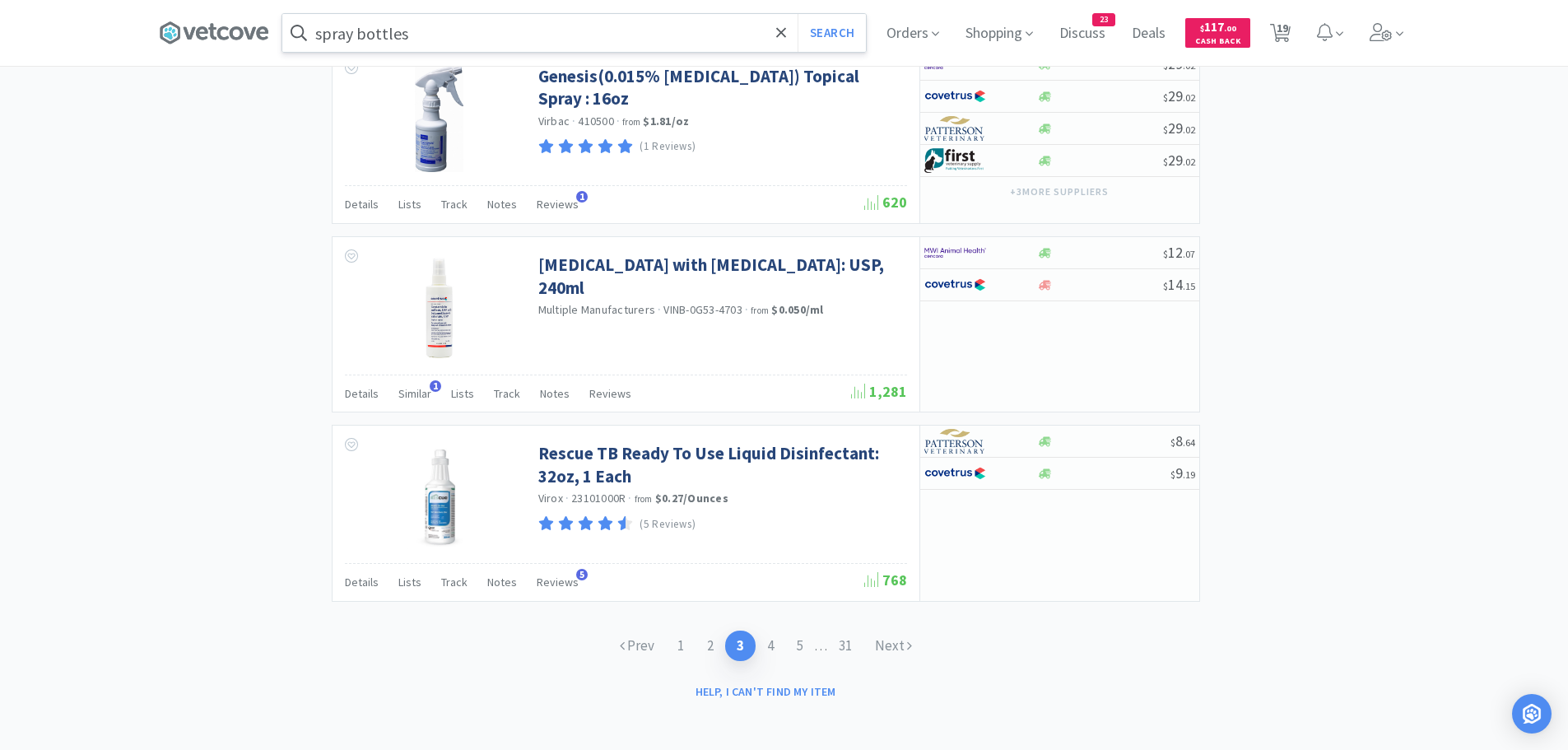
scroll to position [2392, 0]
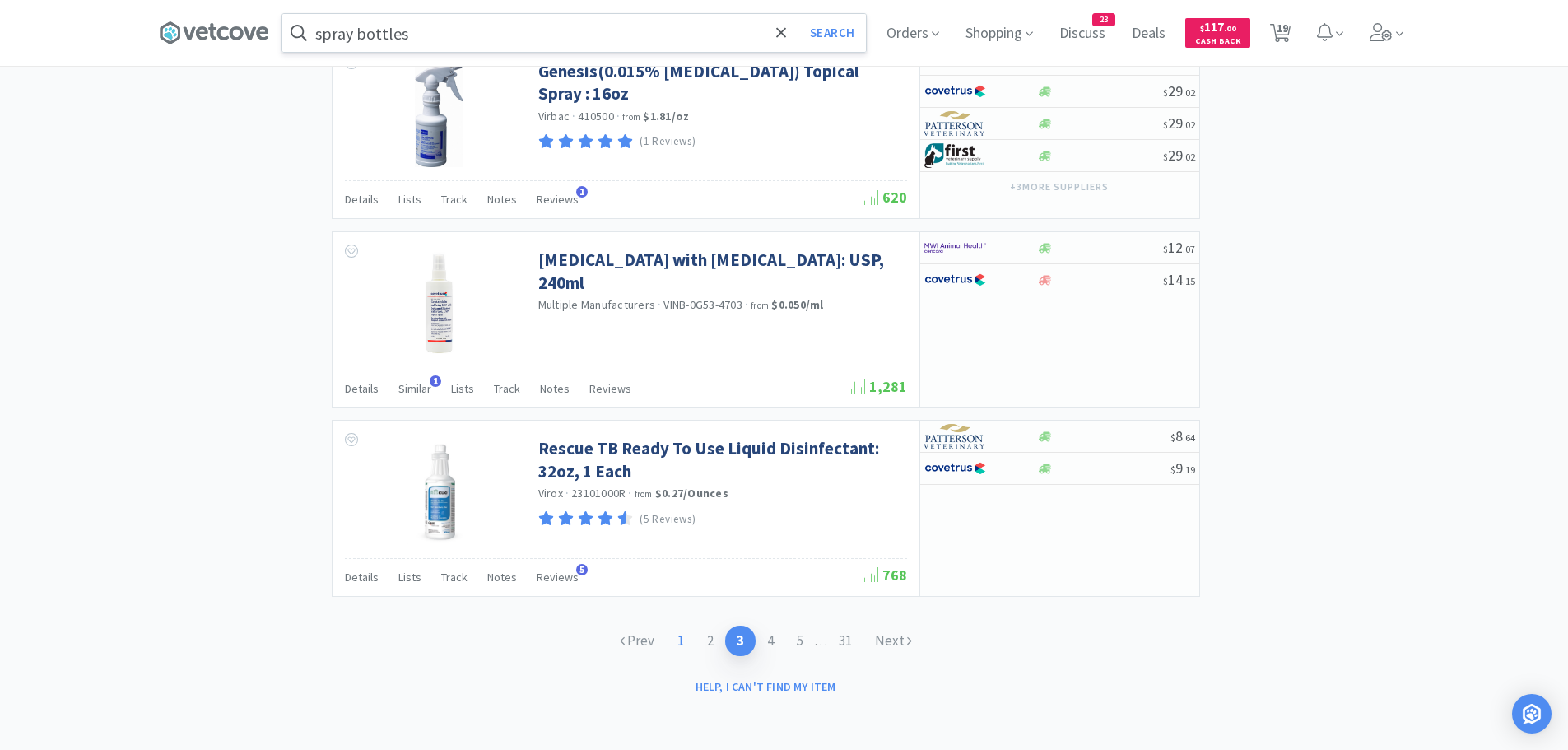
click at [680, 640] on link "1" at bounding box center [681, 640] width 29 height 30
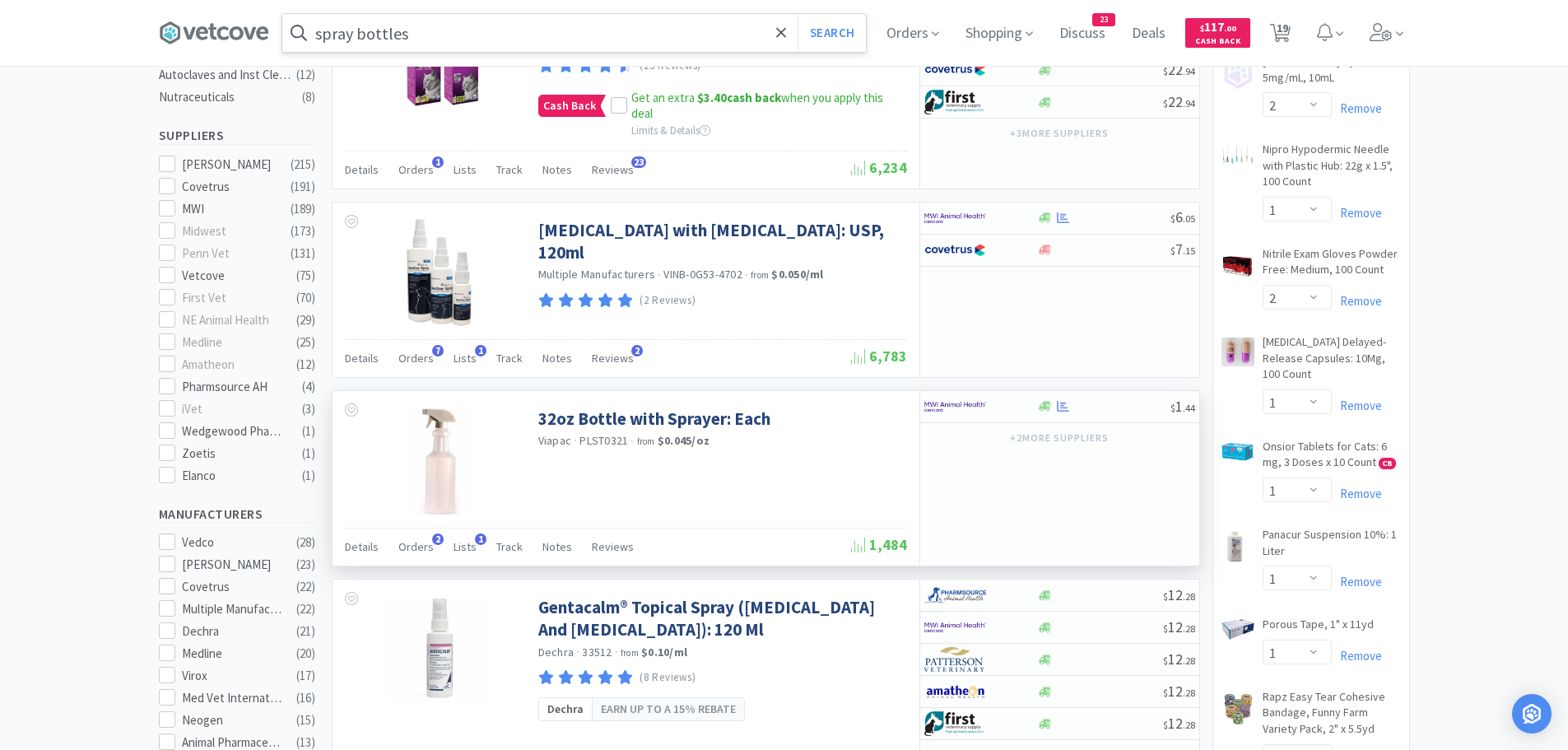
scroll to position [740, 0]
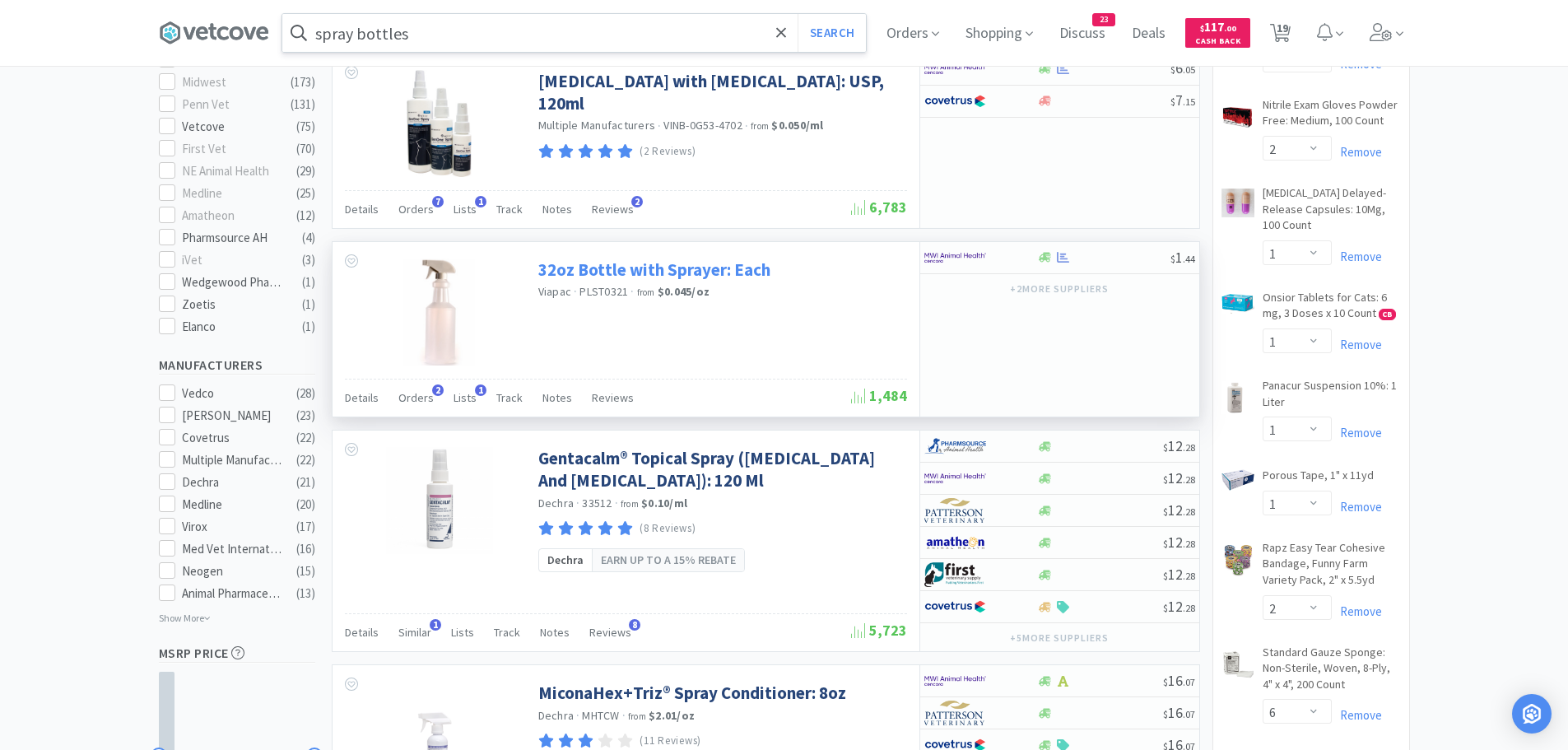
click at [767, 264] on link "32oz Bottle with Sprayer: Each" at bounding box center [654, 270] width 232 height 23
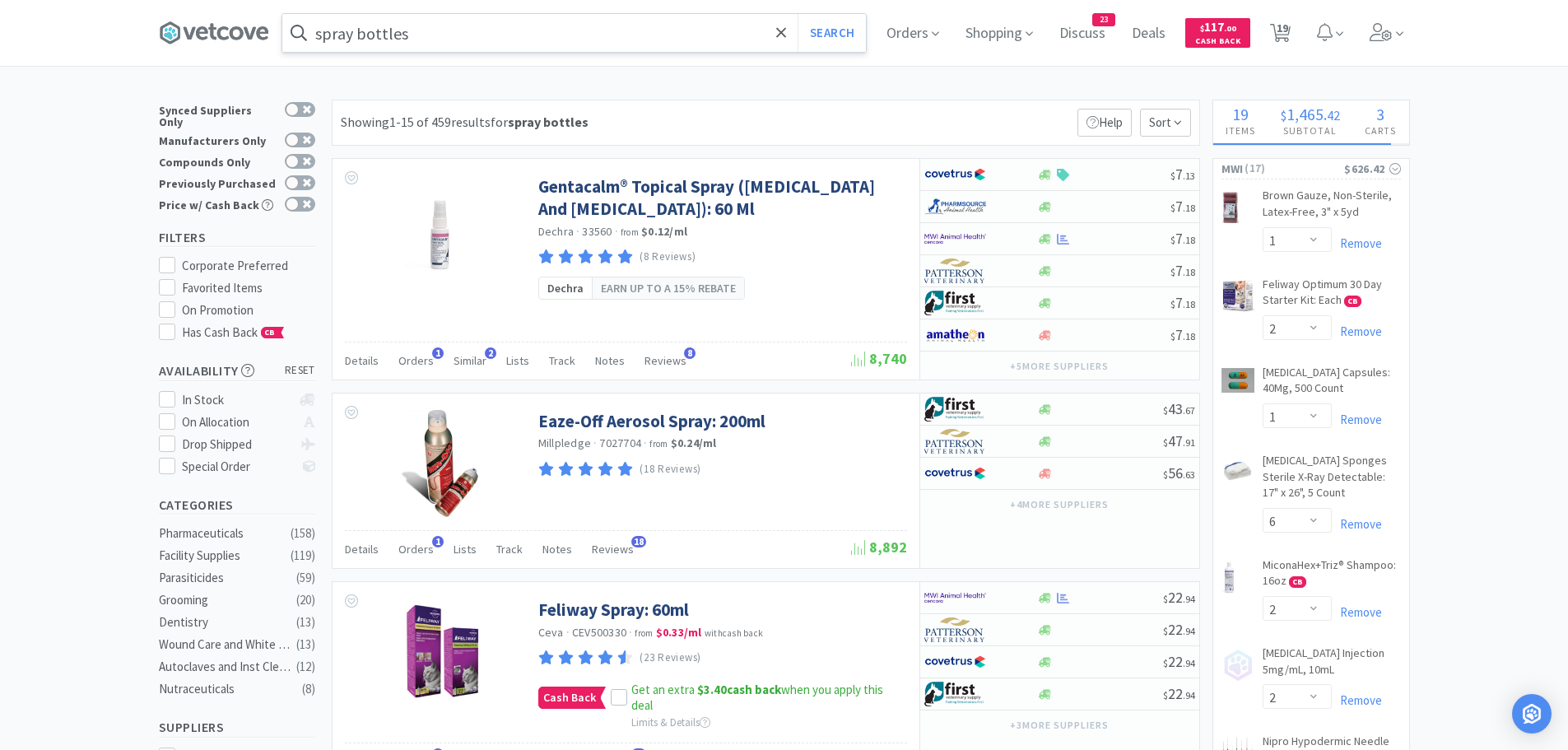
click at [446, 25] on input "spray bottles" at bounding box center [574, 32] width 583 height 38
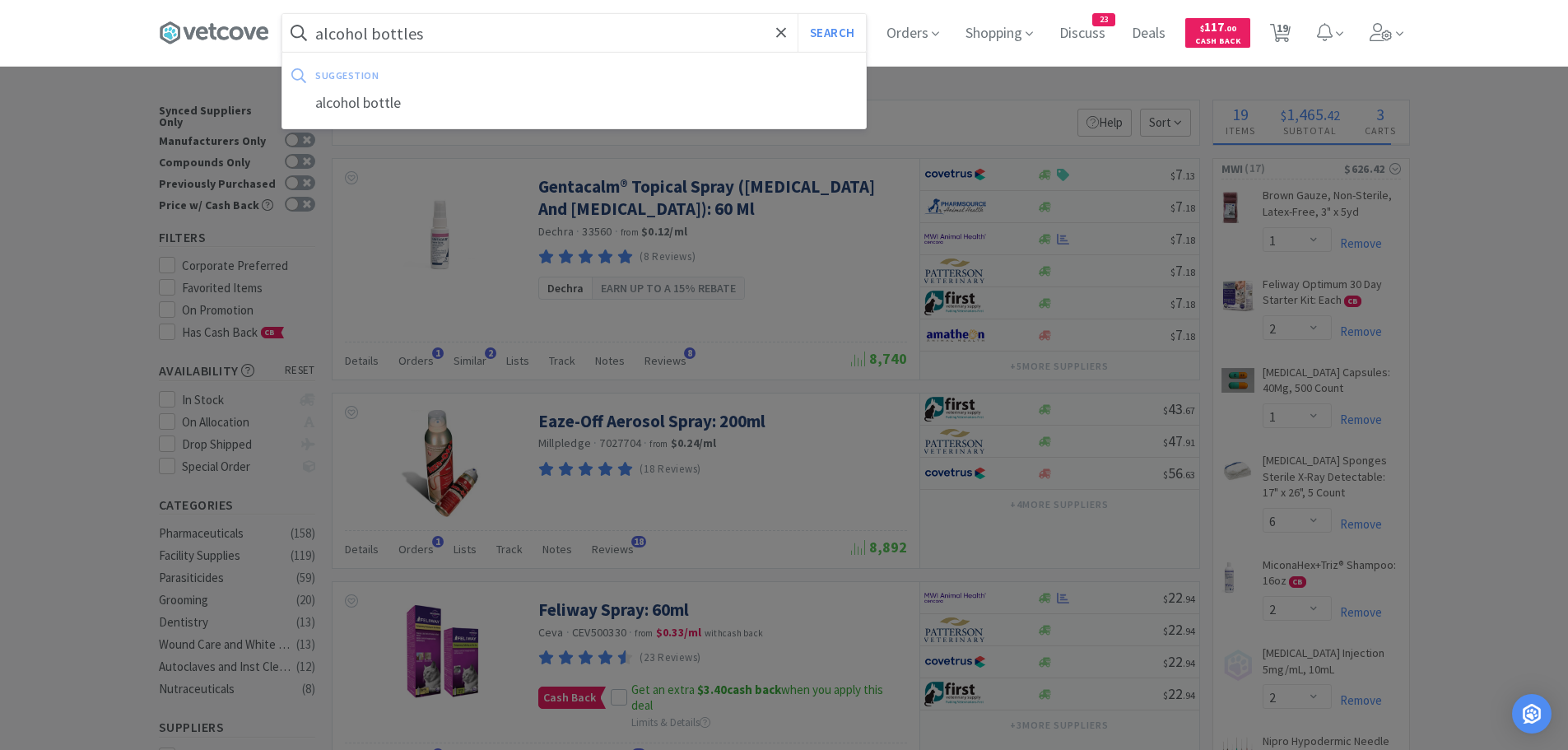
click at [797, 14] on button "Search" at bounding box center [832, 32] width 69 height 38
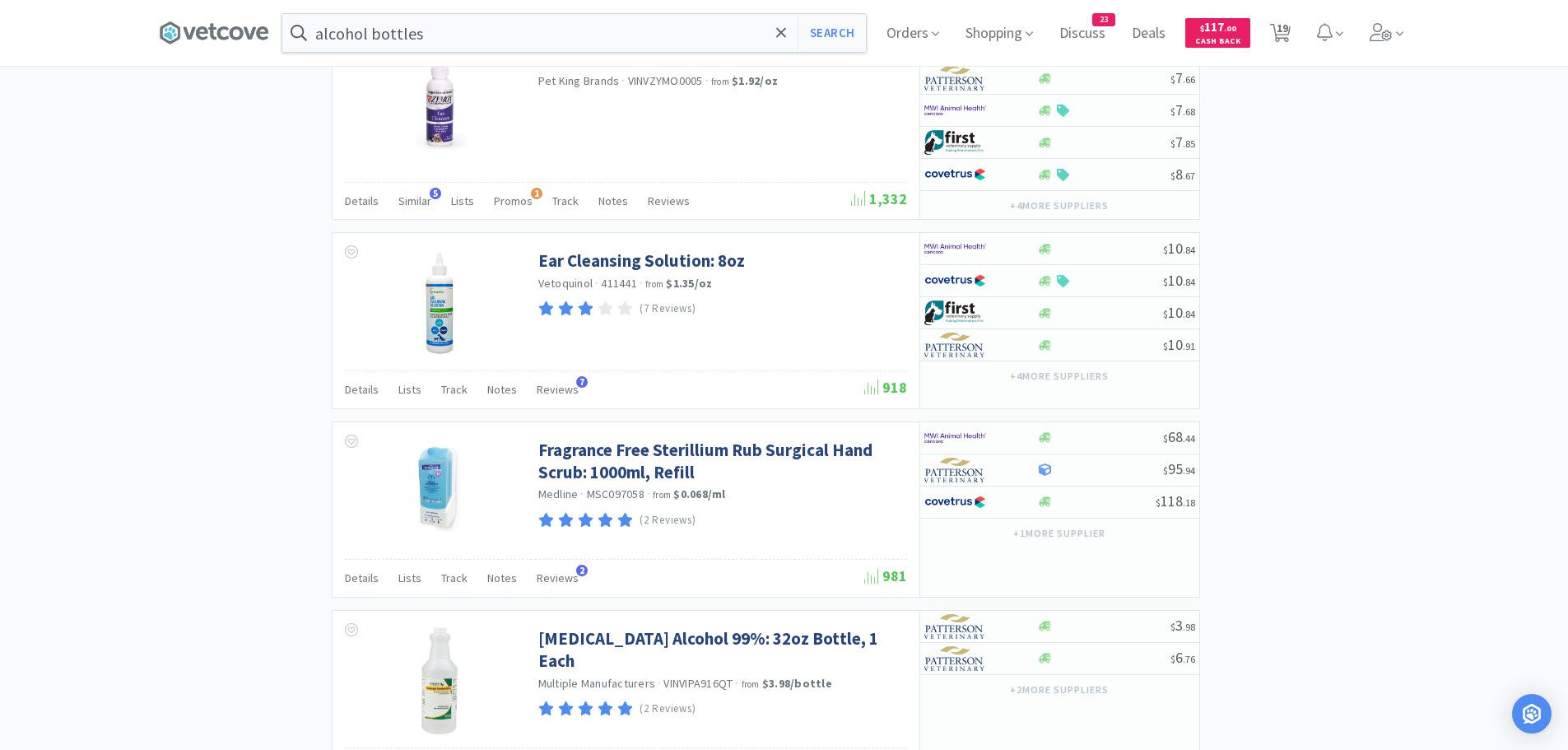
scroll to position [2319, 0]
